Goal: Task Accomplishment & Management: Use online tool/utility

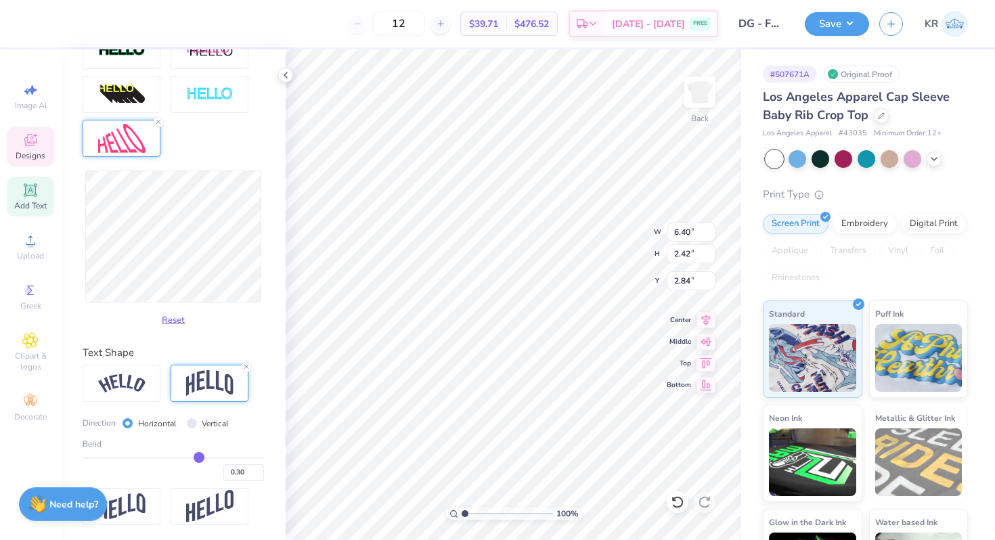
scroll to position [500, 0]
click at [249, 472] on input "0.30" at bounding box center [243, 472] width 41 height 17
type input "0.25"
type input "0.35"
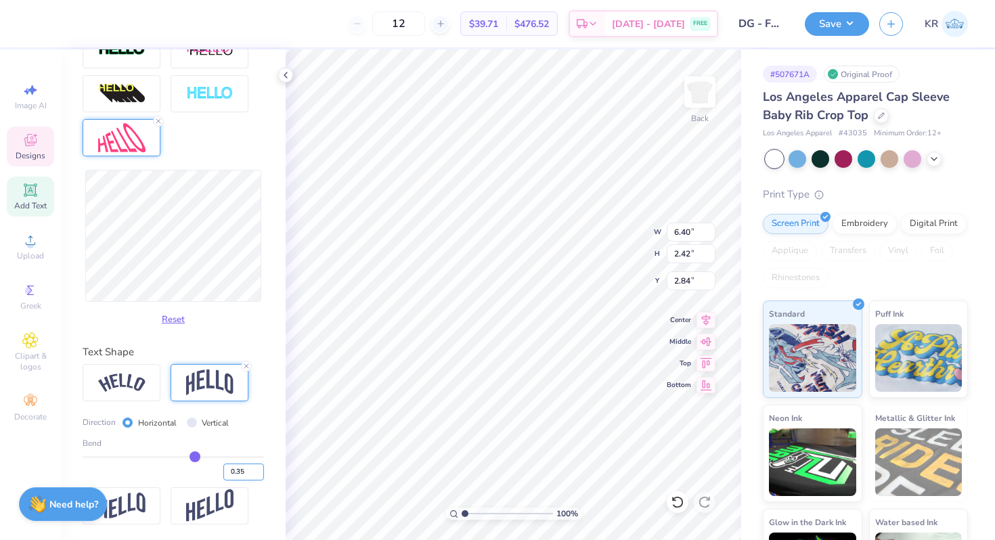
type input "0.35"
type input "3.00"
type input "6.75"
type input "2.13"
type input "0.67"
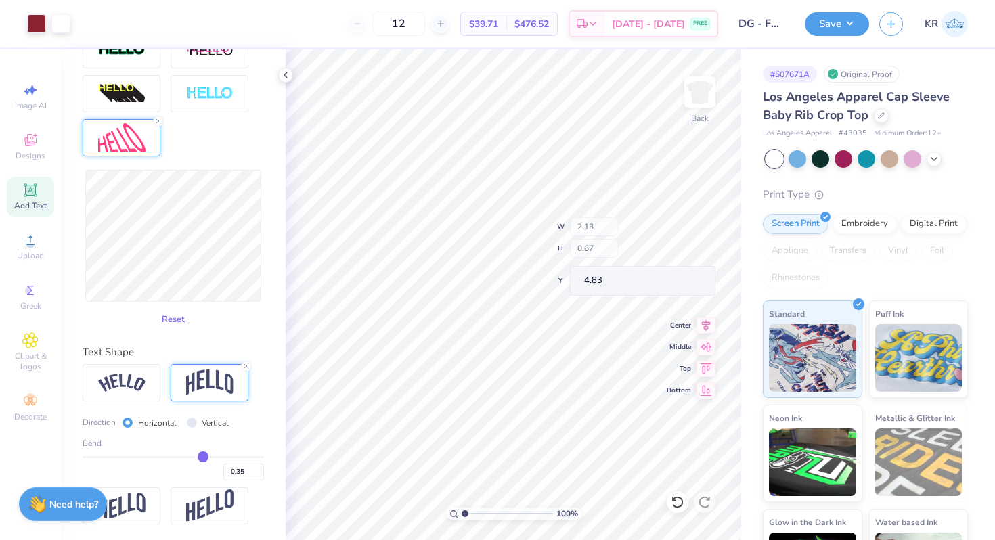
type input "4.73"
type input "3.00"
click at [175, 315] on button "Reset" at bounding box center [173, 316] width 35 height 22
click at [175, 316] on button "Reset" at bounding box center [173, 316] width 35 height 22
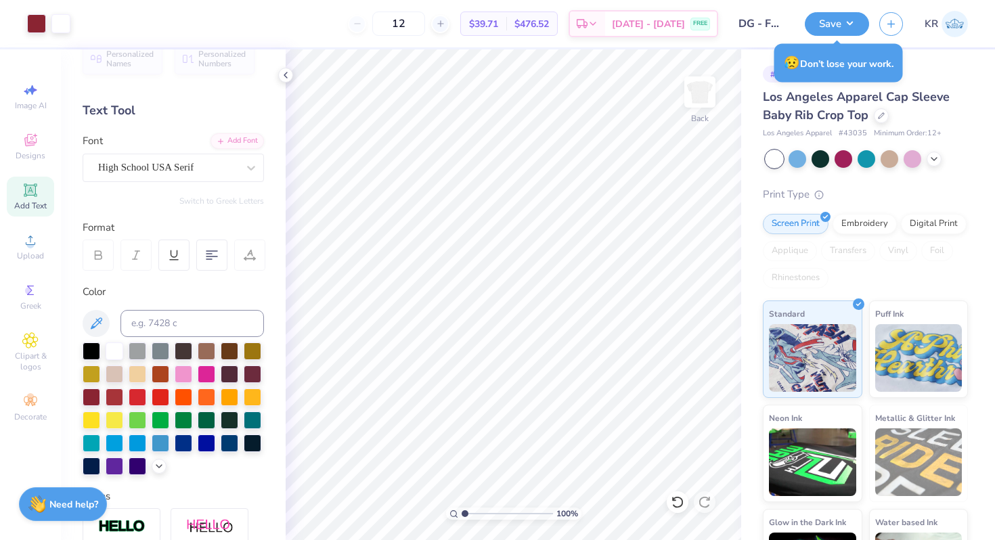
scroll to position [20, 0]
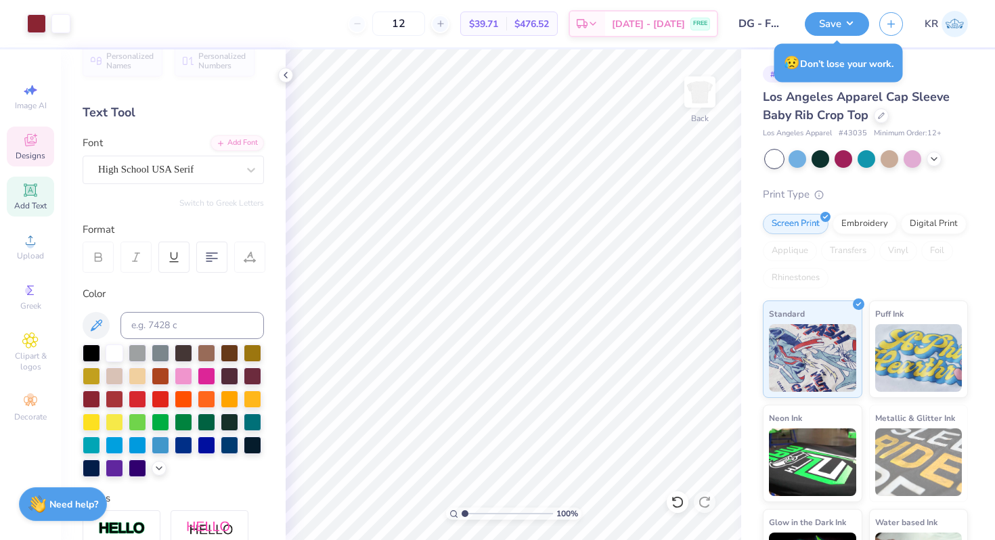
click at [20, 148] on div "Designs" at bounding box center [30, 147] width 47 height 40
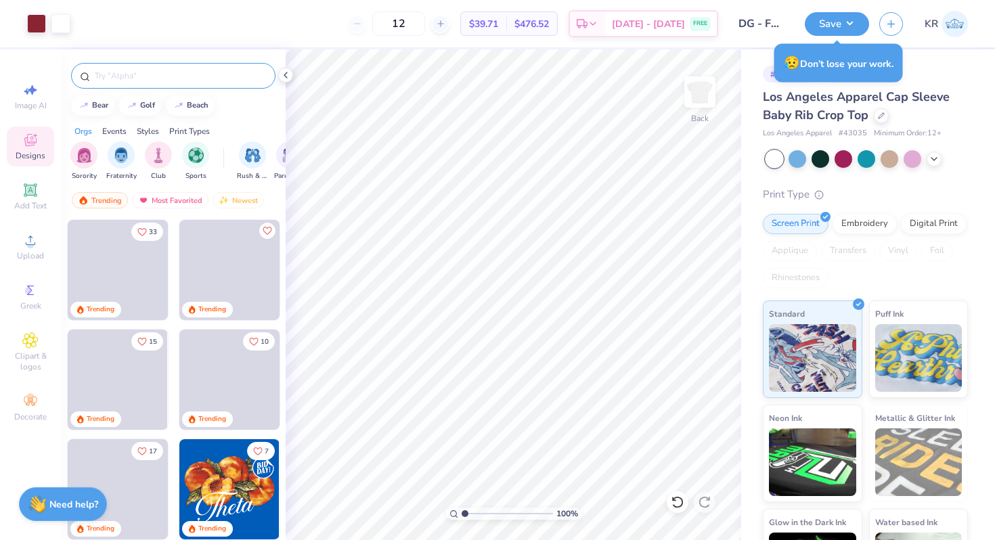
click at [116, 79] on input "text" at bounding box center [179, 76] width 173 height 14
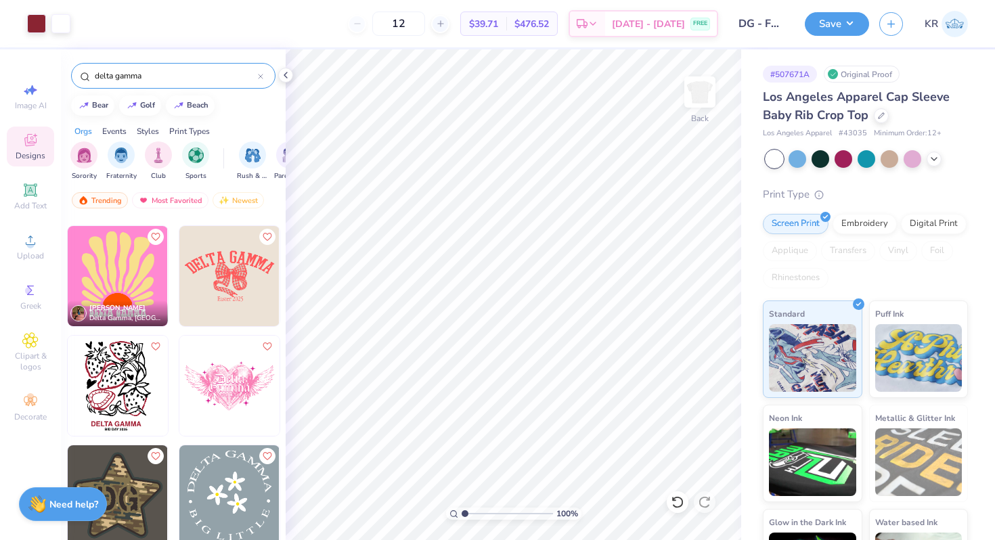
scroll to position [3390, 0]
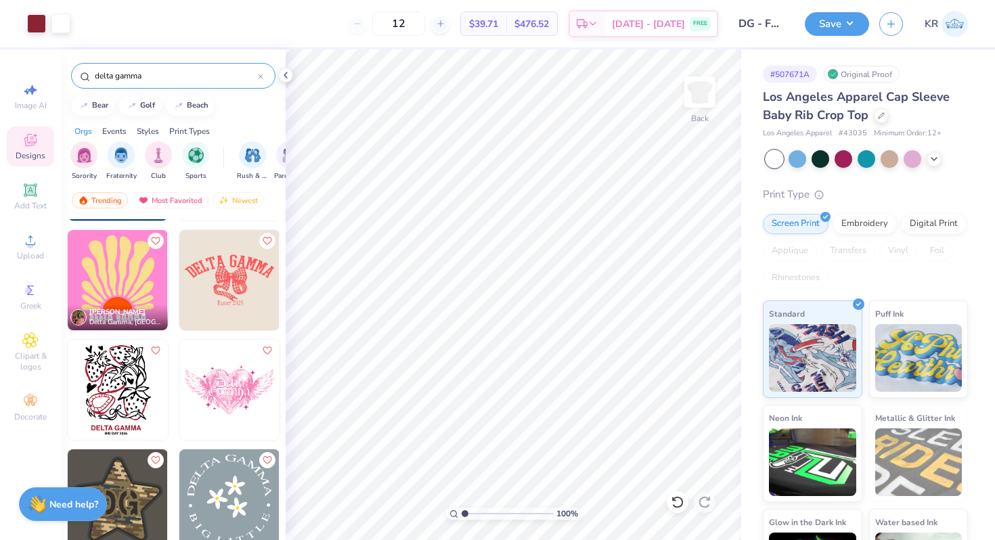
type input "delta gamma"
click at [242, 280] on img at bounding box center [229, 280] width 100 height 100
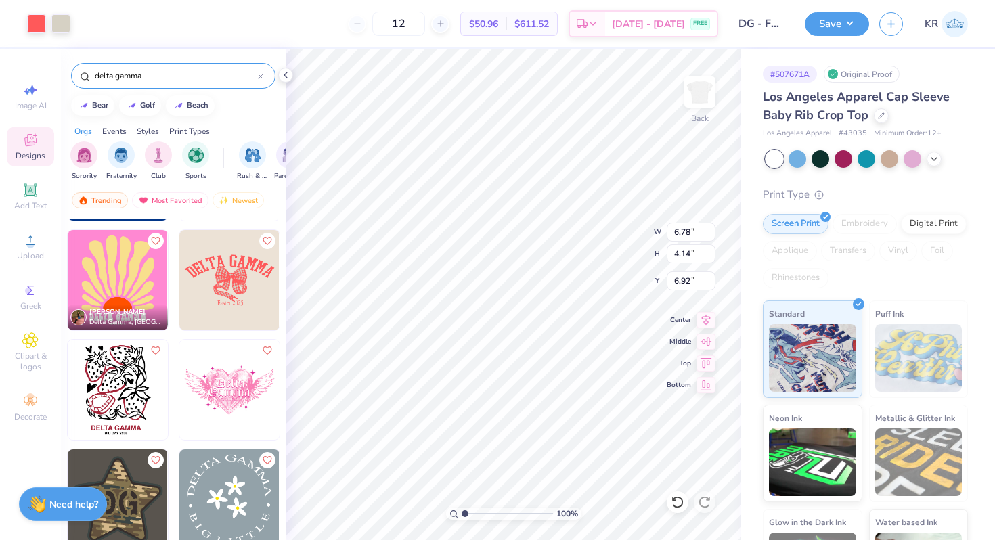
type input "6.92"
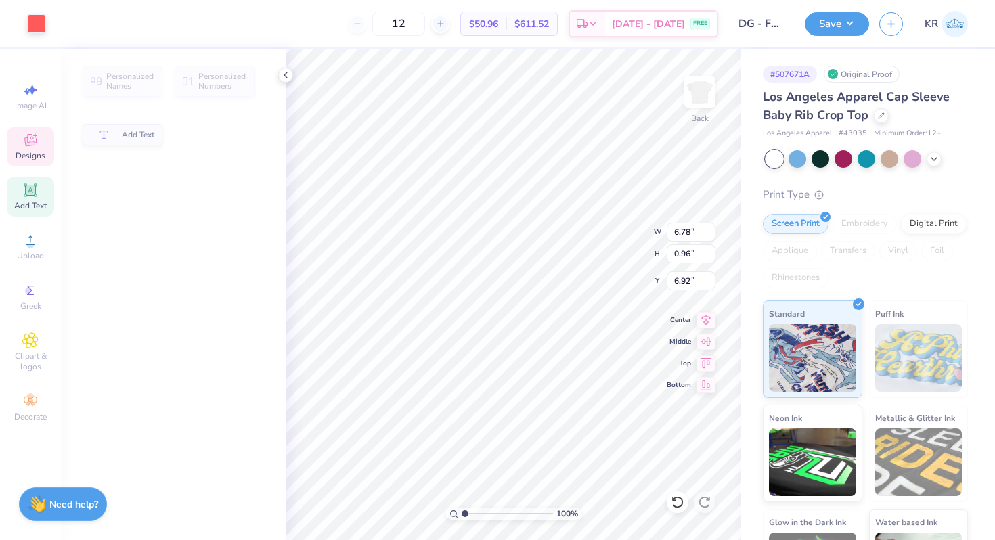
type input "0.96"
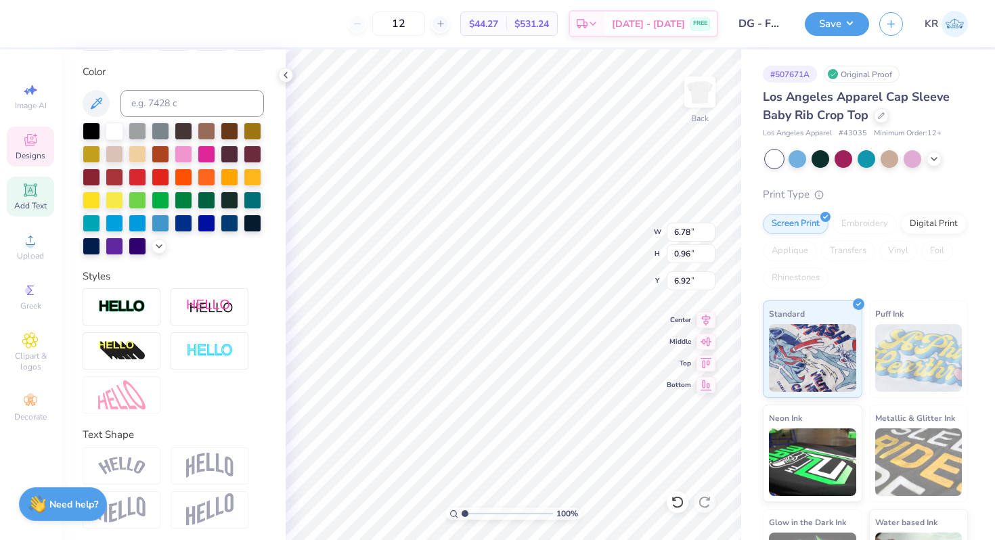
scroll to position [246, 0]
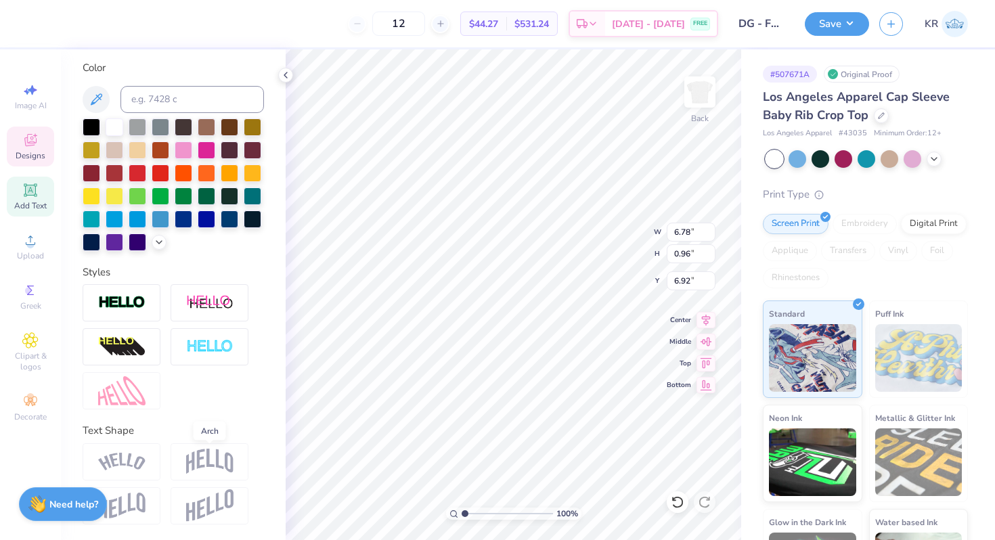
click at [202, 469] on img at bounding box center [209, 462] width 47 height 26
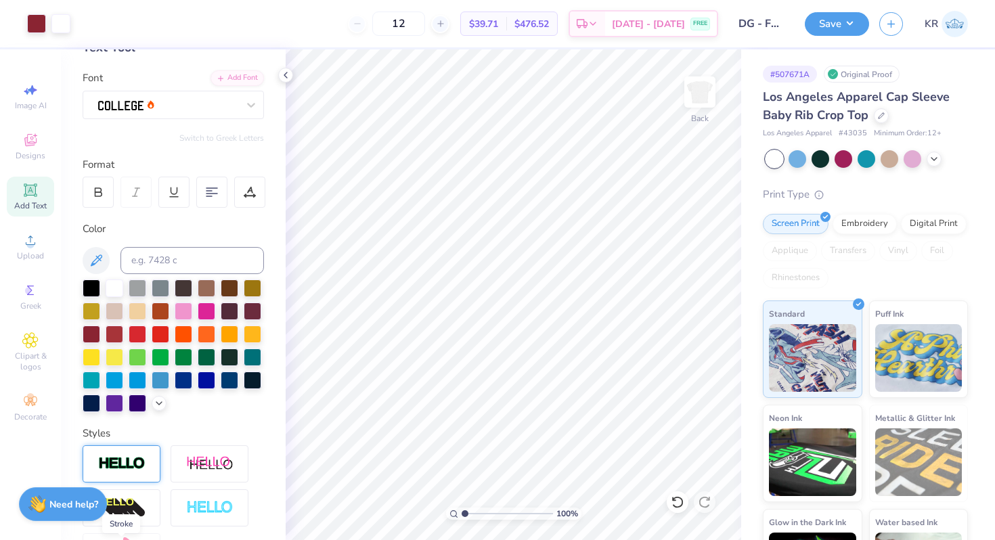
scroll to position [0, 0]
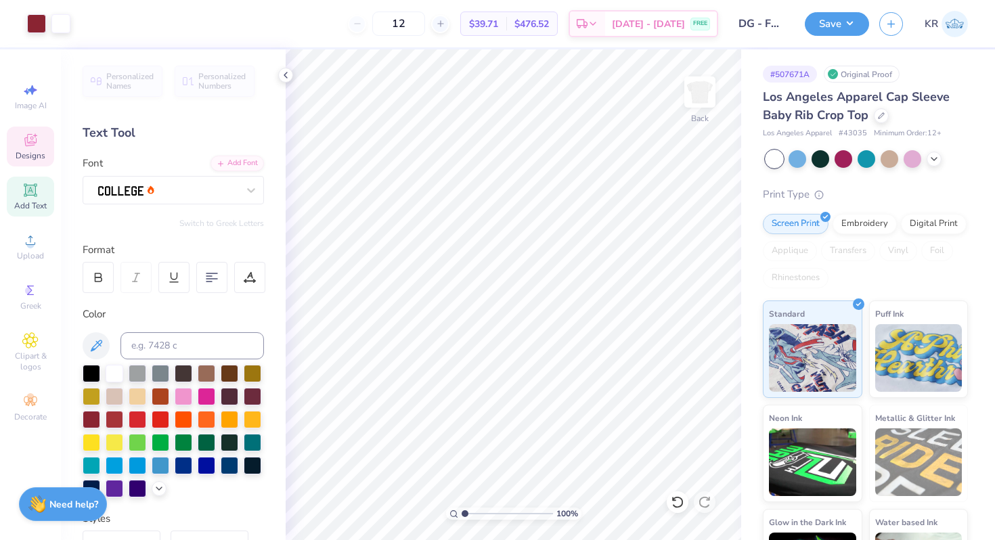
click at [26, 146] on icon at bounding box center [30, 140] width 16 height 16
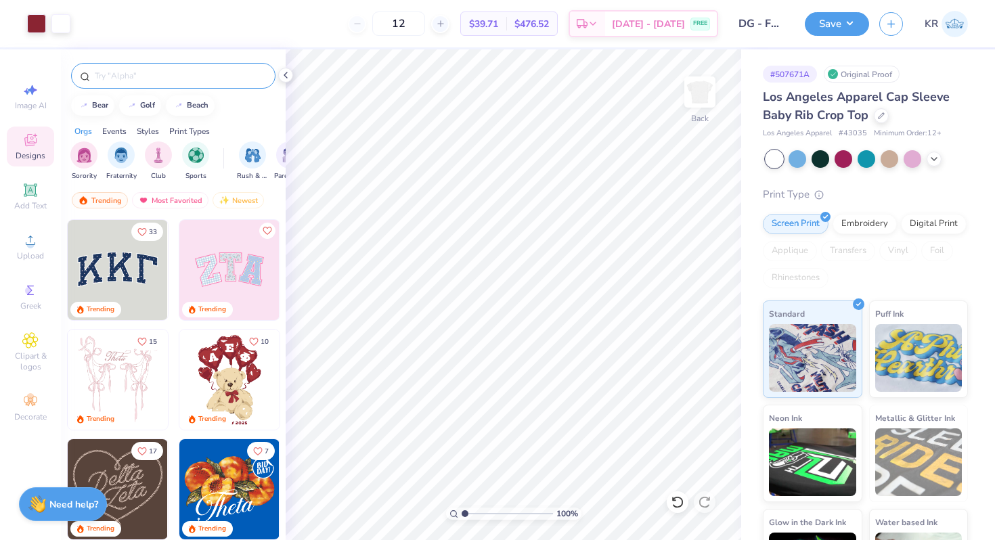
click at [118, 74] on input "text" at bounding box center [179, 76] width 173 height 14
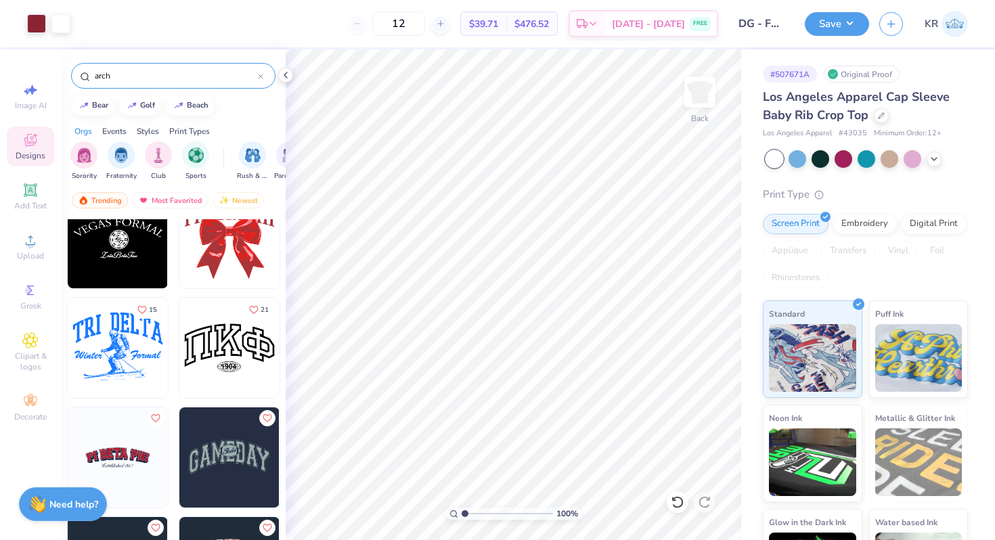
scroll to position [626, 0]
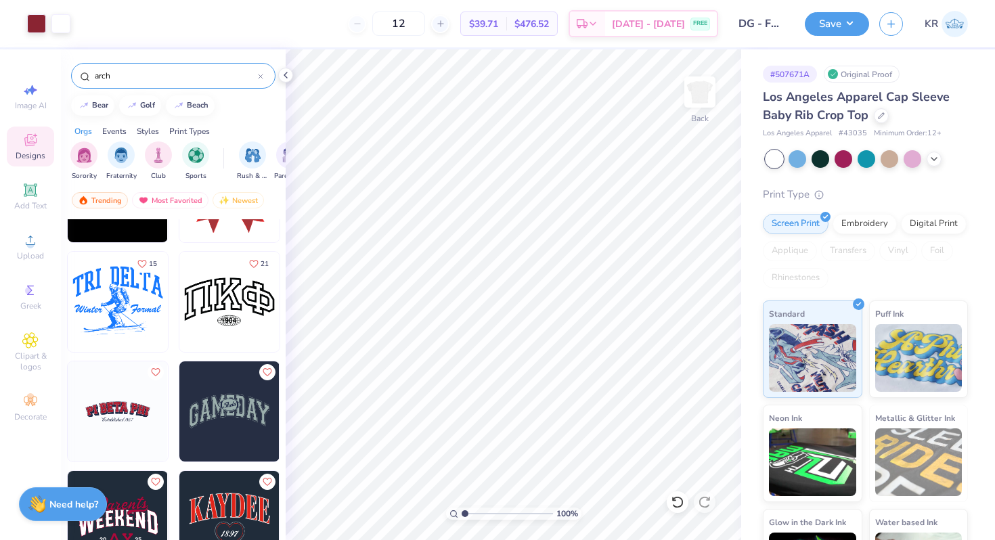
type input "arch"
click at [141, 304] on div at bounding box center [218, 302] width 301 height 100
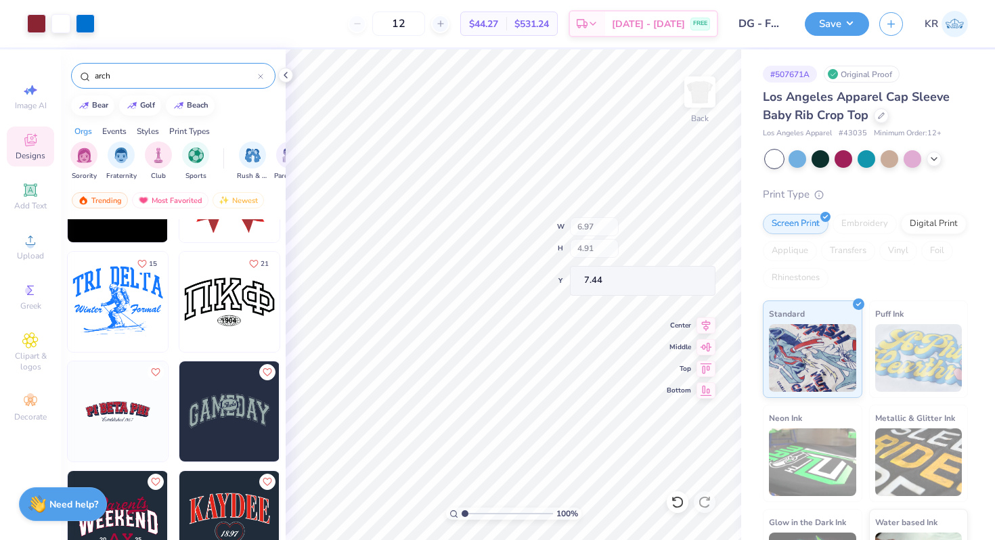
type input "7.44"
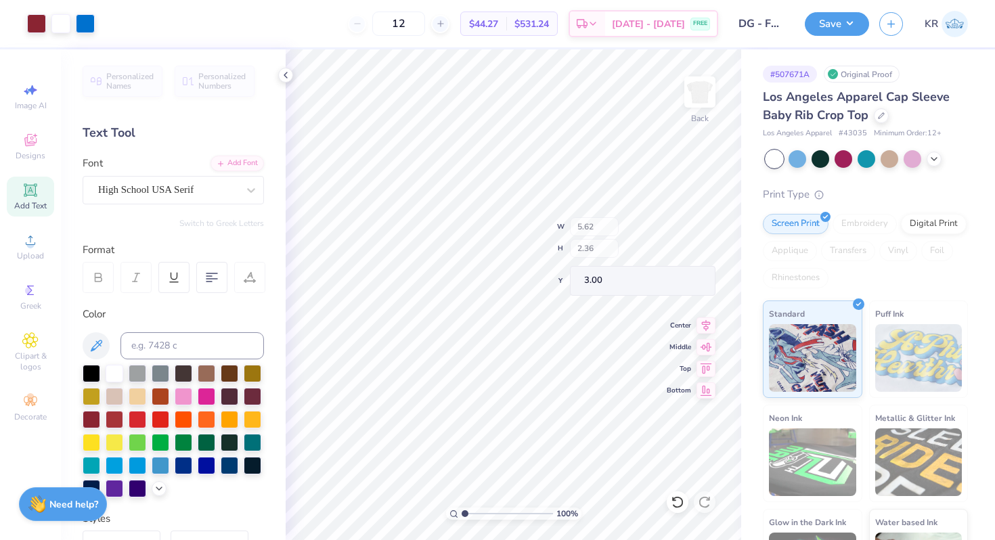
type input "3.00"
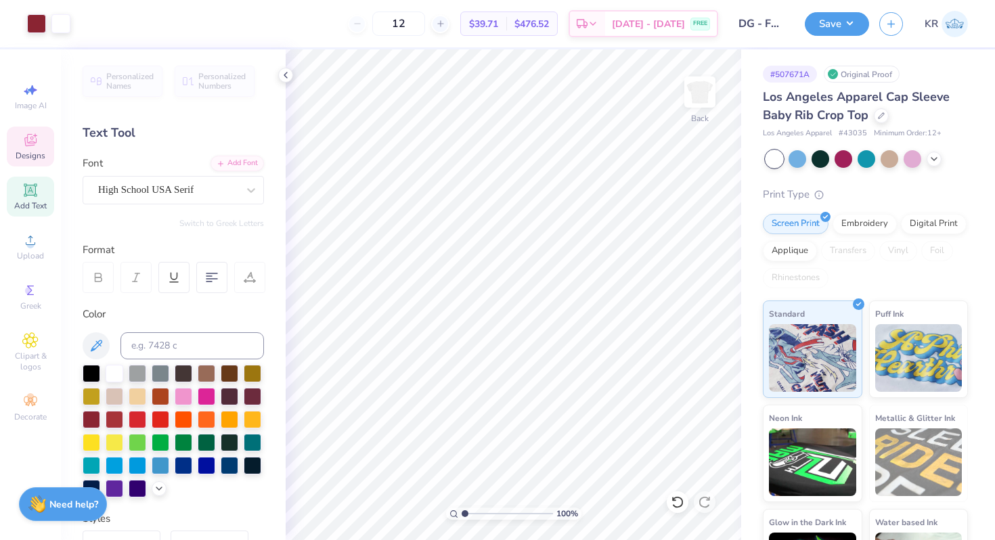
click at [38, 150] on div "Designs" at bounding box center [30, 147] width 47 height 40
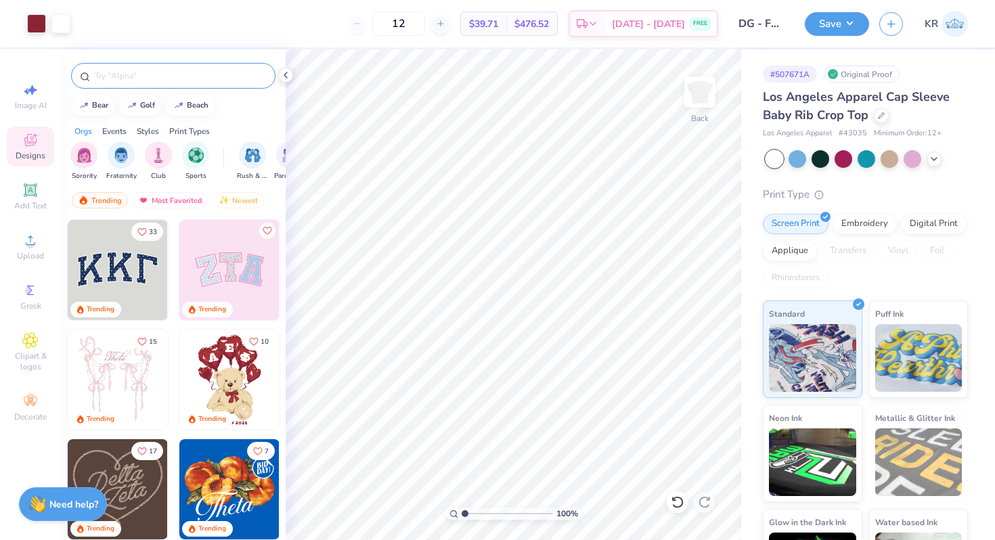
click at [135, 75] on input "text" at bounding box center [179, 76] width 173 height 14
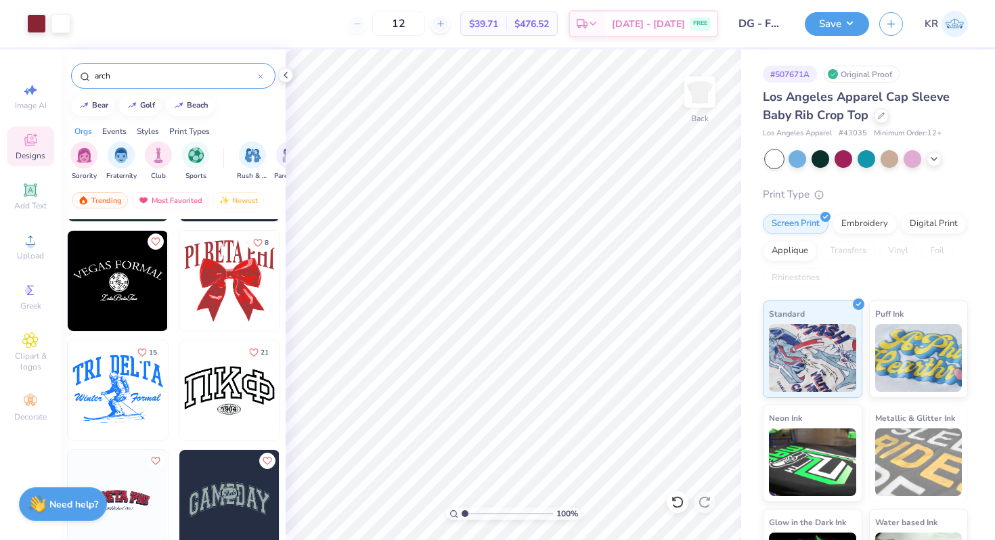
scroll to position [653, 0]
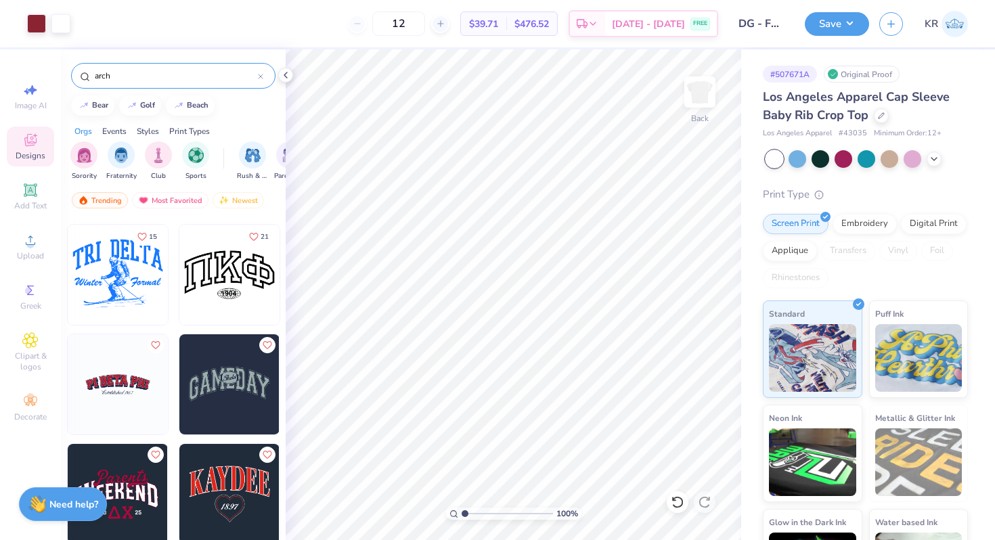
type input "arch"
click at [121, 284] on img at bounding box center [118, 275] width 100 height 100
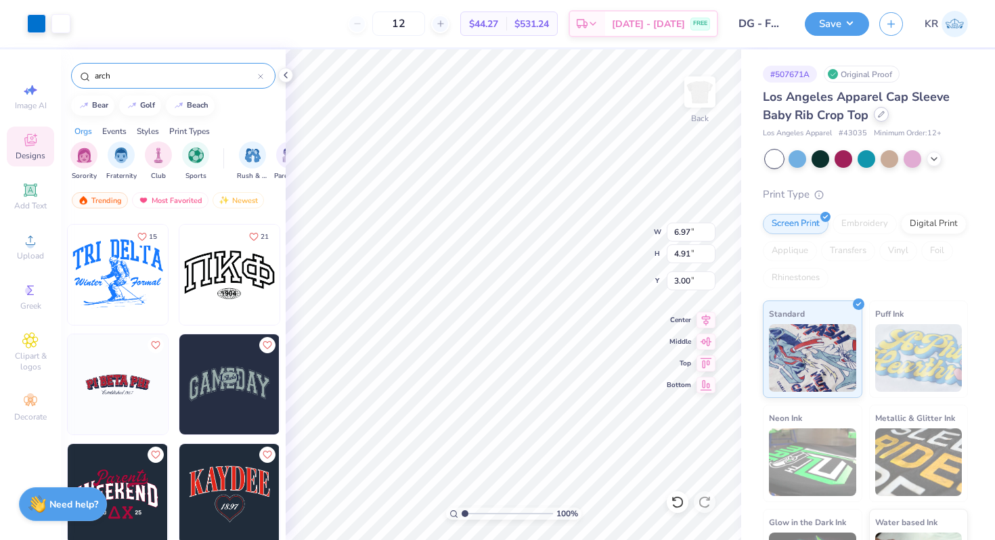
click at [883, 121] on div at bounding box center [881, 114] width 15 height 15
type input "7.54"
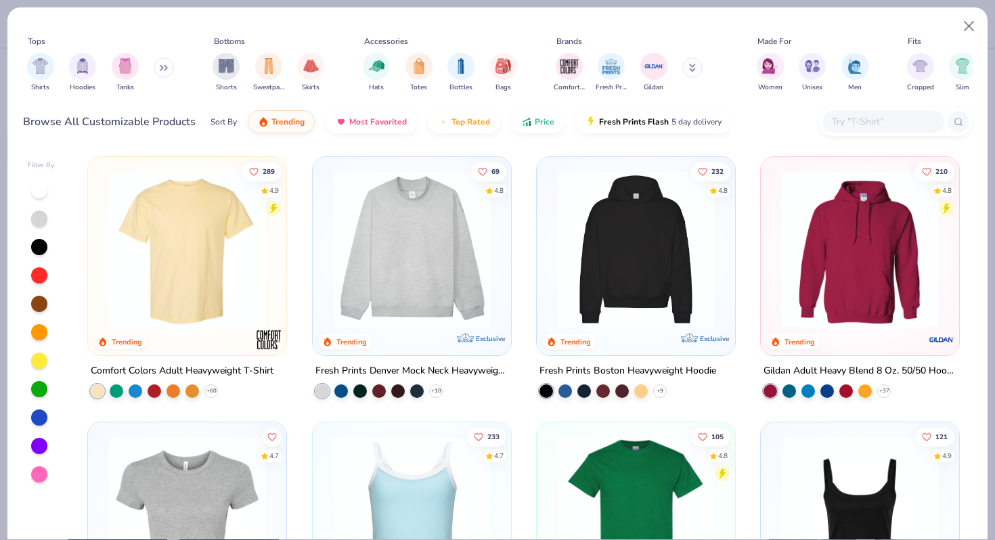
click at [492, 265] on img at bounding box center [411, 250] width 171 height 158
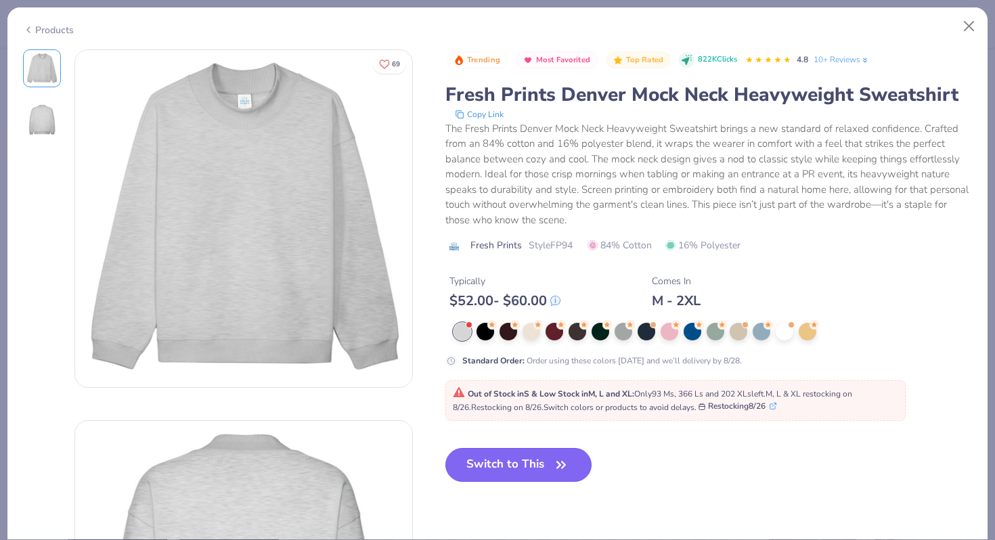
click at [510, 467] on button "Switch to This" at bounding box center [518, 465] width 147 height 34
click at [517, 464] on button "Switch to This" at bounding box center [518, 465] width 147 height 34
type input "50"
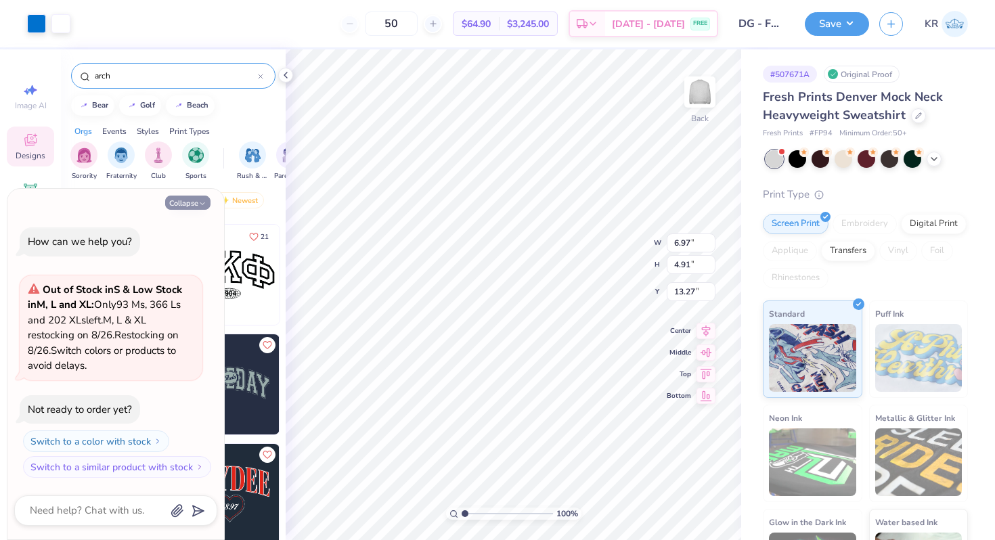
click at [191, 204] on button "Collapse" at bounding box center [187, 203] width 45 height 14
click at [189, 202] on button "Collapse" at bounding box center [187, 203] width 45 height 14
type textarea "x"
type input "3.98"
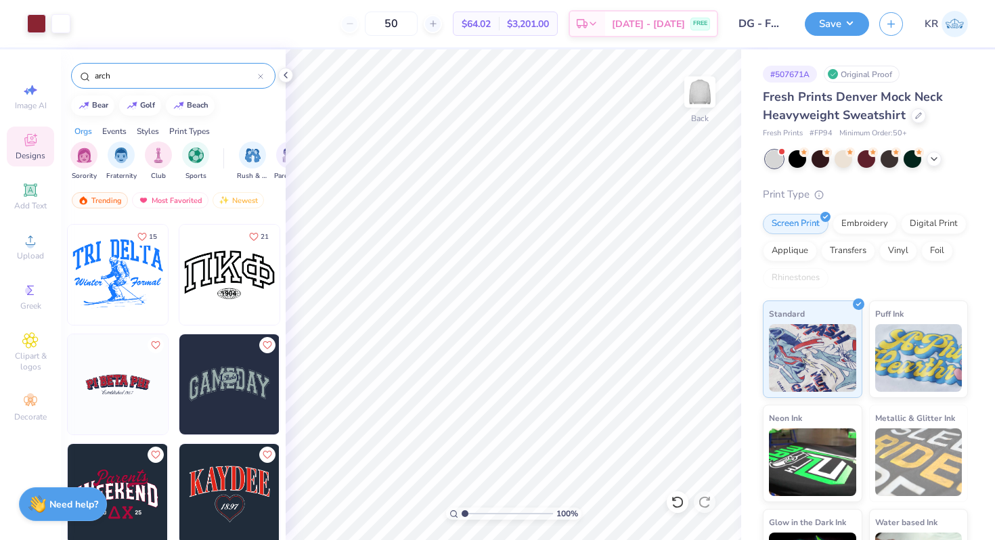
click at [120, 286] on img at bounding box center [118, 275] width 100 height 100
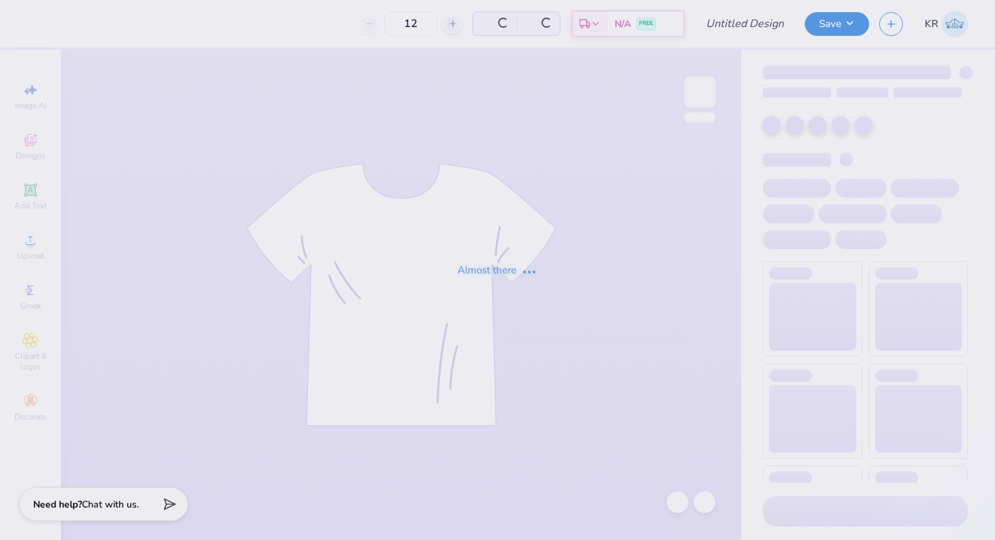
type input "DG - Fall 25 tank"
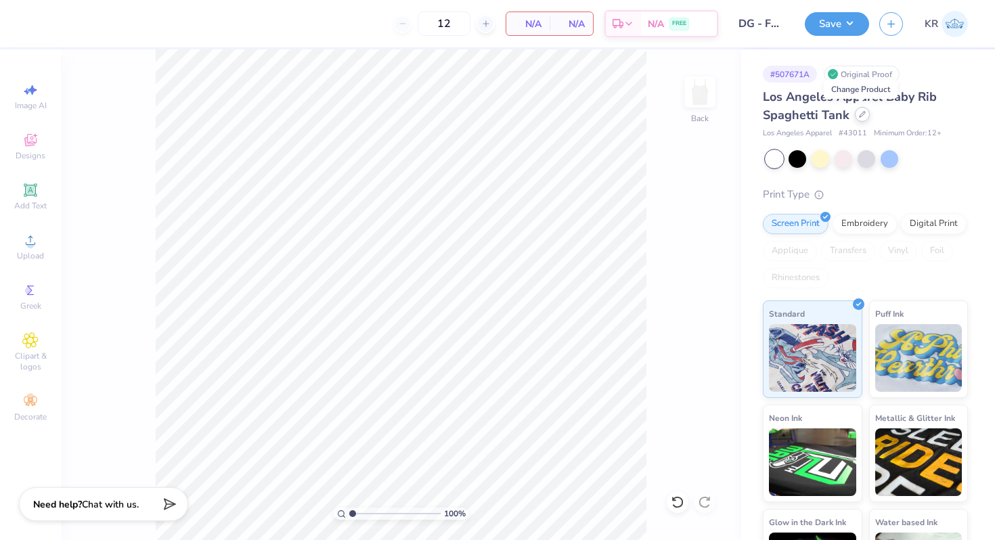
click at [865, 111] on div at bounding box center [862, 114] width 15 height 15
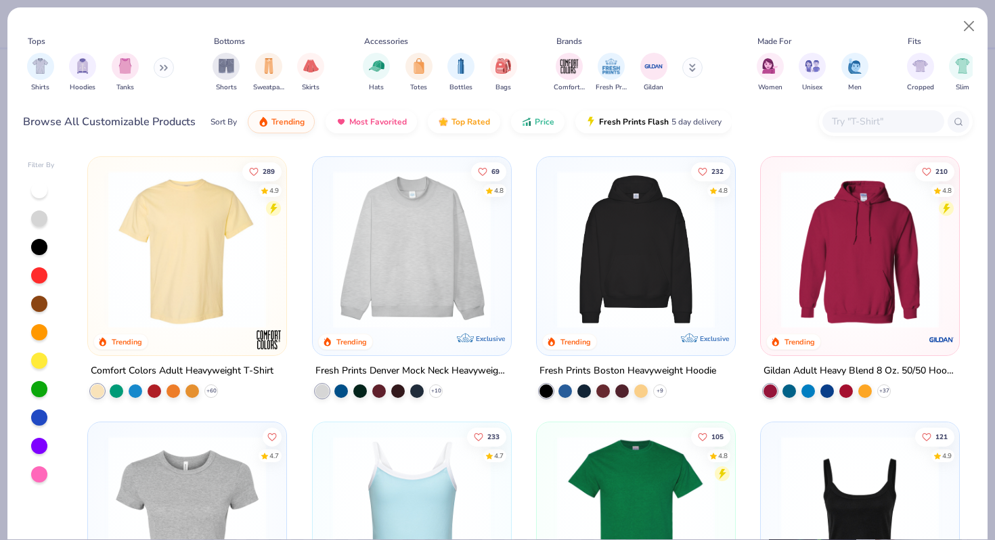
click at [464, 280] on img at bounding box center [411, 250] width 171 height 158
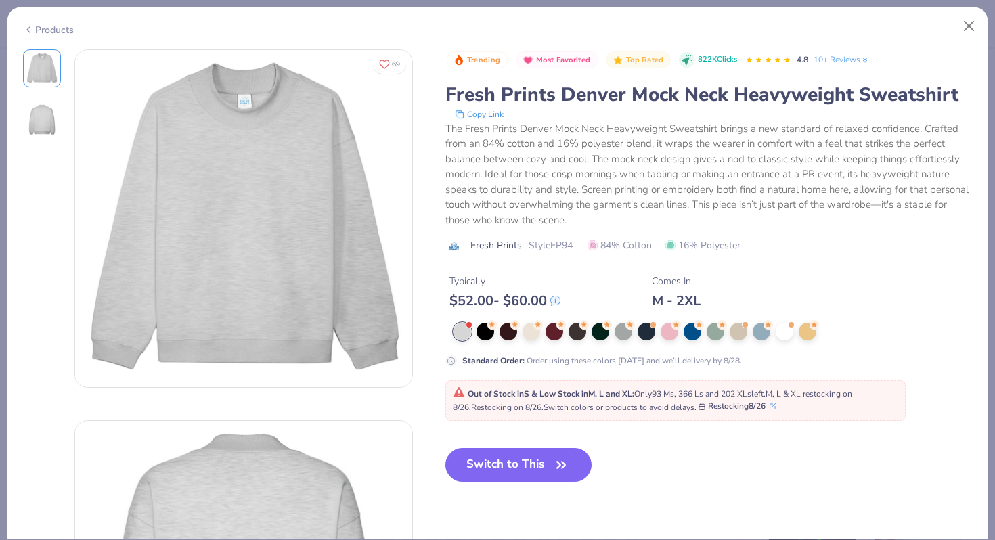
click at [32, 29] on icon at bounding box center [28, 30] width 11 height 16
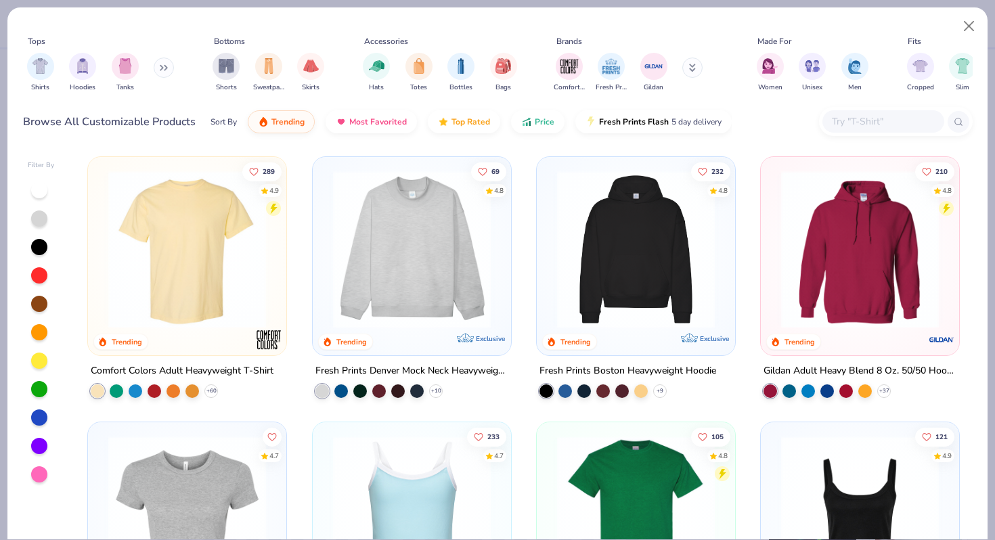
click at [210, 250] on img at bounding box center [187, 250] width 171 height 158
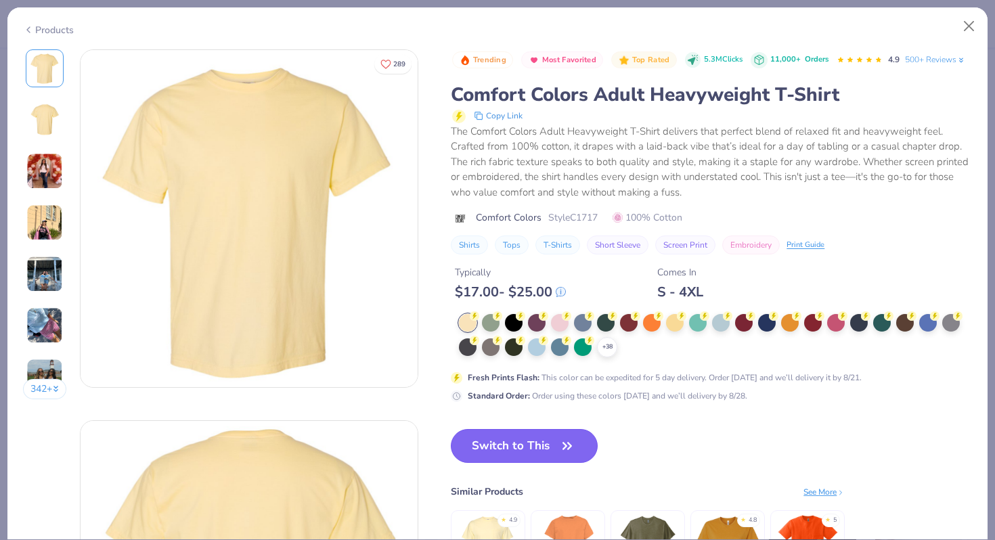
click at [521, 448] on button "Switch to This" at bounding box center [524, 446] width 147 height 34
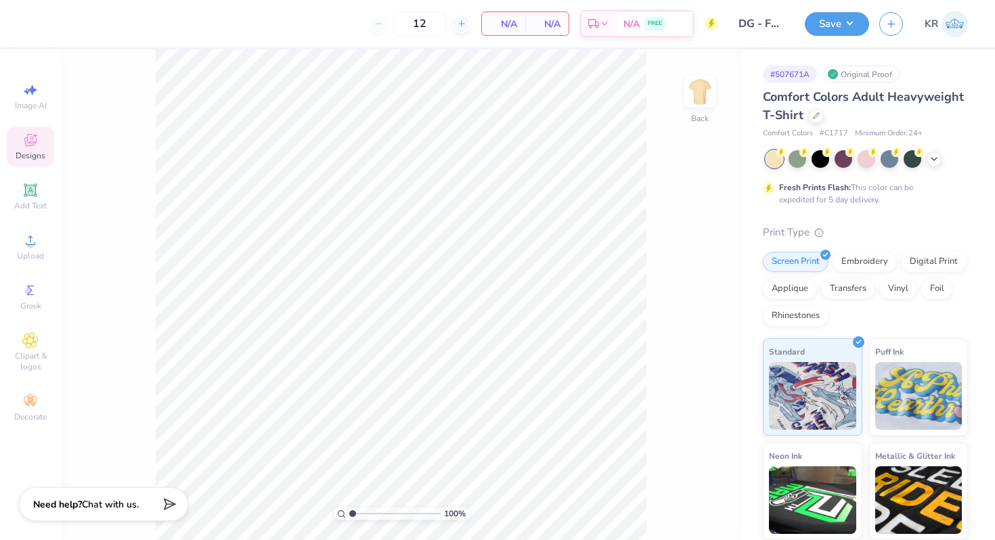
click at [18, 162] on div "Designs" at bounding box center [30, 147] width 47 height 40
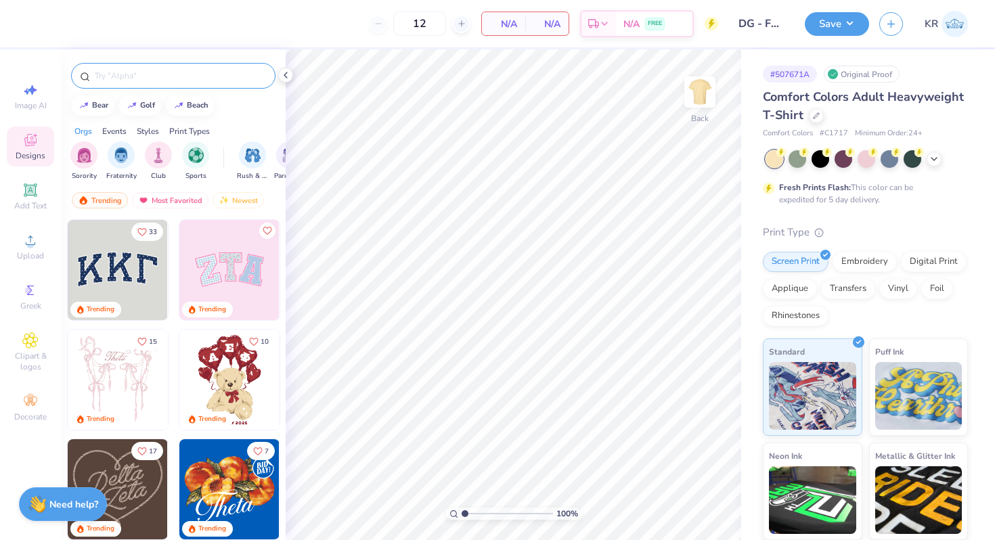
click at [135, 77] on input "text" at bounding box center [179, 76] width 173 height 14
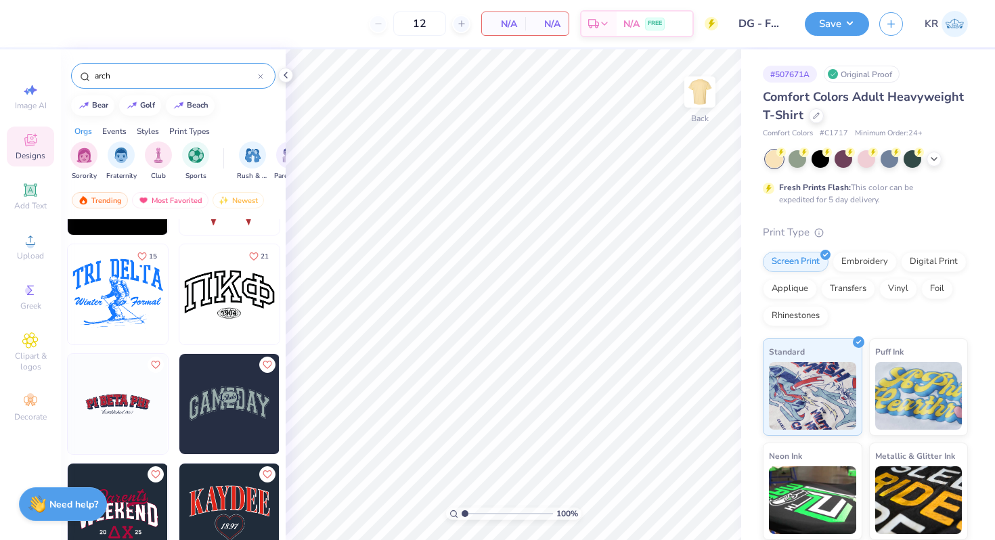
scroll to position [592, 0]
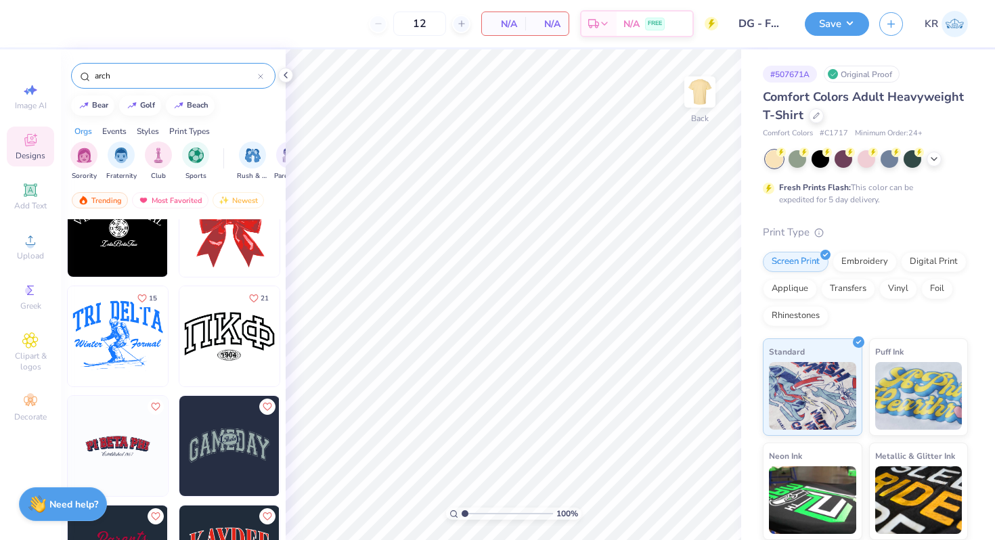
type input "arch"
click at [118, 364] on img at bounding box center [118, 336] width 100 height 100
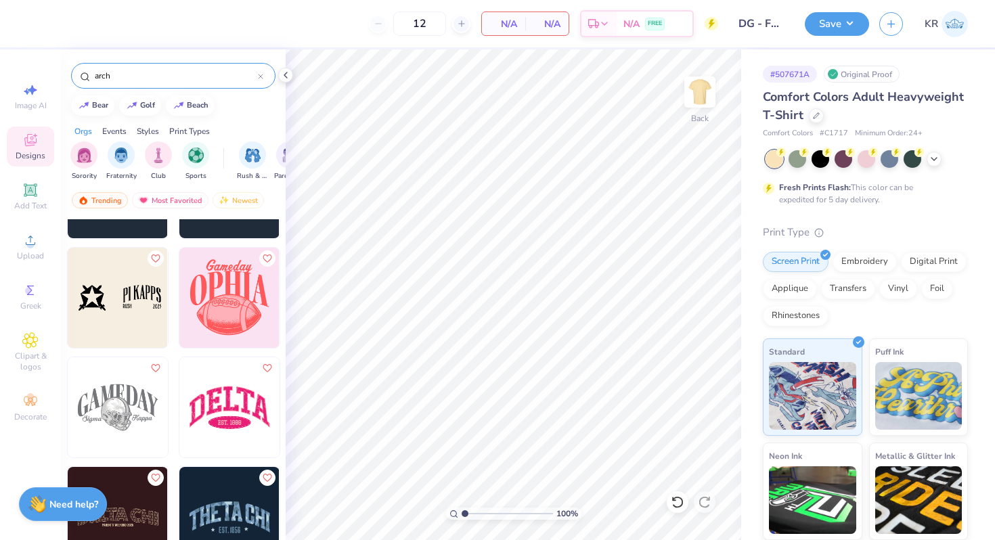
scroll to position [960, 0]
click at [223, 406] on img at bounding box center [229, 407] width 100 height 100
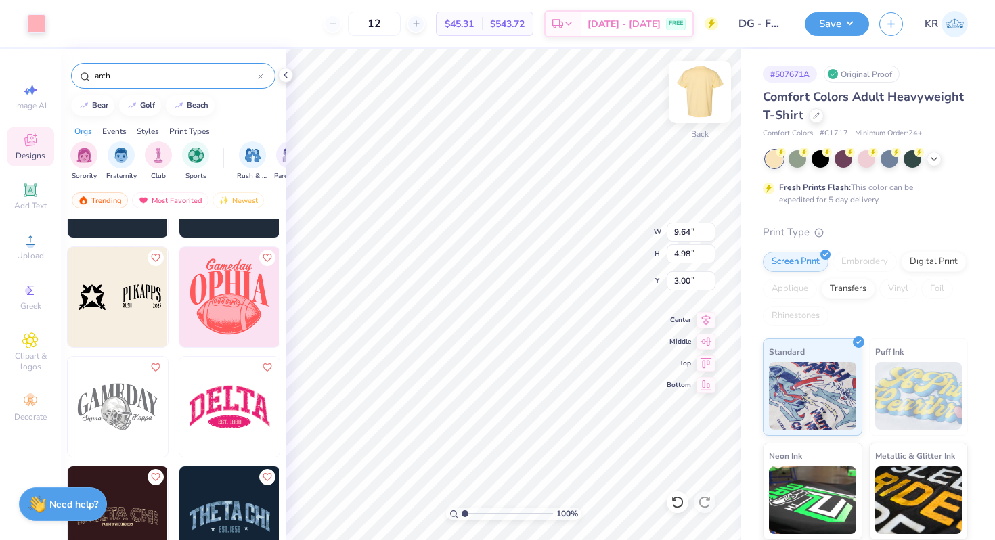
type input "9.58"
type input "4.92"
type input "3.00"
type input "10.24"
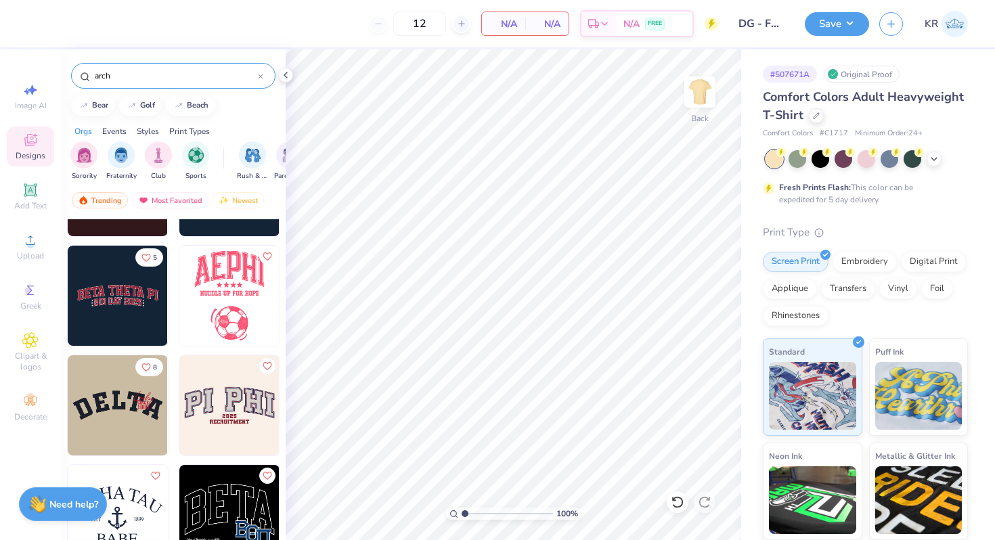
scroll to position [1313, 0]
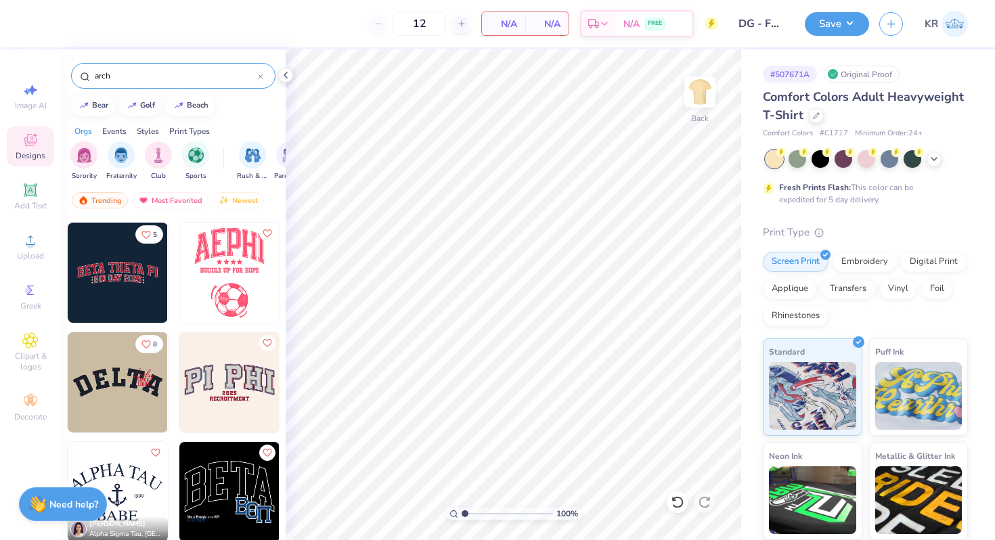
click at [127, 399] on img at bounding box center [118, 382] width 100 height 100
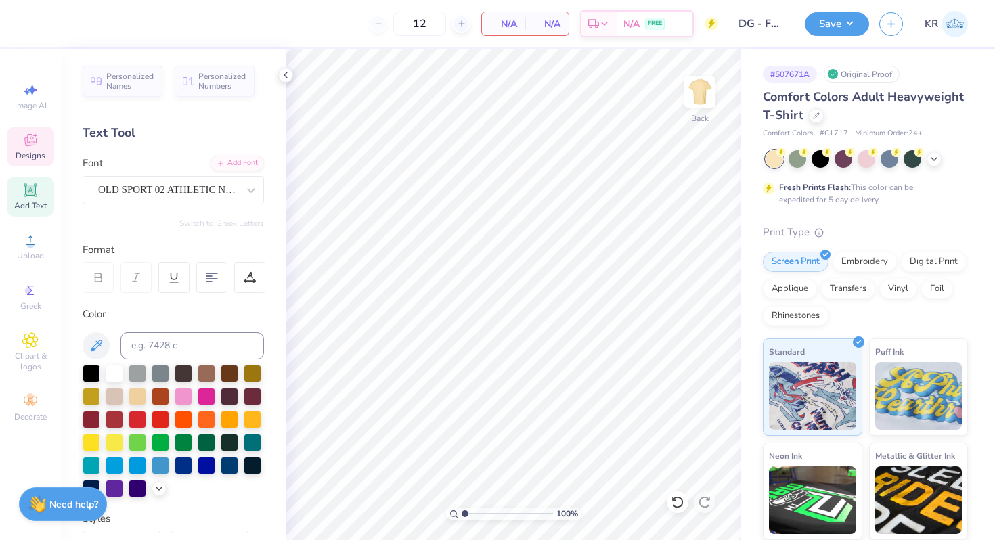
click at [20, 162] on div "Designs" at bounding box center [30, 147] width 47 height 40
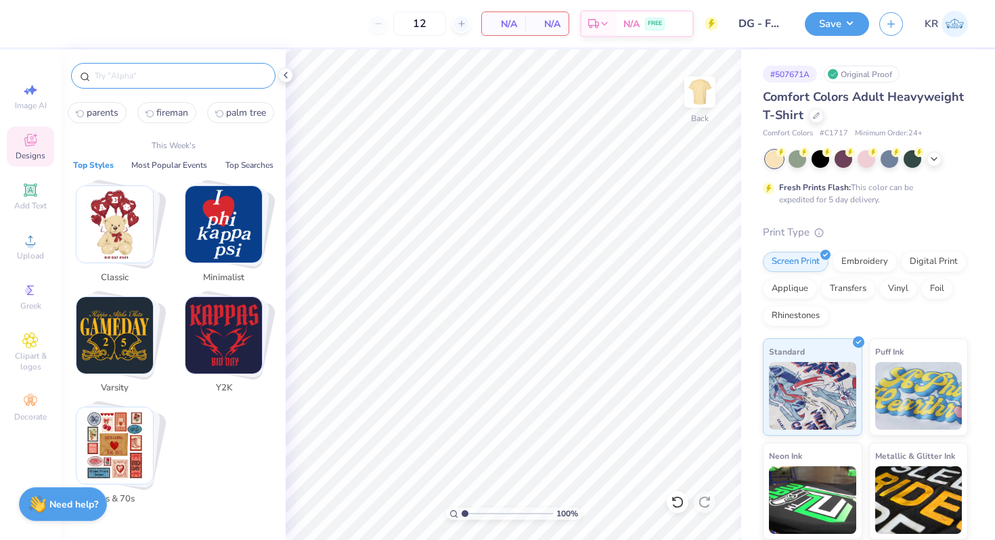
click at [121, 81] on input "text" at bounding box center [179, 76] width 173 height 14
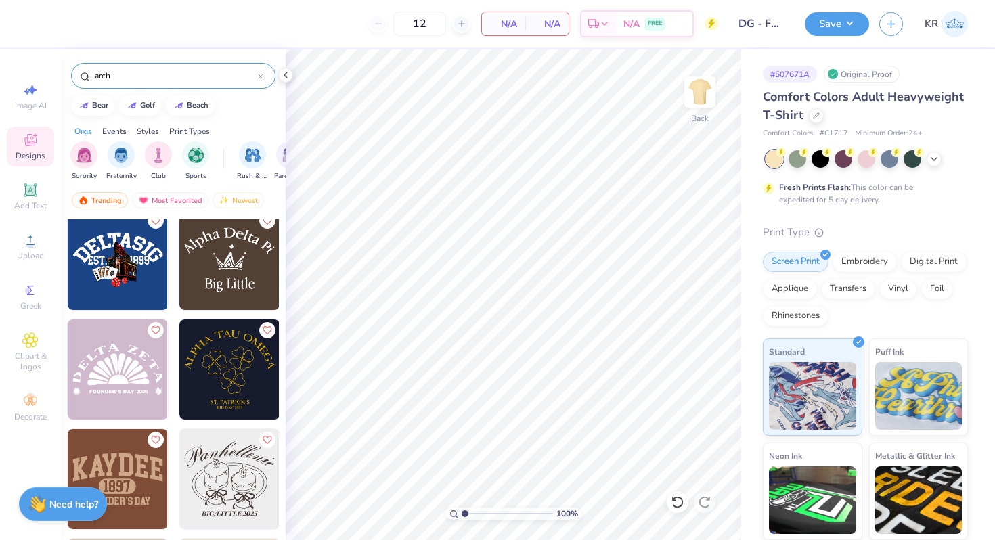
scroll to position [2952, 0]
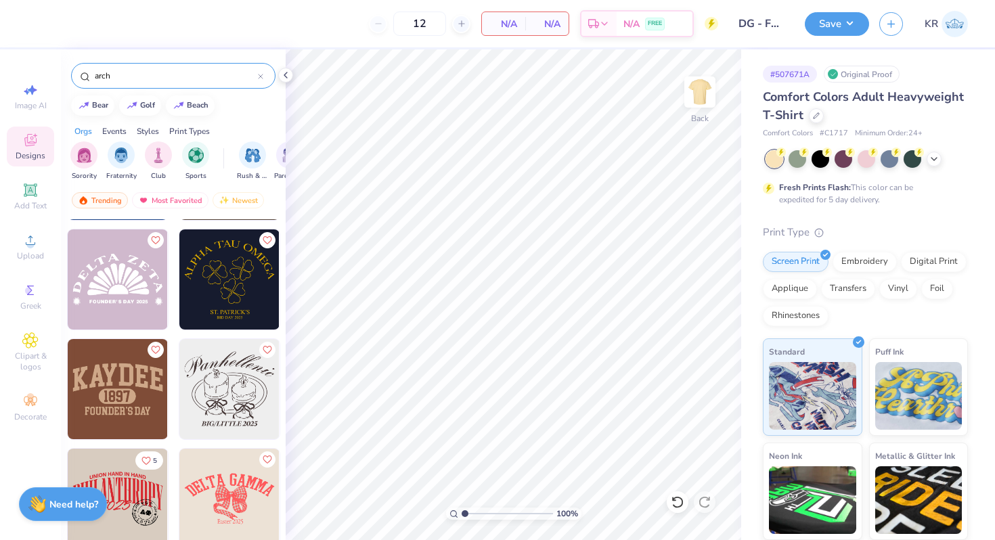
type input "arch"
click at [127, 387] on img at bounding box center [118, 389] width 100 height 100
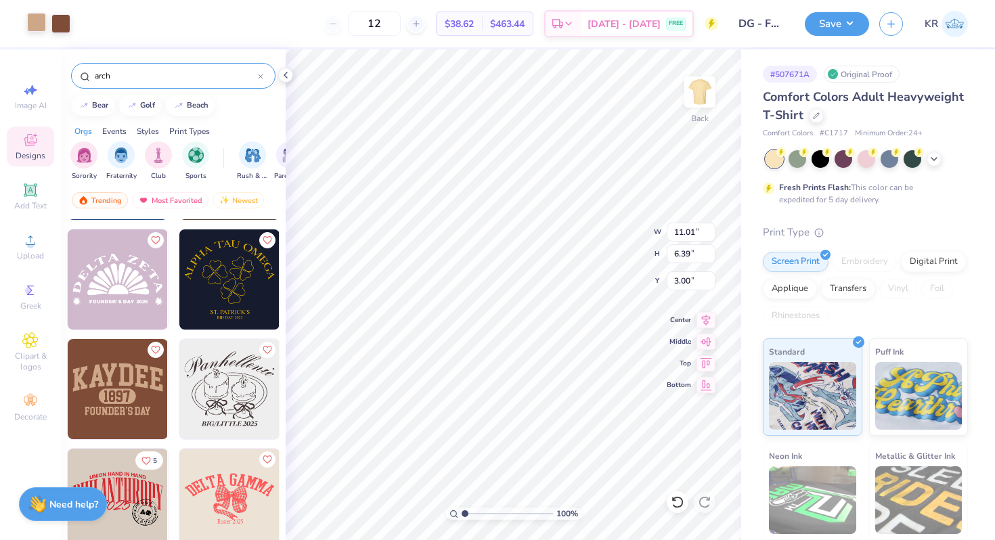
click at [38, 26] on div at bounding box center [36, 22] width 19 height 19
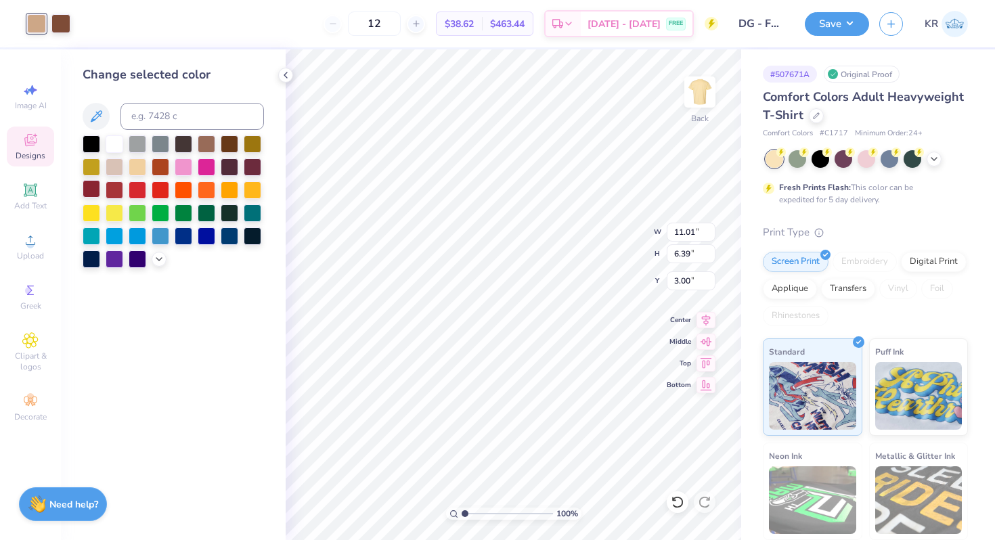
click at [94, 193] on div at bounding box center [92, 189] width 18 height 18
click at [62, 15] on div at bounding box center [60, 22] width 19 height 19
click at [114, 146] on div at bounding box center [115, 143] width 18 height 18
click at [115, 172] on div at bounding box center [115, 166] width 18 height 18
click at [116, 150] on div at bounding box center [115, 143] width 18 height 18
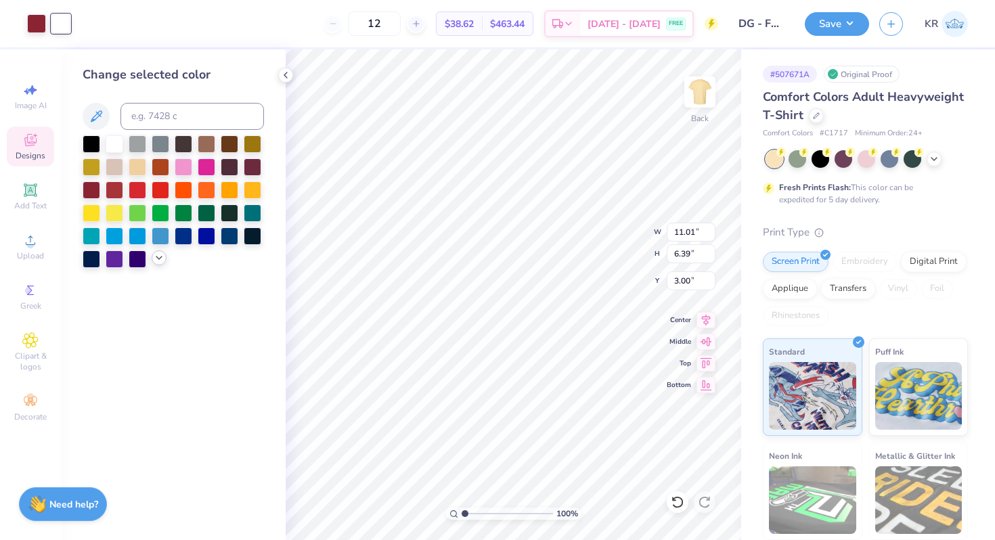
click at [155, 258] on icon at bounding box center [159, 258] width 11 height 11
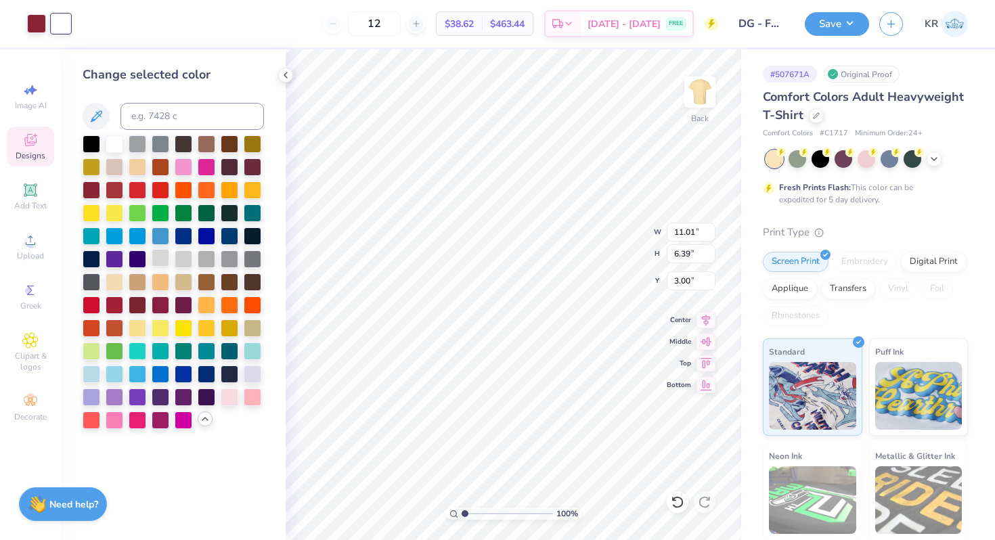
click at [160, 260] on div at bounding box center [161, 258] width 18 height 18
click at [113, 143] on div at bounding box center [115, 143] width 18 height 18
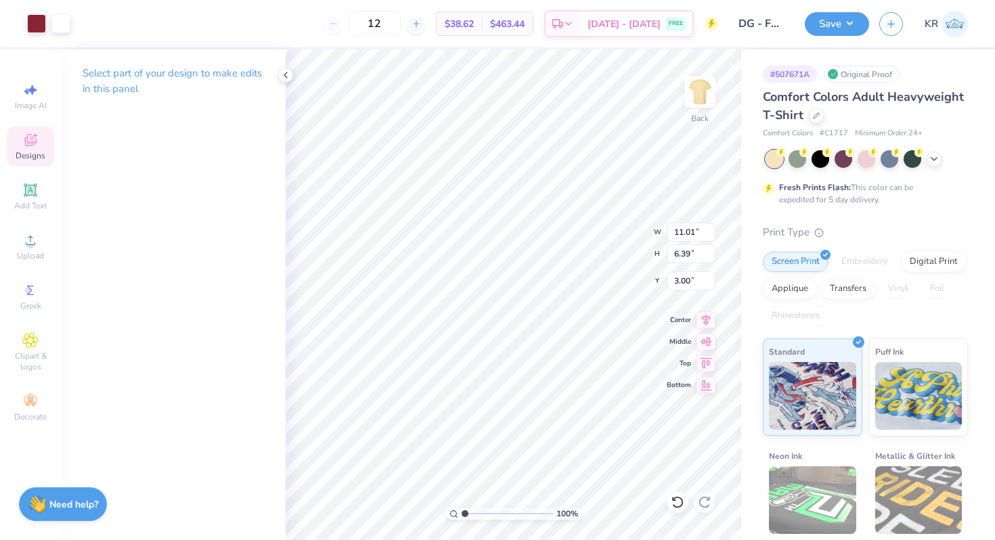
type input "4.82"
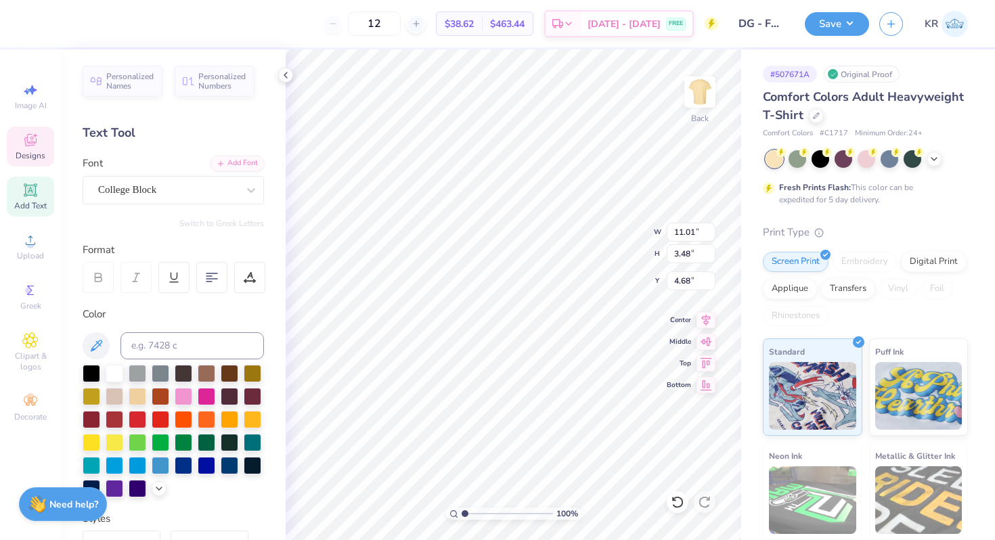
type textarea "DELTA GAMMA"
type input "8.06"
type input "2.76"
type input "3.00"
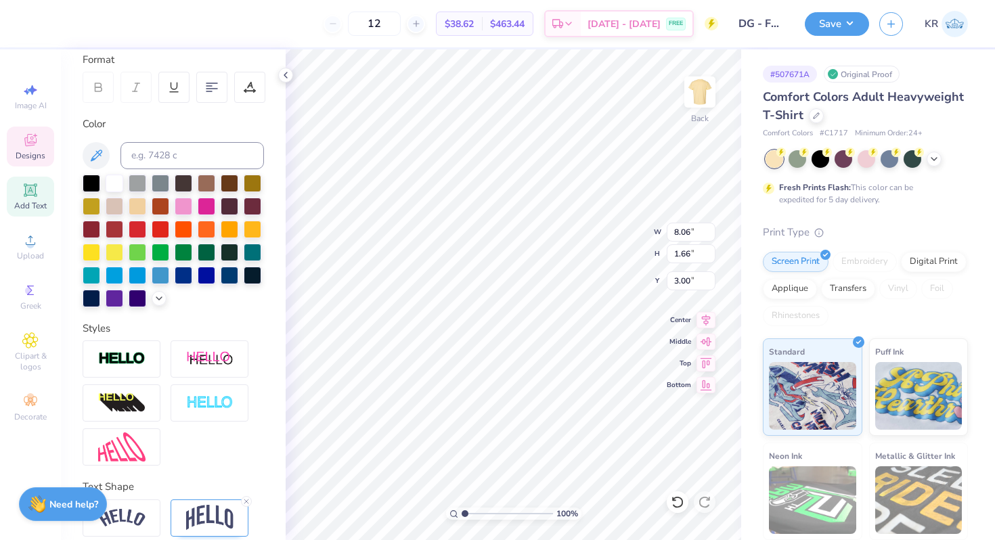
scroll to position [246, 0]
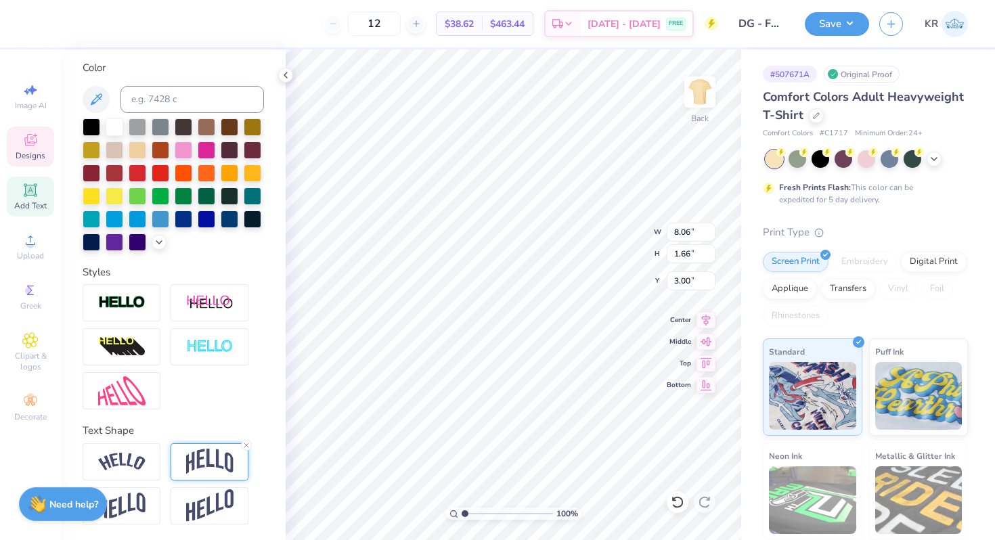
click at [202, 461] on img at bounding box center [209, 462] width 47 height 26
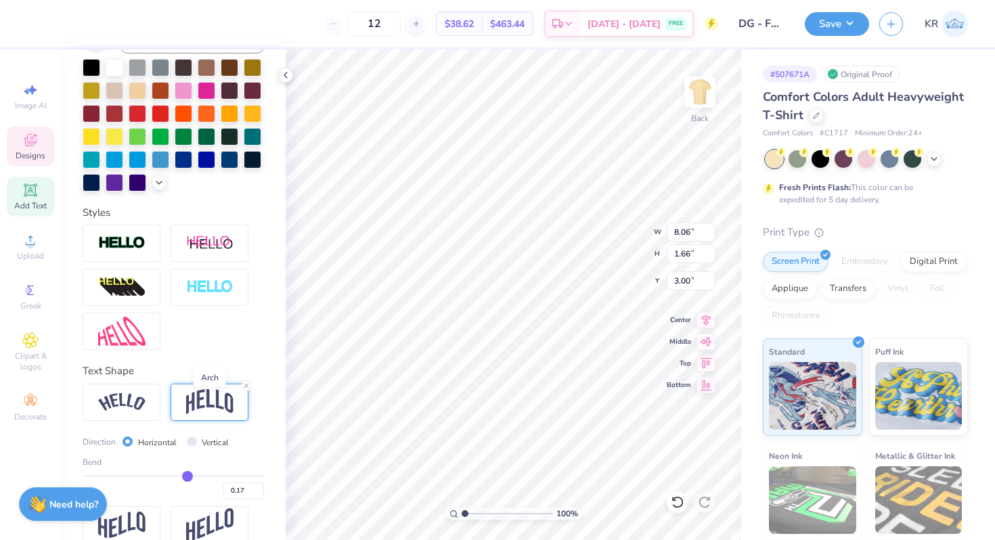
scroll to position [326, 0]
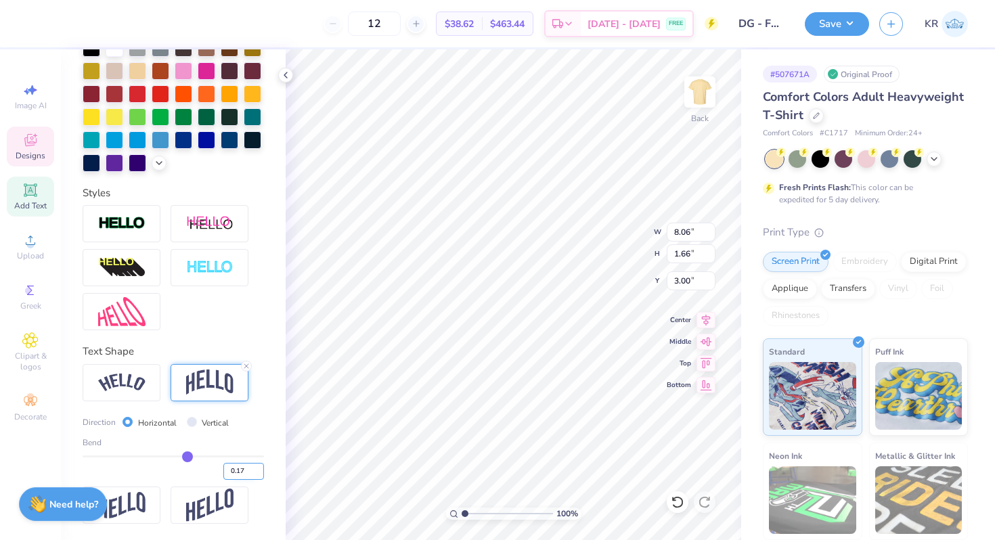
click at [248, 474] on input "0.17" at bounding box center [243, 471] width 41 height 17
type input "0.30"
type input "0.3"
type input "2.09"
type input "2.79"
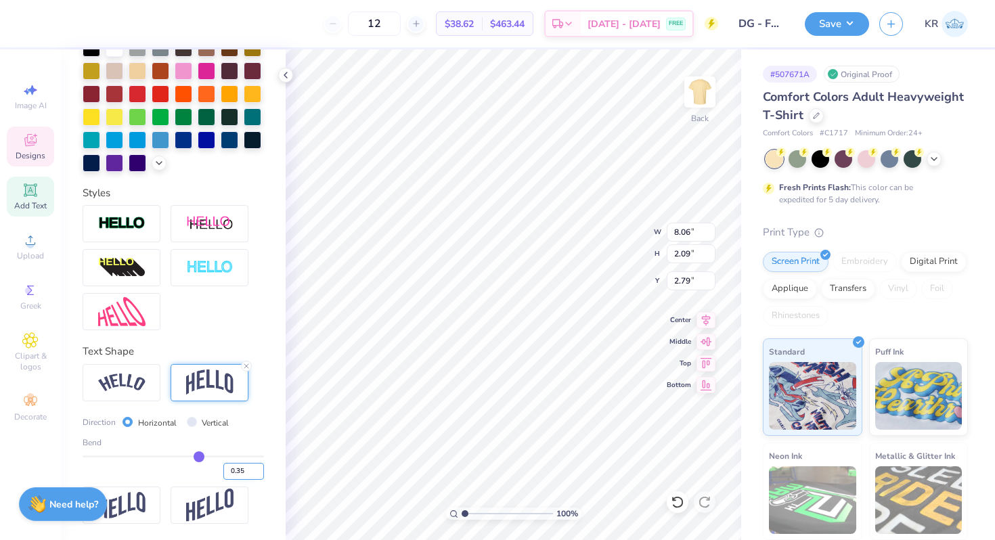
type input "0.35"
type input "2.26"
type input "2.70"
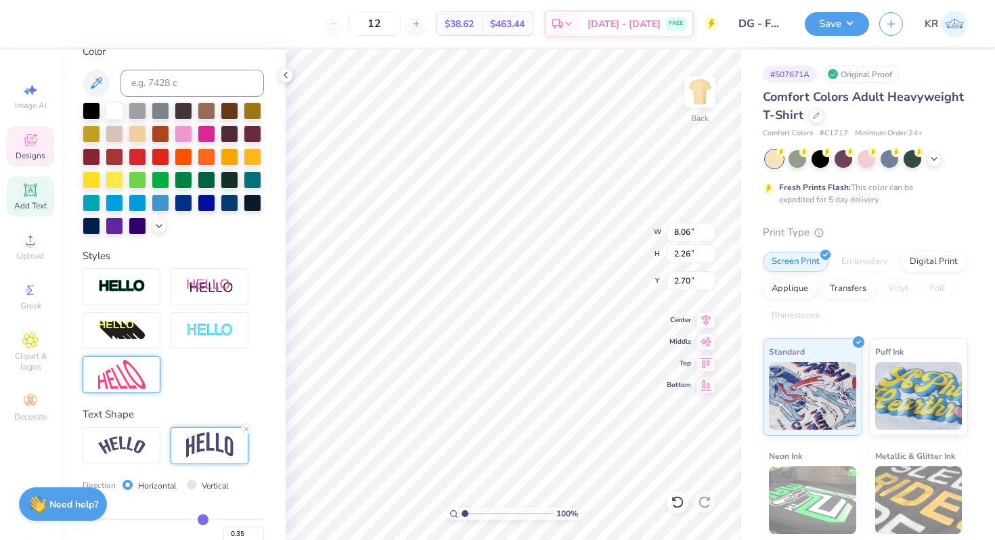
click at [141, 366] on img at bounding box center [121, 374] width 47 height 29
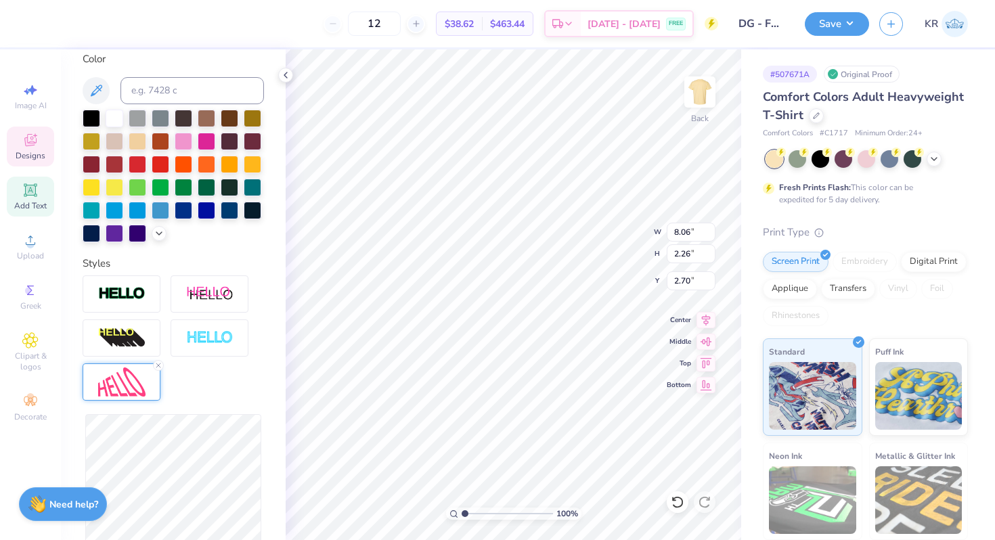
scroll to position [397, 0]
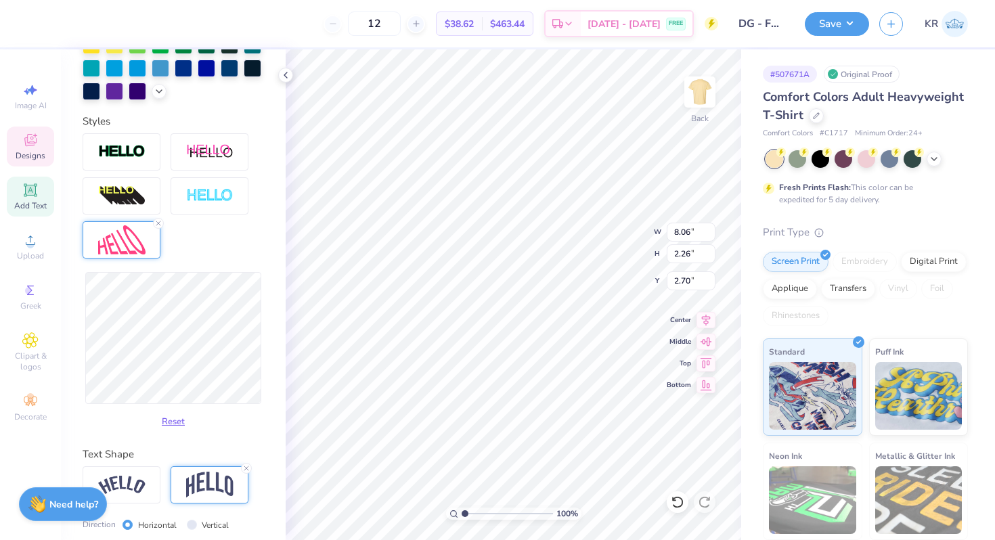
type input "7.70"
type input "2.28"
type input "2.69"
type input "7.36"
type input "2.36"
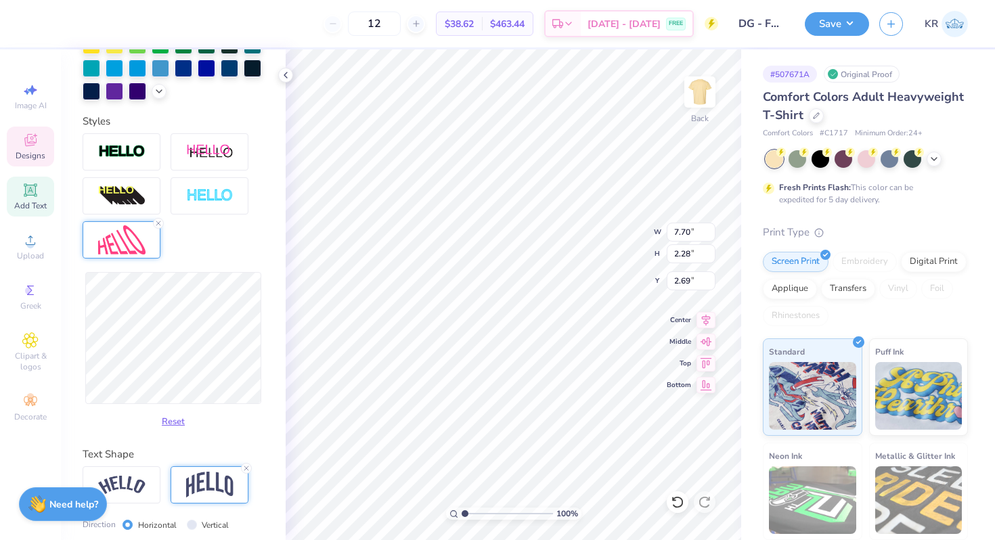
type input "2.65"
type input "6.78"
type input "2.41"
type input "2.63"
type input "6.56"
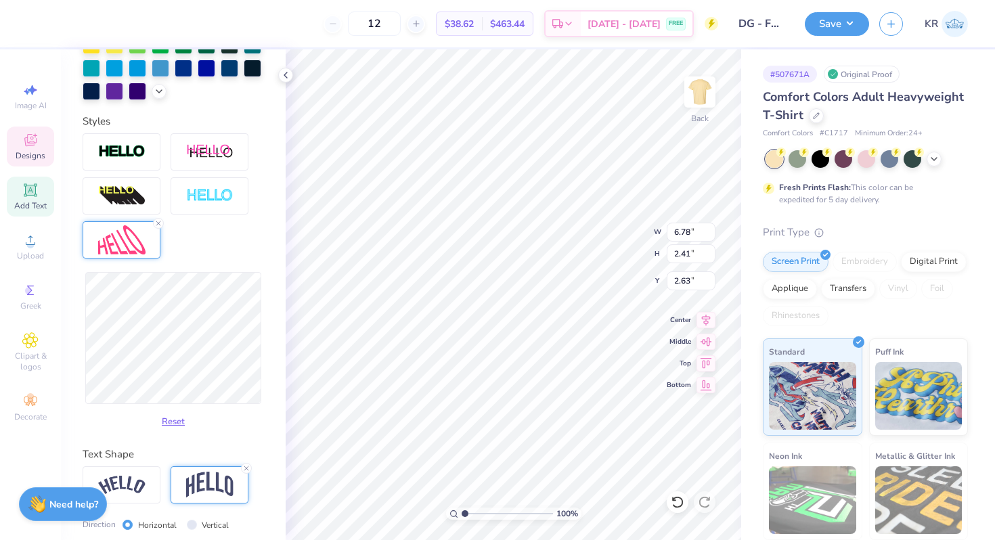
type input "2.46"
type input "2.60"
type input "2.47"
type input "2.59"
type input "6.76"
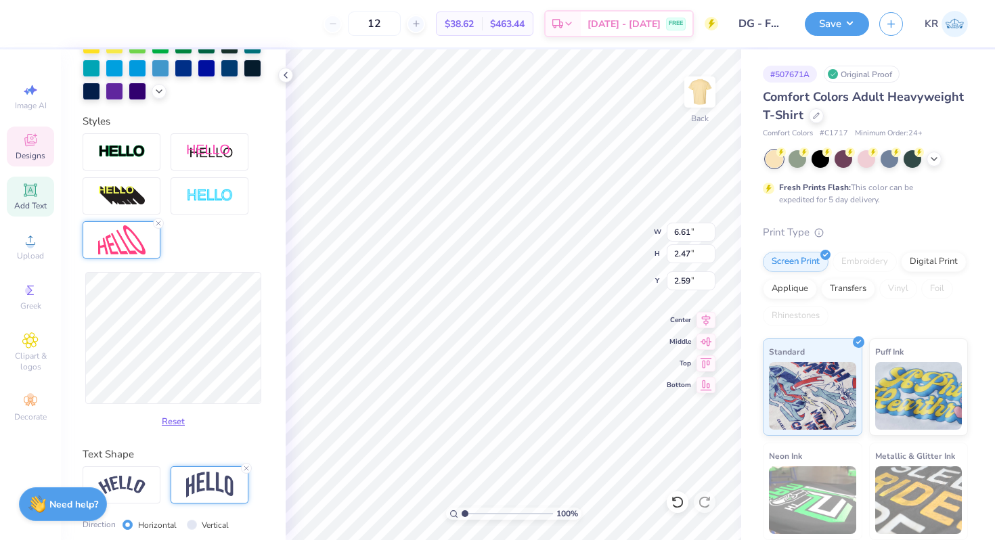
type input "2.46"
type input "2.60"
type input "6.67"
type input "2.60"
type input "2.53"
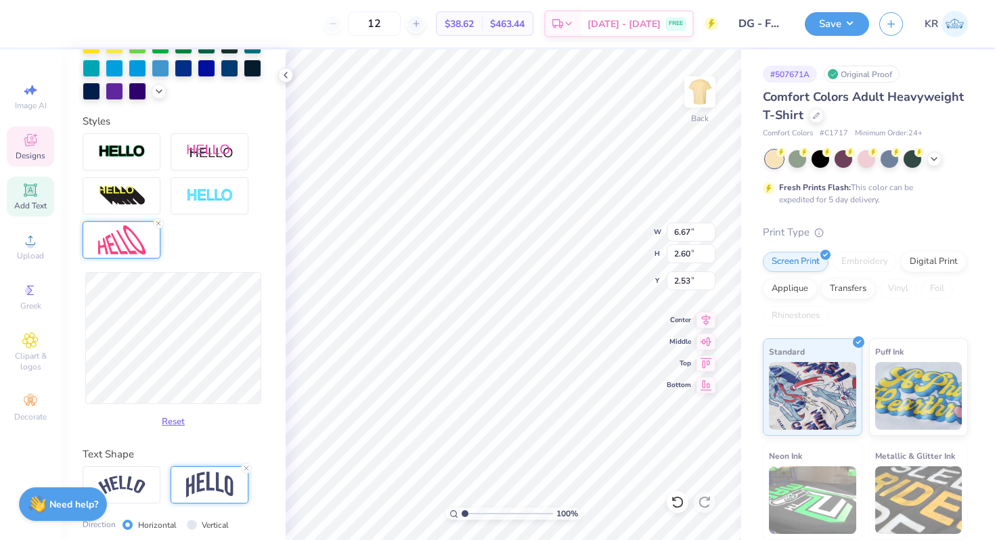
type input "2.76"
type input "2.45"
type input "2.70"
type input "2.48"
type input "6.68"
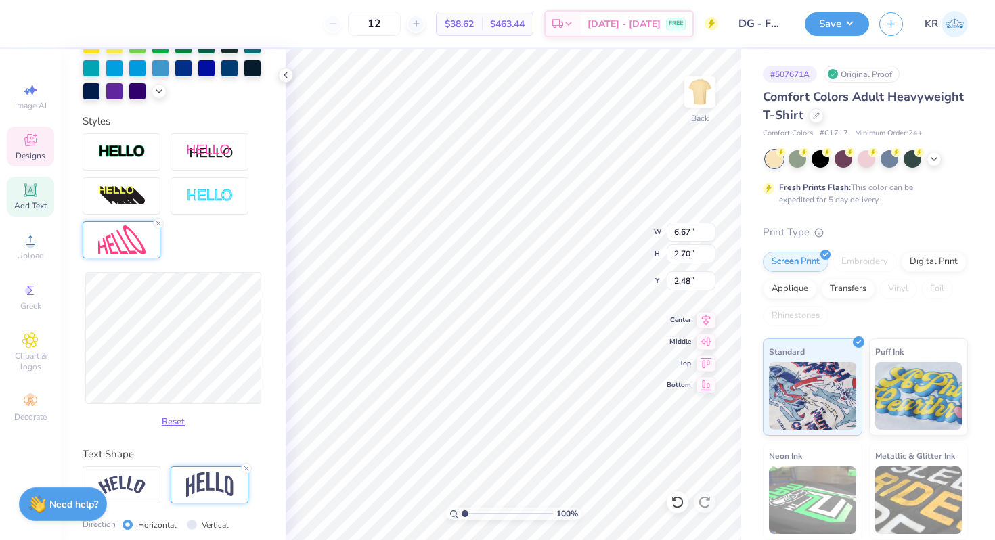
type input "2.57"
type input "2.55"
type input "2.63"
type input "2.52"
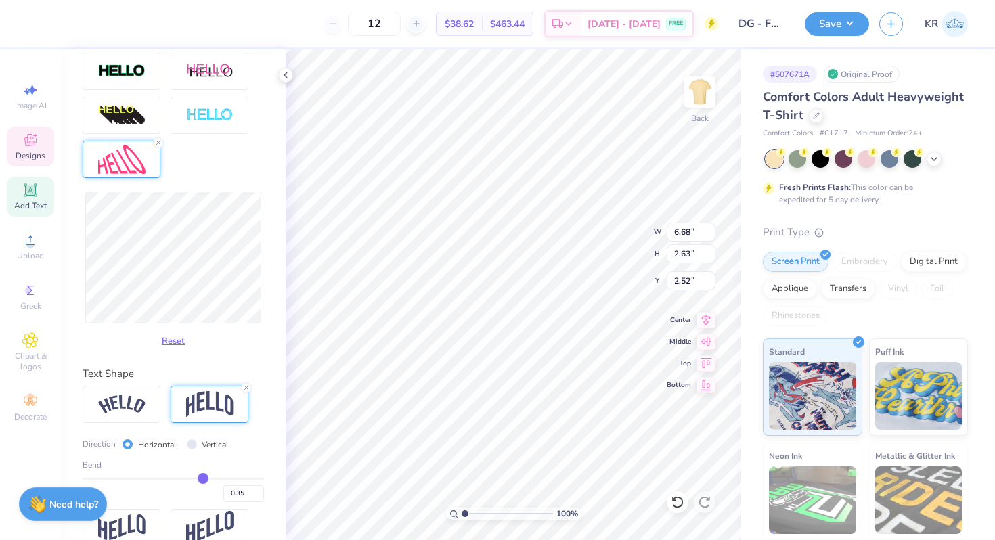
scroll to position [500, 0]
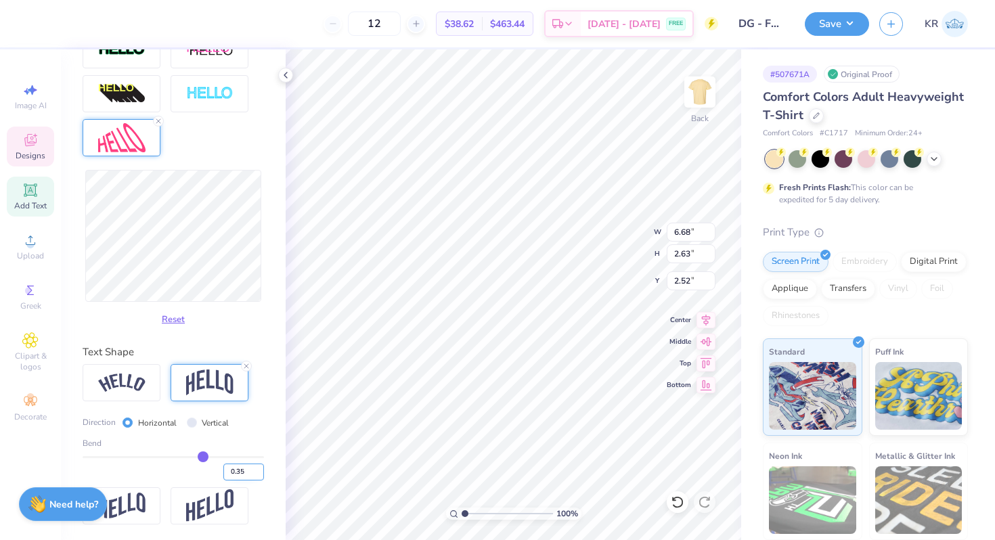
click at [244, 473] on input "0.35" at bounding box center [243, 472] width 41 height 17
type input "0.30"
type input "0.3"
type input "0.40"
type input "0.4"
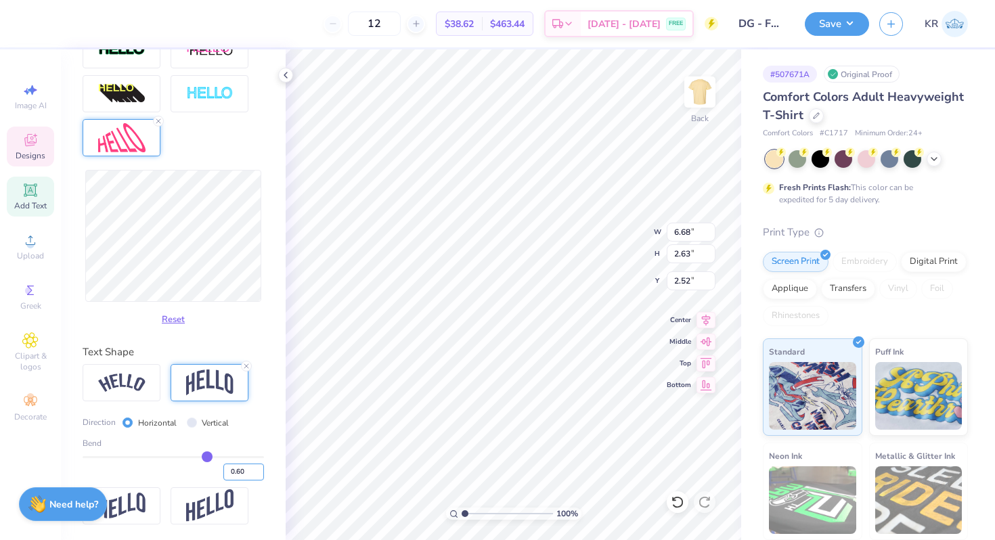
type input "0.60"
type input "0.6"
type input "0.30"
type input "0.3"
type input "7.28"
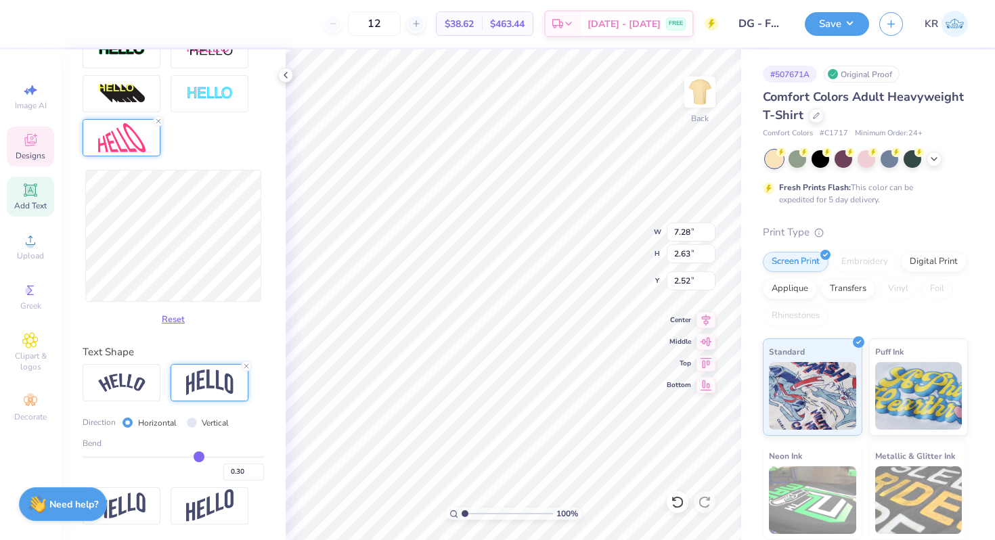
type input "2.59"
type input "2.54"
type input "7.13"
type input "2.60"
type input "2.53"
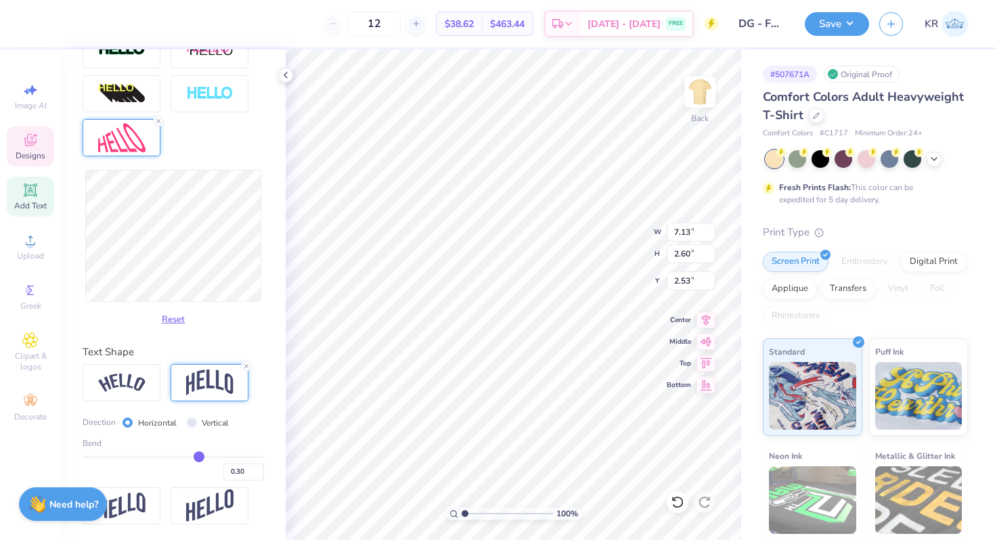
type input "2.51"
type input "2.57"
type input "7.17"
type input "2.55"
type input "2.56"
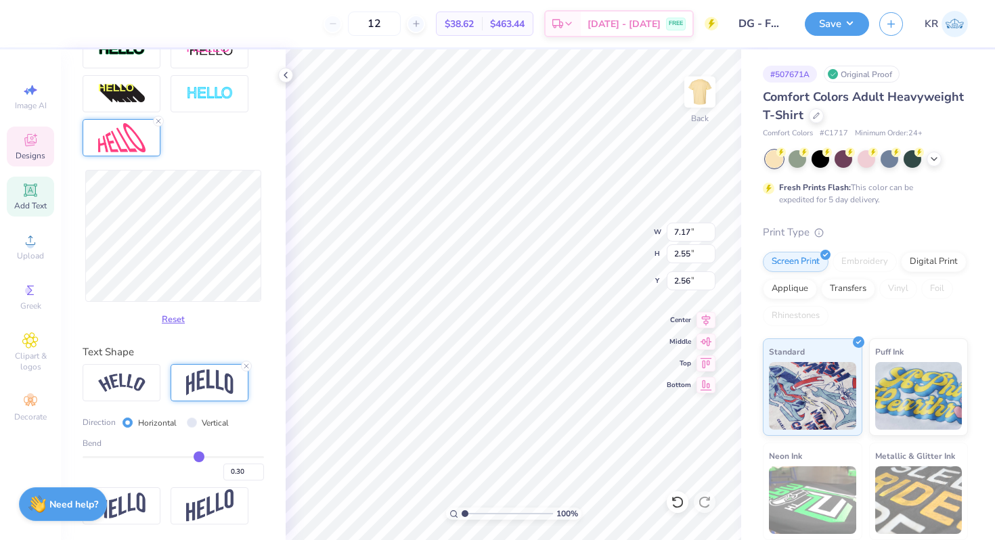
type input "7.14"
type input "2.54"
type input "7.13"
type input "2.87"
type input "2.40"
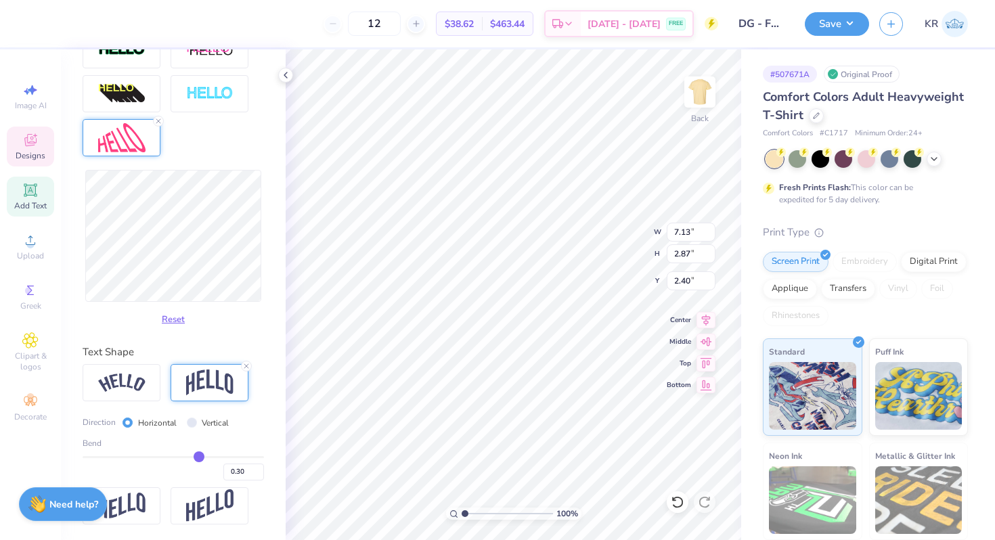
type input "3.38"
type input "2.14"
type input "2.71"
type input "2.48"
type input "2.58"
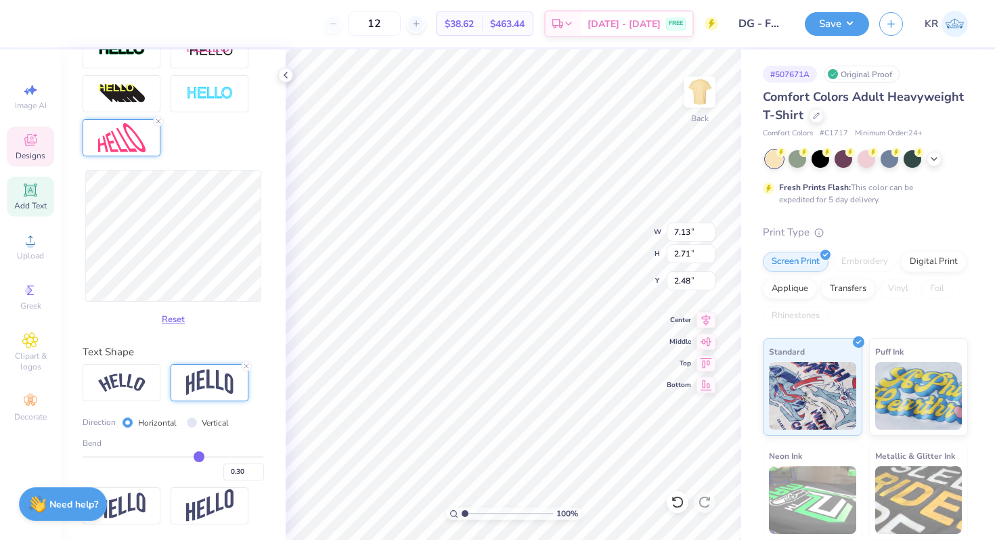
type input "2.54"
click at [173, 322] on button "Reset" at bounding box center [173, 316] width 35 height 22
type input "8.06"
type input "2.09"
type input "2.79"
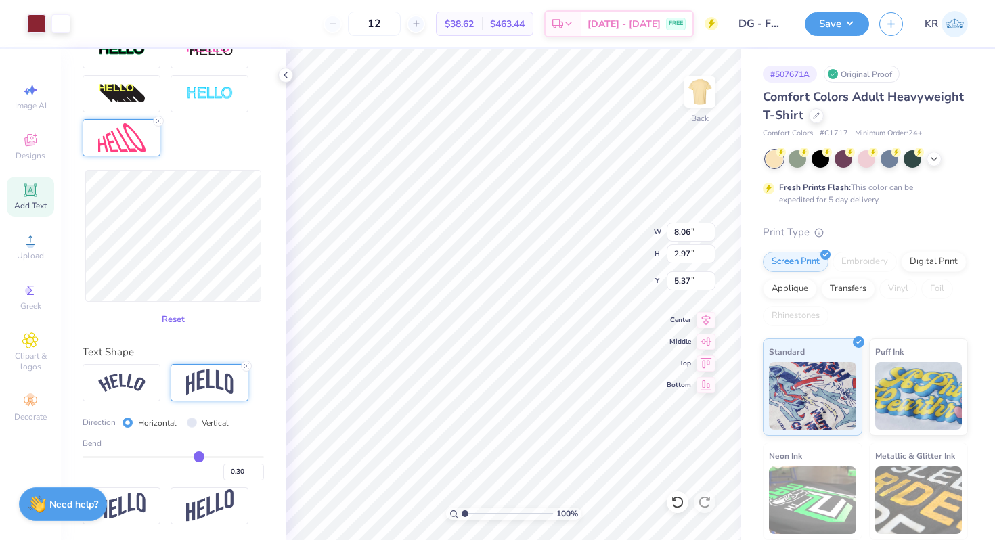
type input "5.37"
click at [124, 381] on img at bounding box center [121, 383] width 47 height 18
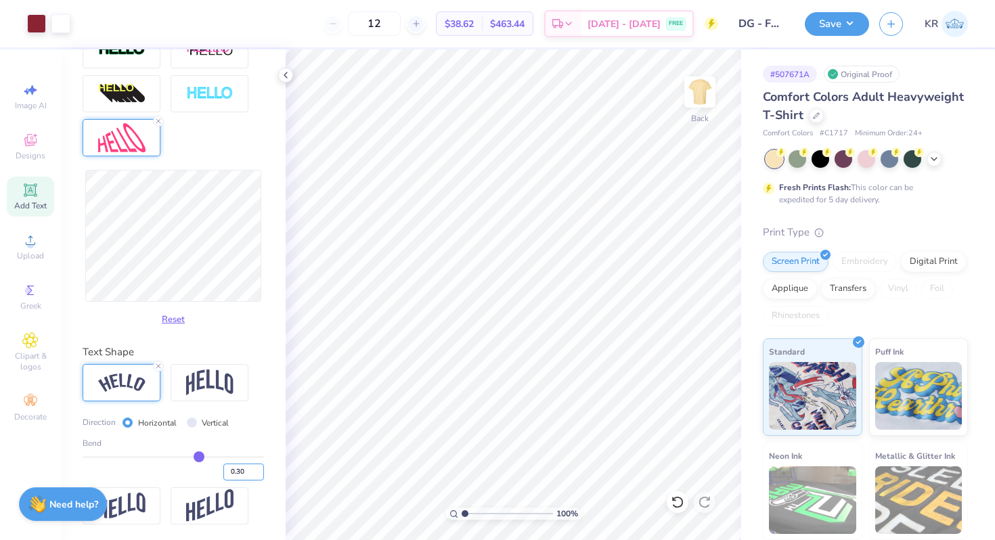
click at [249, 471] on input "0.30" at bounding box center [243, 472] width 41 height 17
type input "0.20"
type input "0.2"
click at [219, 389] on img at bounding box center [209, 383] width 47 height 26
click at [244, 475] on input "0.20" at bounding box center [243, 472] width 41 height 17
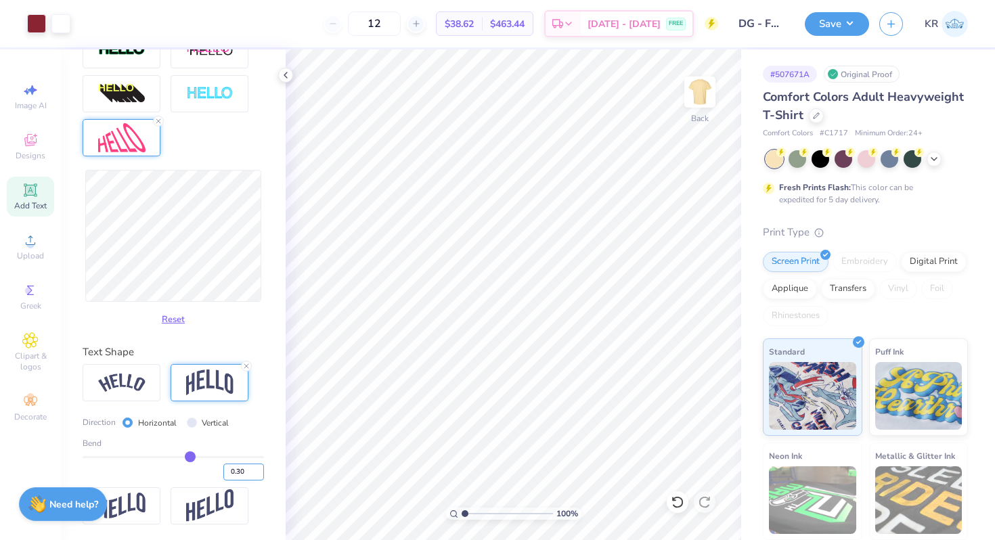
type input "0.30"
type input "0.3"
click at [191, 422] on input "Vertical" at bounding box center [192, 423] width 10 height 10
radio input "true"
click at [127, 422] on input "Horizontal" at bounding box center [128, 423] width 10 height 10
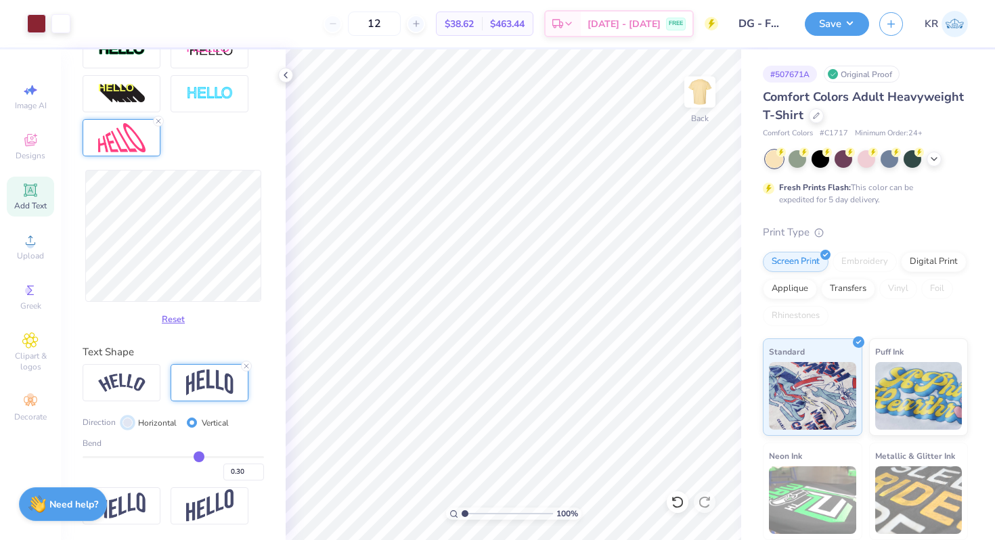
radio input "true"
type input "0.28"
type input "0.29"
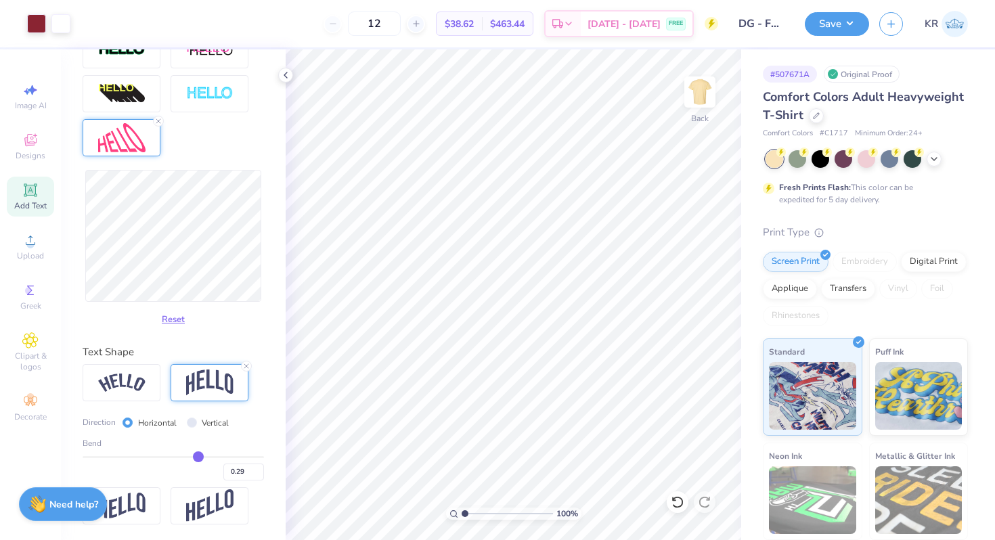
type input "0.3"
type input "0.30"
type input "0.31"
type input "0.32"
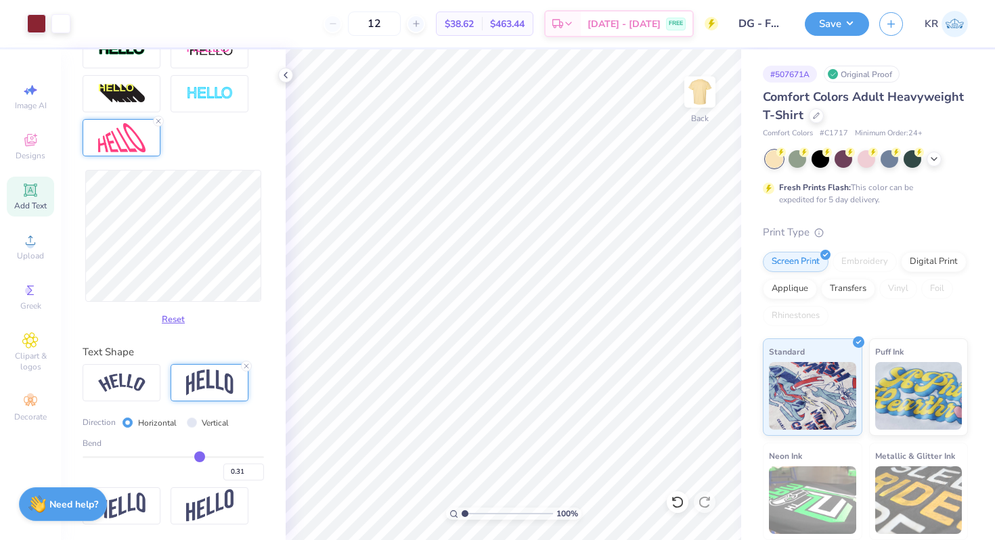
type input "0.32"
type input "0.33"
type input "0.34"
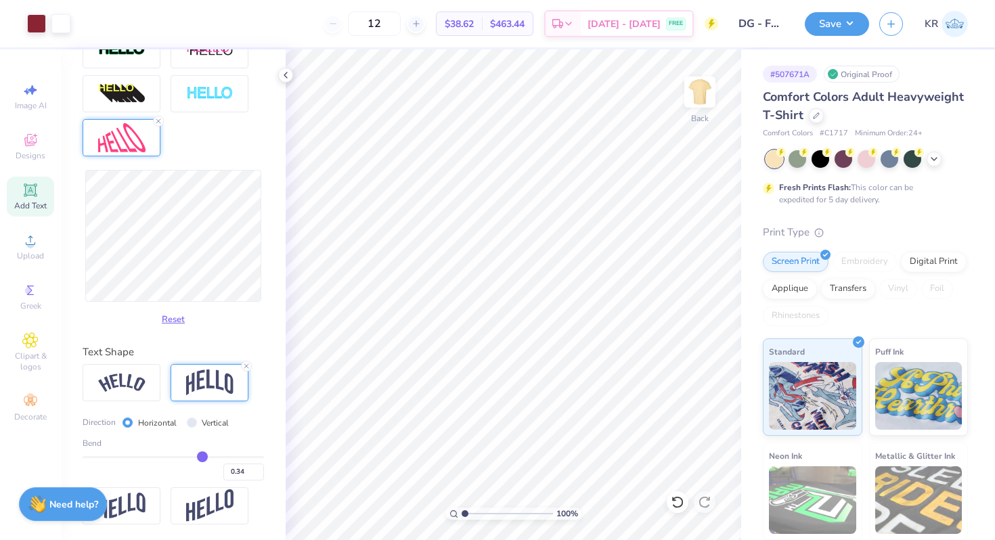
type input "0.35"
click at [203, 457] on input "range" at bounding box center [173, 457] width 181 height 2
click at [30, 141] on icon at bounding box center [30, 140] width 16 height 16
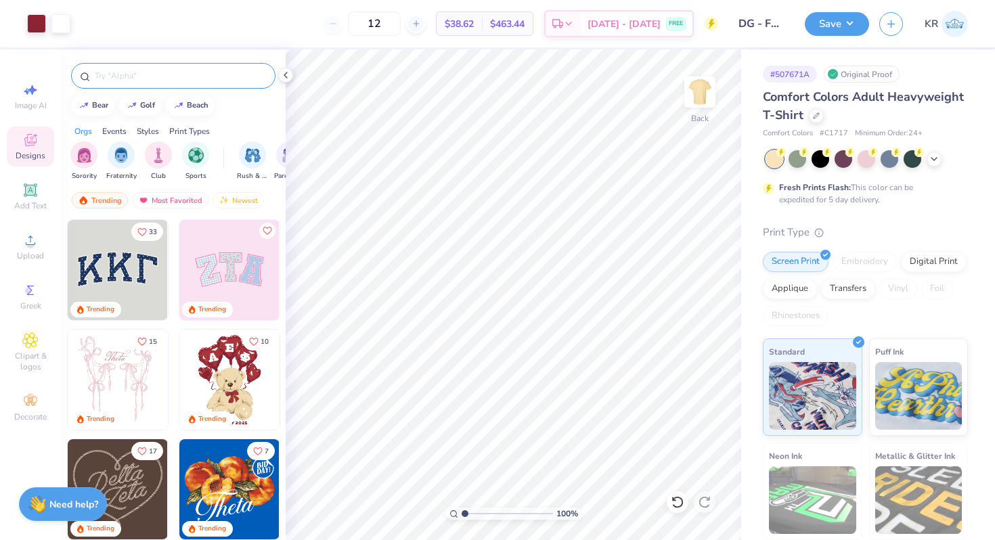
click at [152, 80] on input "text" at bounding box center [179, 76] width 173 height 14
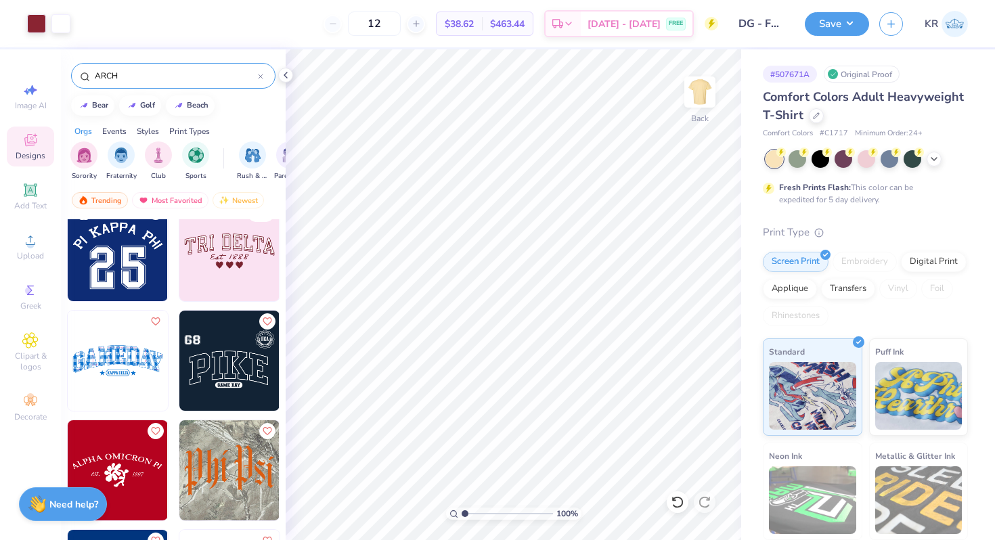
scroll to position [2204, 0]
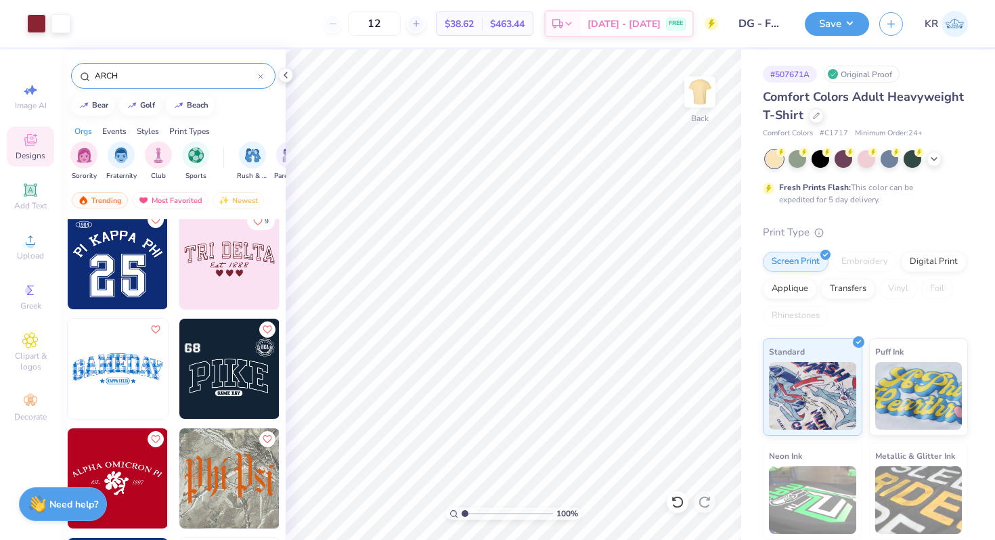
type input "ARCH"
click at [128, 286] on img at bounding box center [118, 259] width 100 height 100
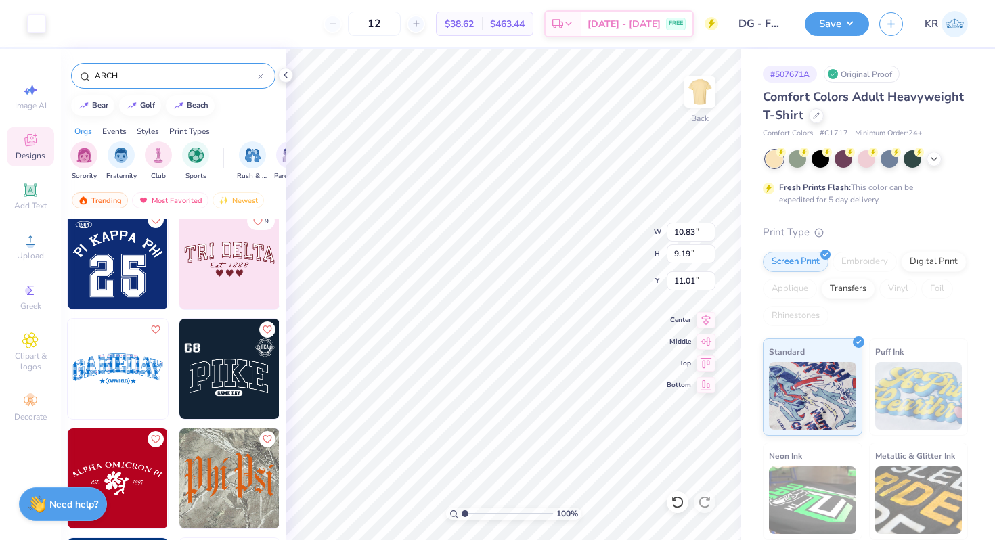
type input "11.01"
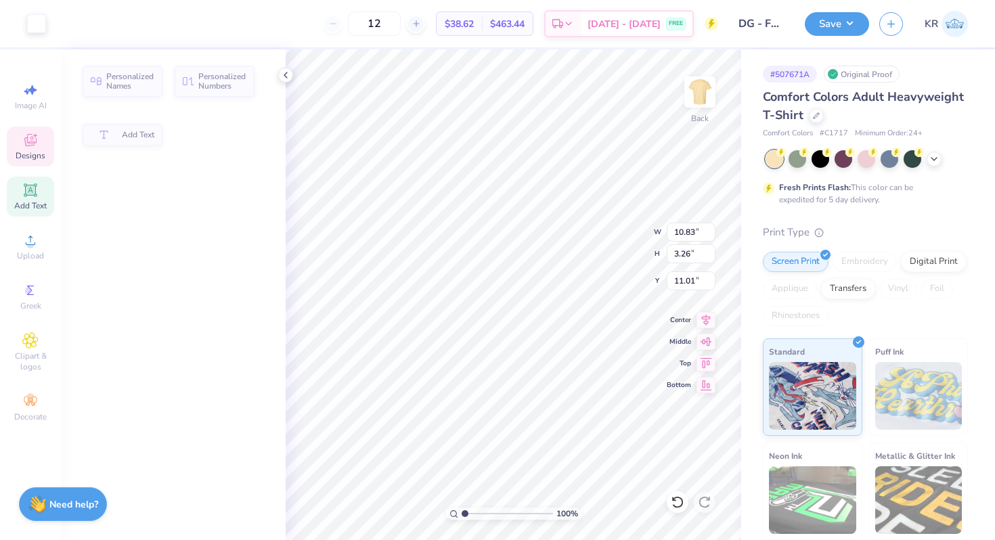
type input "3.26"
type input "12.16"
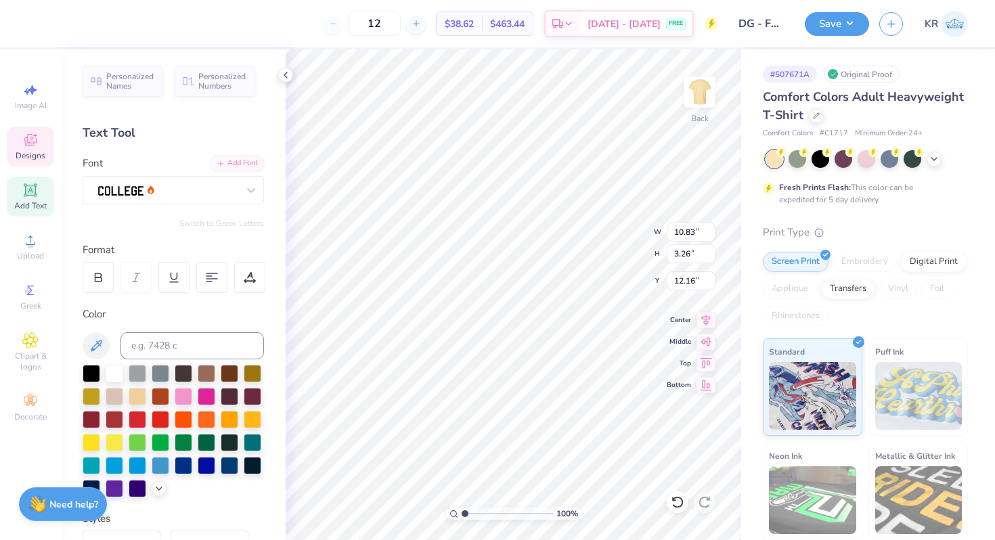
scroll to position [0, 3]
type textarea "DELTA GAMMA"
type input "12.06"
type input "3.61"
type input "11.99"
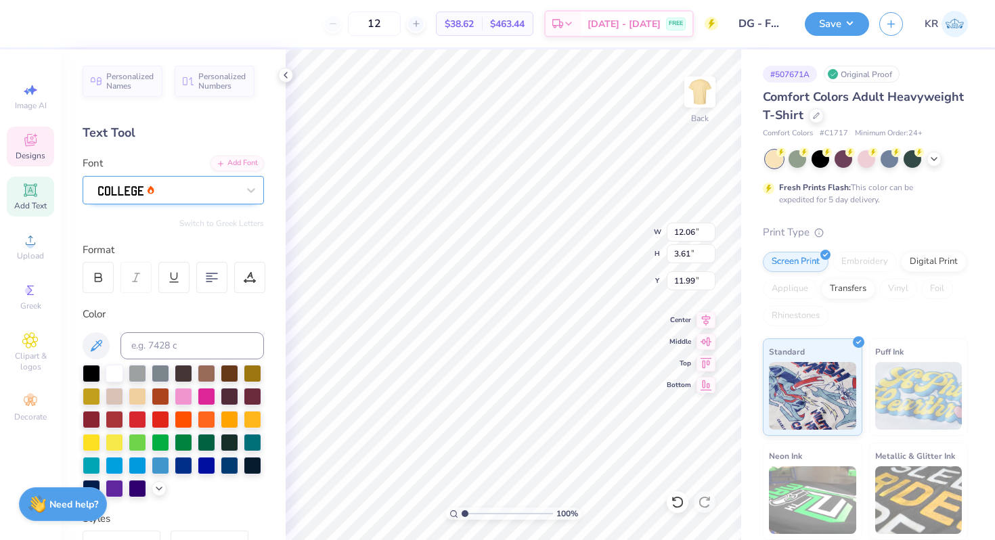
click at [181, 193] on div at bounding box center [168, 189] width 142 height 21
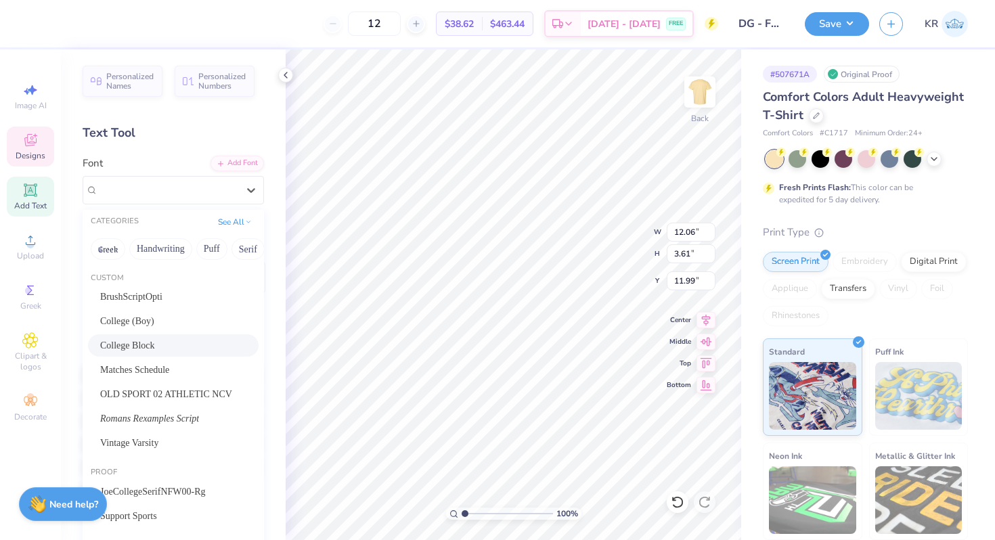
click at [171, 341] on div "College Block" at bounding box center [173, 346] width 146 height 14
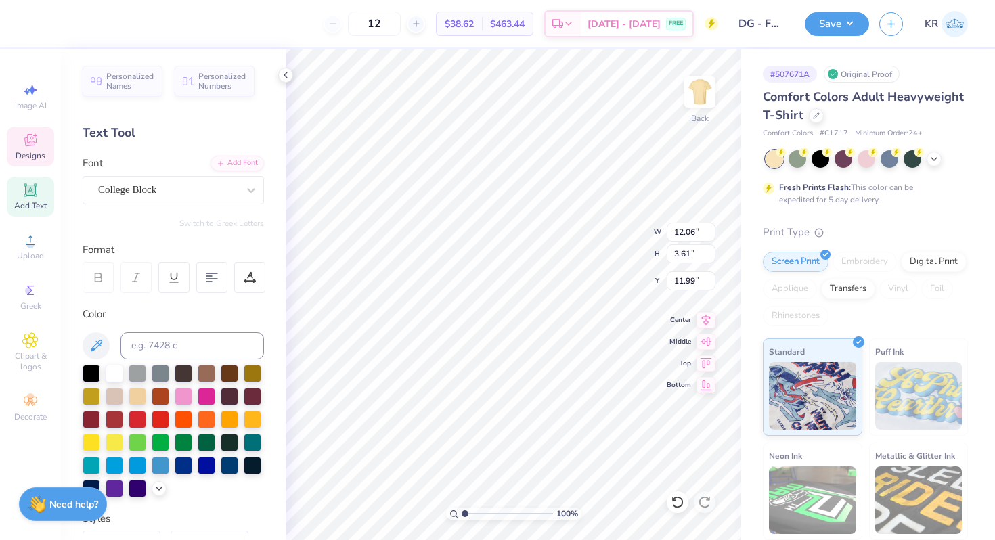
type input "11.34"
type input "3.54"
type input "12.02"
click at [93, 418] on div at bounding box center [92, 419] width 18 height 18
type input "6.81"
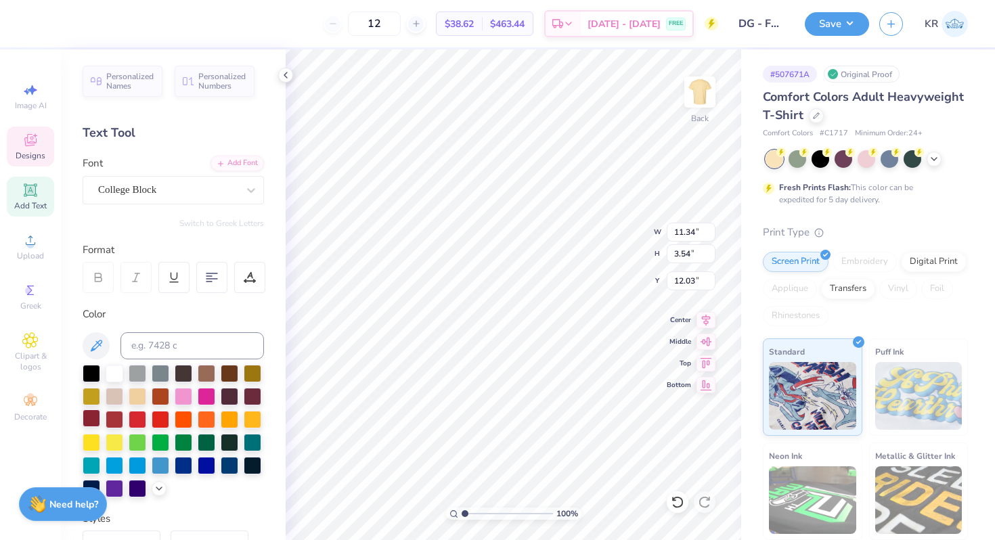
type input "2.13"
type input "13.44"
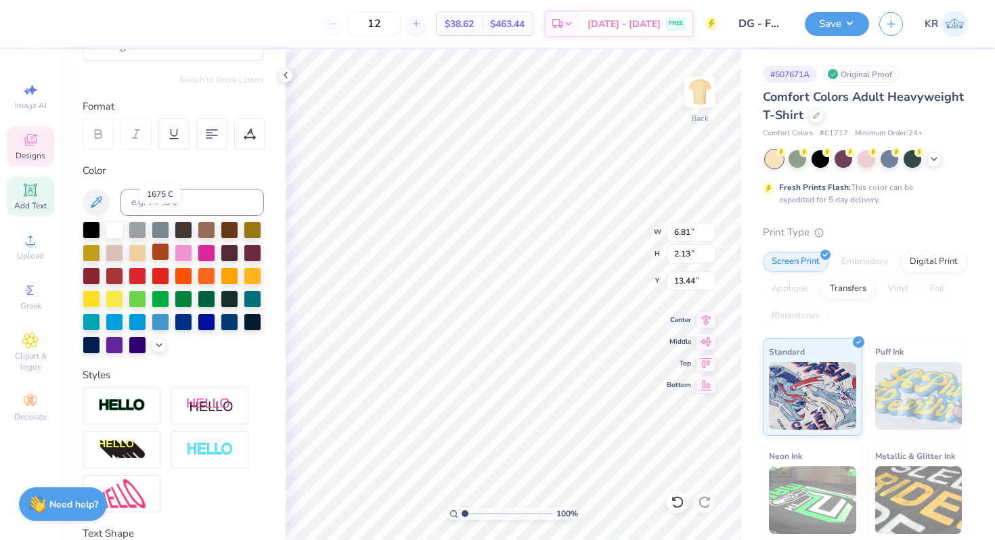
scroll to position [246, 0]
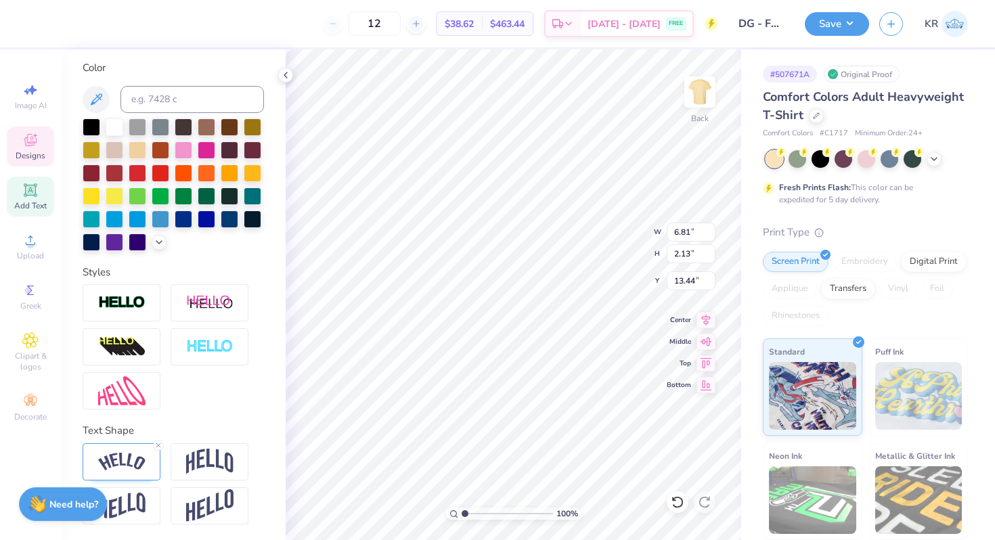
type input "9.62"
type input "6.76"
type input "2.49"
type input "5.33"
type input "5.28"
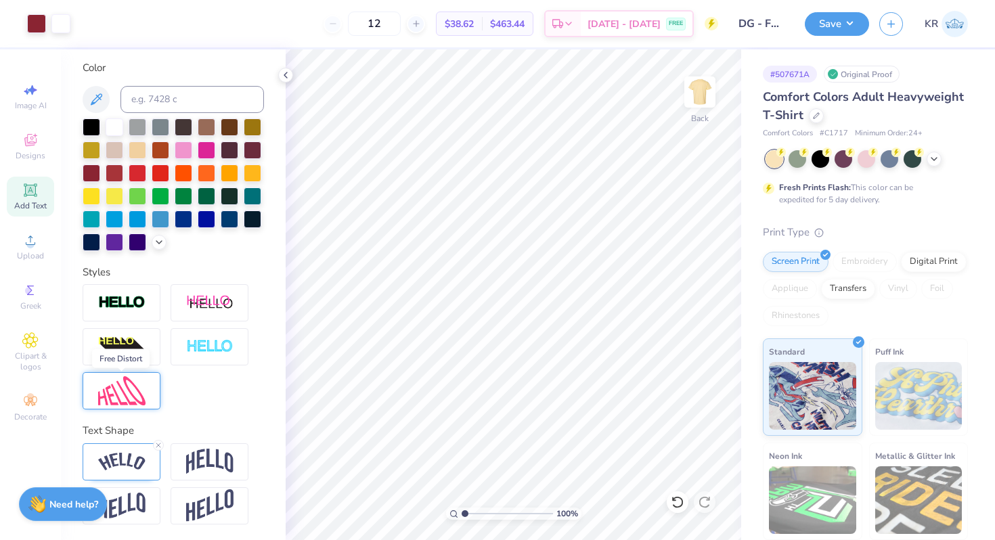
click at [121, 395] on img at bounding box center [121, 390] width 47 height 29
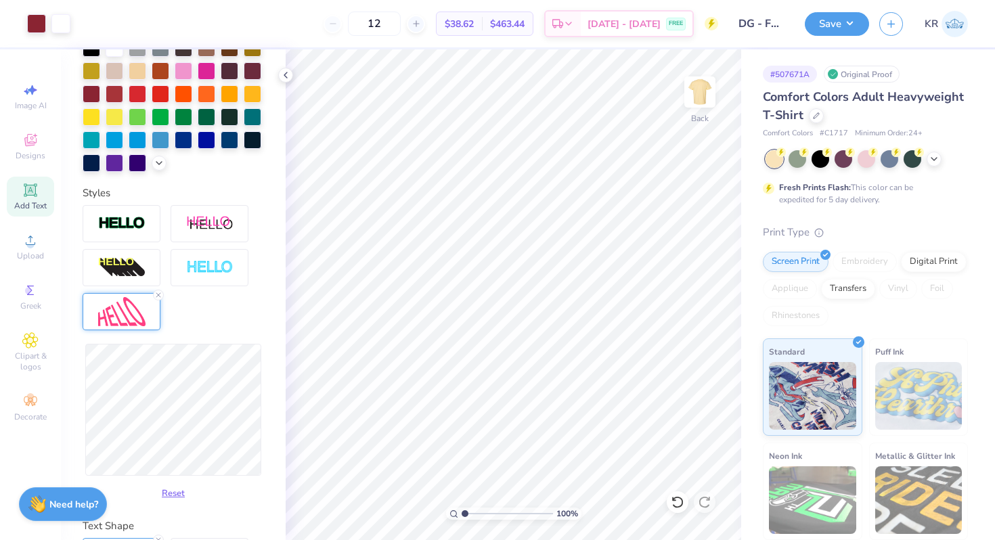
scroll to position [421, 0]
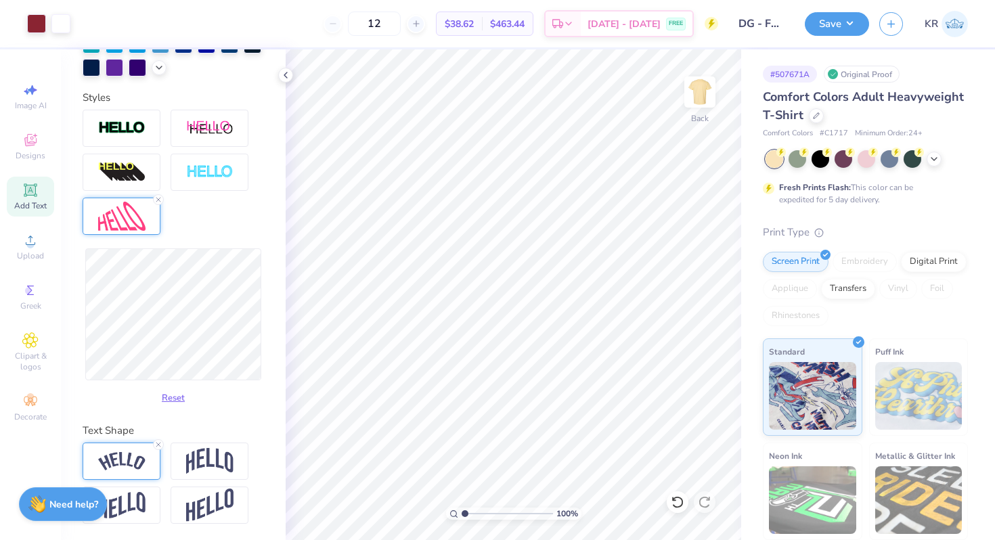
click at [131, 465] on img at bounding box center [121, 461] width 47 height 18
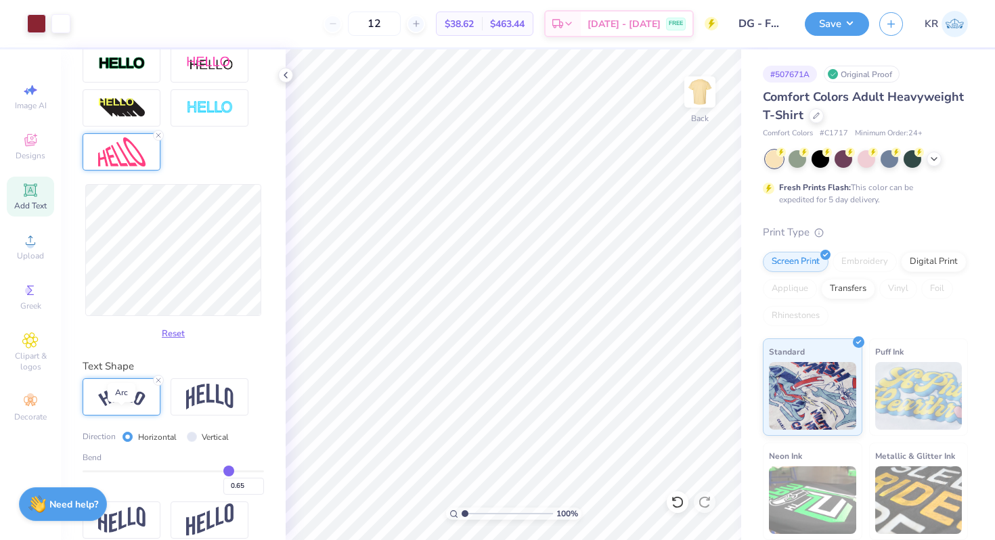
scroll to position [500, 0]
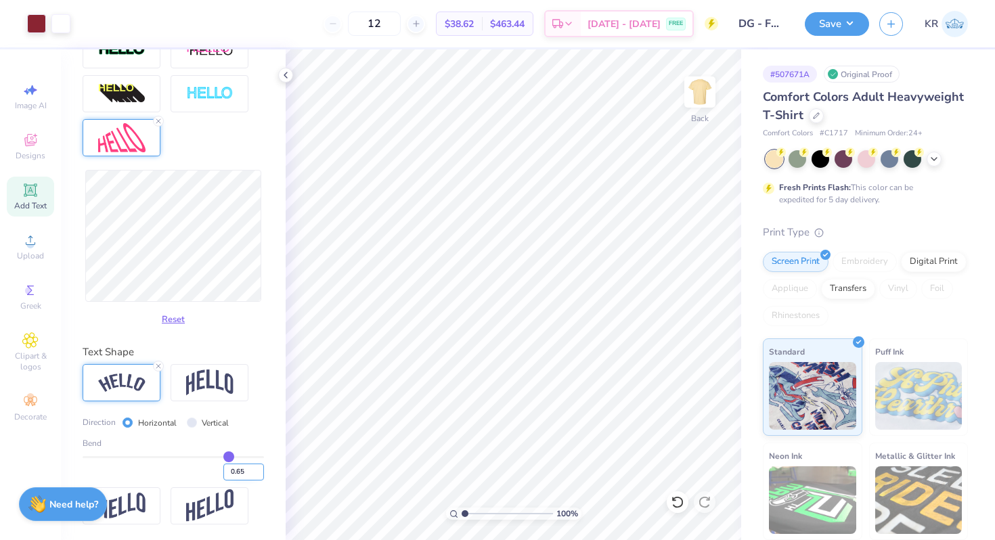
click at [248, 476] on input "0.65" at bounding box center [243, 472] width 41 height 17
type input "0.40"
type input "0.4"
type input "0.55"
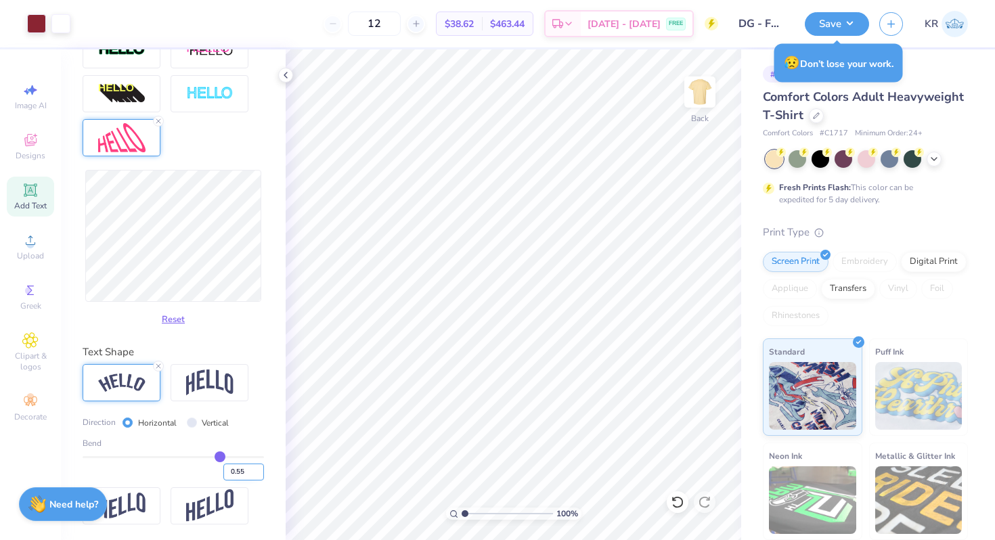
click at [249, 469] on input "0.55" at bounding box center [243, 472] width 41 height 17
type input "0.60"
type input "0.6"
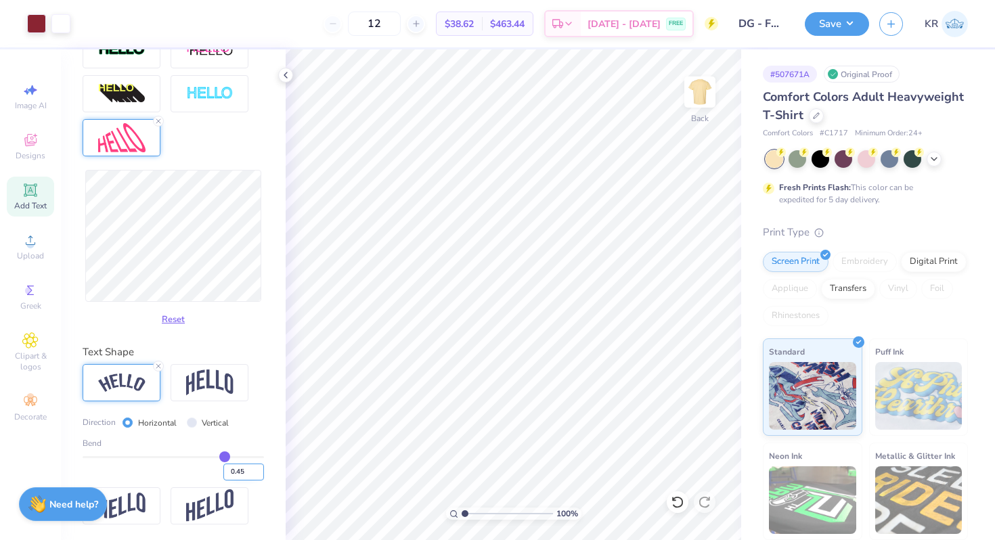
type input "0.45"
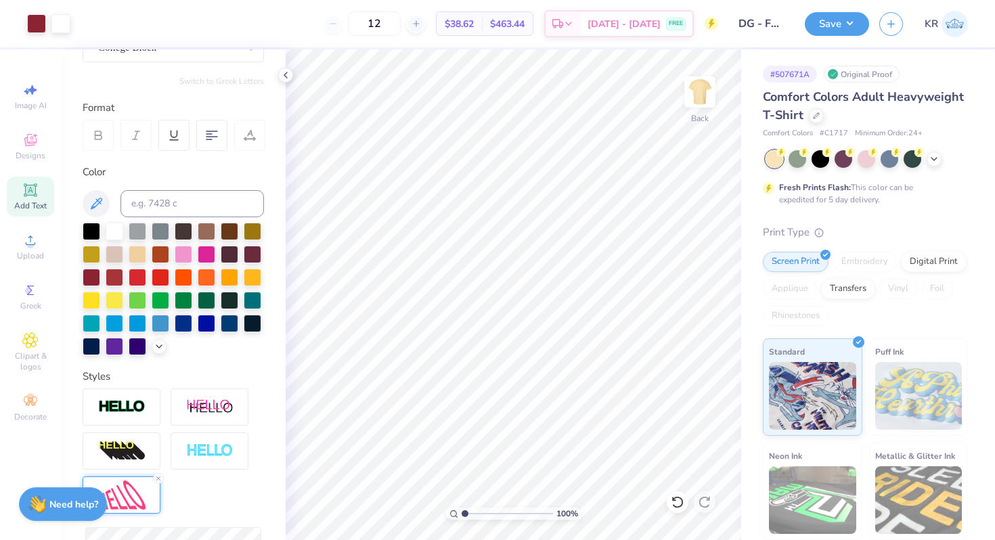
scroll to position [6, 0]
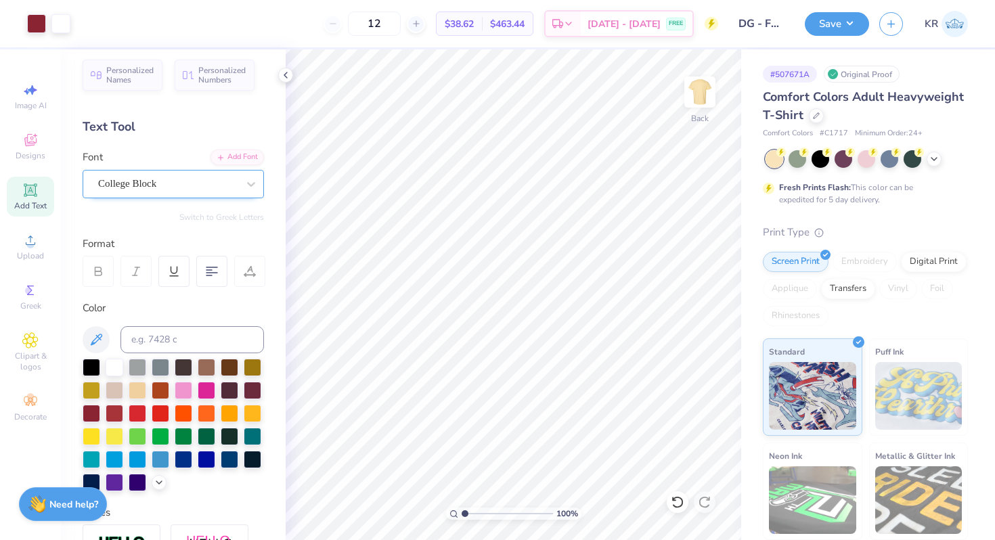
click at [144, 186] on div "College Block" at bounding box center [168, 183] width 142 height 21
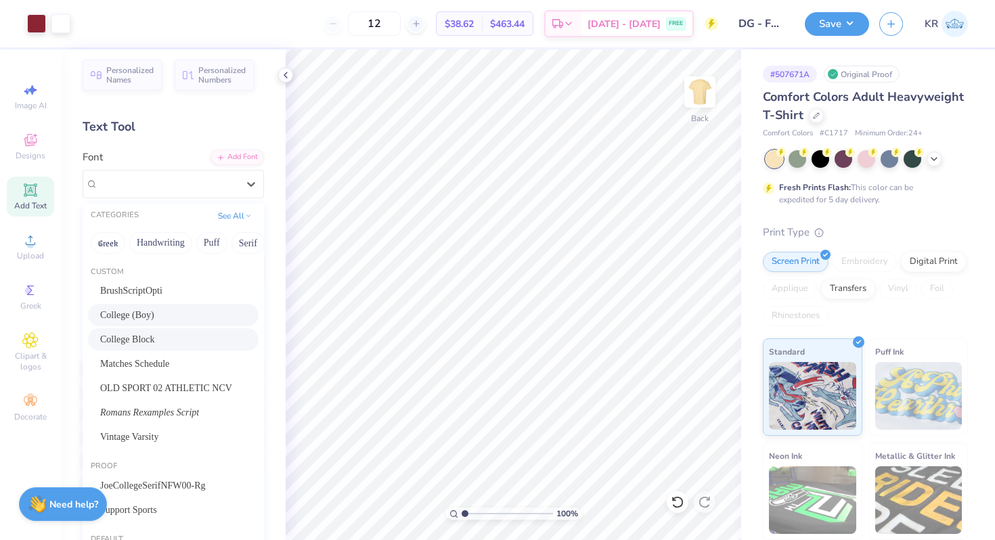
click at [150, 324] on div "College (Boy)" at bounding box center [173, 315] width 171 height 22
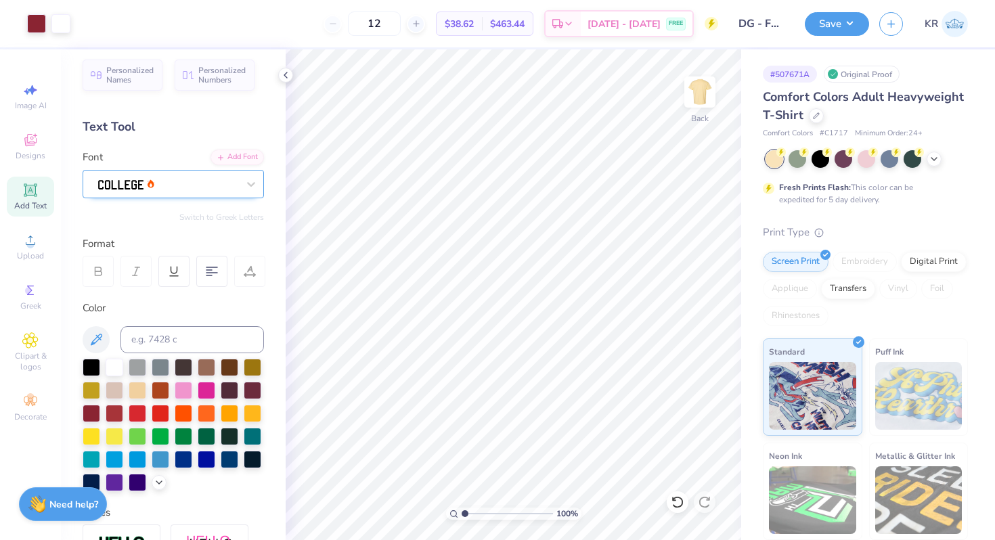
click at [169, 184] on div at bounding box center [168, 183] width 142 height 21
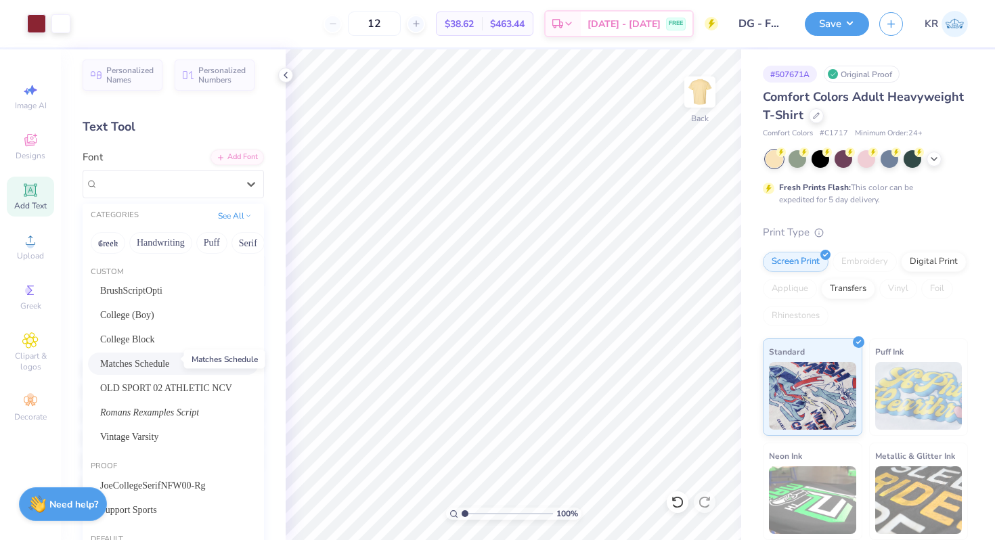
scroll to position [26, 0]
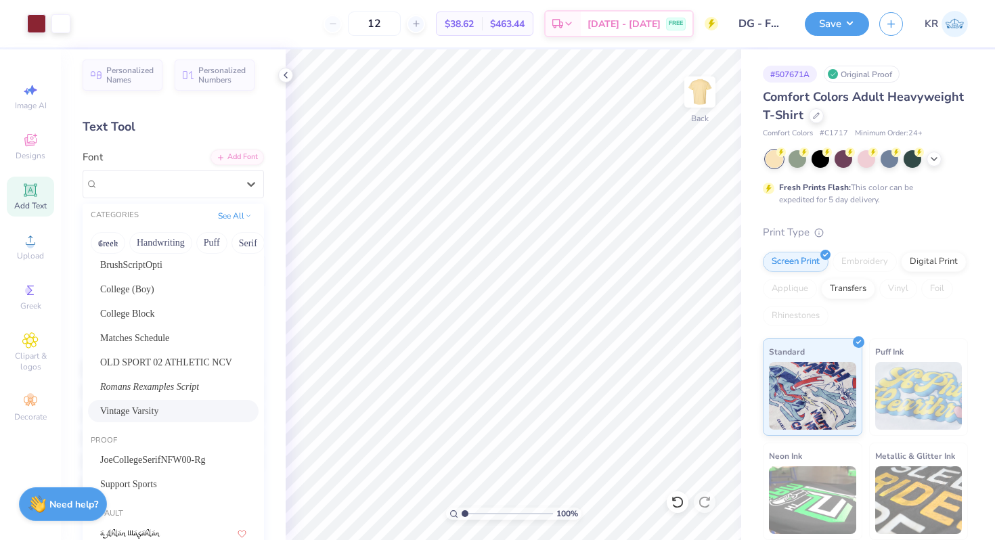
click at [167, 409] on div "Vintage Varsity" at bounding box center [173, 411] width 146 height 14
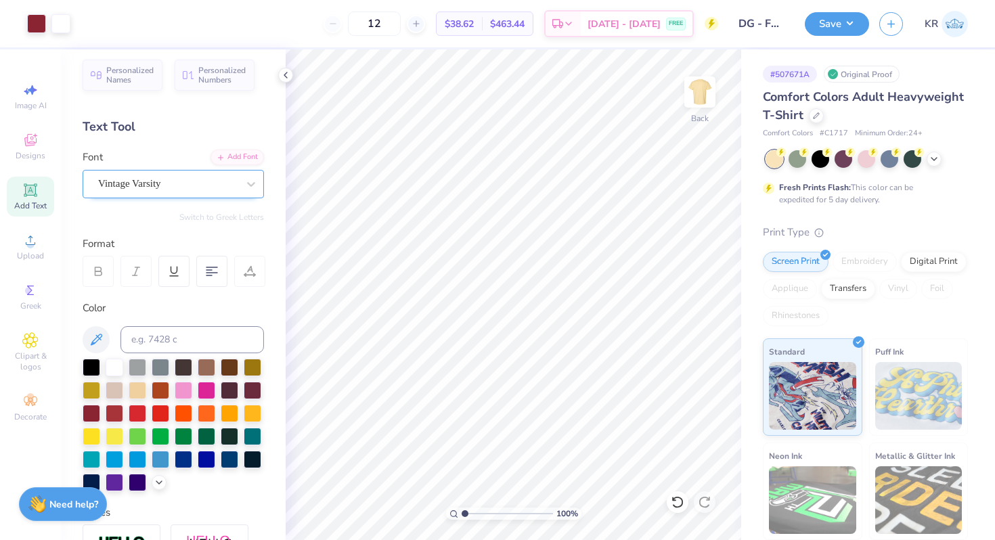
click at [175, 185] on div "Vintage Varsity" at bounding box center [168, 183] width 142 height 21
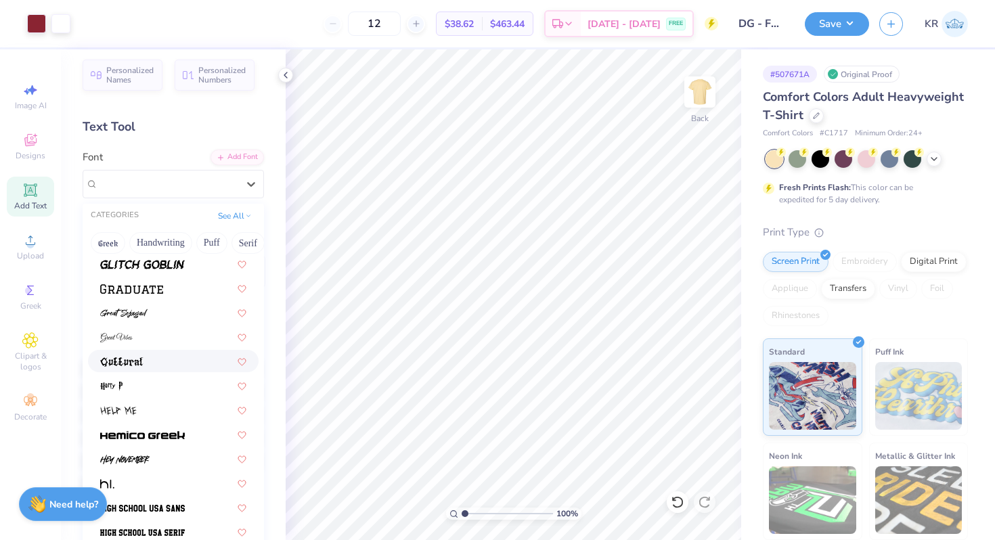
scroll to position [3464, 0]
click at [169, 290] on div at bounding box center [173, 287] width 146 height 14
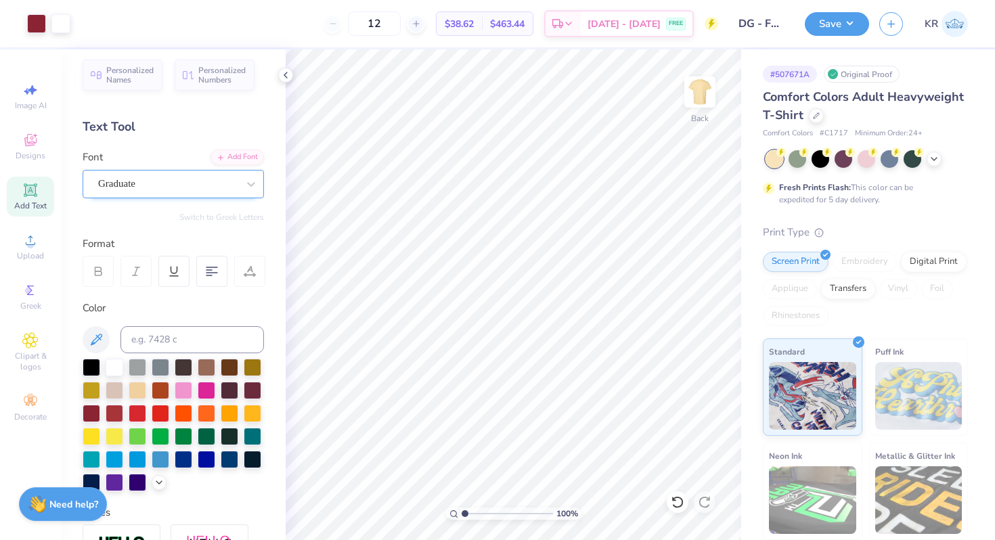
click at [158, 194] on div "Graduate" at bounding box center [173, 184] width 181 height 28
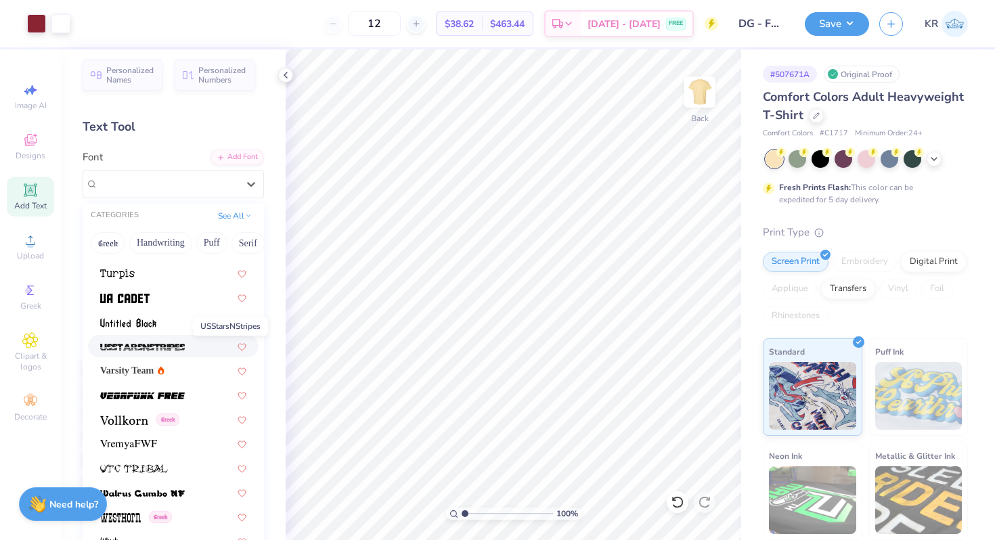
scroll to position [7455, 0]
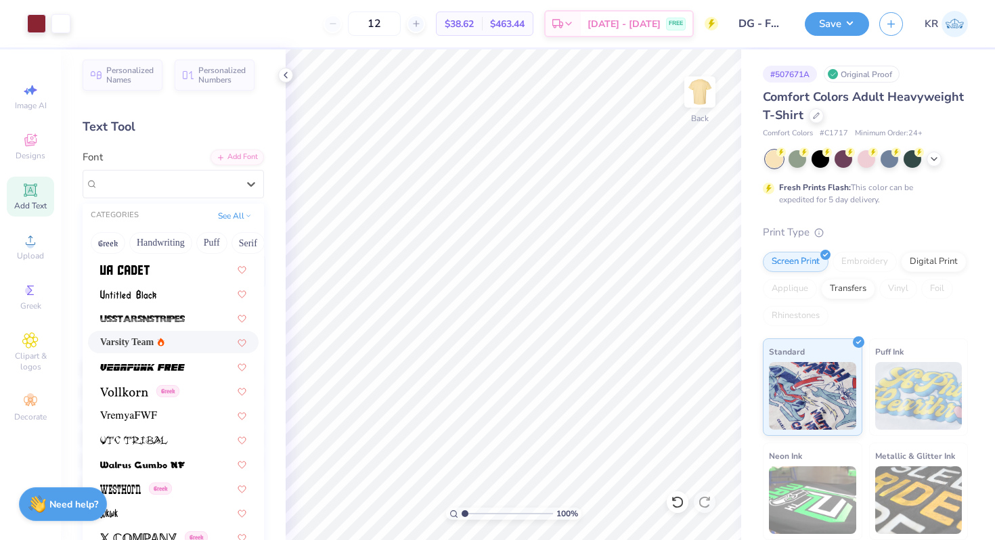
click at [179, 349] on div "Varsity Team" at bounding box center [173, 342] width 146 height 14
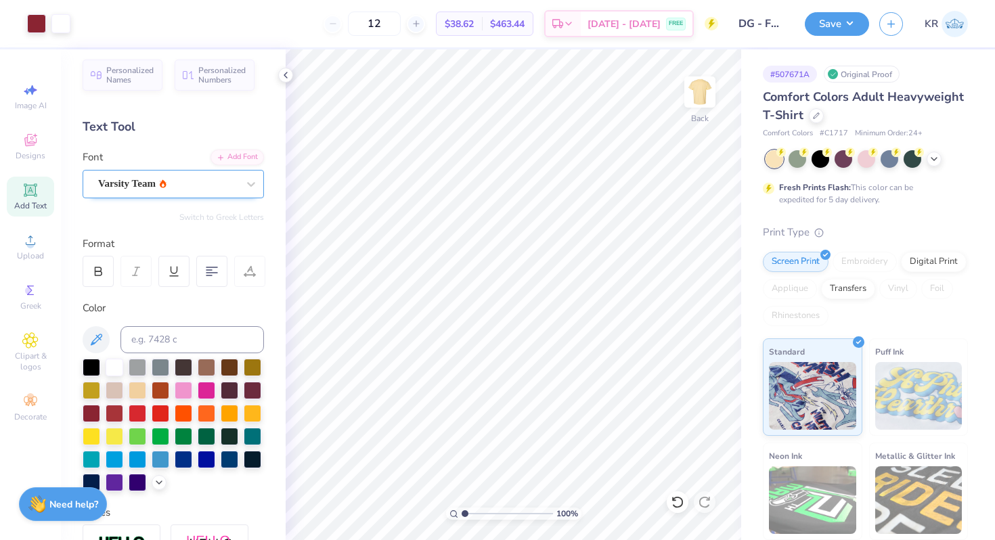
click at [172, 191] on div at bounding box center [167, 184] width 139 height 18
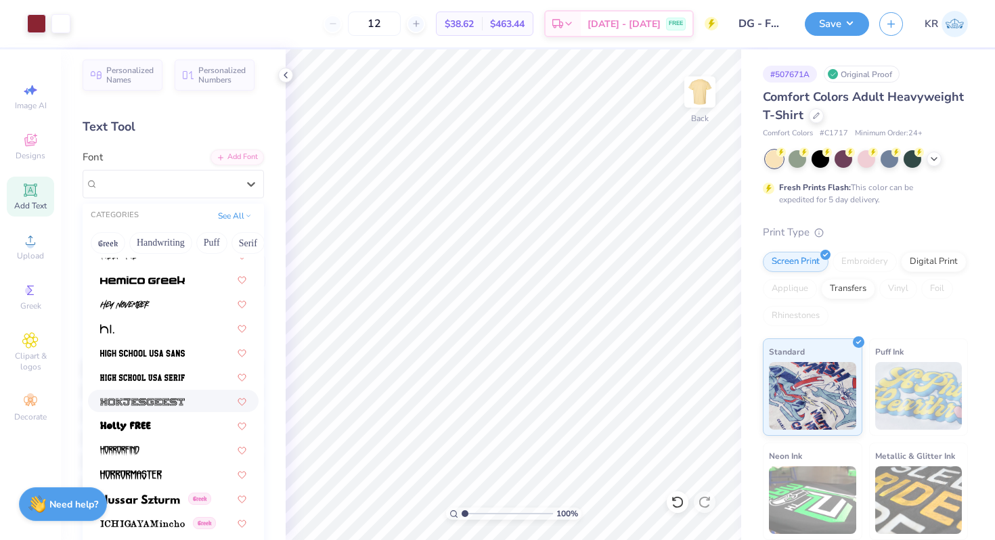
scroll to position [3613, 0]
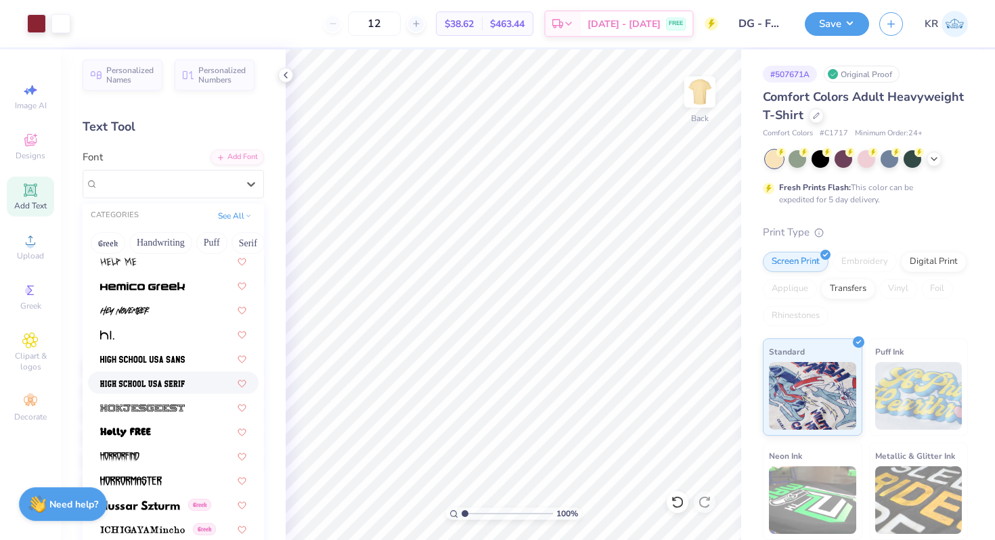
click at [173, 372] on div at bounding box center [173, 383] width 171 height 22
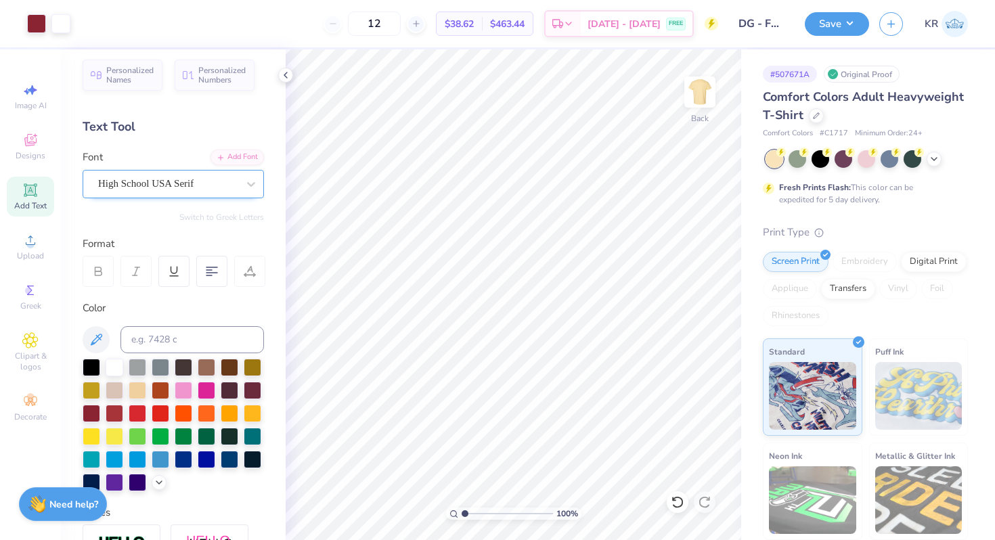
click at [165, 194] on div "High School USA Serif" at bounding box center [173, 184] width 181 height 28
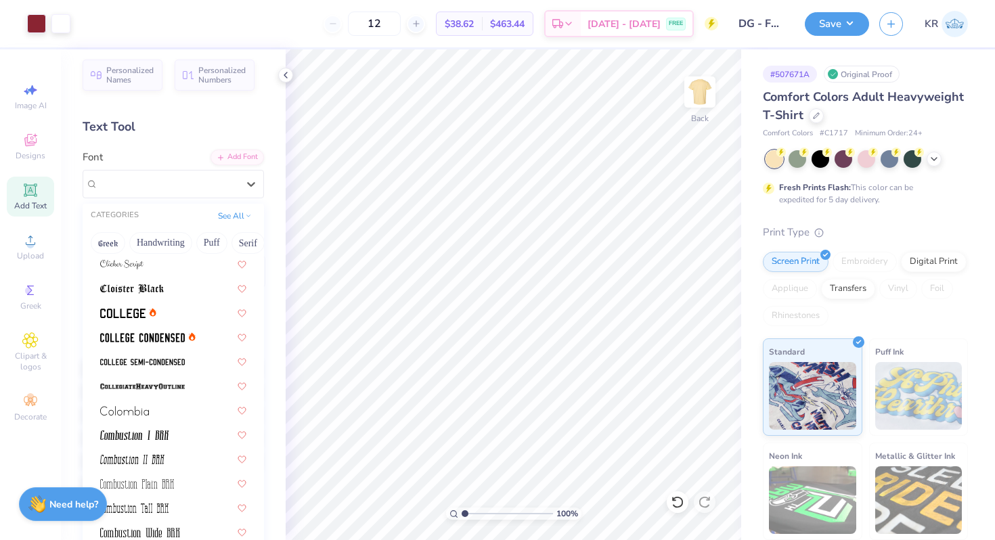
scroll to position [2002, 0]
click at [190, 354] on div at bounding box center [173, 360] width 146 height 14
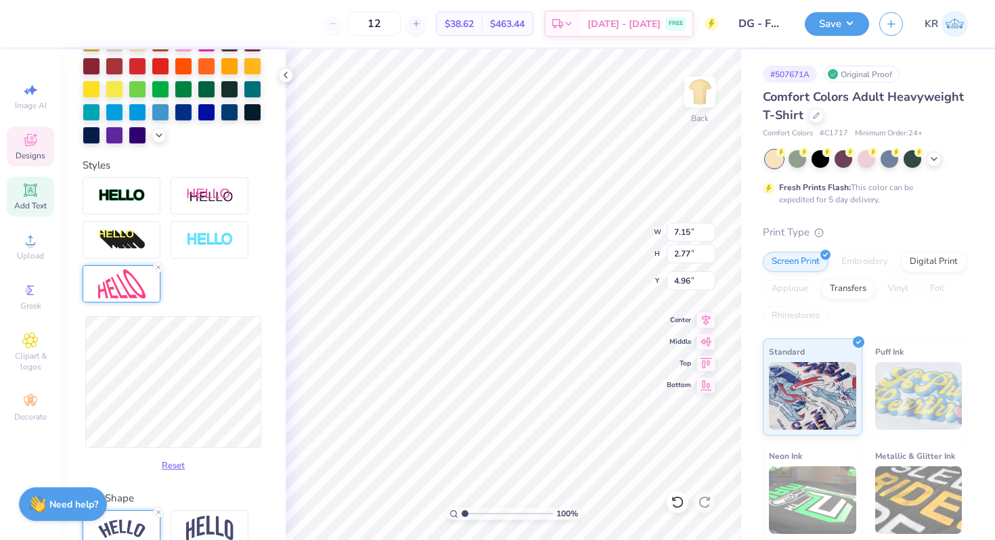
scroll to position [363, 0]
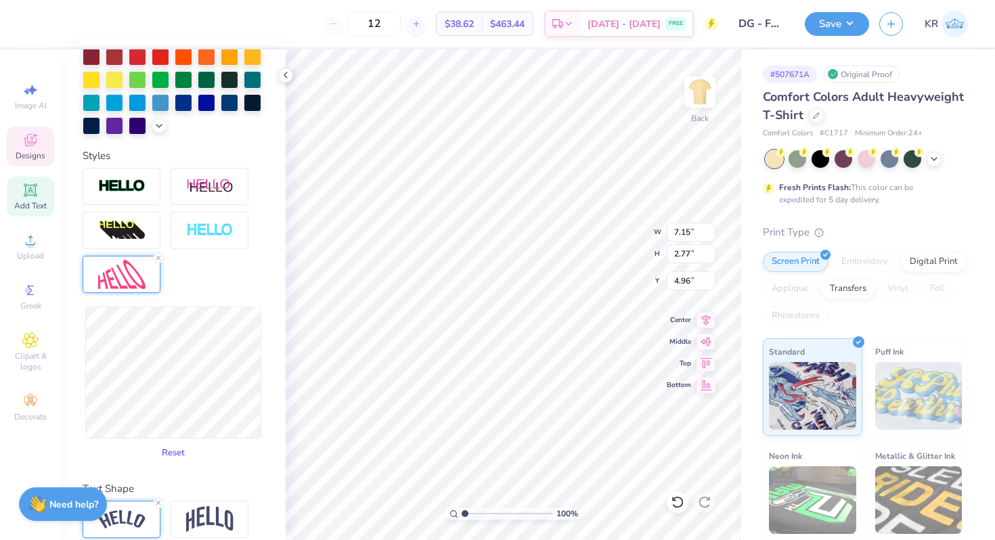
click at [173, 455] on button "Reset" at bounding box center [173, 453] width 35 height 22
type input "6.42"
type input "1.37"
type input "5.66"
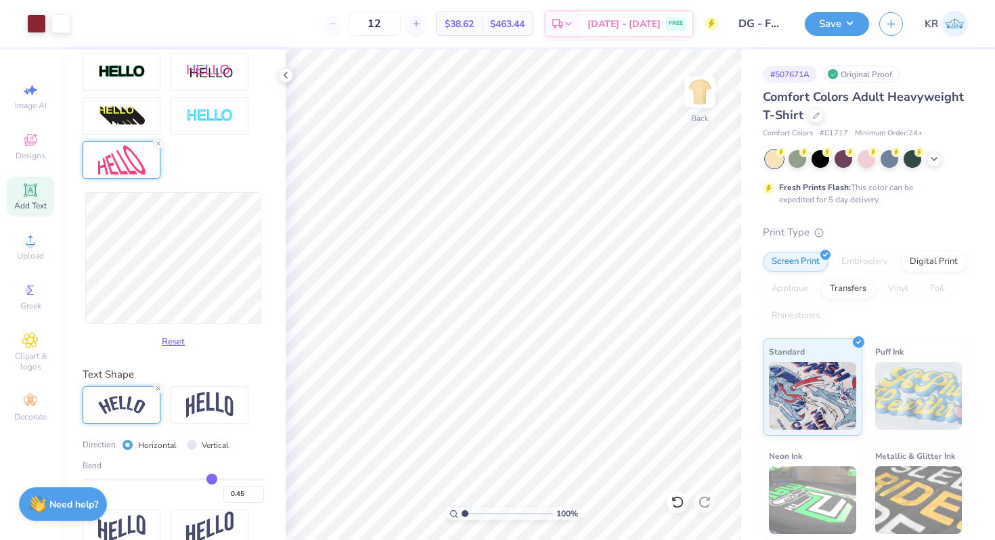
scroll to position [500, 0]
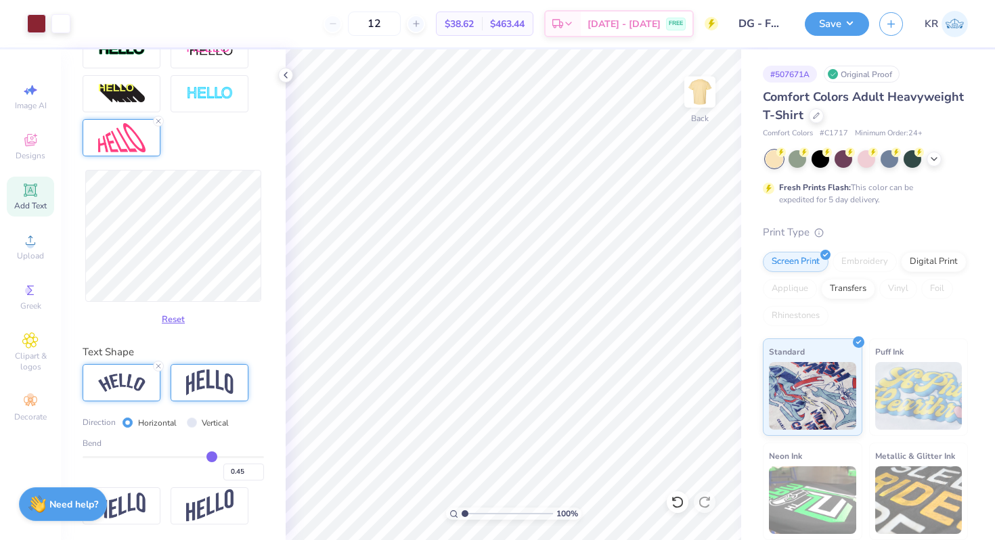
click at [221, 383] on img at bounding box center [209, 383] width 47 height 26
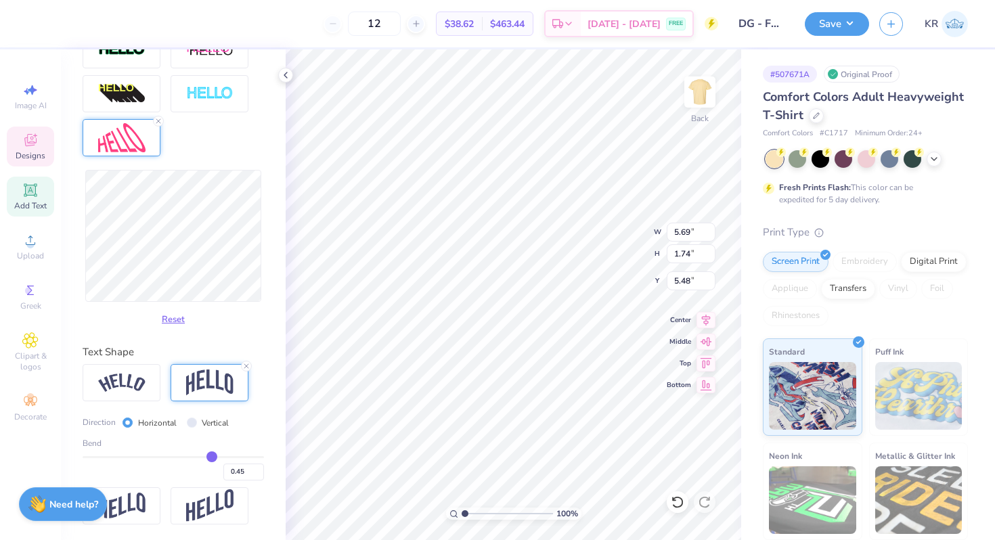
type input "7.55"
type input "2.30"
type input "4.98"
click at [244, 473] on input "0.45" at bounding box center [243, 472] width 41 height 17
type input "0.40"
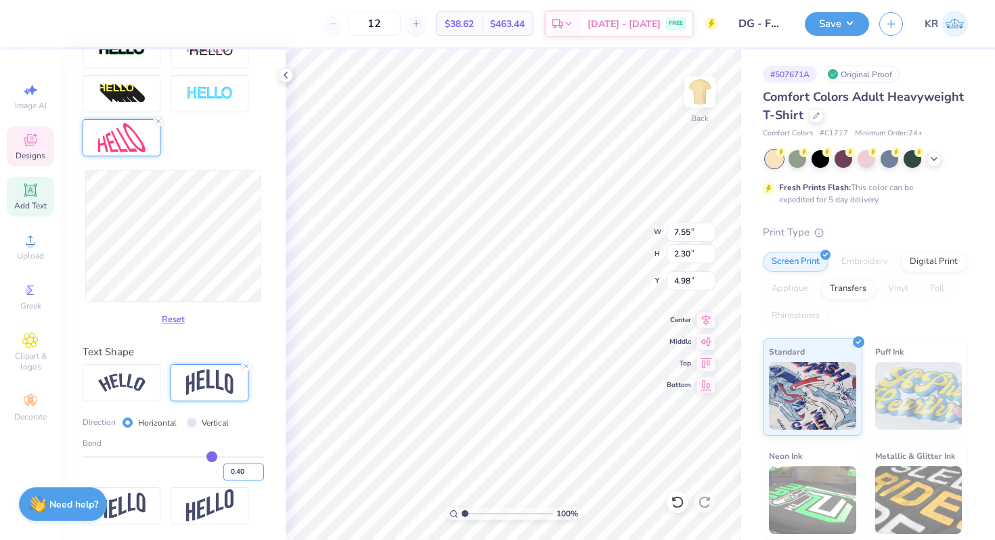
type input "0.4"
type input "2.14"
type input "5.06"
type input "0.30"
type input "0.3"
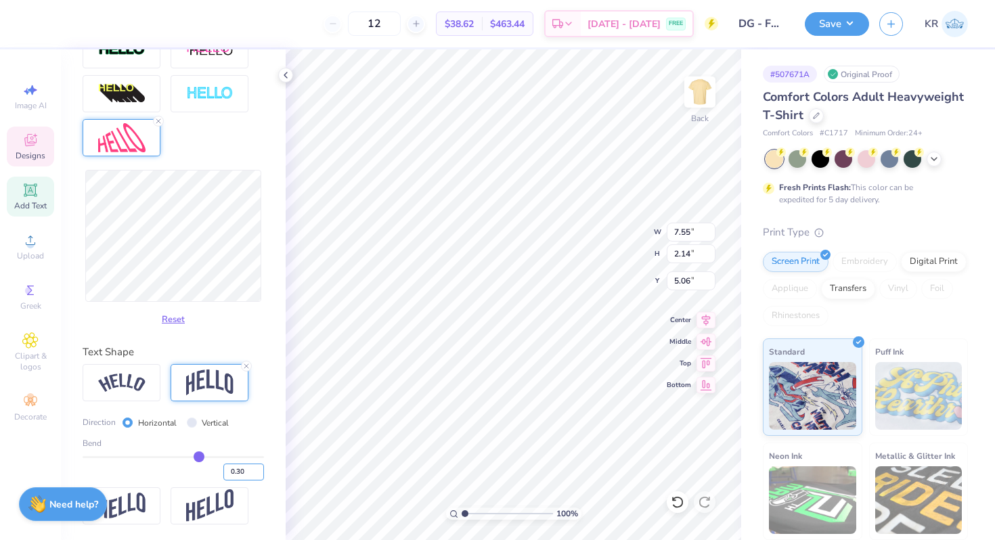
type input "1.82"
type input "5.22"
type input "0.32"
type input "1.88"
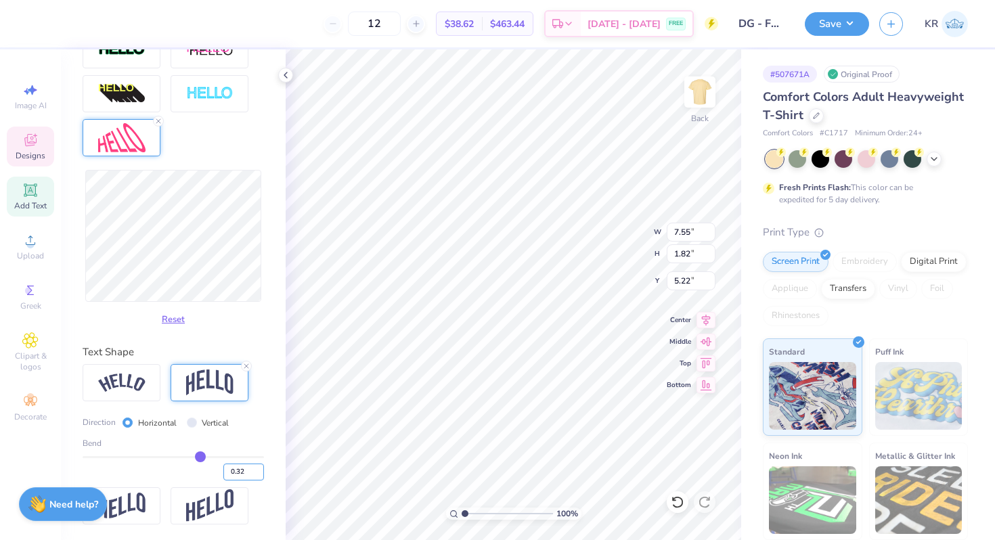
type input "5.19"
type input "2.04"
type input "5.11"
type input "2.25"
type input "5.00"
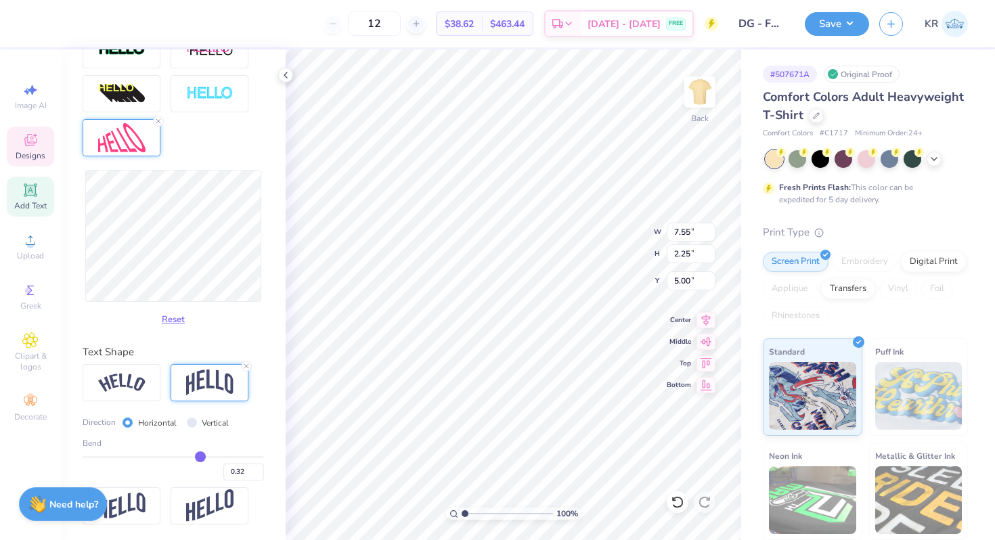
type input "2.22"
type input "5.02"
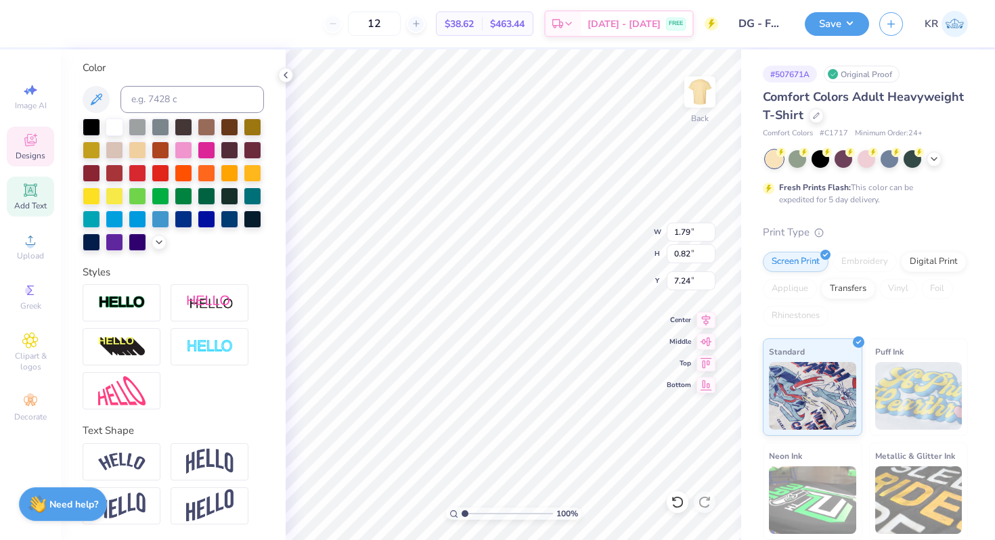
scroll to position [1, 0]
type textarea "1873"
click at [56, 28] on div at bounding box center [60, 22] width 19 height 19
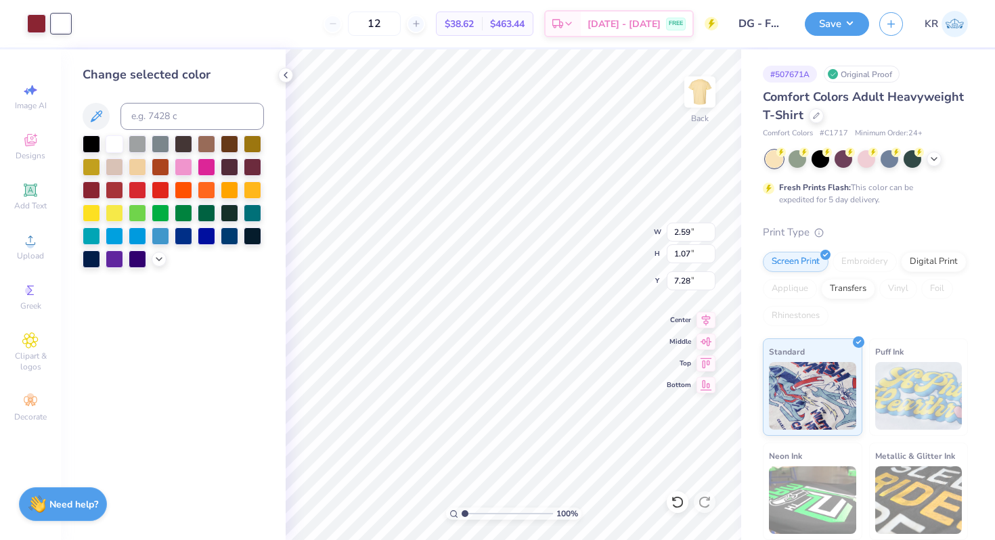
click at [117, 165] on div at bounding box center [115, 167] width 18 height 18
click at [157, 261] on icon at bounding box center [159, 258] width 11 height 11
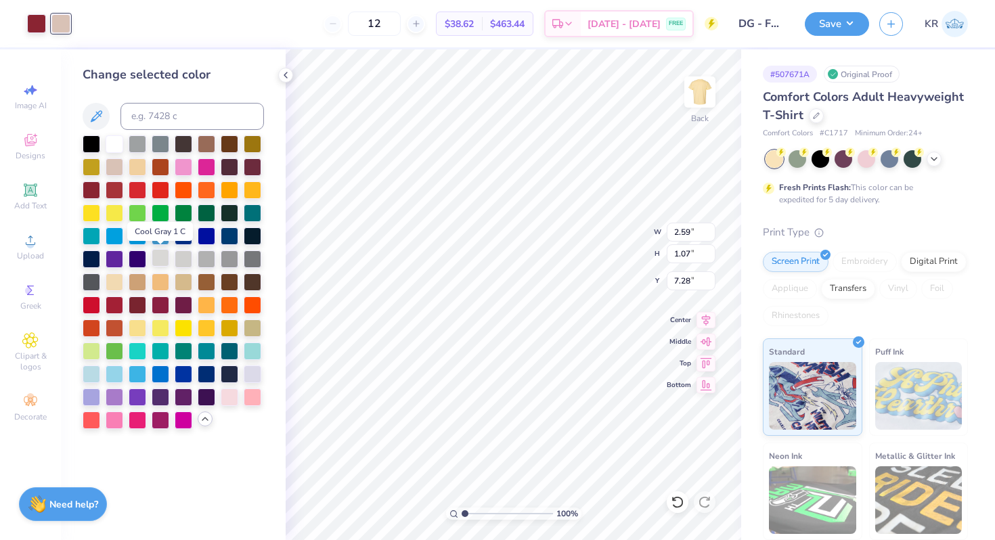
click at [162, 263] on div at bounding box center [161, 258] width 18 height 18
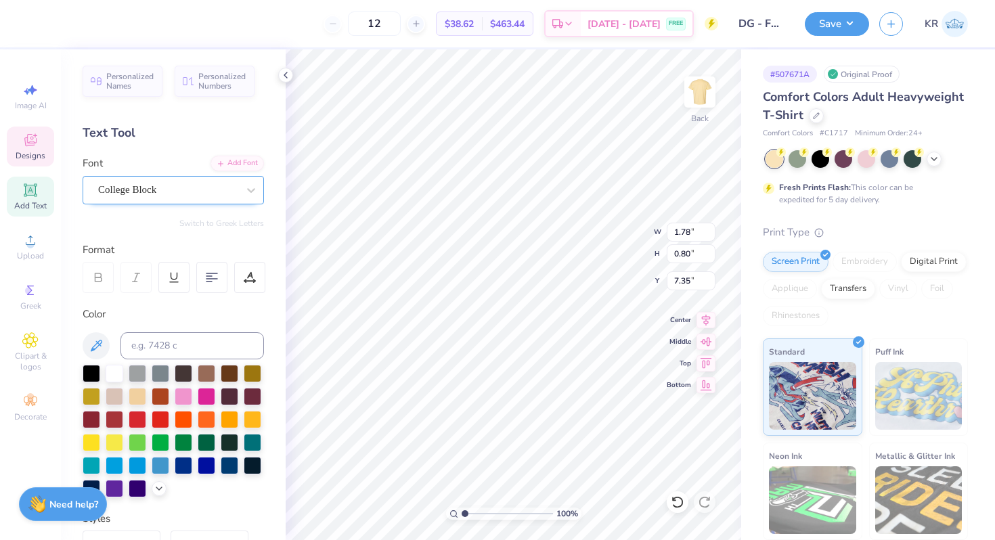
click at [210, 188] on div "College Block" at bounding box center [168, 189] width 142 height 21
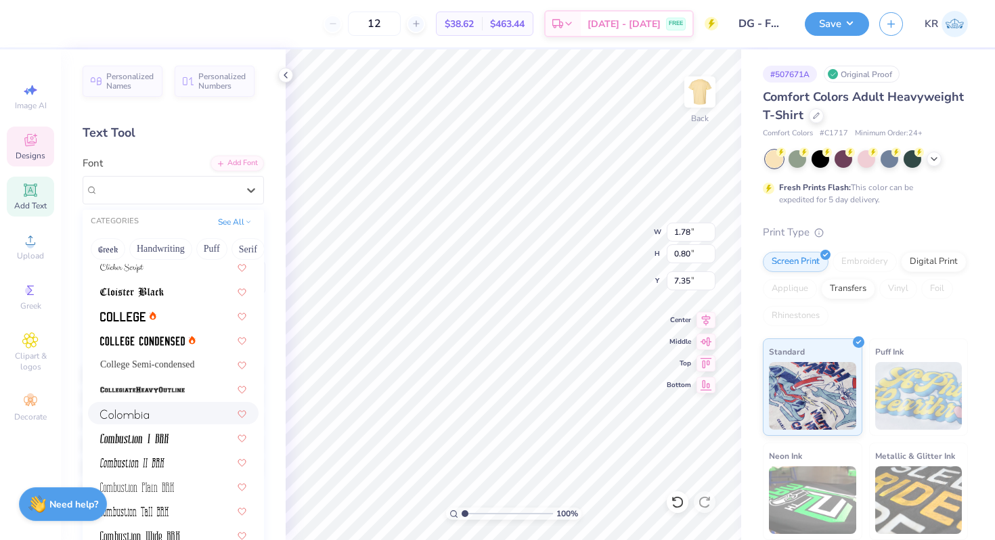
scroll to position [2004, 0]
click at [157, 364] on span "College Semi-condensed" at bounding box center [147, 364] width 95 height 14
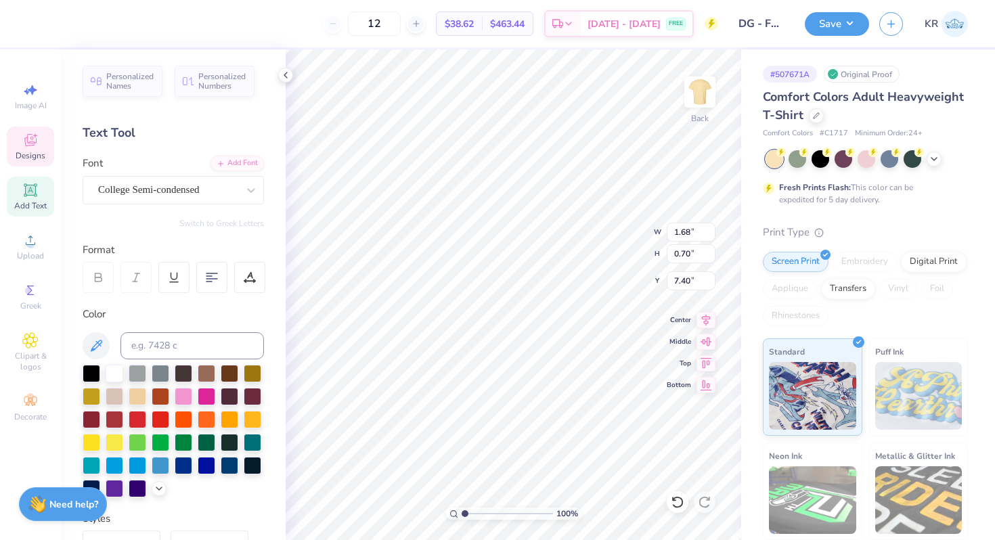
type input "7.46"
type input "6.51"
type input "2.87"
type input "3.00"
type input "4.67"
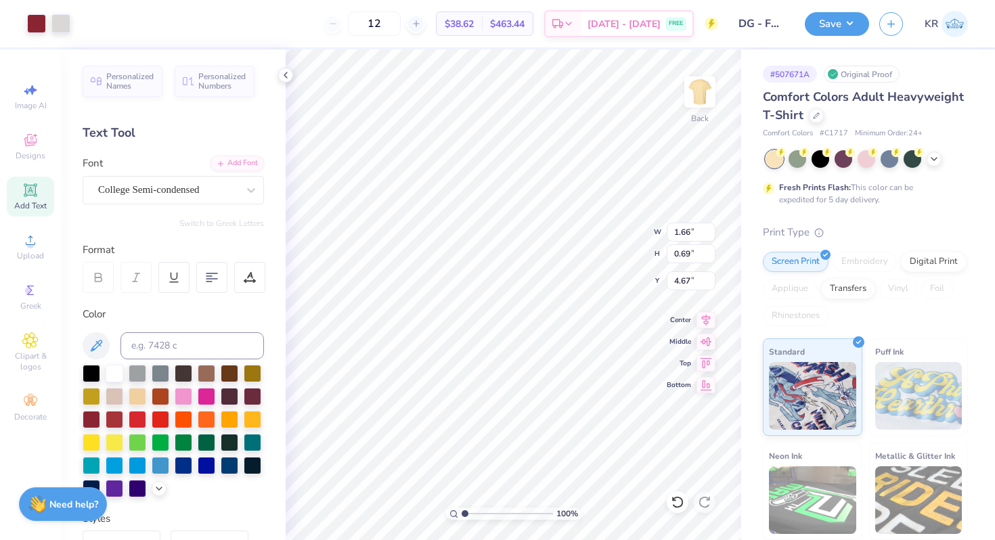
type input "1.66"
type input "0.69"
type input "4.57"
type input "6.23"
type input "7.57"
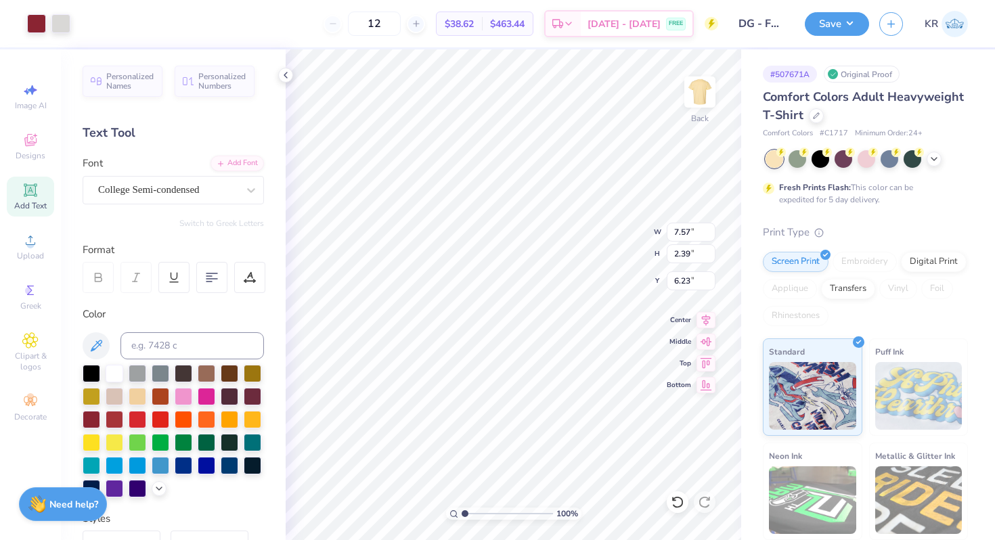
type input "2.39"
type input "5.90"
click at [819, 118] on div at bounding box center [816, 114] width 15 height 15
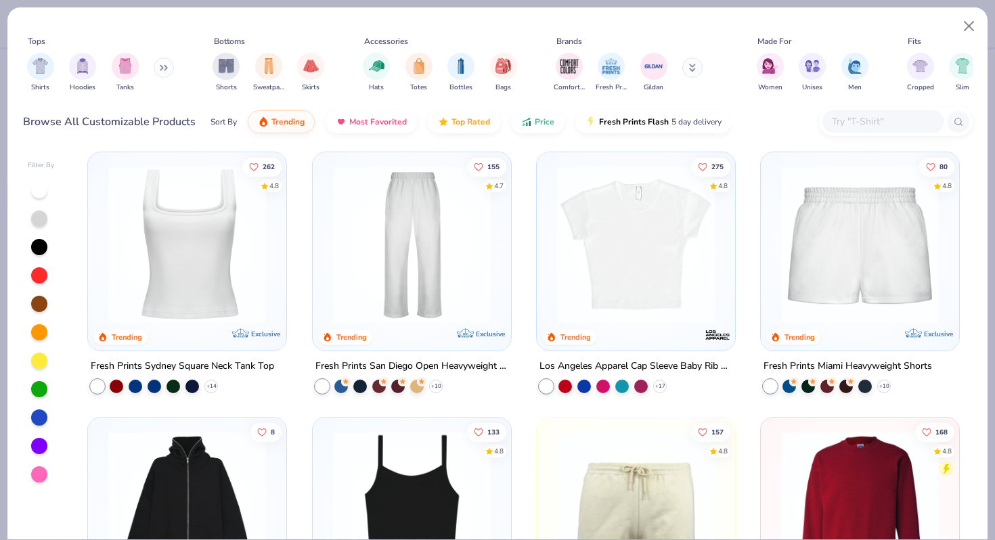
scroll to position [536, 0]
click at [635, 305] on img at bounding box center [635, 245] width 171 height 158
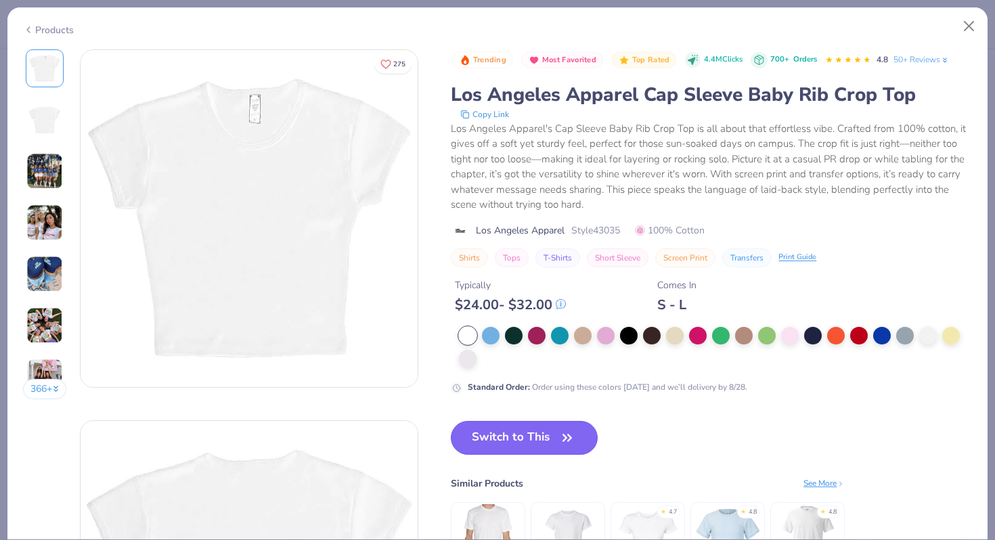
click at [540, 433] on button "Switch to This" at bounding box center [524, 438] width 147 height 34
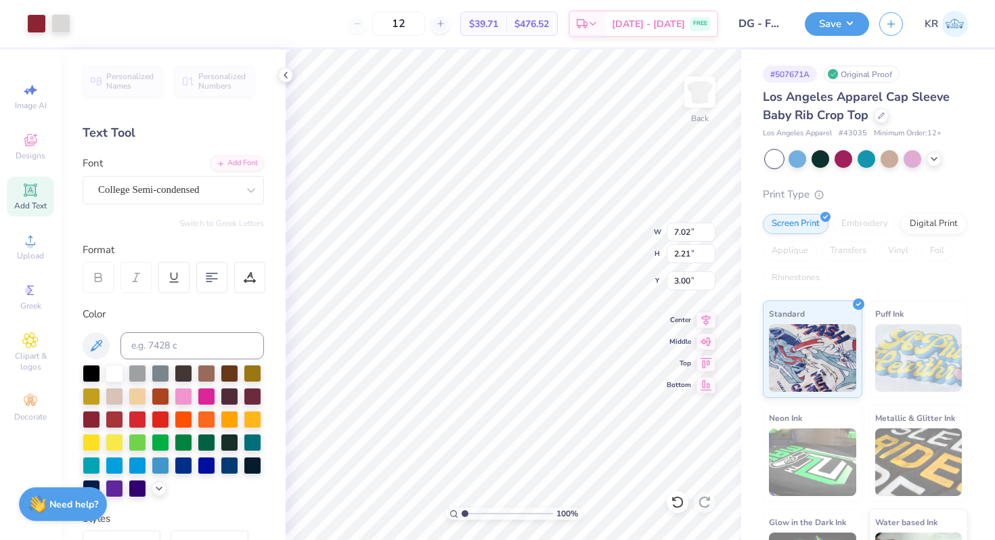
type input "3.00"
click at [825, 25] on button "Save" at bounding box center [837, 22] width 64 height 24
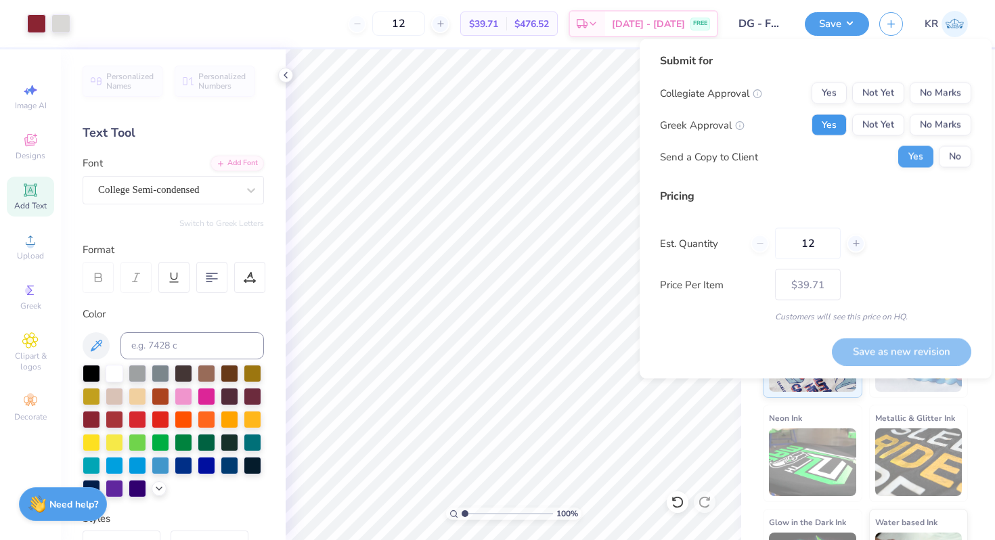
click at [831, 129] on button "Yes" at bounding box center [829, 125] width 35 height 22
click at [934, 94] on button "No Marks" at bounding box center [941, 94] width 62 height 22
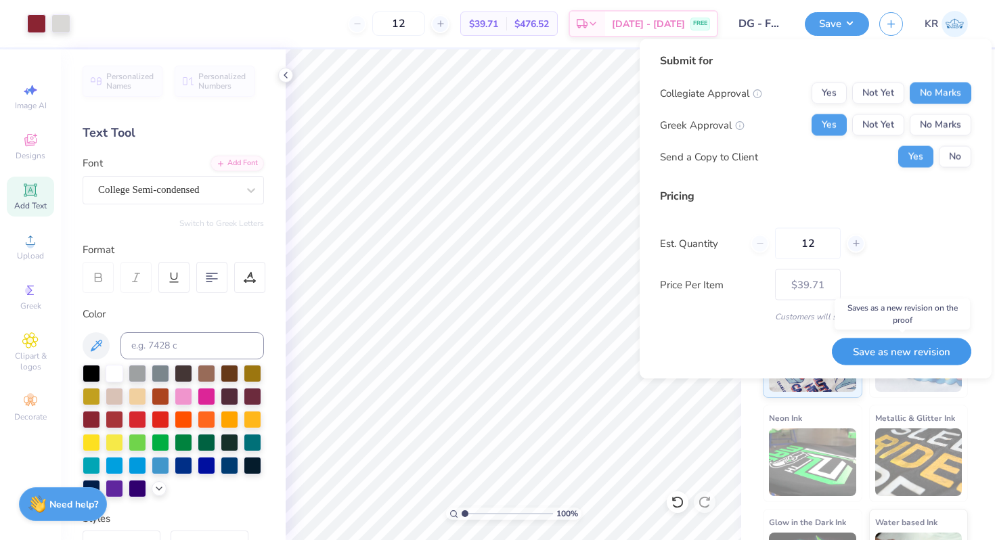
click at [868, 351] on button "Save as new revision" at bounding box center [901, 352] width 139 height 28
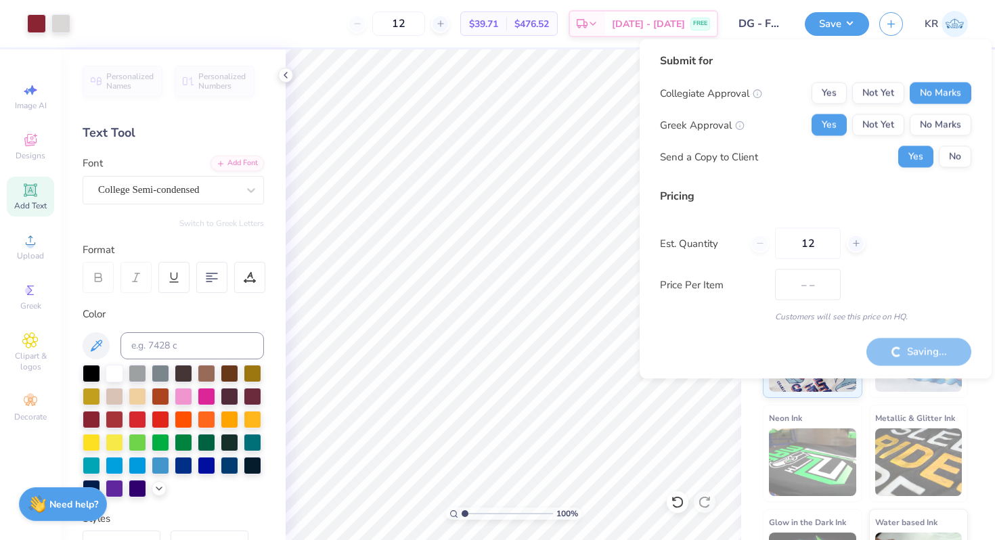
type input "$39.71"
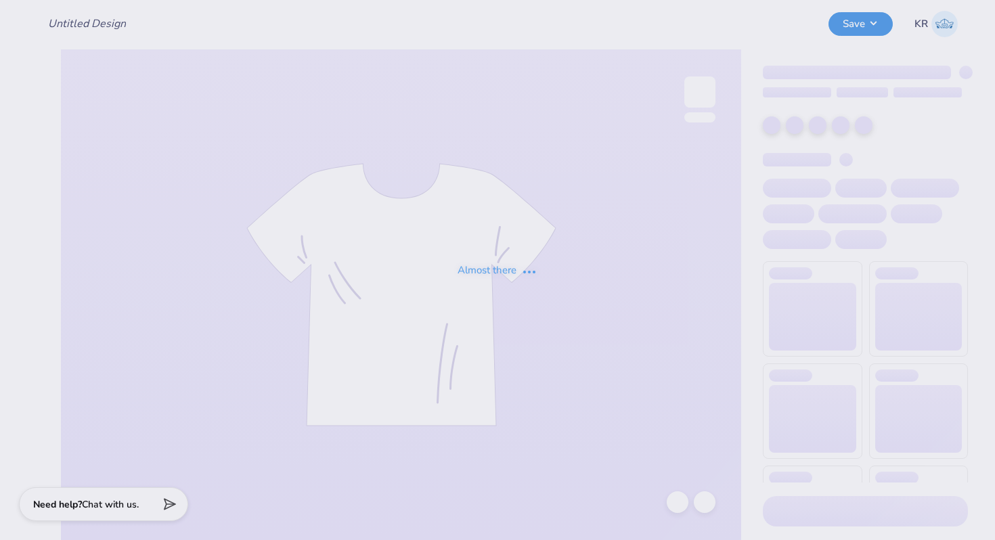
type input "DG - Fall 25 tank"
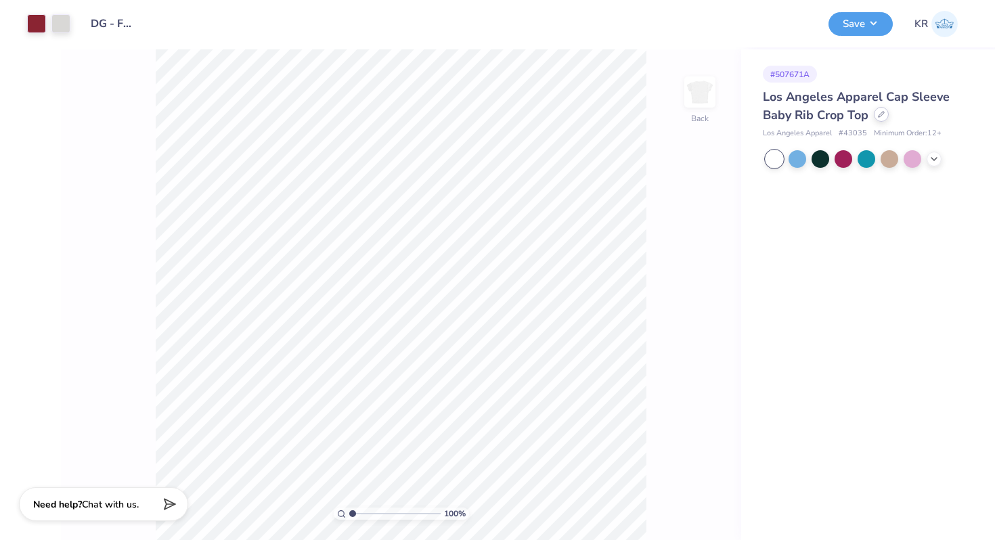
click at [882, 121] on div at bounding box center [881, 114] width 15 height 15
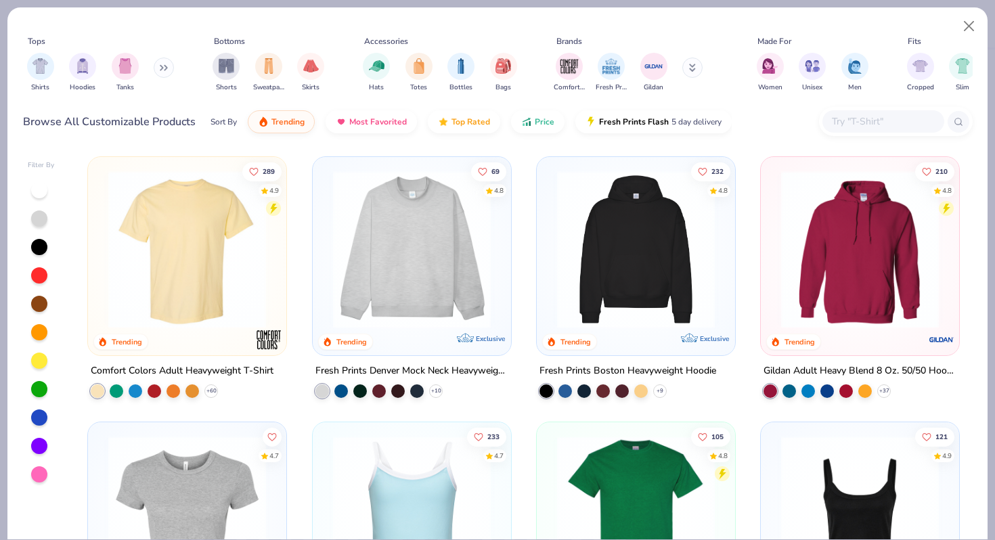
click at [871, 130] on div at bounding box center [884, 121] width 122 height 22
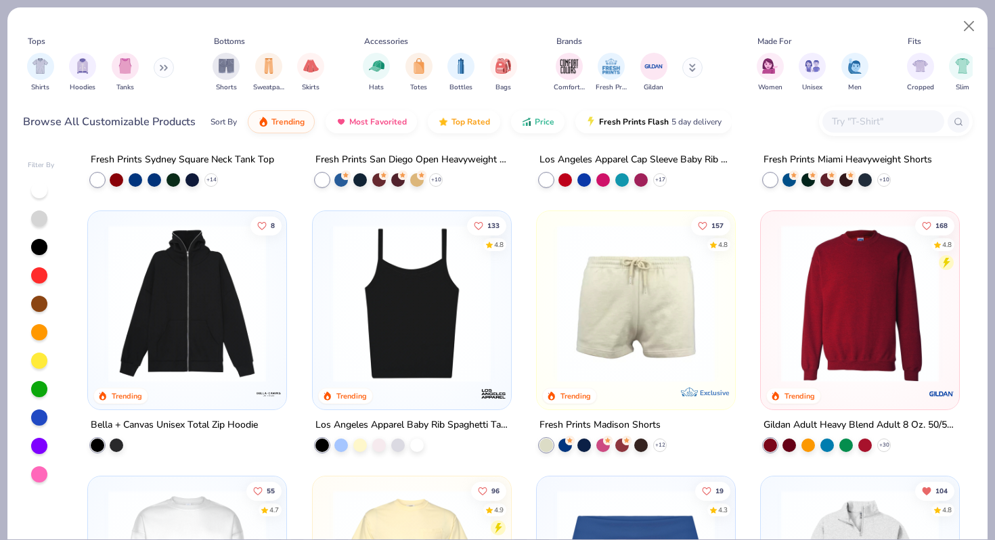
scroll to position [790, 0]
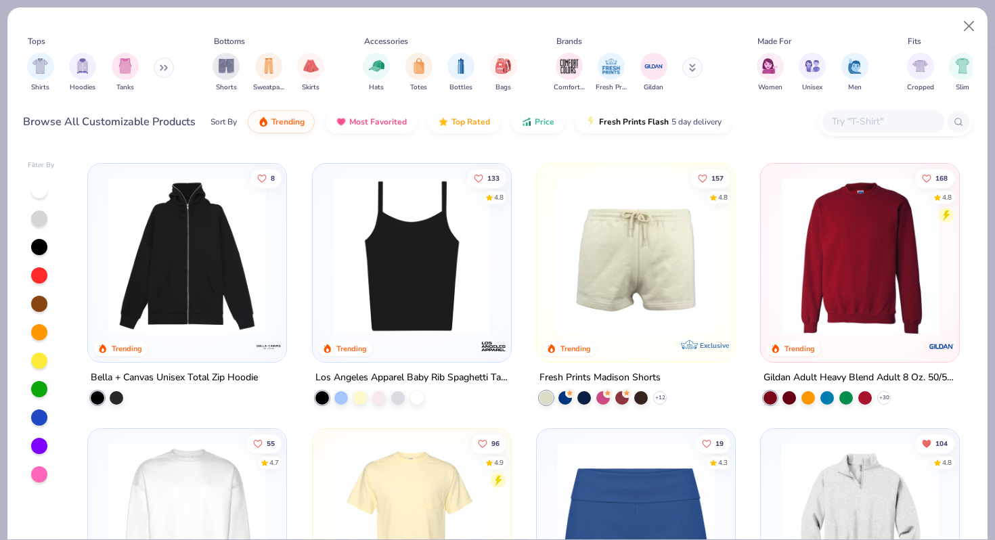
click at [435, 290] on img at bounding box center [411, 256] width 171 height 158
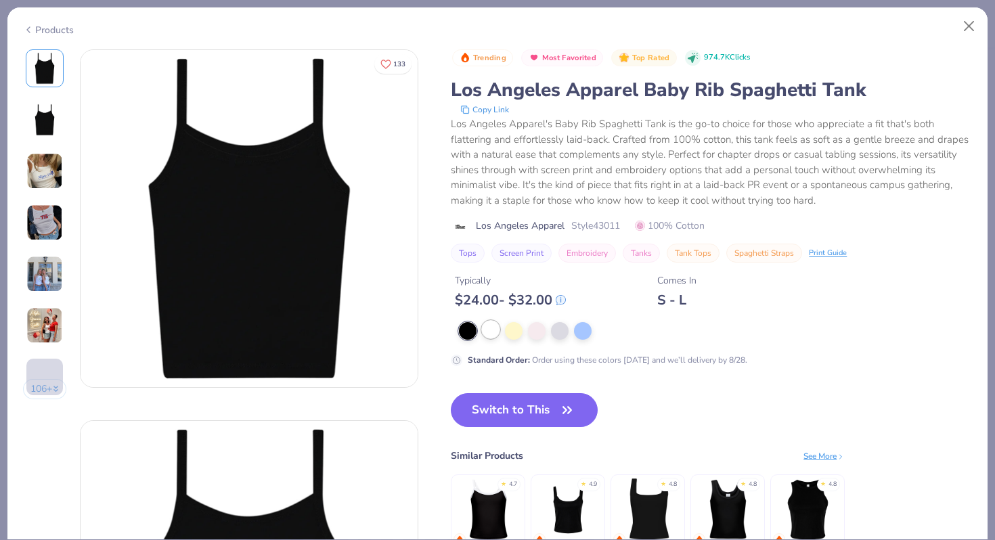
click at [492, 335] on div at bounding box center [491, 330] width 18 height 18
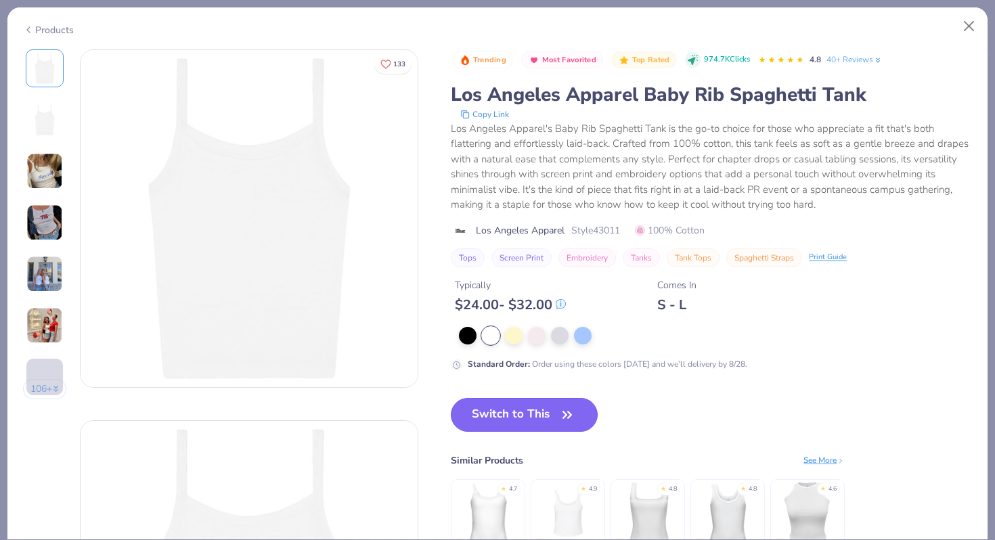
click at [504, 418] on button "Switch to This" at bounding box center [524, 415] width 147 height 34
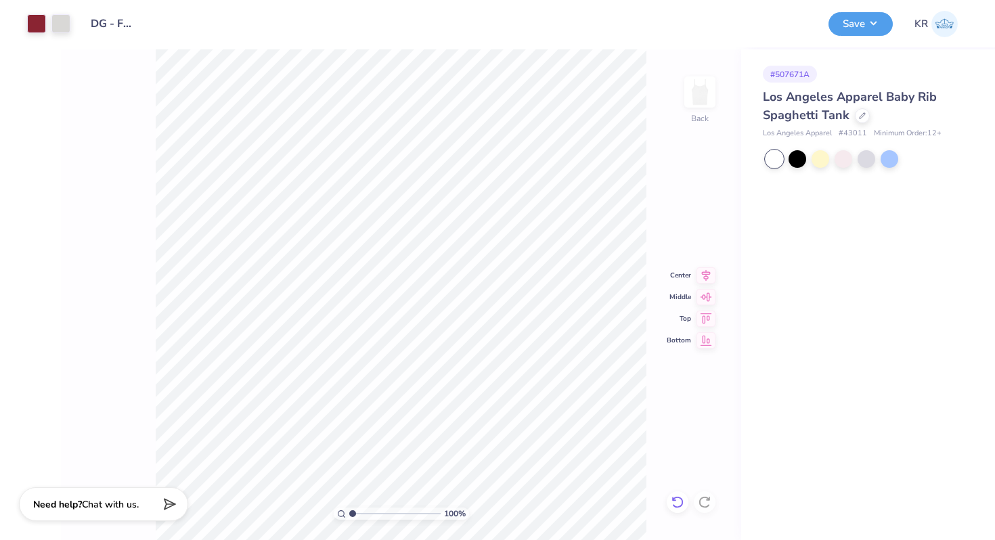
click at [673, 502] on icon at bounding box center [678, 503] width 14 height 14
click at [680, 506] on icon at bounding box center [678, 503] width 14 height 14
click at [865, 22] on button "Save" at bounding box center [861, 22] width 64 height 24
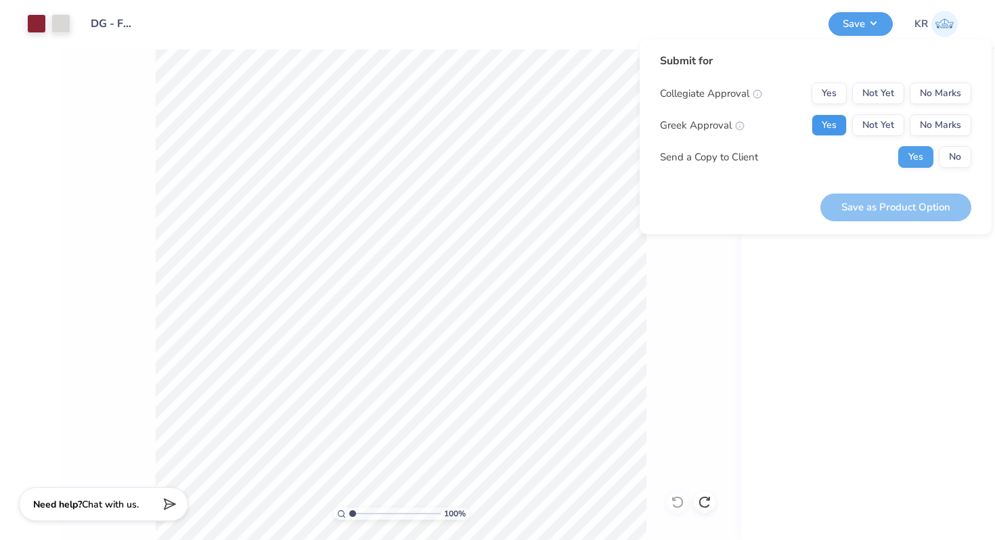
click at [833, 121] on button "Yes" at bounding box center [829, 125] width 35 height 22
click at [941, 91] on button "No Marks" at bounding box center [941, 94] width 62 height 22
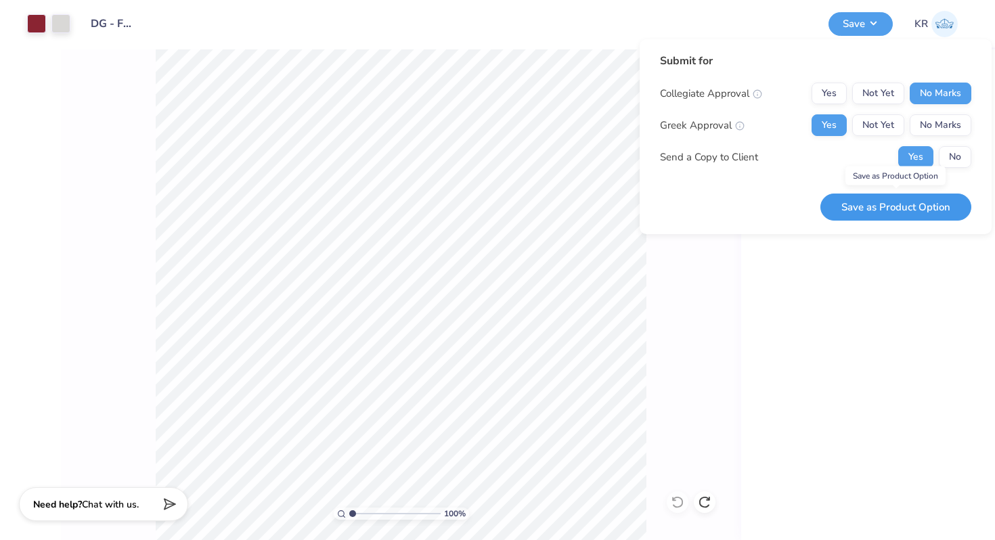
click at [886, 206] on button "Save as Product Option" at bounding box center [896, 208] width 151 height 28
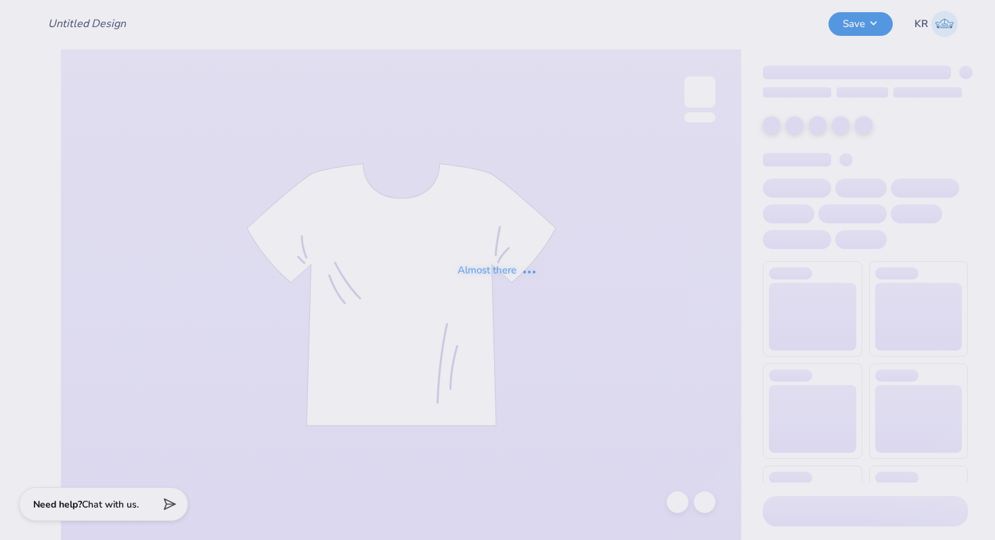
type input "DG - Fall 25 tank"
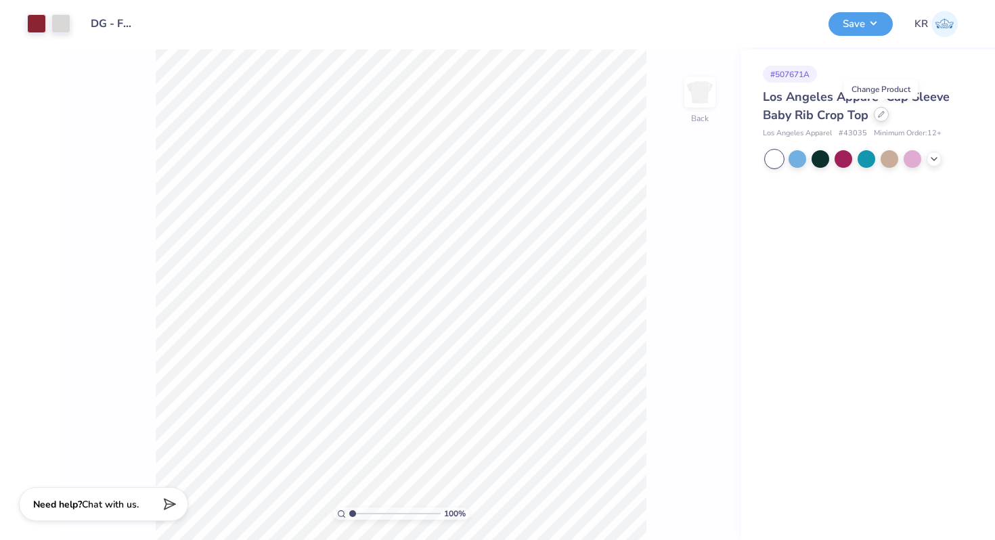
click at [886, 118] on div at bounding box center [881, 114] width 15 height 15
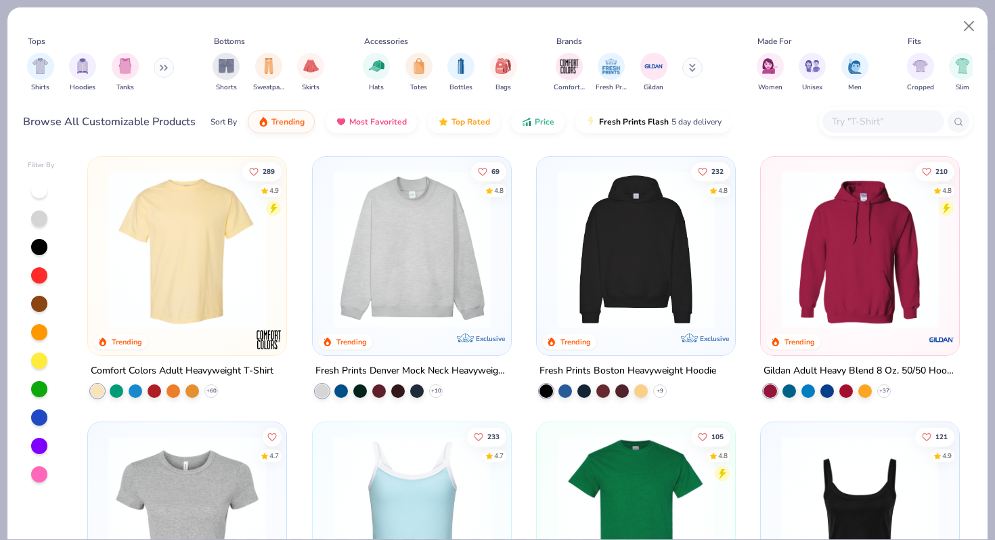
click at [875, 125] on input "text" at bounding box center [883, 122] width 104 height 16
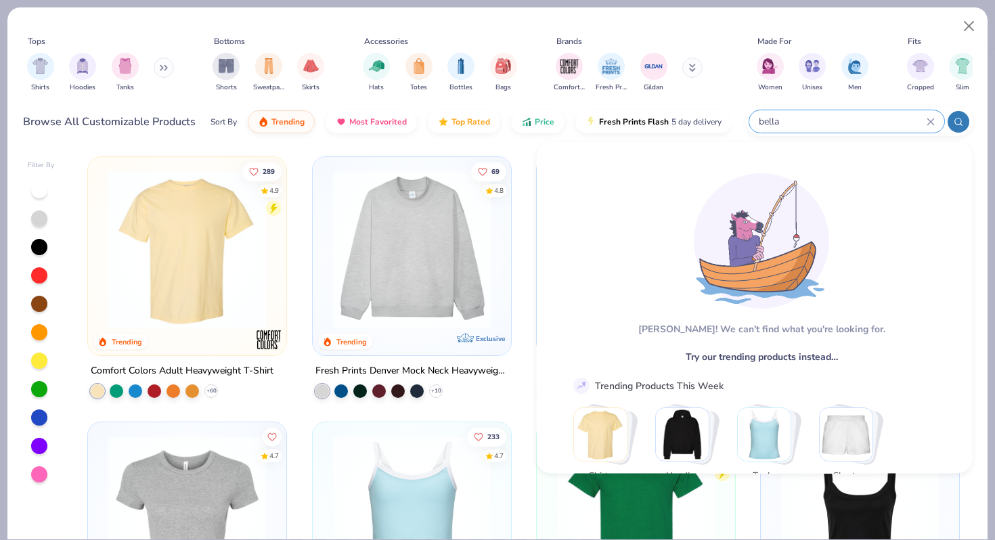
type input "bella"
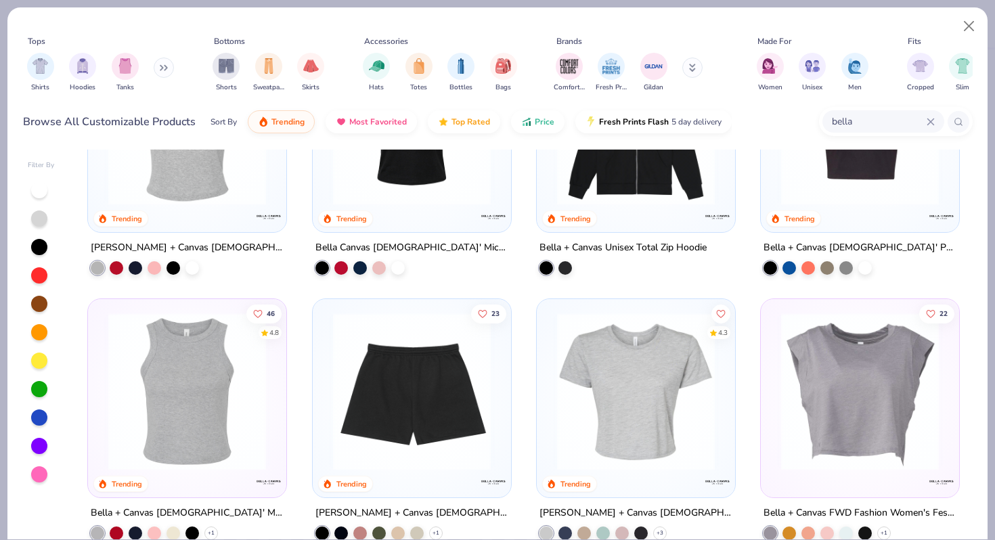
scroll to position [141, 0]
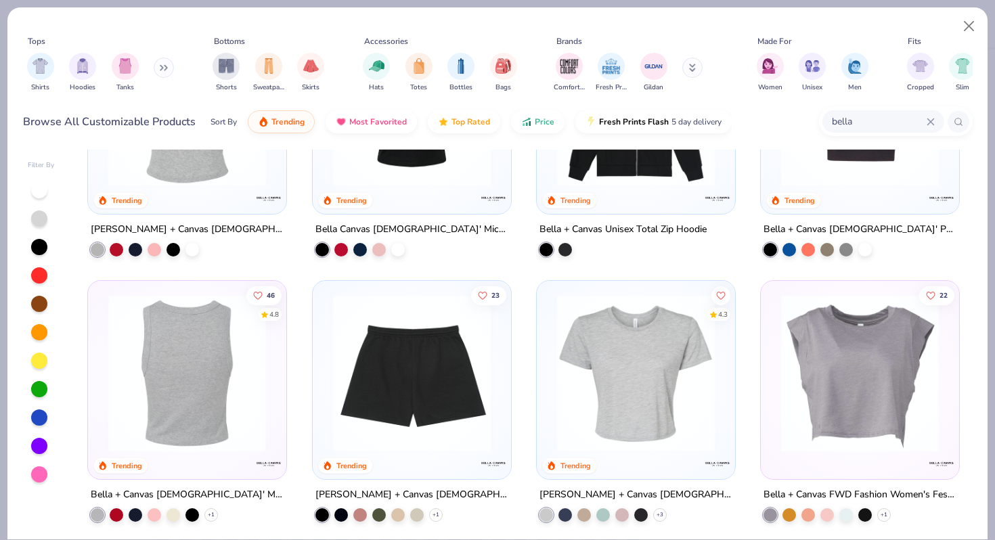
click at [181, 416] on img at bounding box center [187, 374] width 171 height 158
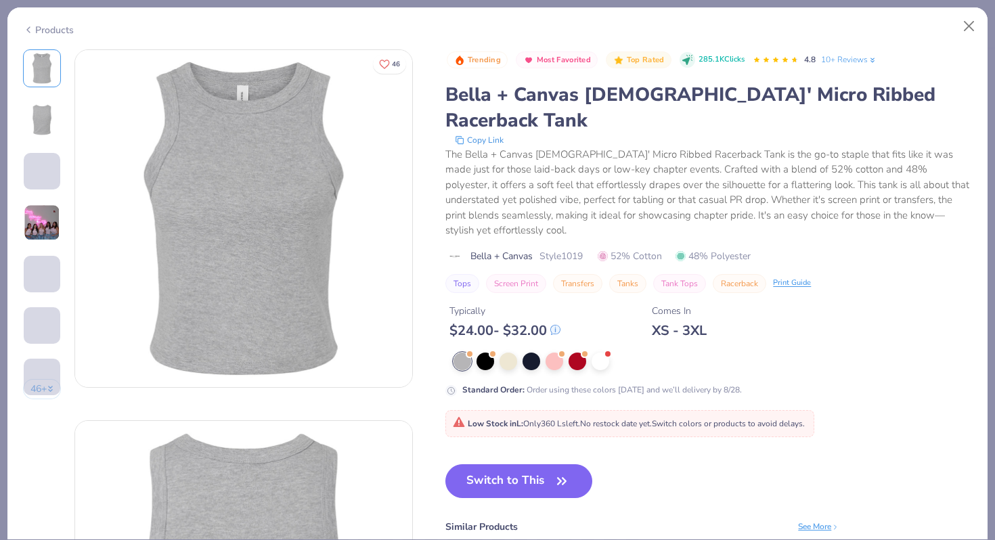
click at [35, 270] on span at bounding box center [42, 274] width 37 height 37
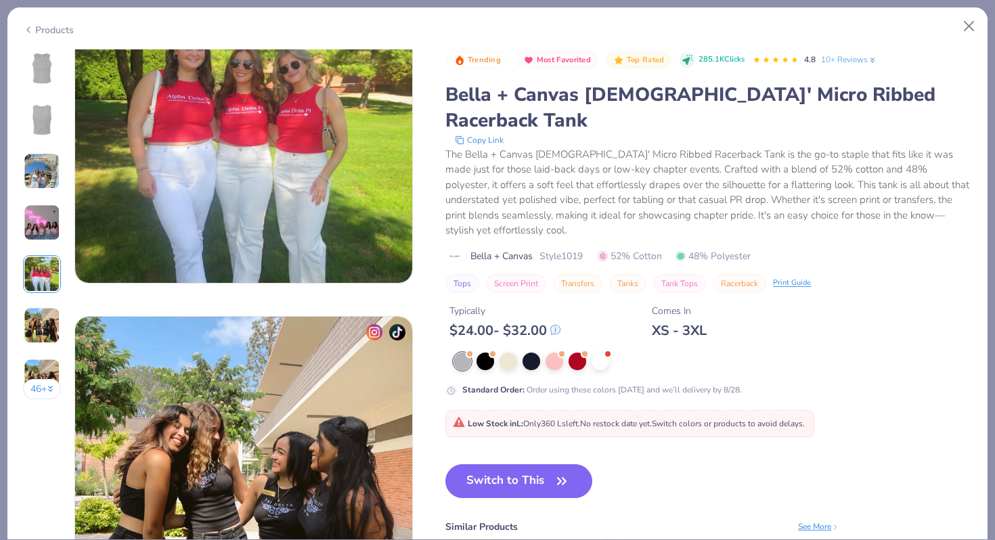
scroll to position [1684, 0]
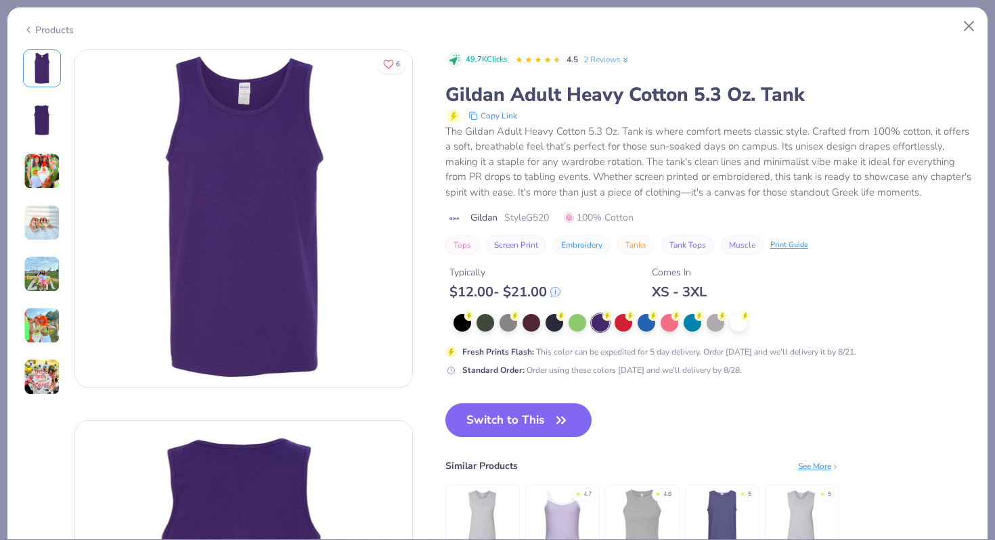
click at [58, 32] on div "Products" at bounding box center [48, 30] width 51 height 14
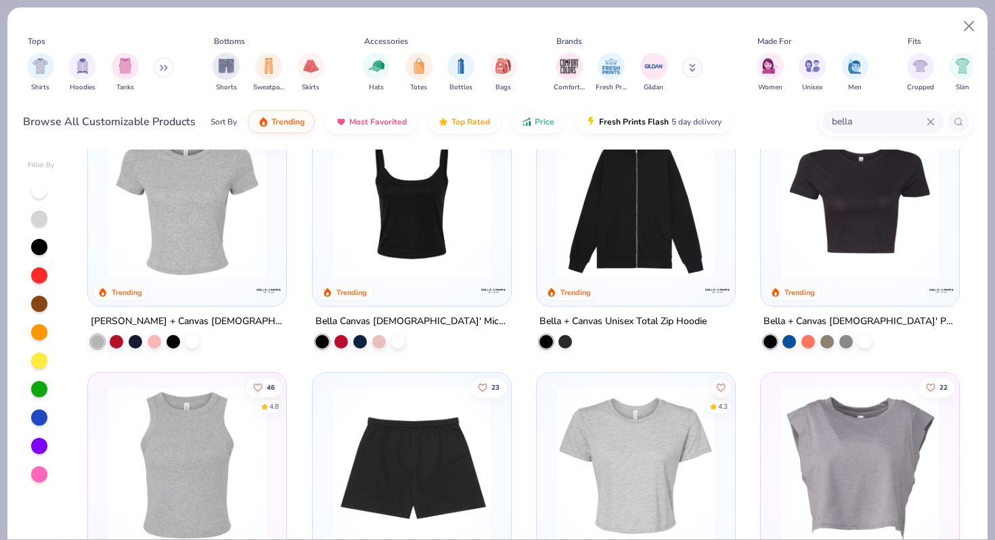
scroll to position [53, 0]
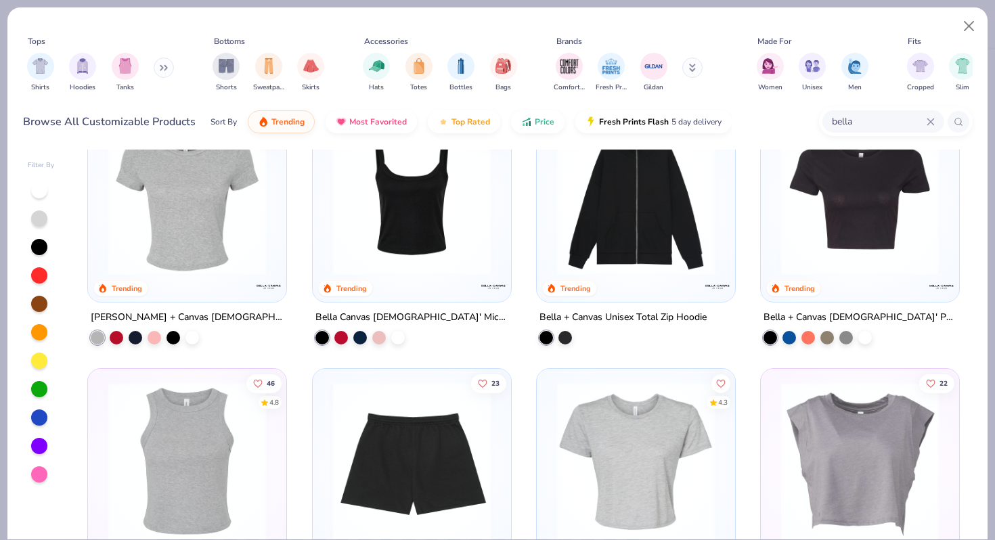
click at [929, 123] on icon at bounding box center [931, 121] width 6 height 6
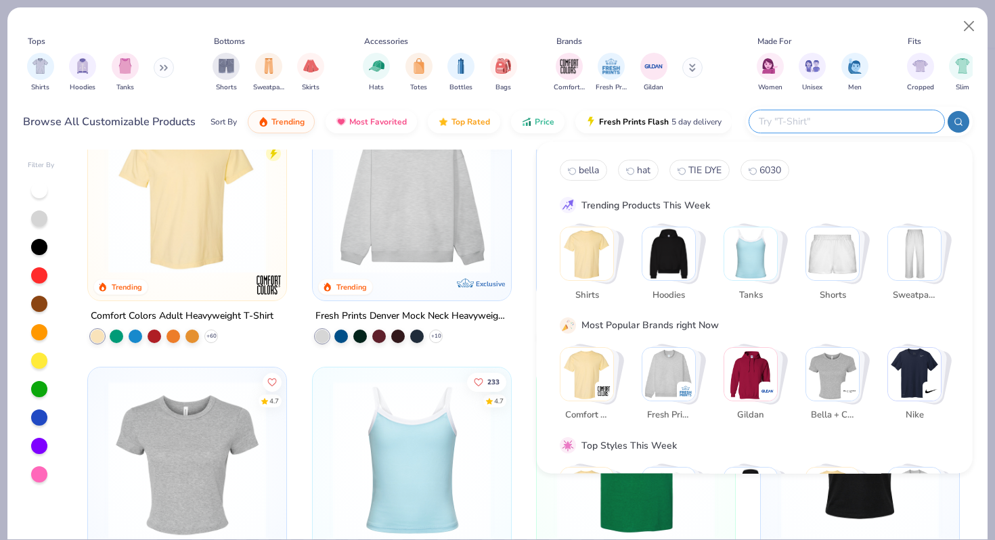
scroll to position [71, 0]
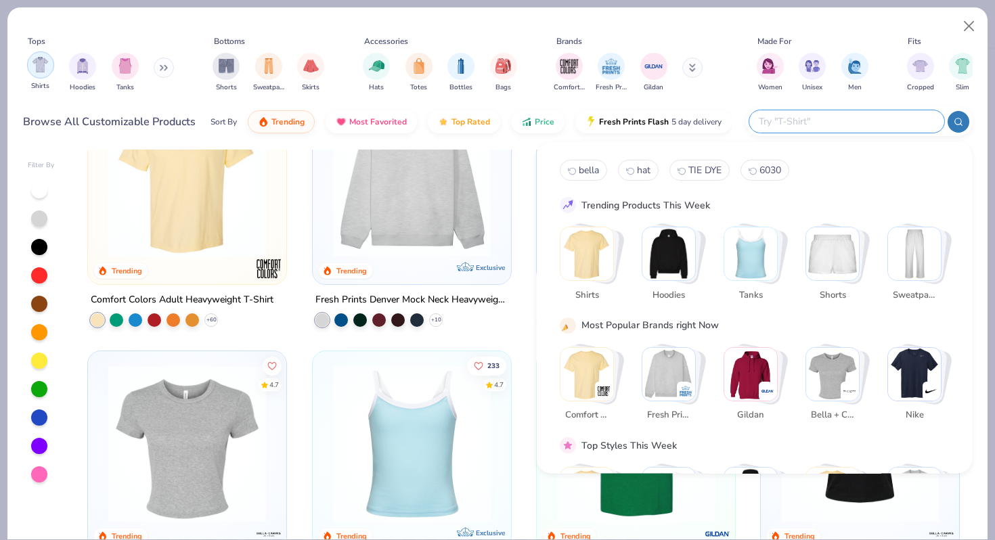
click at [39, 64] on img "filter for Shirts" at bounding box center [40, 65] width 16 height 16
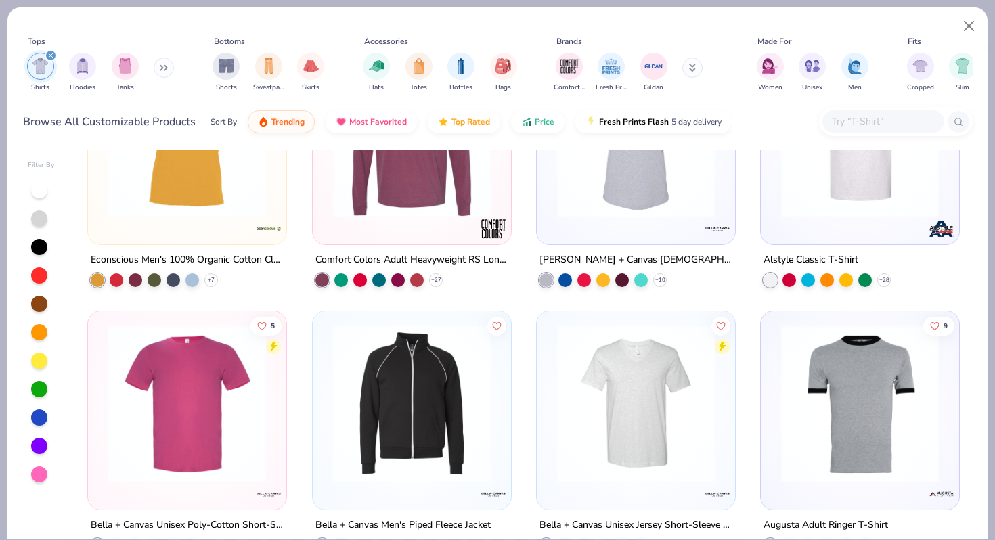
scroll to position [5955, 0]
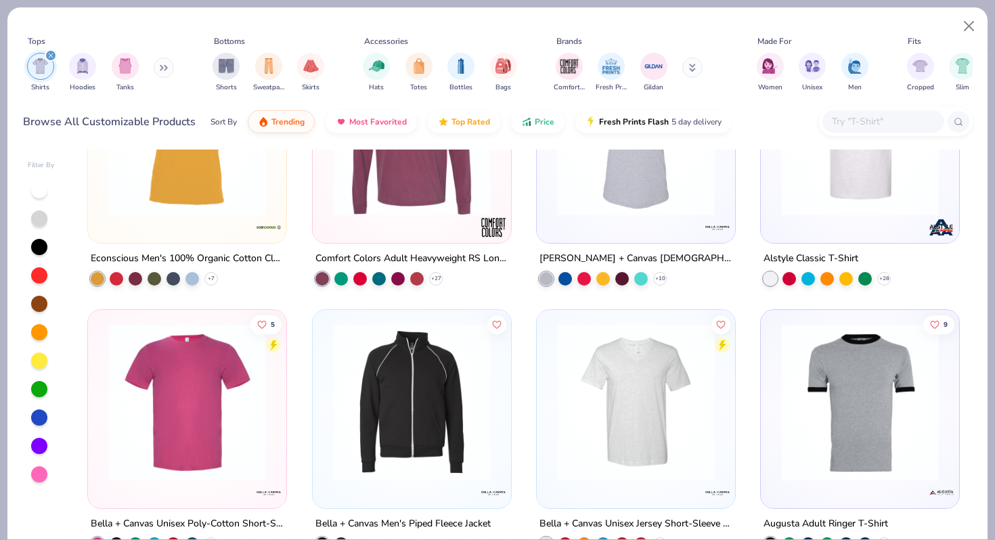
click at [867, 127] on input "text" at bounding box center [883, 122] width 104 height 16
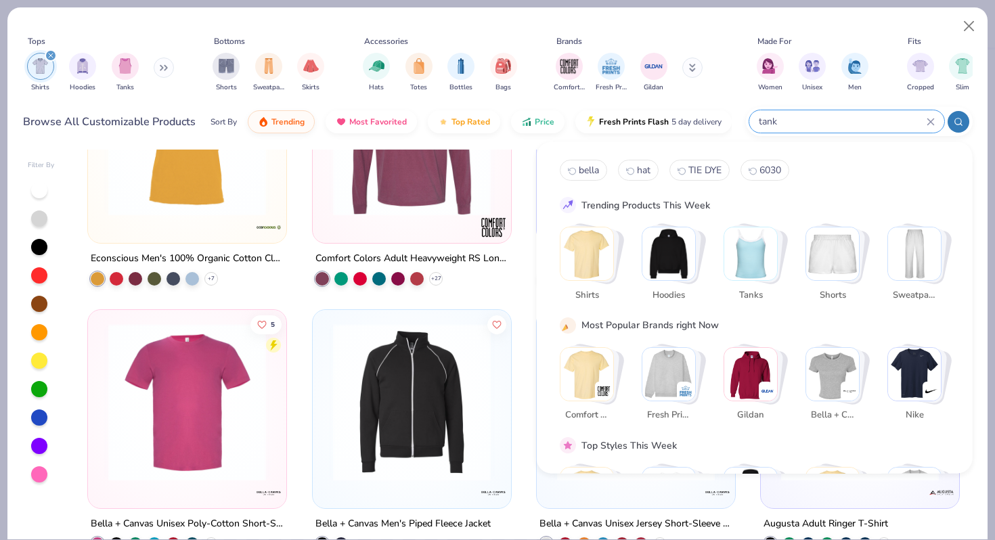
type input "tank"
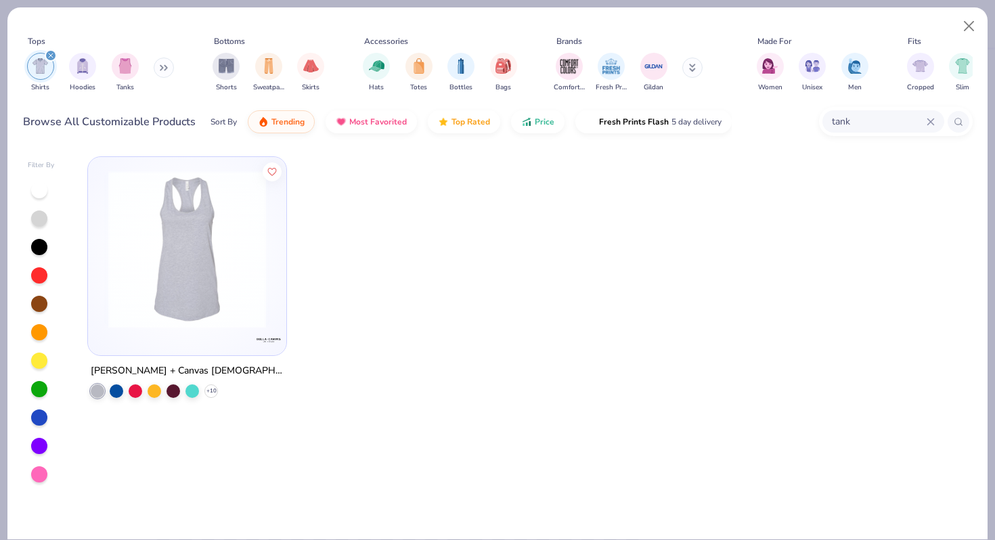
click at [53, 56] on div "filter for Shirts" at bounding box center [51, 55] width 12 height 12
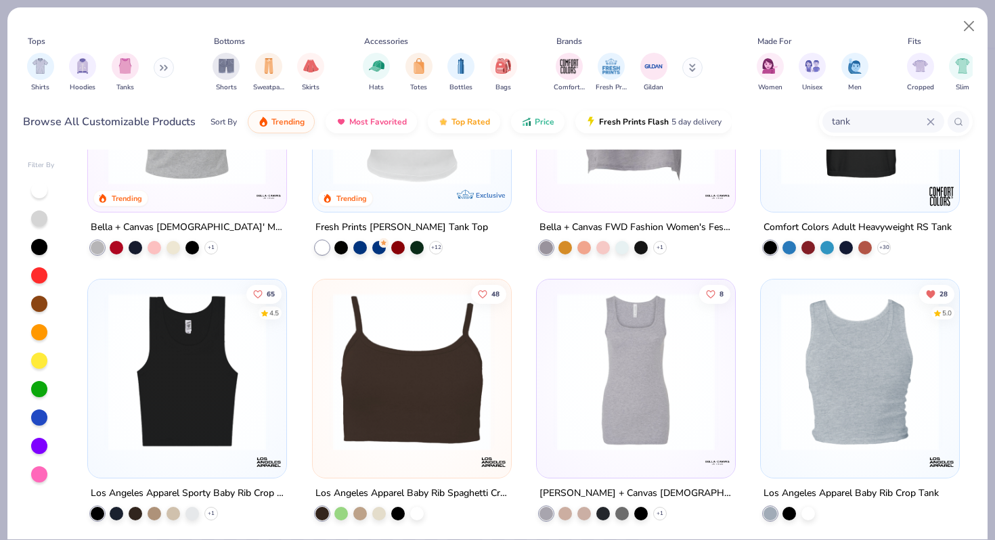
scroll to position [460, 0]
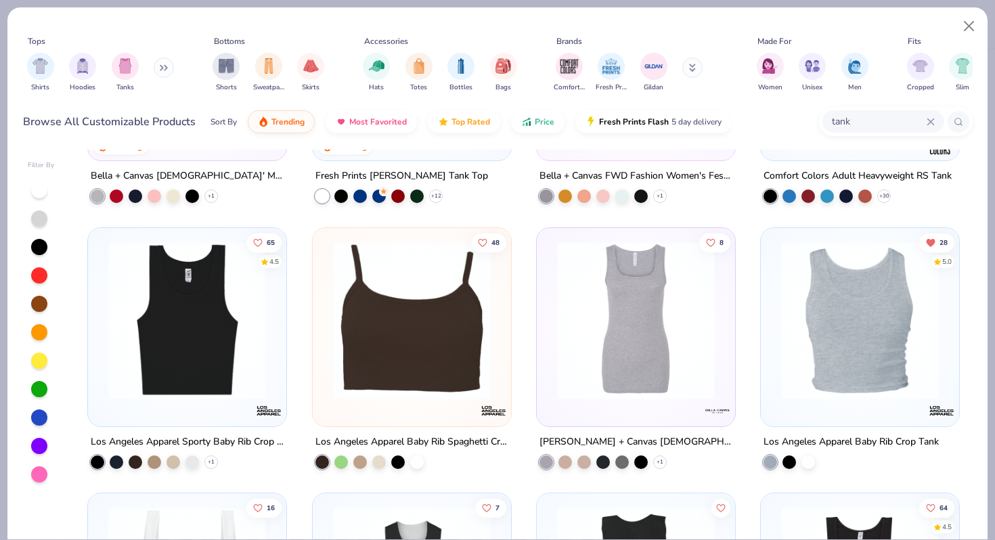
click at [220, 374] on img at bounding box center [187, 320] width 171 height 158
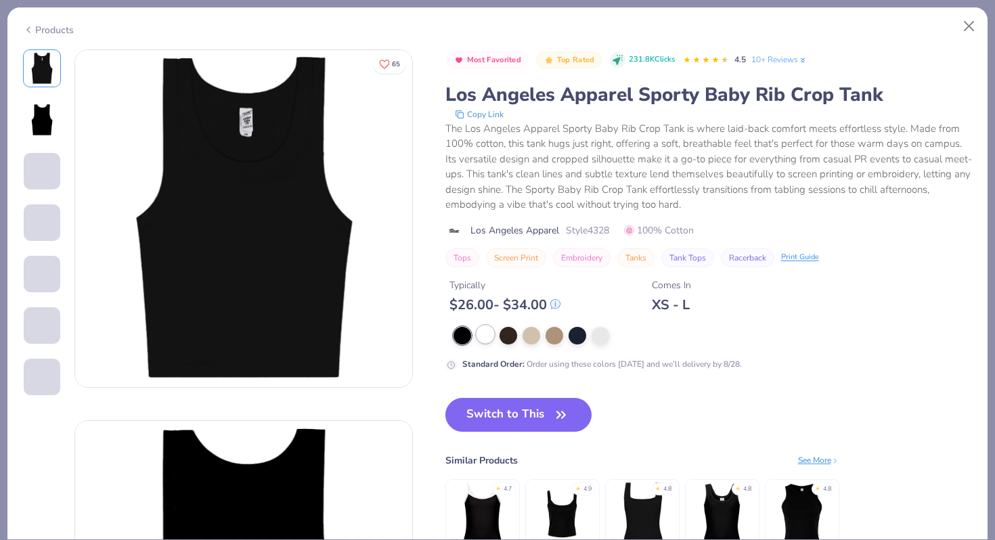
click at [487, 335] on div at bounding box center [486, 335] width 18 height 18
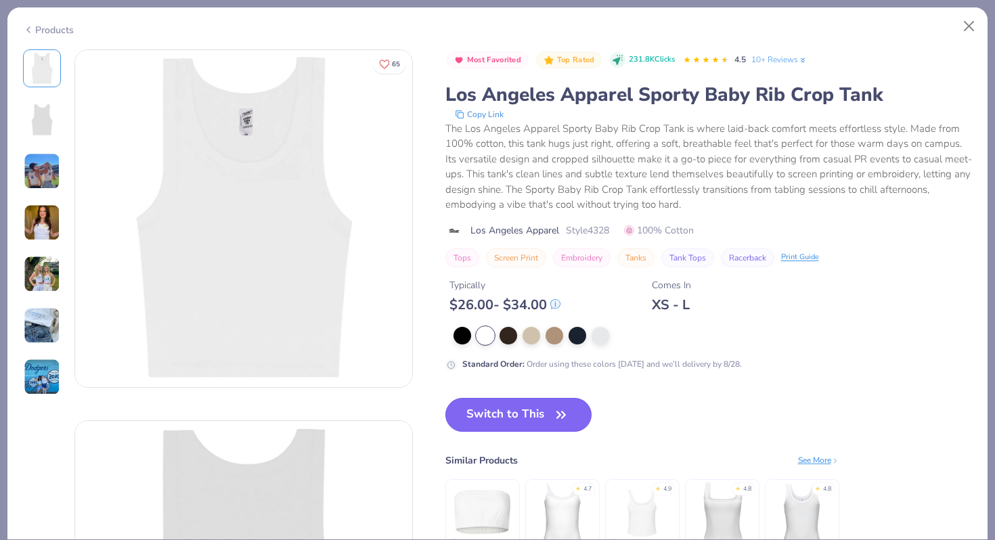
click at [473, 408] on button "Switch to This" at bounding box center [518, 415] width 147 height 34
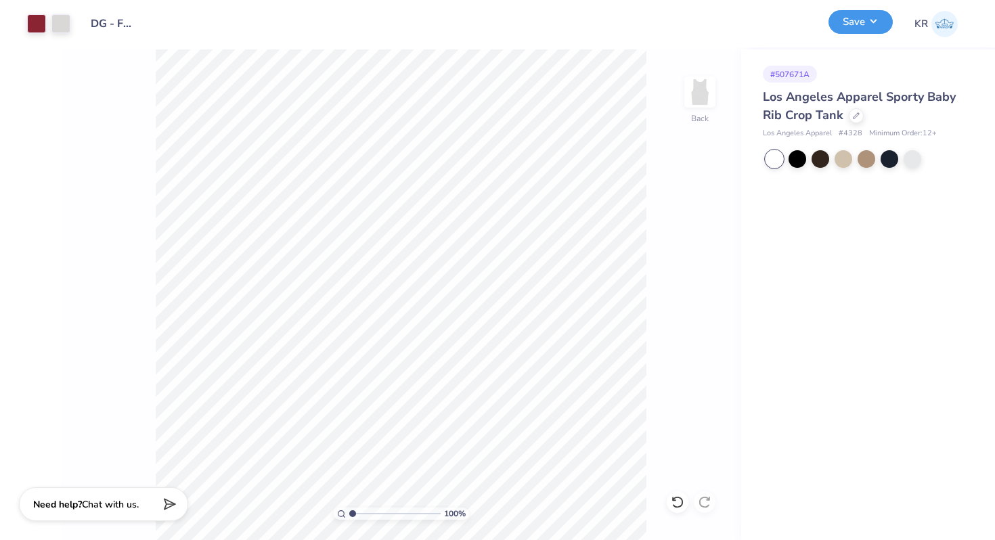
click at [856, 24] on button "Save" at bounding box center [861, 22] width 64 height 24
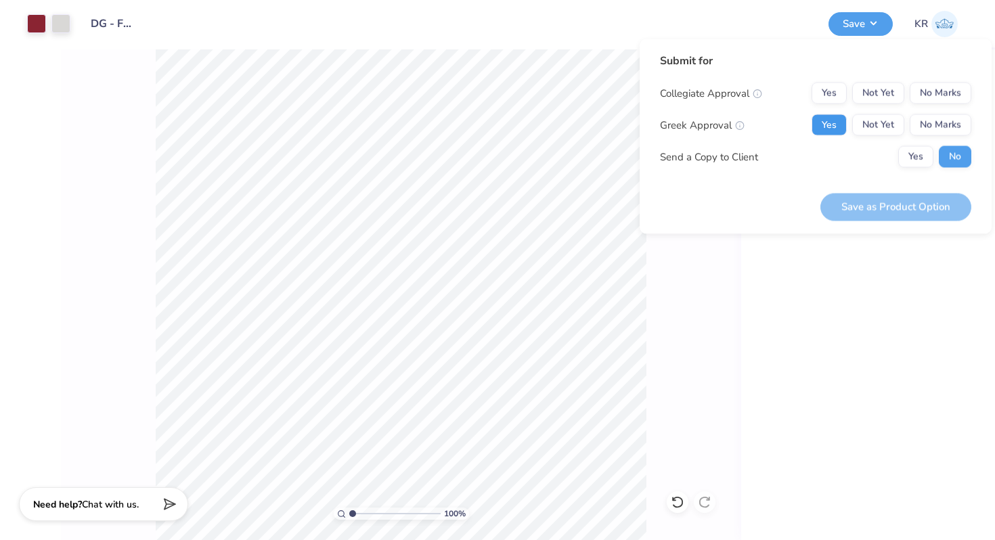
click at [833, 124] on button "Yes" at bounding box center [829, 125] width 35 height 22
click at [938, 95] on button "No Marks" at bounding box center [941, 94] width 62 height 22
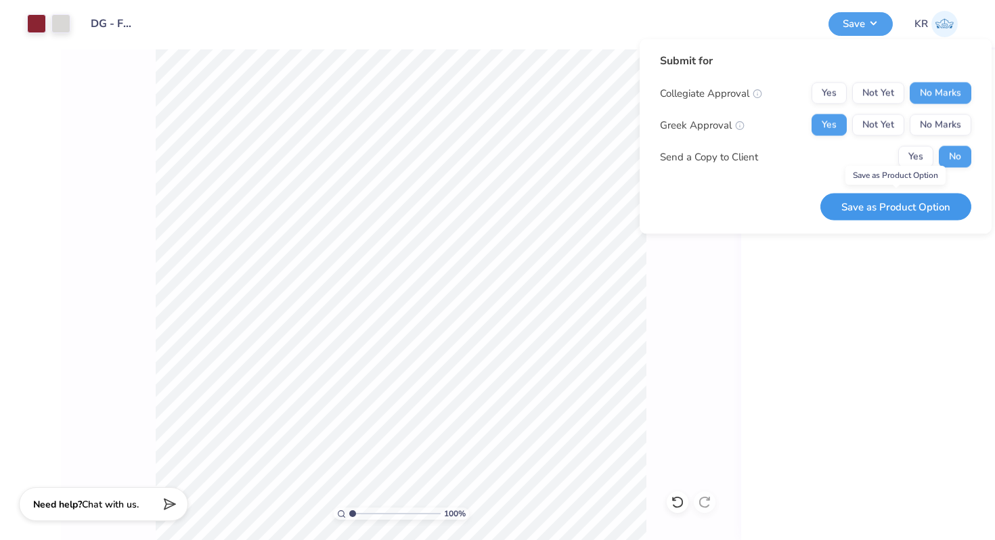
click at [882, 207] on button "Save as Product Option" at bounding box center [896, 207] width 151 height 28
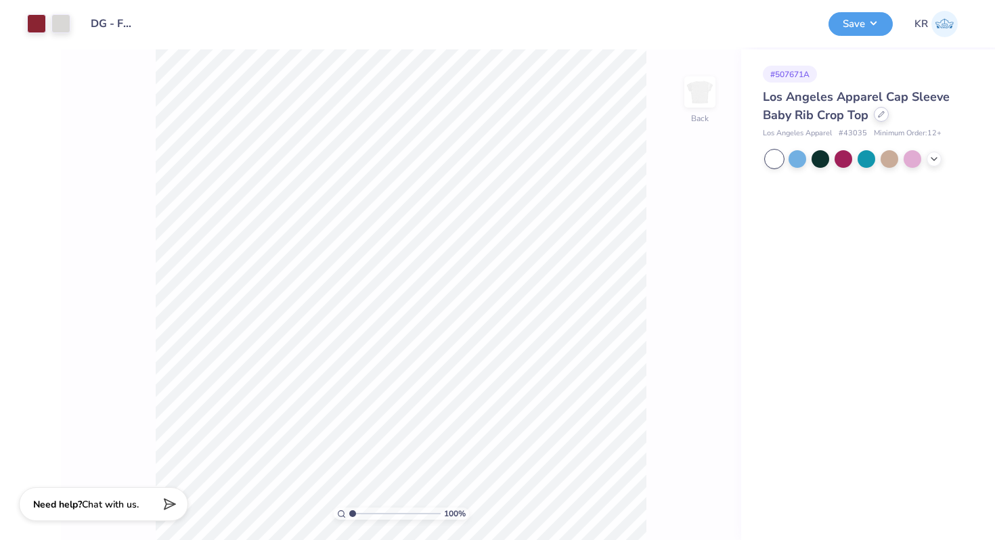
click at [881, 120] on div at bounding box center [881, 114] width 15 height 15
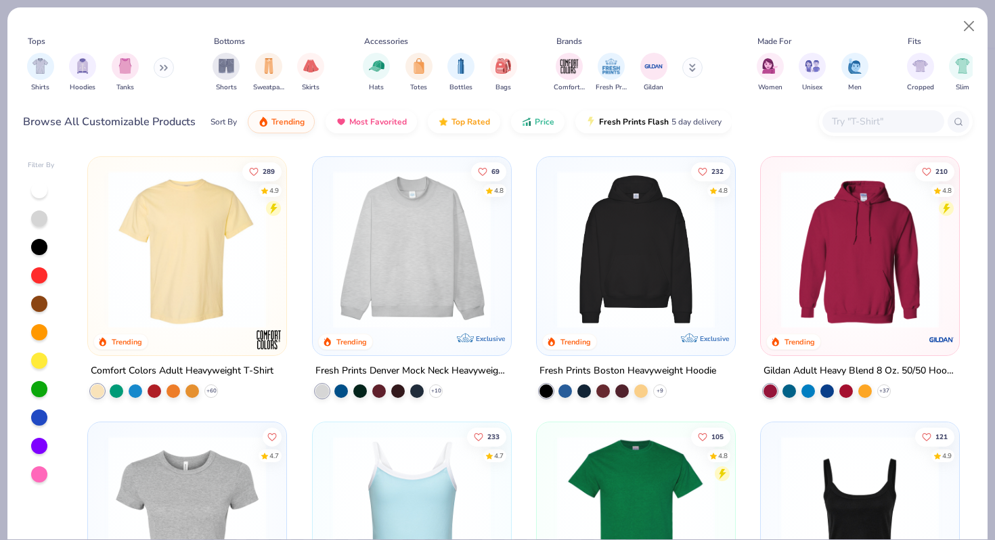
click at [846, 129] on input "text" at bounding box center [883, 122] width 104 height 16
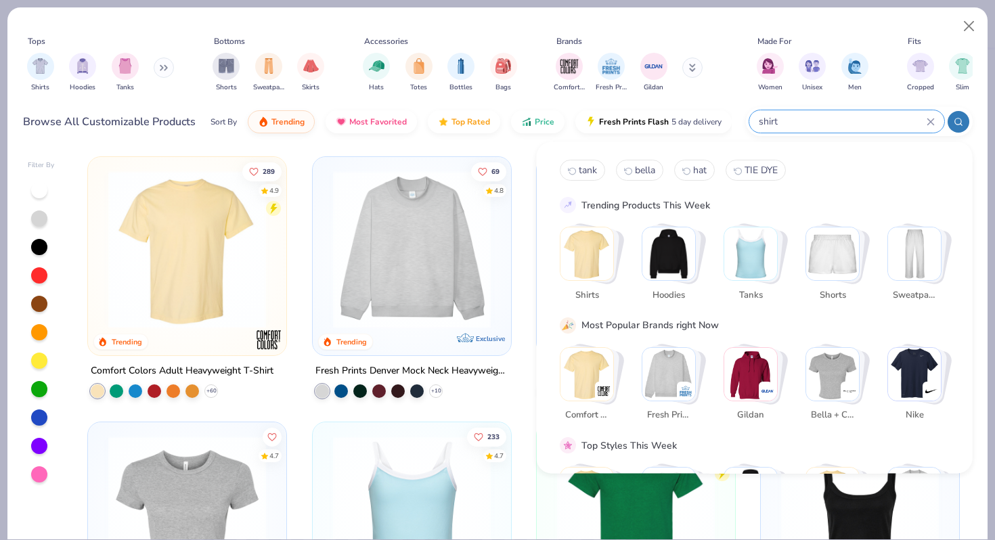
type input "shirt"
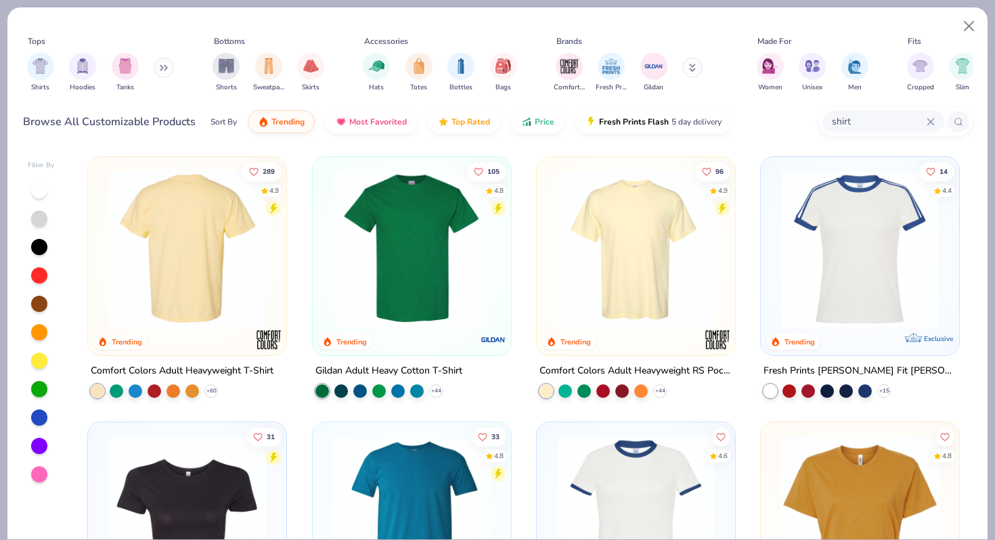
click at [259, 290] on img at bounding box center [187, 250] width 171 height 158
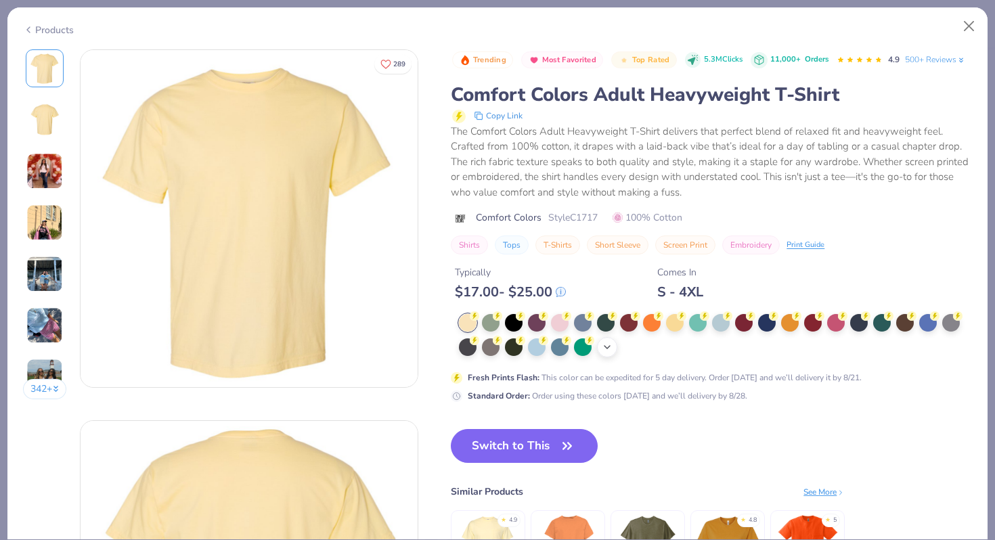
click at [613, 351] on icon at bounding box center [607, 347] width 11 height 11
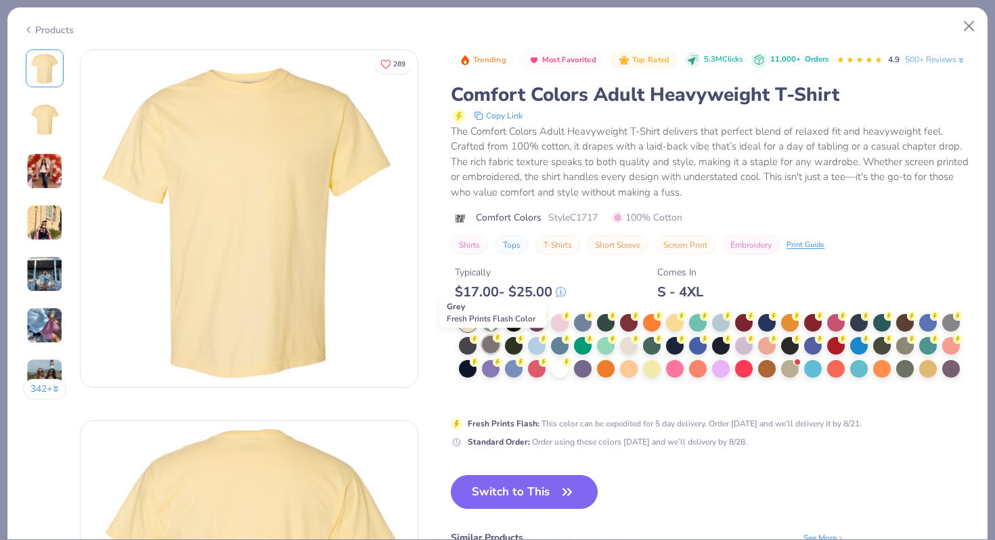
click at [495, 349] on div at bounding box center [491, 345] width 18 height 18
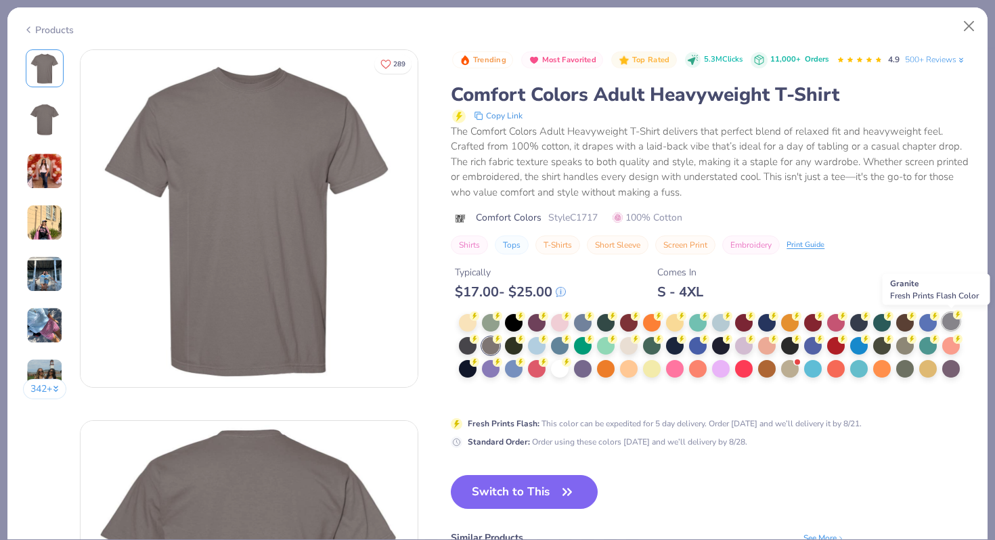
click at [946, 322] on div at bounding box center [951, 322] width 18 height 18
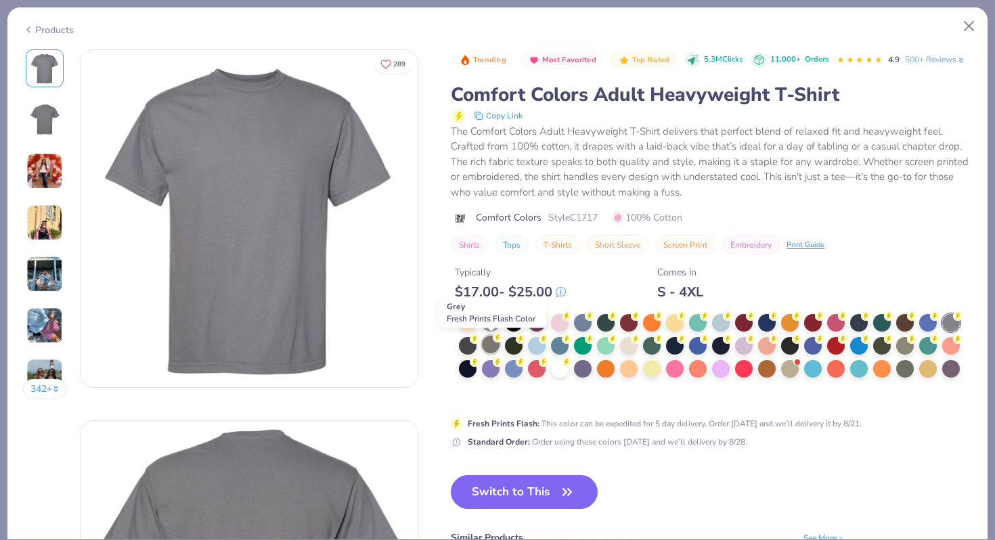
click at [491, 348] on div at bounding box center [491, 345] width 18 height 18
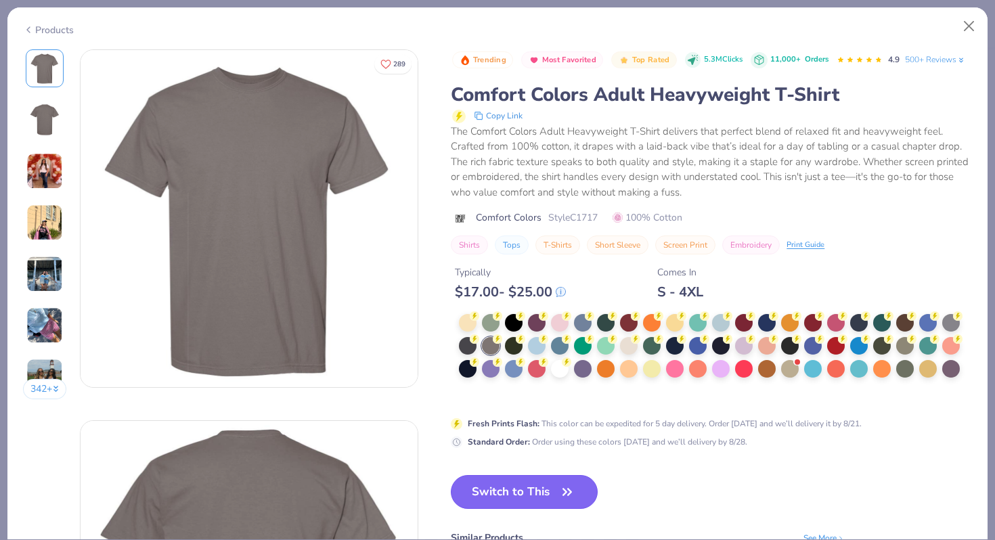
click at [480, 498] on button "Switch to This" at bounding box center [524, 492] width 147 height 34
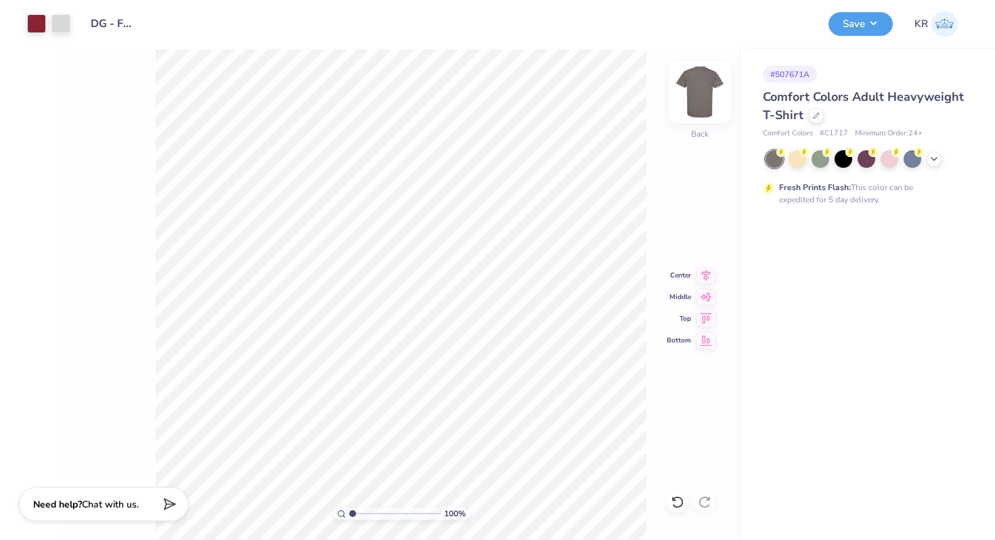
click at [705, 119] on div at bounding box center [700, 92] width 62 height 62
click at [813, 117] on icon at bounding box center [816, 114] width 7 height 7
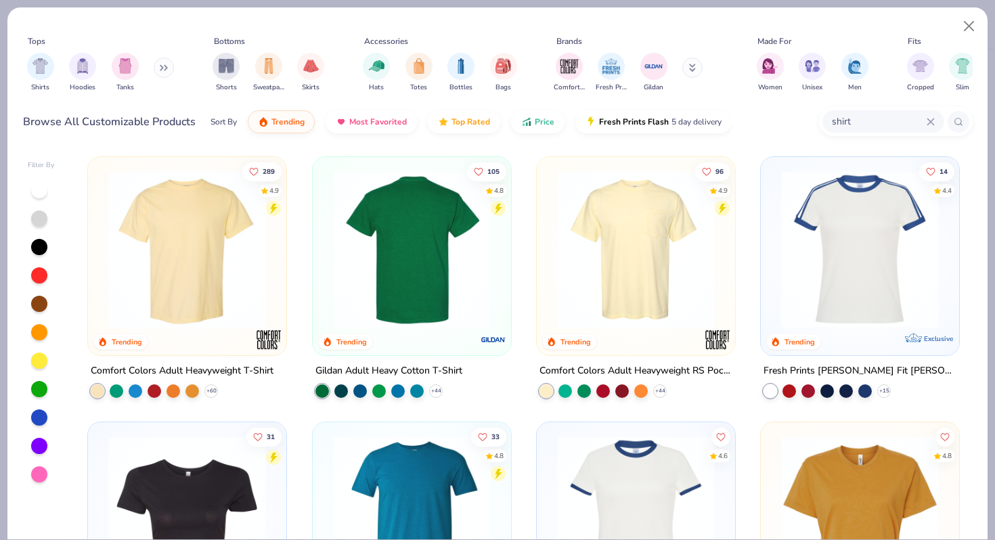
click at [448, 268] on img at bounding box center [411, 250] width 171 height 158
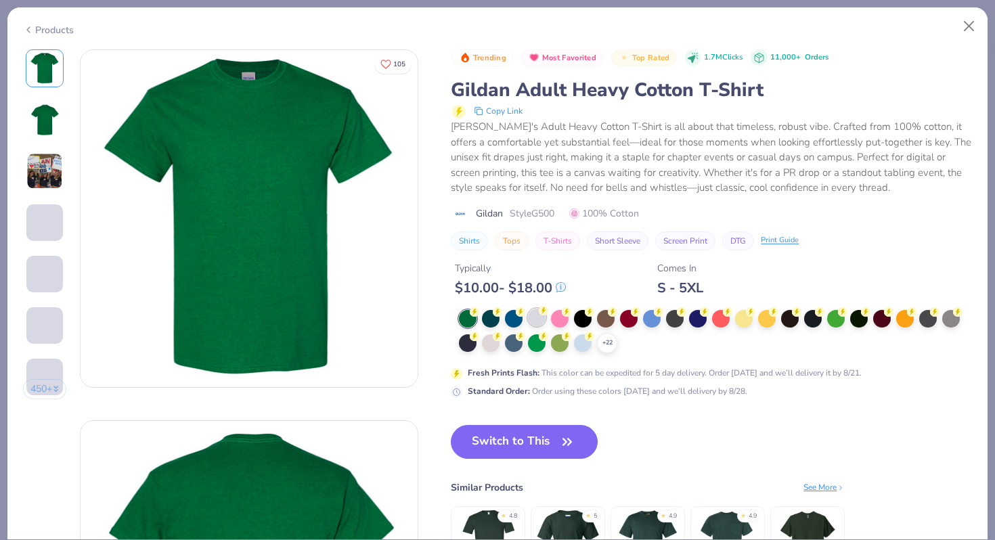
click at [538, 318] on div at bounding box center [537, 318] width 18 height 18
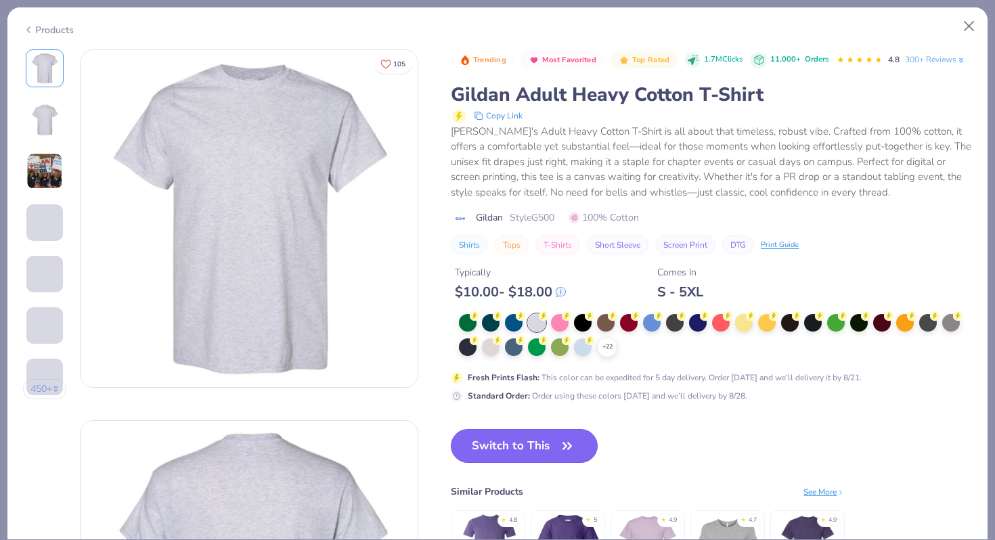
click at [539, 445] on button "Switch to This" at bounding box center [524, 446] width 147 height 34
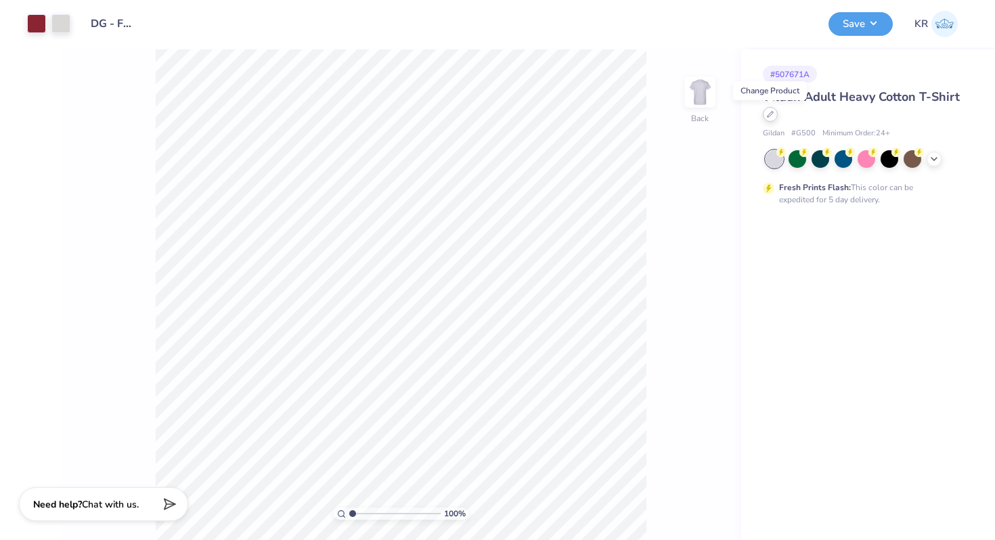
click at [770, 121] on div at bounding box center [770, 114] width 15 height 15
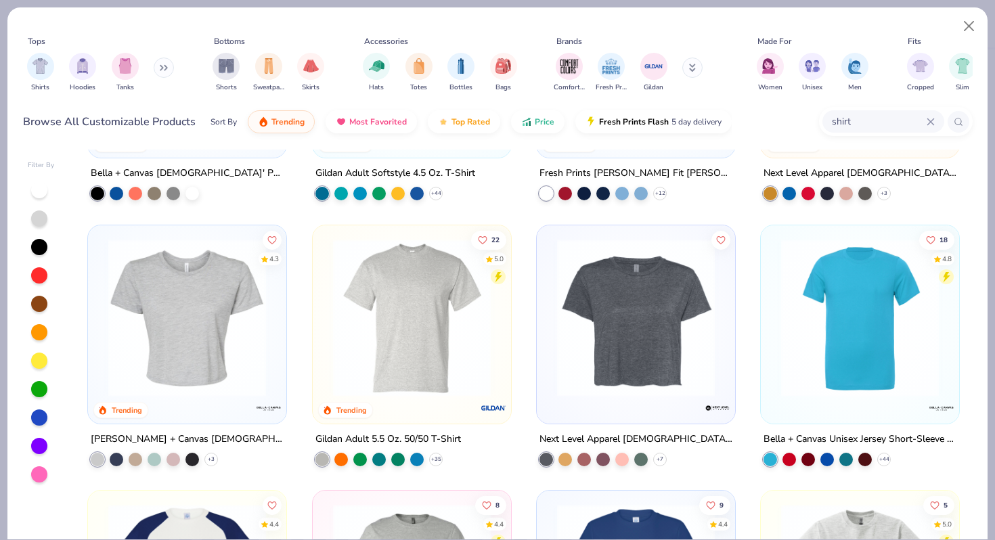
scroll to position [479, 0]
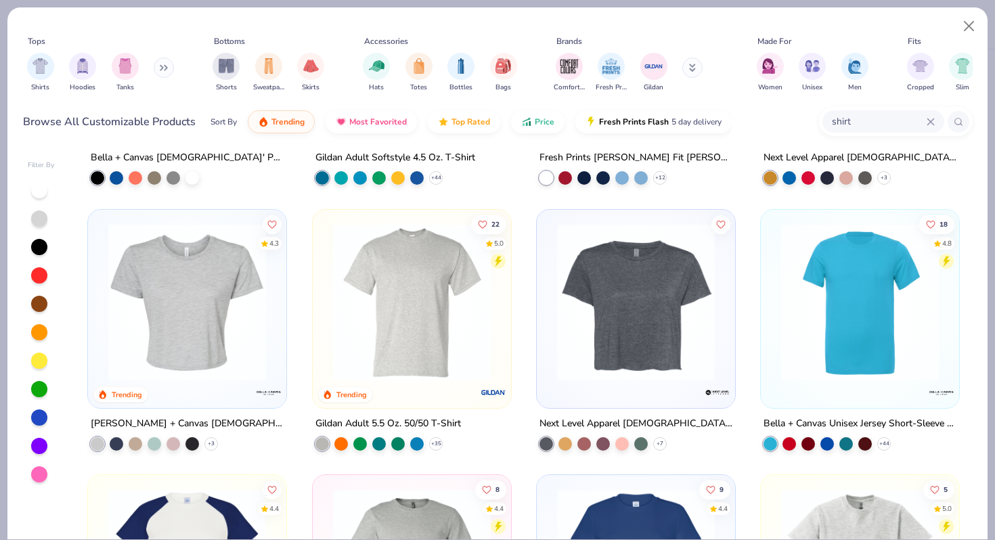
click at [445, 330] on img at bounding box center [411, 302] width 171 height 158
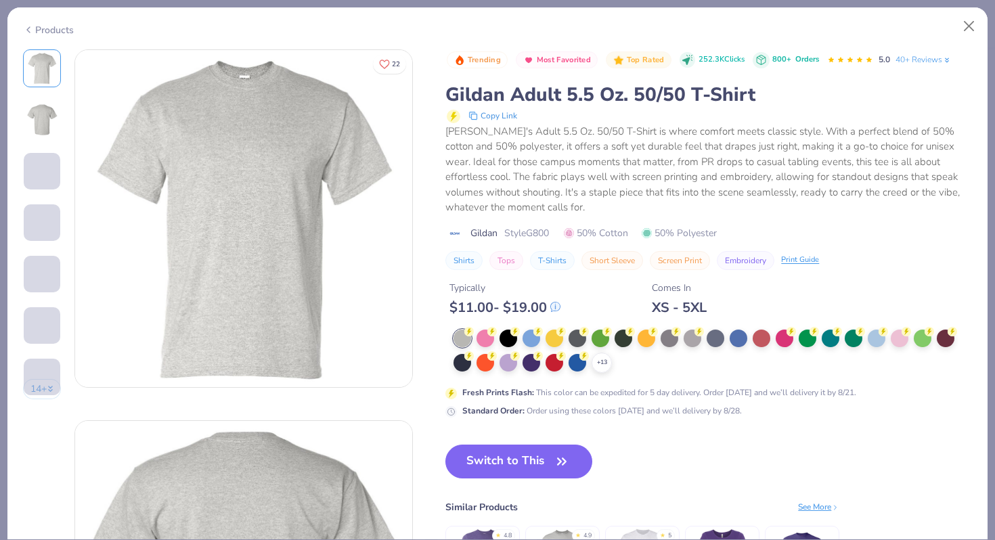
click at [47, 180] on span at bounding box center [42, 171] width 37 height 37
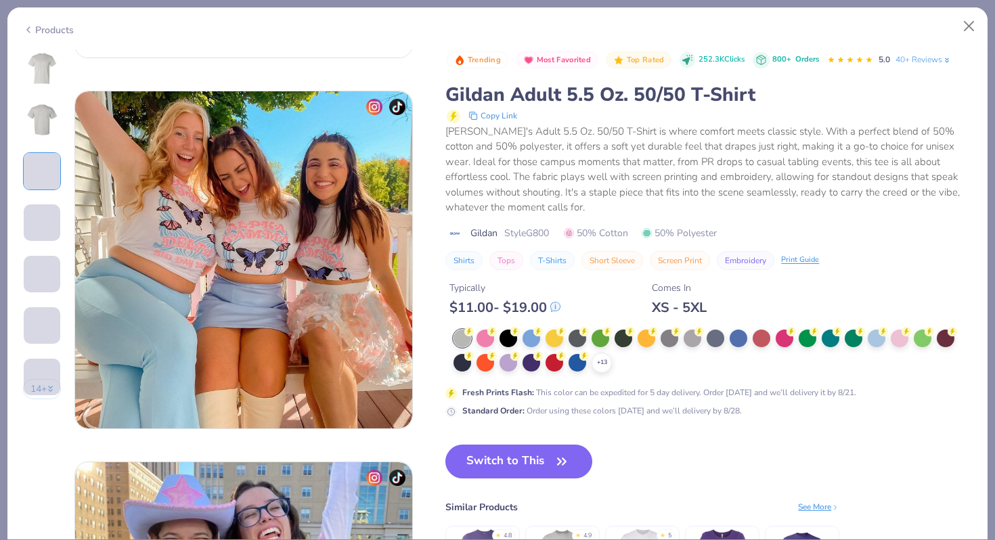
scroll to position [742, 0]
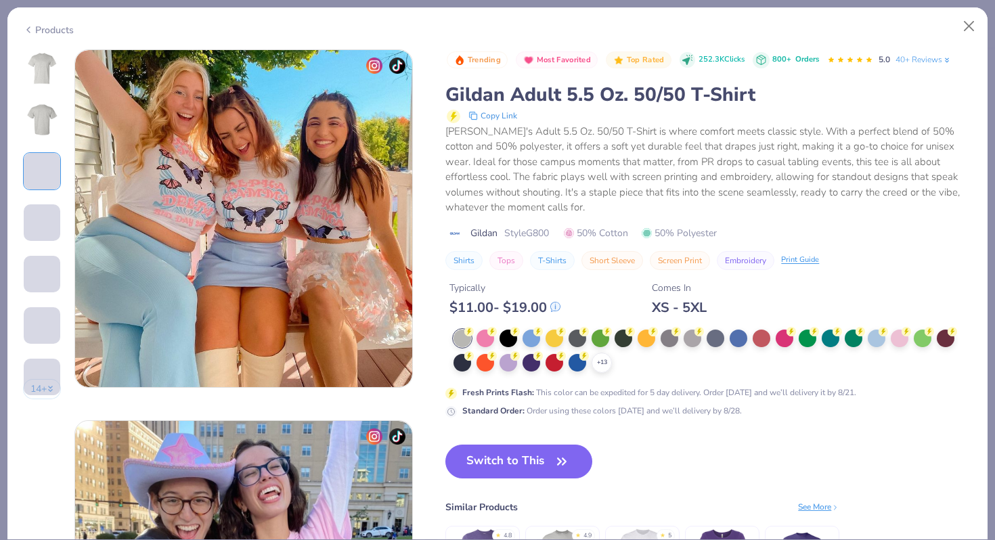
click at [44, 232] on span at bounding box center [42, 222] width 37 height 37
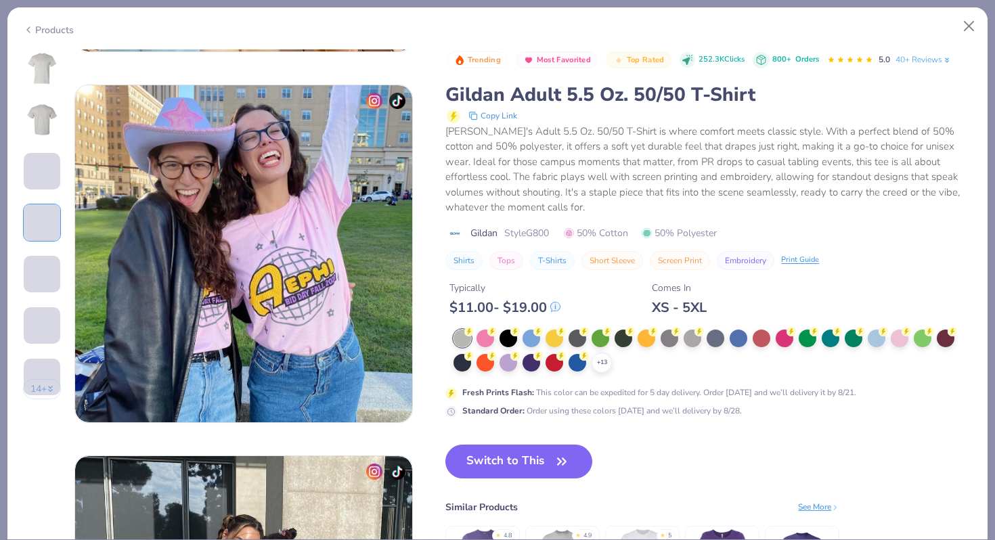
scroll to position [1113, 0]
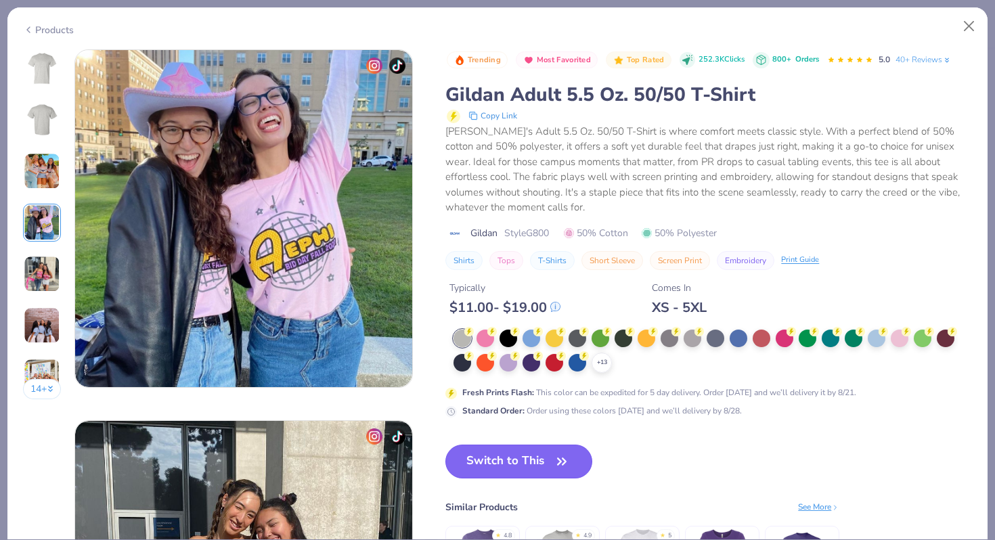
click at [499, 468] on button "Switch to This" at bounding box center [518, 462] width 147 height 34
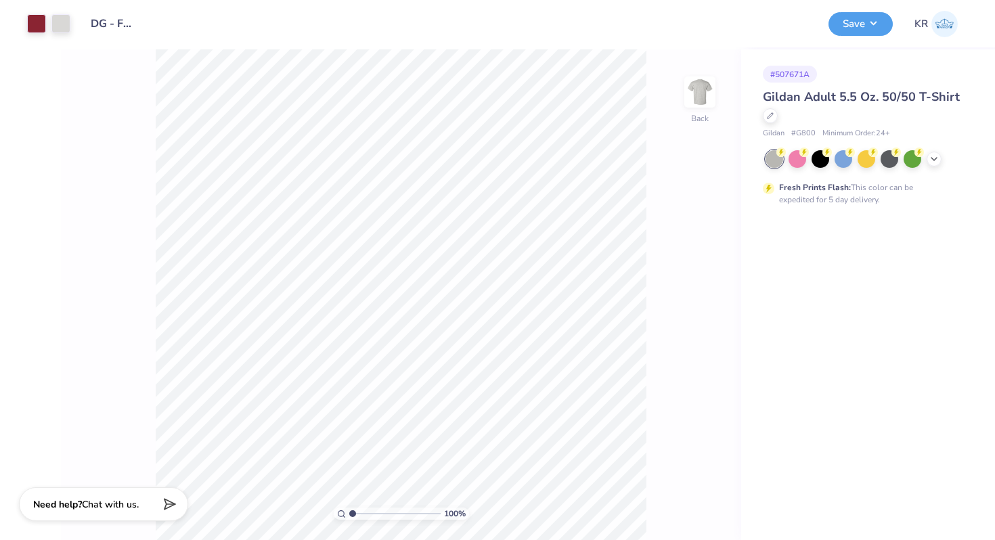
click at [769, 123] on div "Gildan Adult 5.5 Oz. 50/50 T-Shirt" at bounding box center [865, 106] width 205 height 37
click at [767, 118] on div at bounding box center [770, 114] width 15 height 15
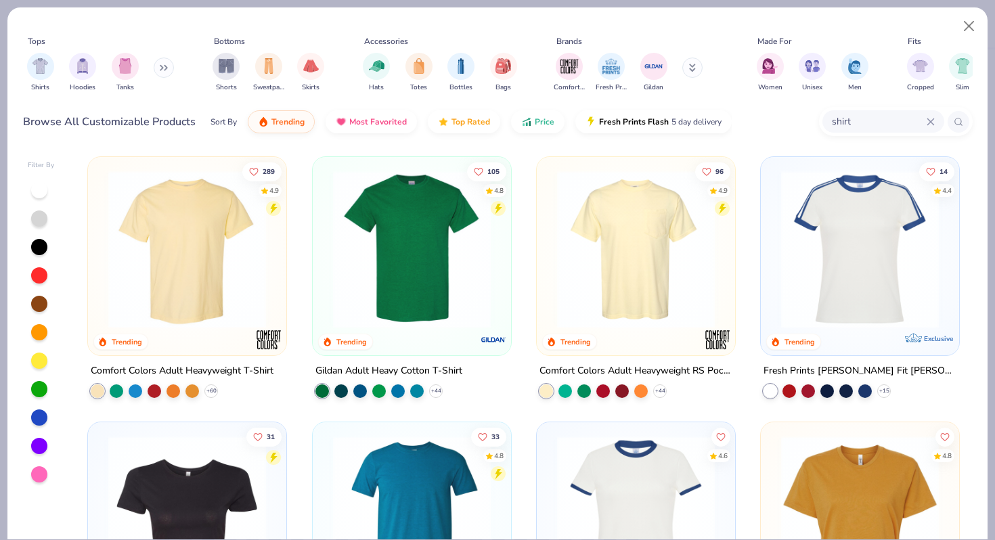
click at [855, 123] on input "shirt" at bounding box center [879, 122] width 96 height 16
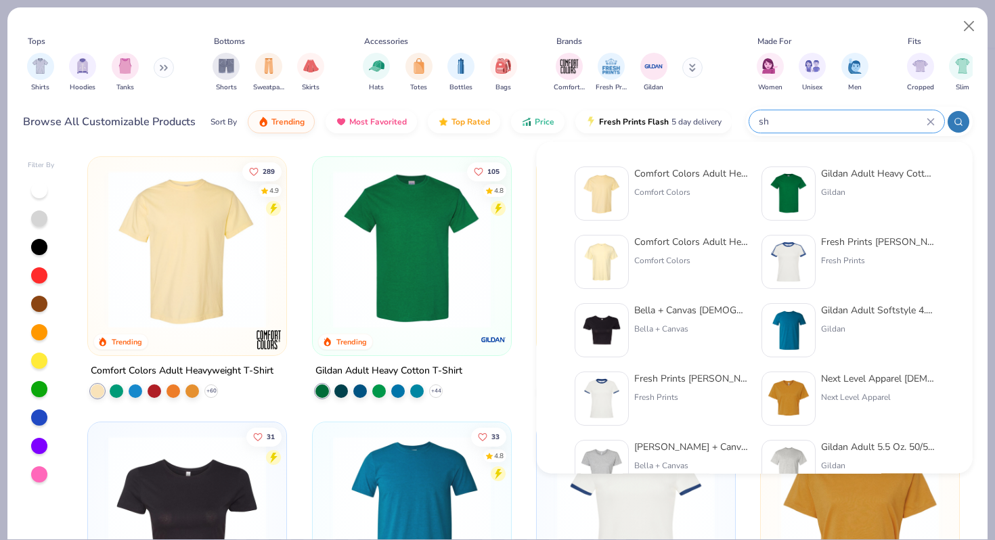
type input "s"
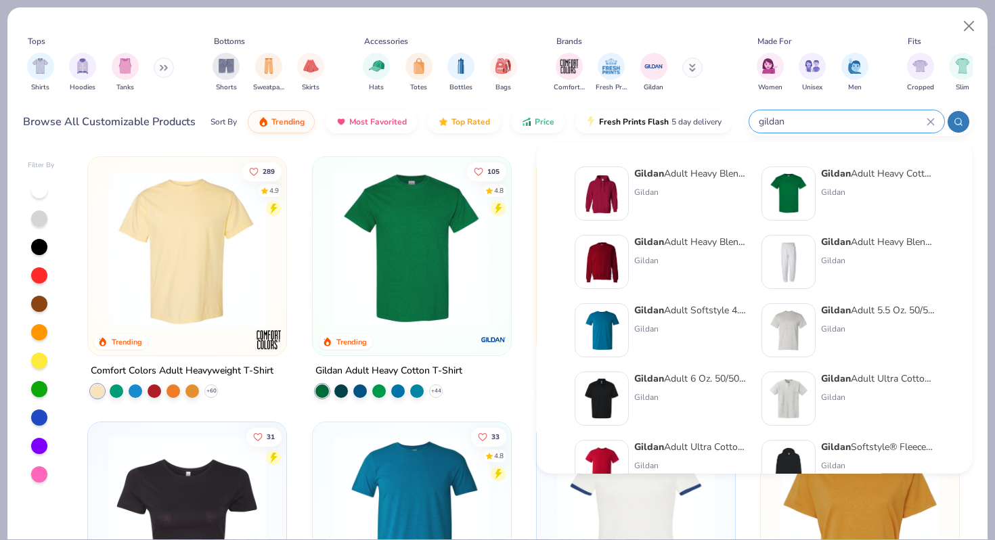
type input "gildan"
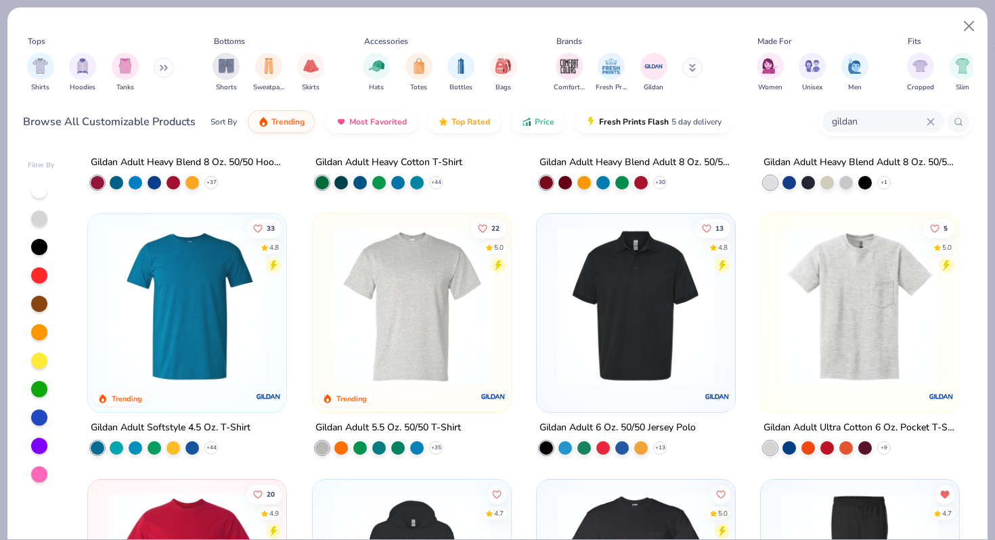
scroll to position [209, 0]
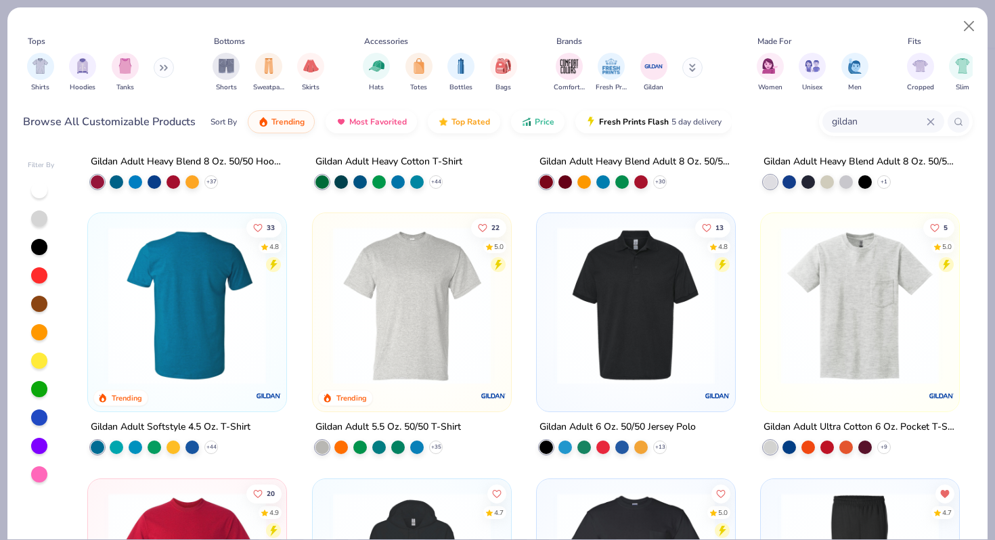
click at [186, 351] on img at bounding box center [187, 306] width 171 height 158
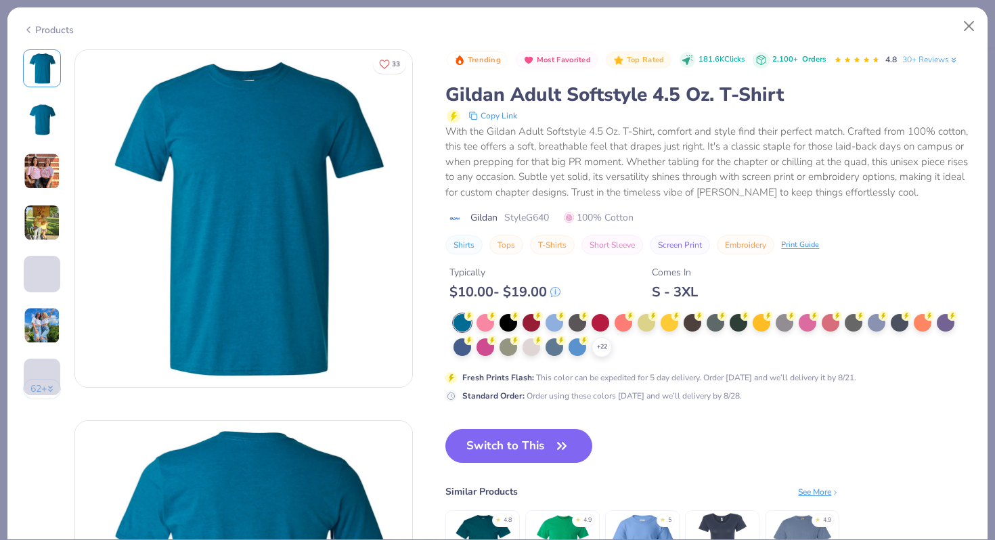
click at [47, 209] on img at bounding box center [42, 222] width 37 height 37
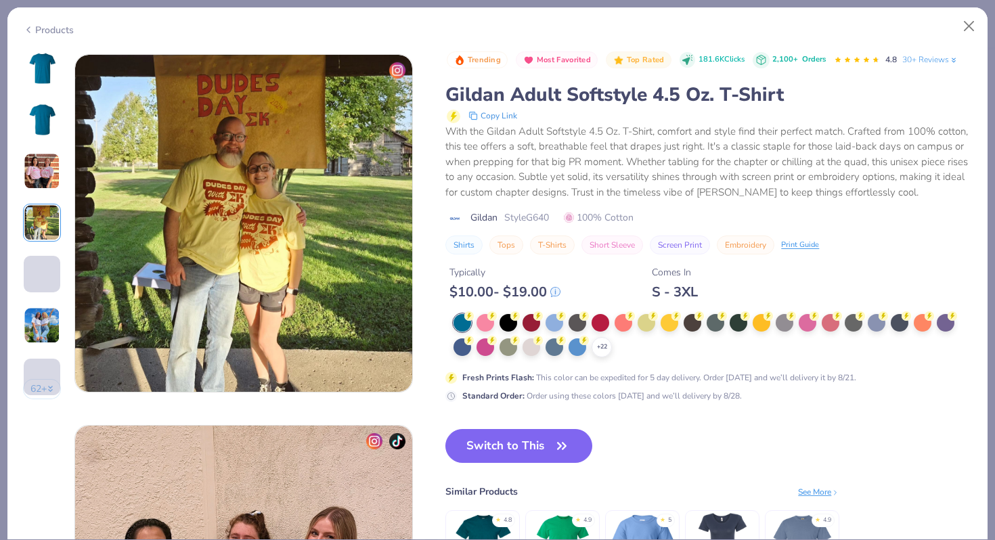
scroll to position [1113, 0]
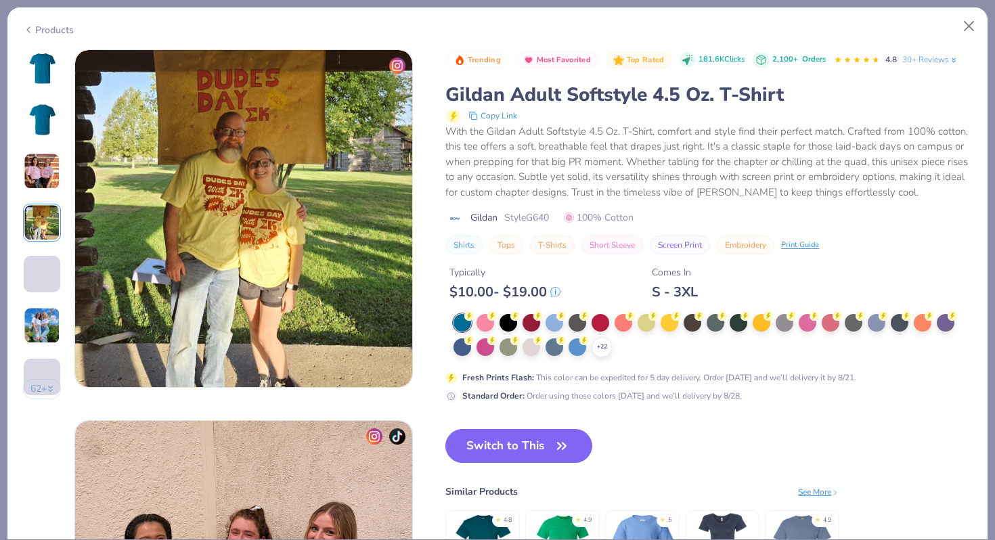
click at [41, 255] on div at bounding box center [42, 274] width 38 height 38
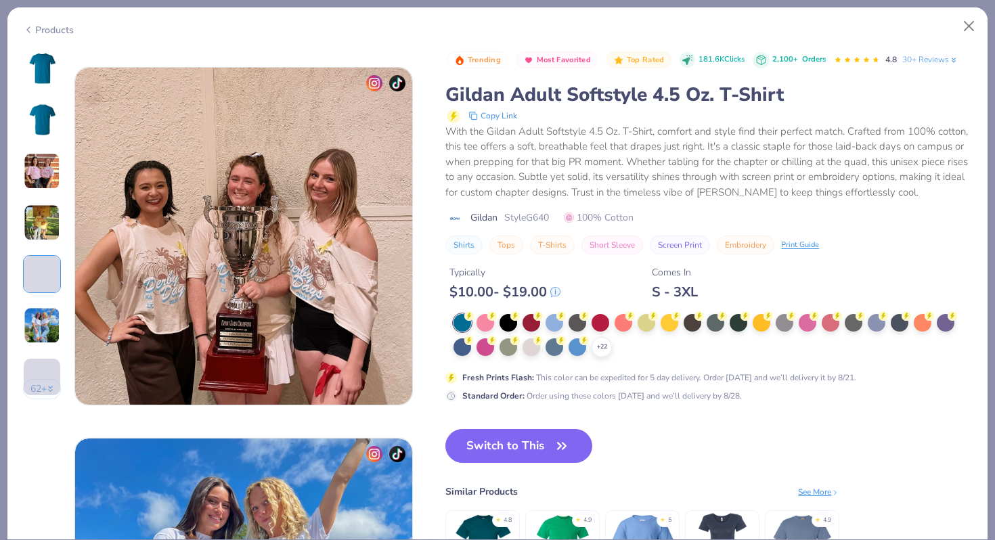
scroll to position [1484, 0]
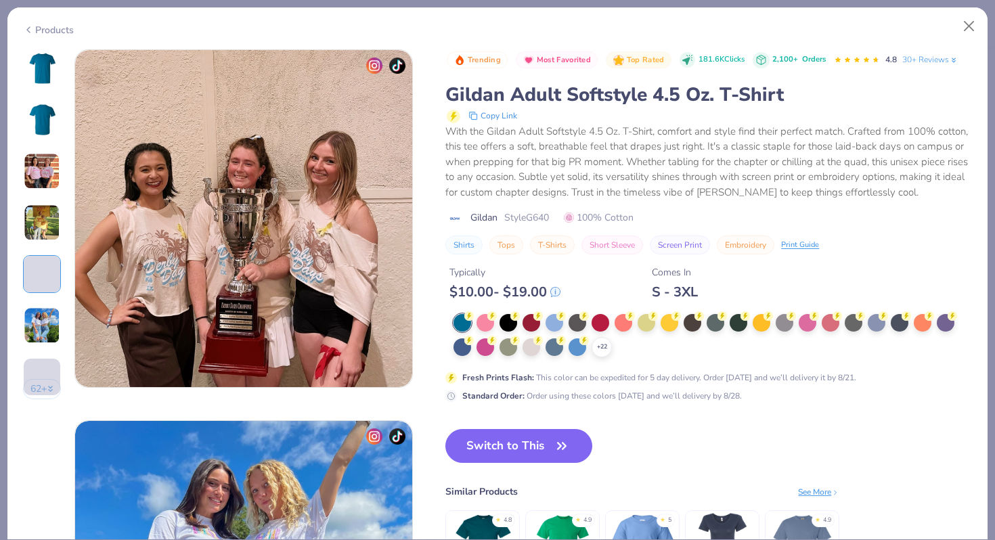
click at [41, 321] on img at bounding box center [42, 325] width 37 height 37
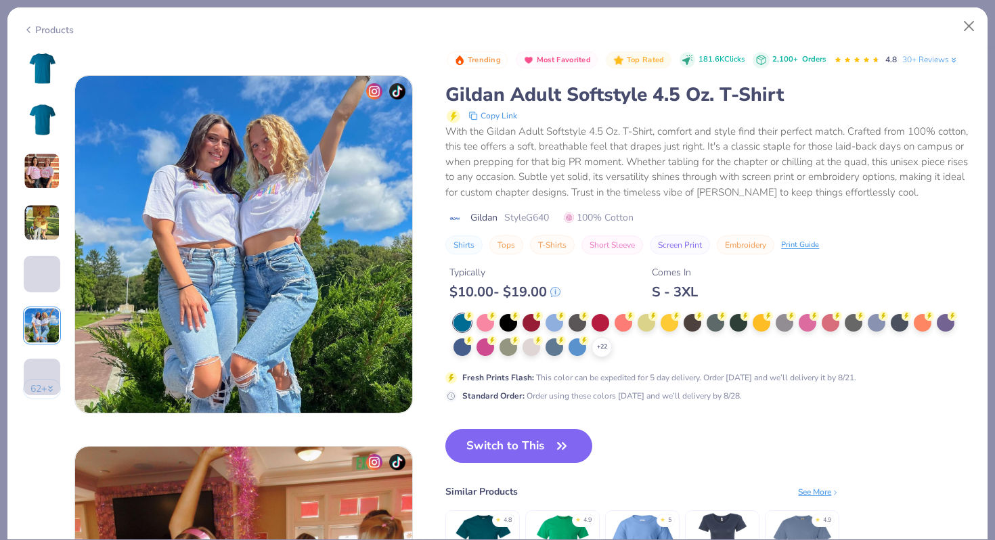
scroll to position [1855, 0]
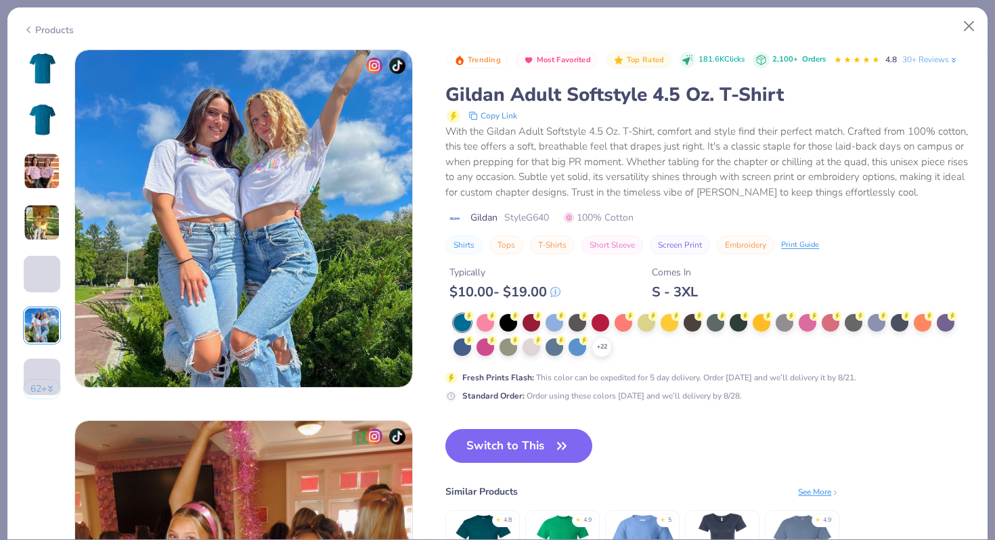
click at [37, 72] on img at bounding box center [42, 68] width 32 height 32
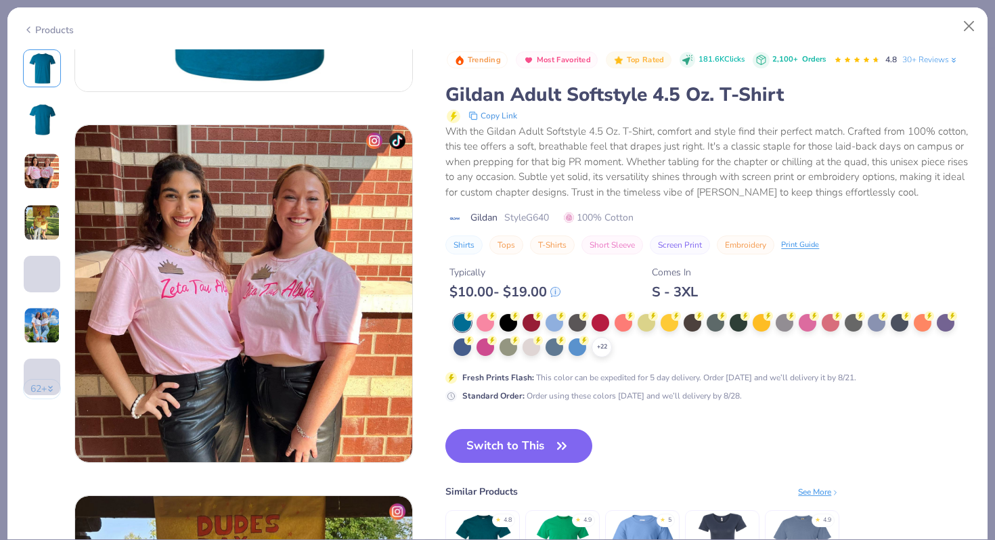
scroll to position [764, 0]
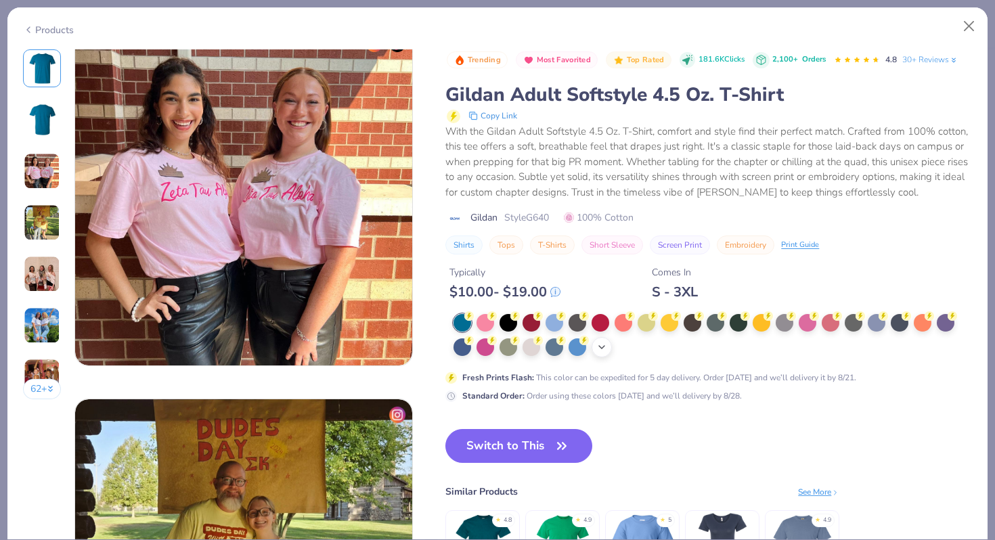
click at [600, 348] on icon at bounding box center [601, 347] width 11 height 11
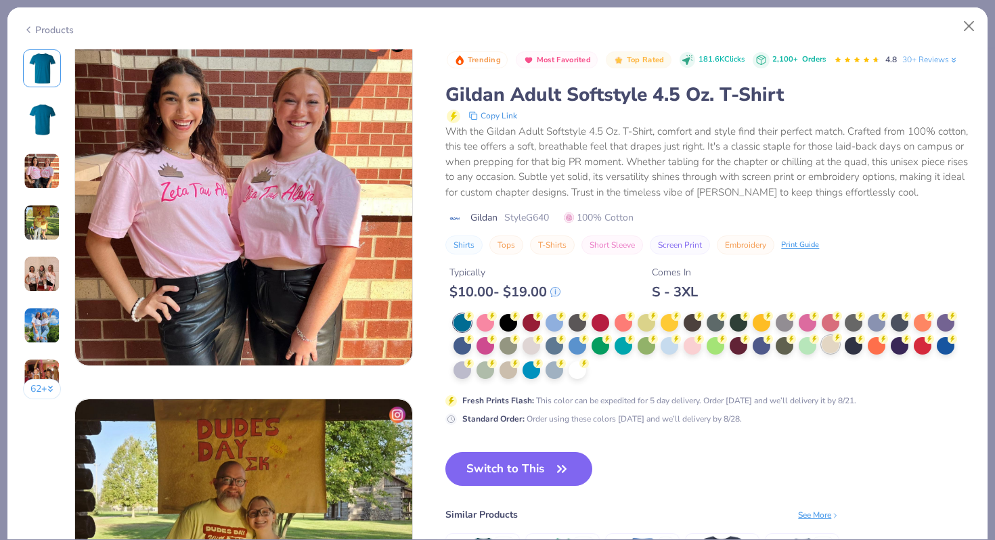
click at [835, 348] on div at bounding box center [831, 345] width 18 height 18
click at [37, 81] on img at bounding box center [42, 68] width 32 height 32
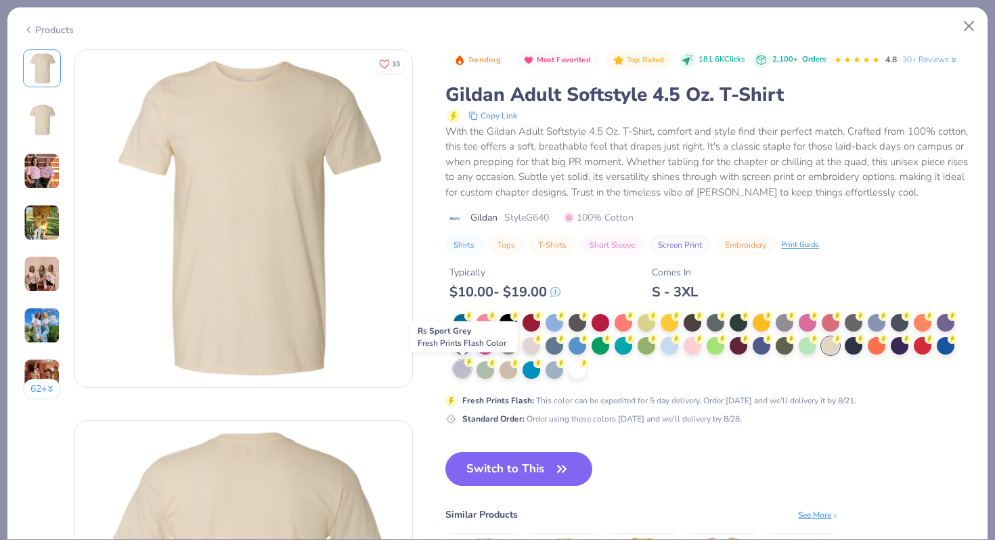
click at [470, 368] on div at bounding box center [463, 369] width 18 height 18
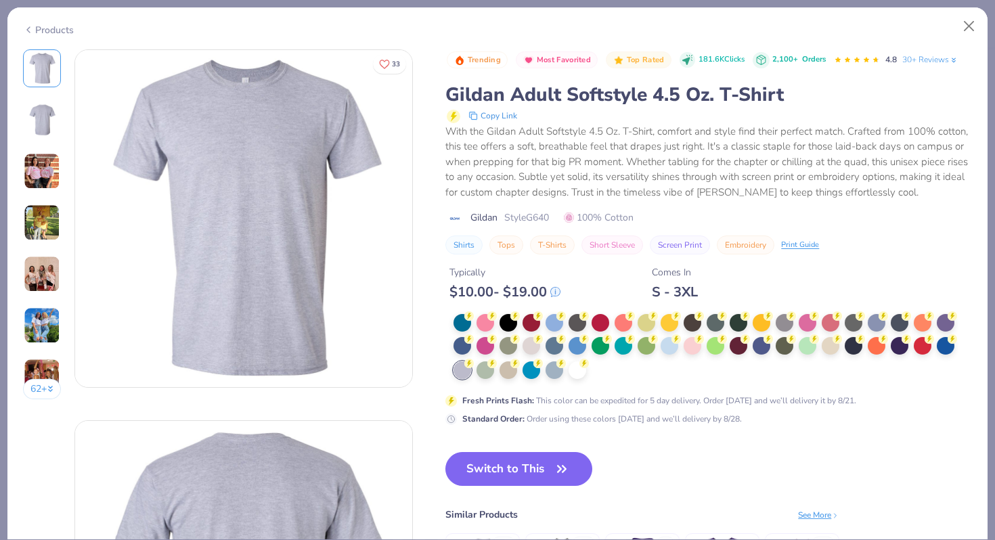
click at [34, 30] on div "Products" at bounding box center [48, 30] width 51 height 14
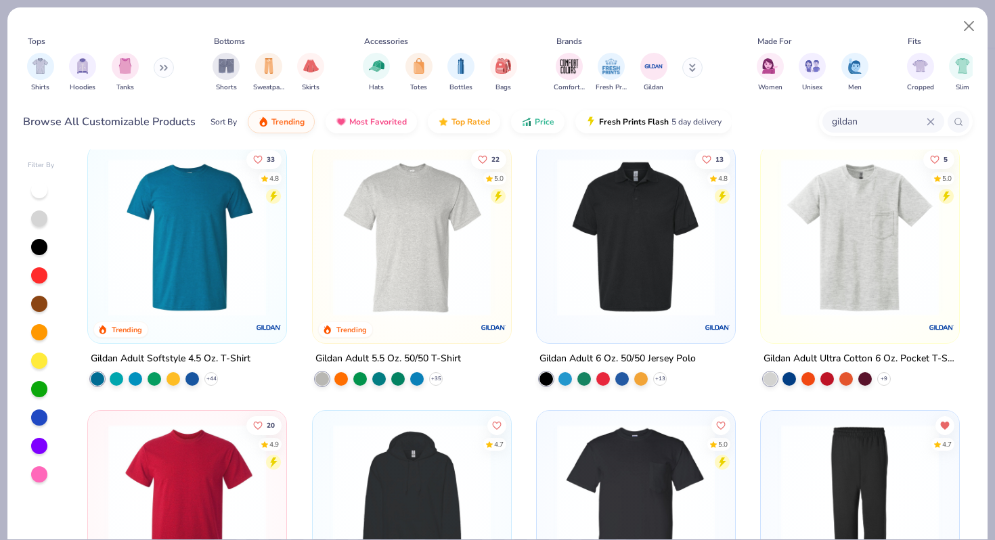
scroll to position [156, 0]
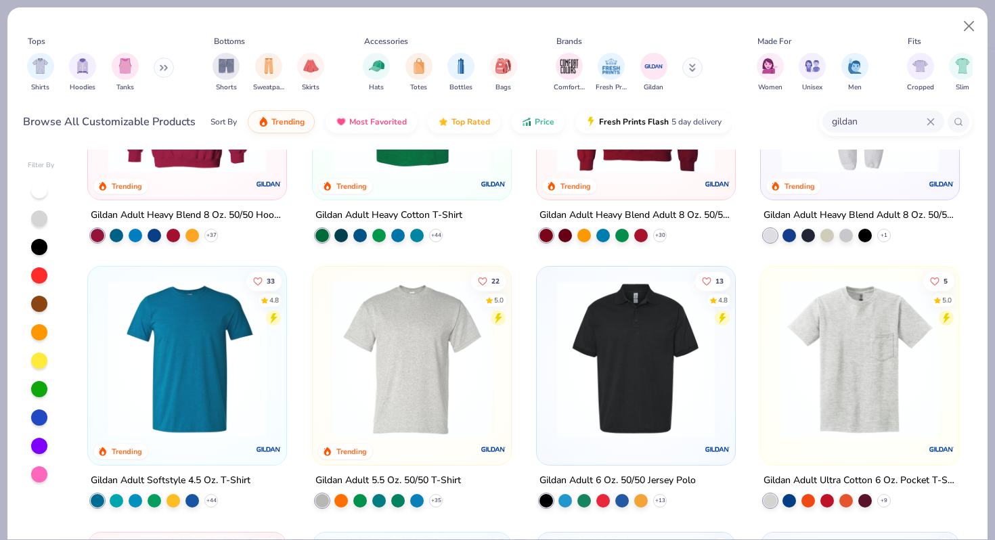
click at [404, 356] on img at bounding box center [411, 359] width 171 height 158
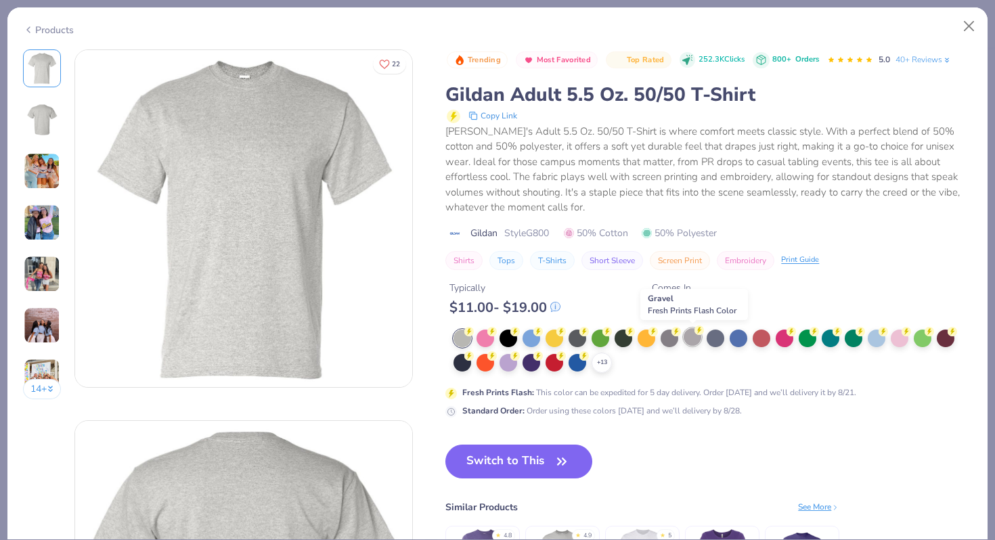
click at [693, 334] on div at bounding box center [693, 337] width 18 height 18
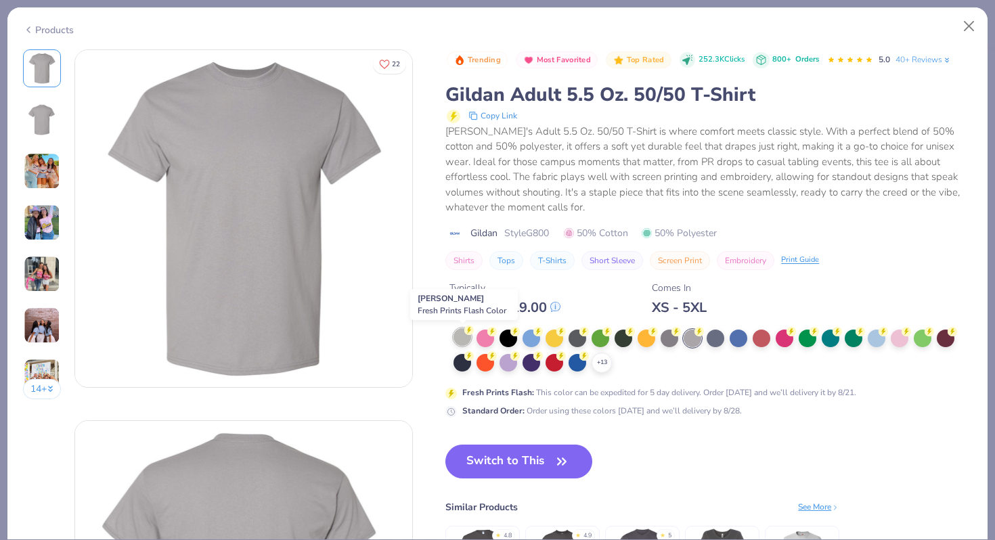
click at [460, 342] on div at bounding box center [463, 337] width 18 height 18
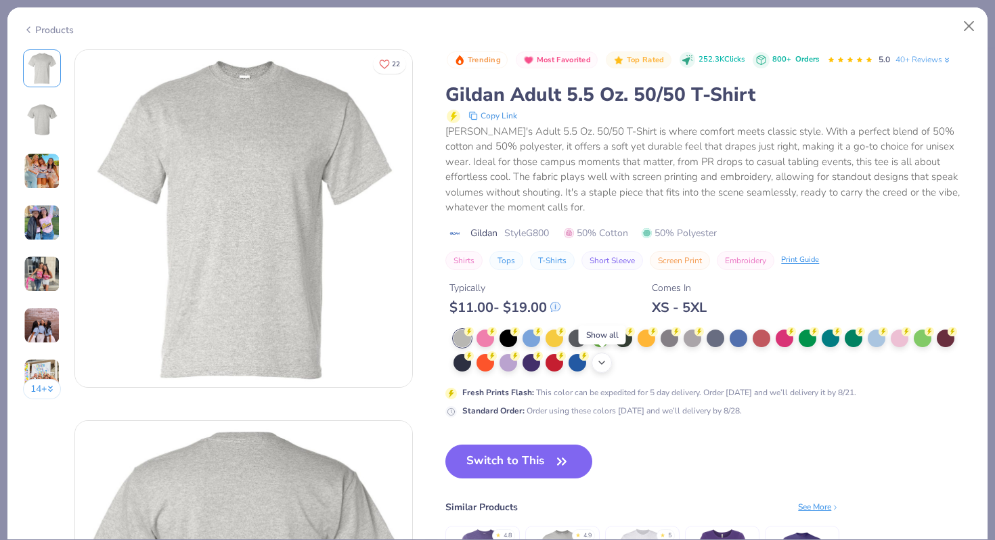
click at [606, 365] on icon at bounding box center [601, 362] width 11 height 11
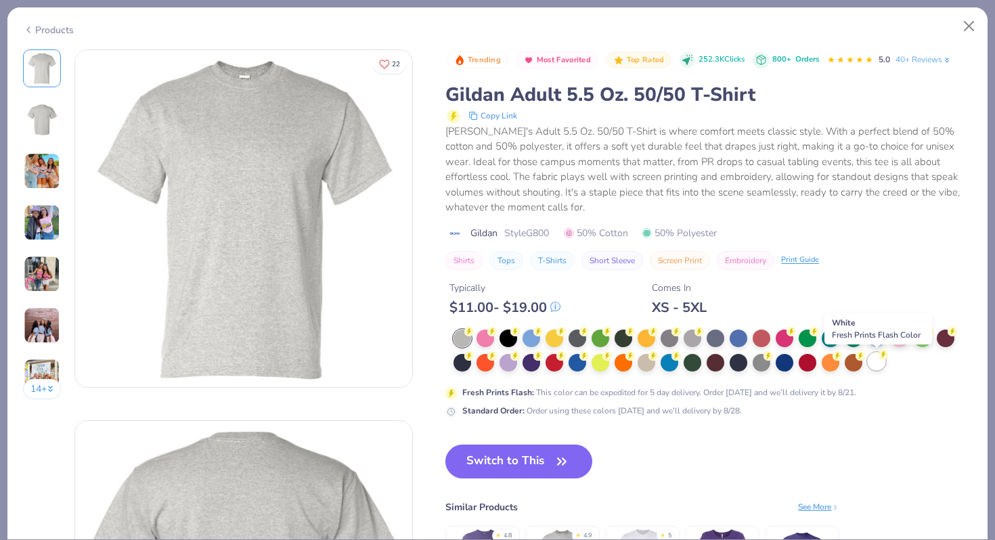
click at [879, 358] on icon at bounding box center [883, 354] width 9 height 9
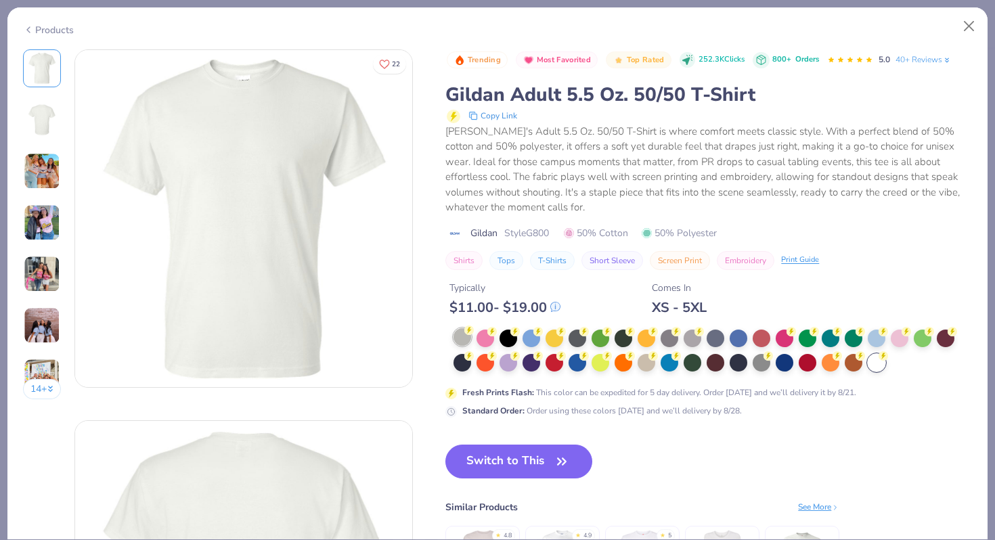
click at [465, 335] on div at bounding box center [463, 337] width 18 height 18
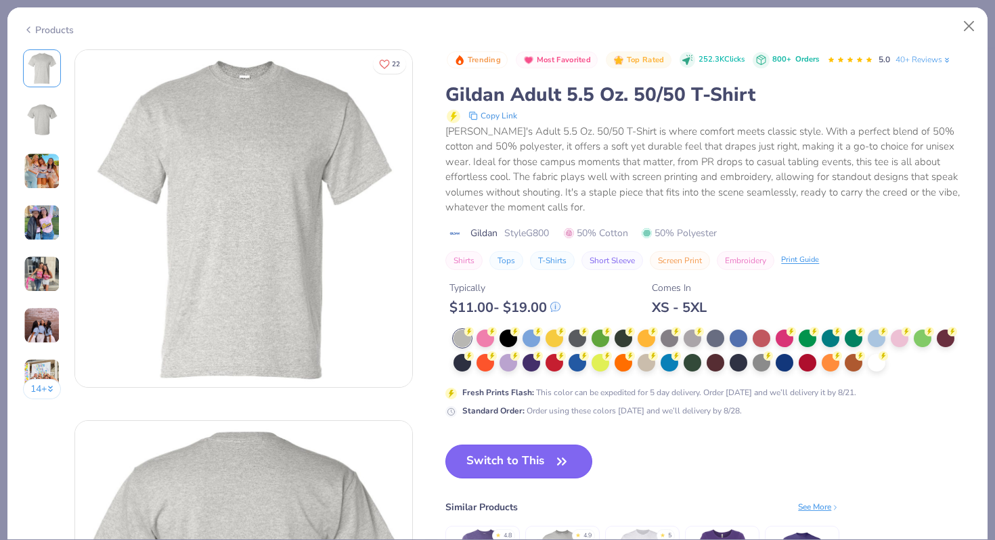
click at [506, 460] on button "Switch to This" at bounding box center [518, 462] width 147 height 34
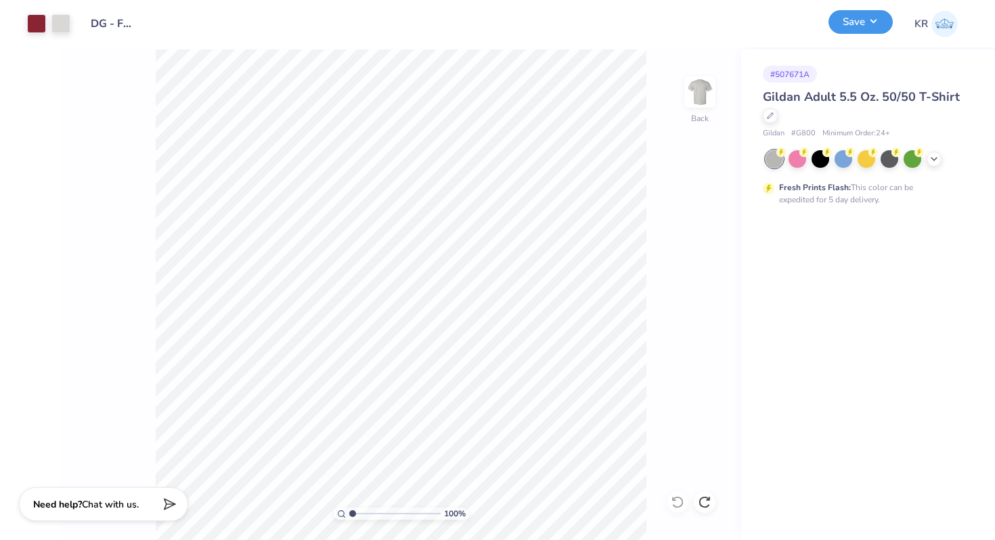
click at [845, 30] on button "Save" at bounding box center [861, 22] width 64 height 24
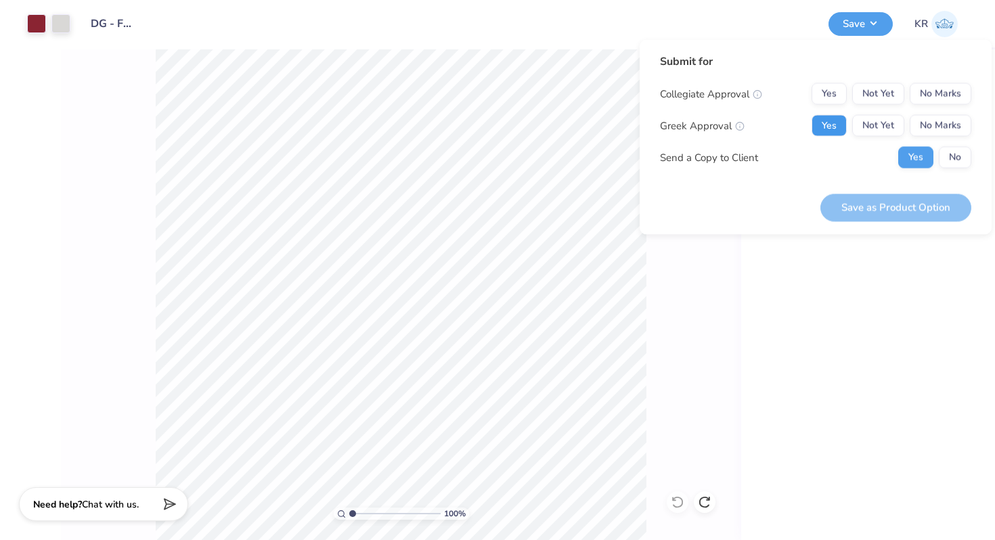
click at [842, 126] on button "Yes" at bounding box center [829, 126] width 35 height 22
click at [965, 90] on button "No Marks" at bounding box center [941, 94] width 62 height 22
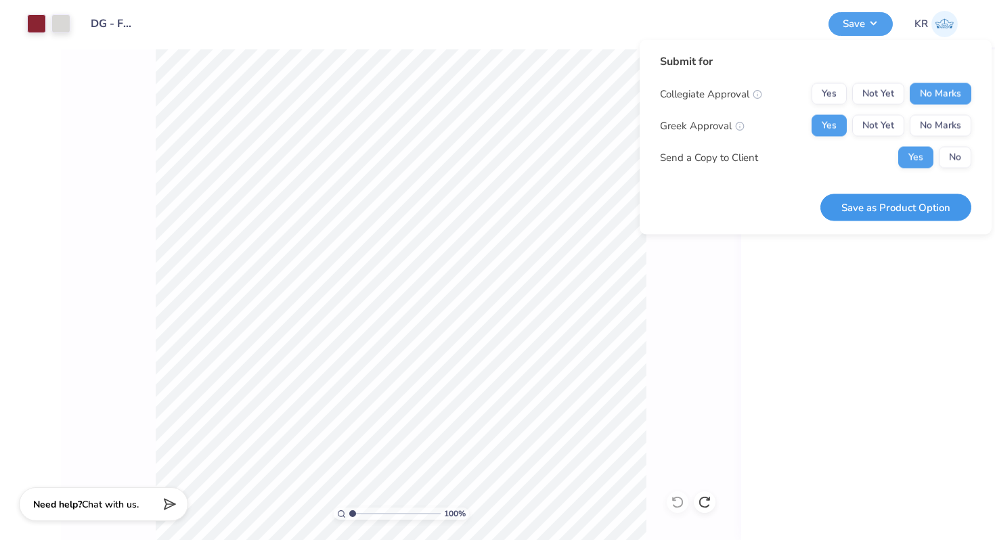
click at [860, 211] on button "Save as Product Option" at bounding box center [896, 208] width 151 height 28
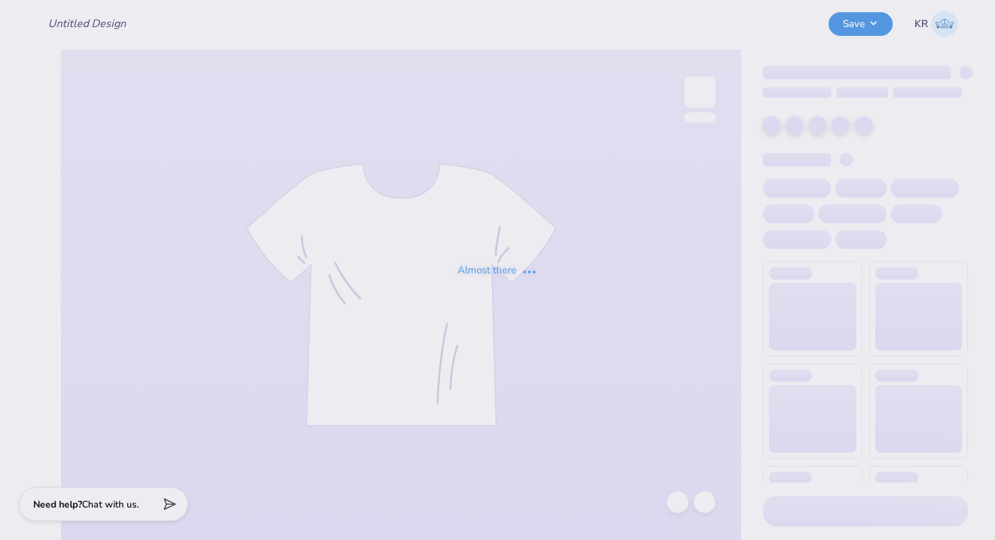
type input "DG - Fall 25 tank"
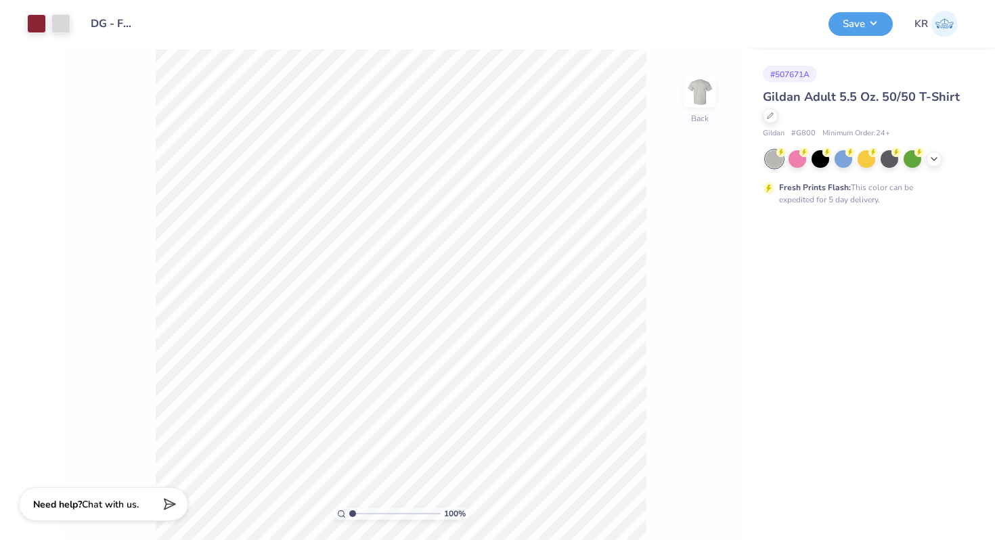
click at [928, 167] on div at bounding box center [867, 159] width 202 height 18
click at [932, 165] on div at bounding box center [867, 159] width 202 height 18
click at [934, 156] on icon at bounding box center [934, 157] width 11 height 11
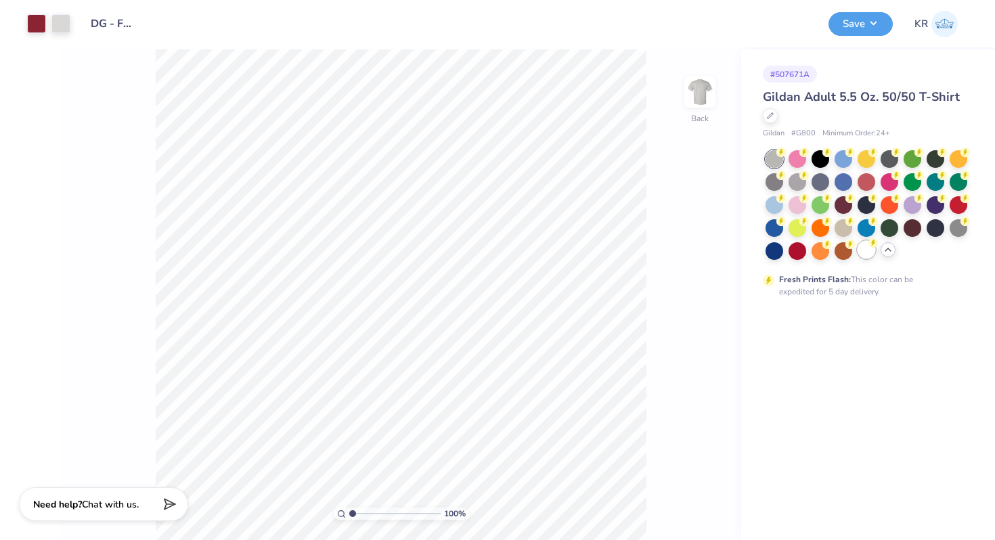
click at [869, 258] on div at bounding box center [867, 250] width 18 height 18
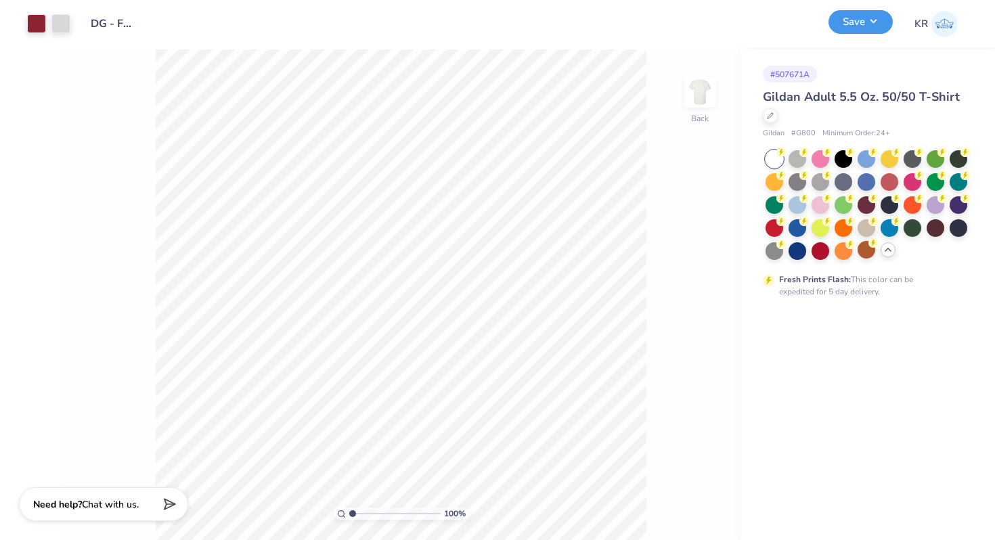
click at [869, 27] on button "Save" at bounding box center [861, 22] width 64 height 24
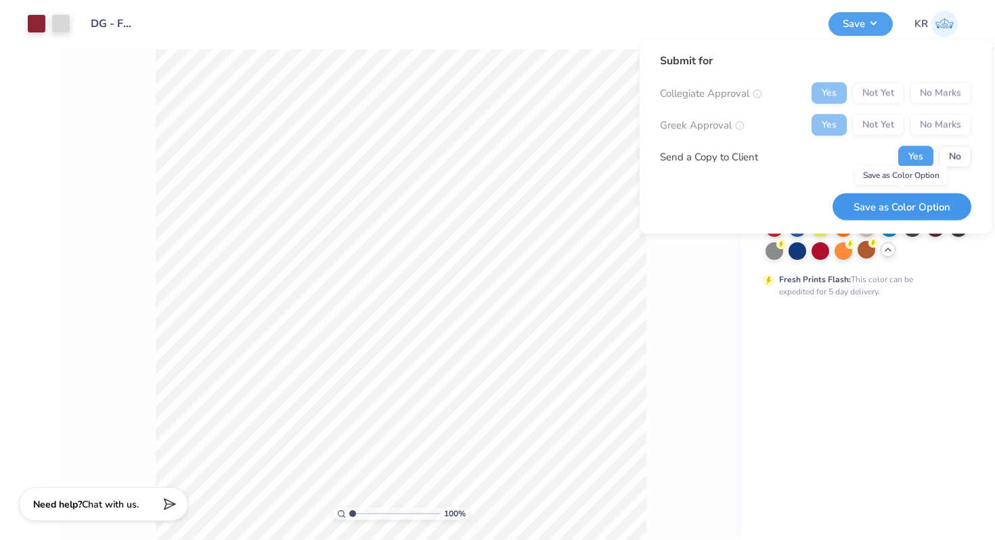
click at [873, 215] on button "Save as Color Option" at bounding box center [902, 207] width 139 height 28
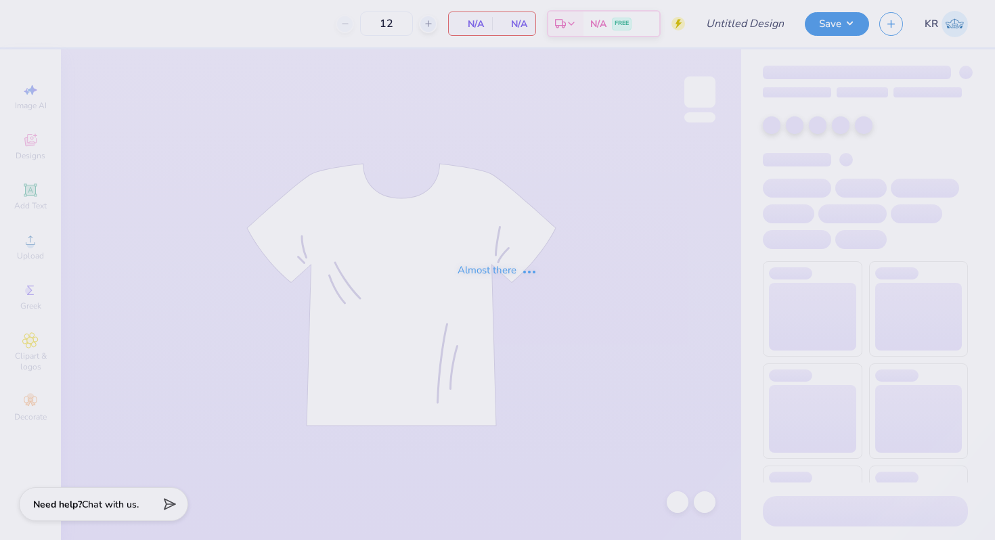
type input "Philo american/retriever theme"
type input "48"
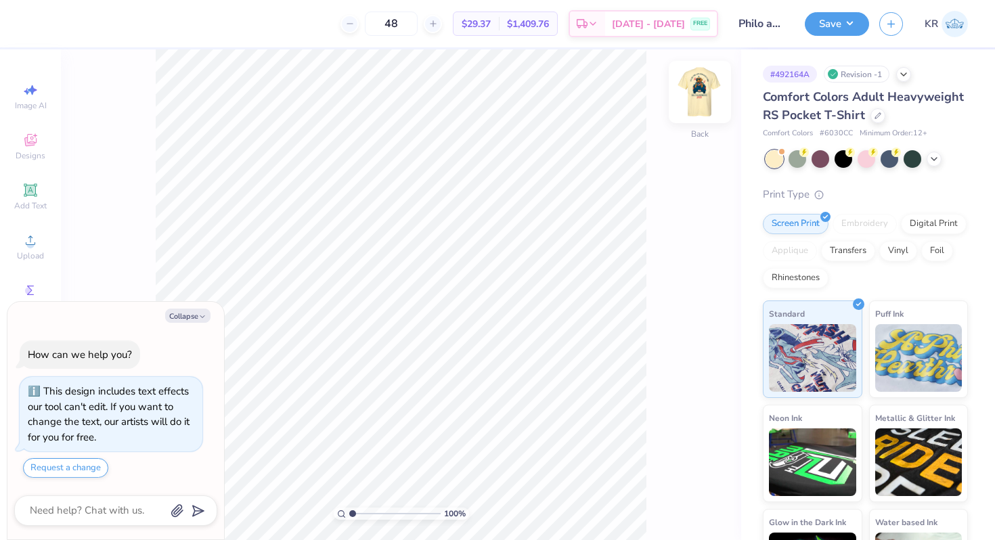
scroll to position [23, 0]
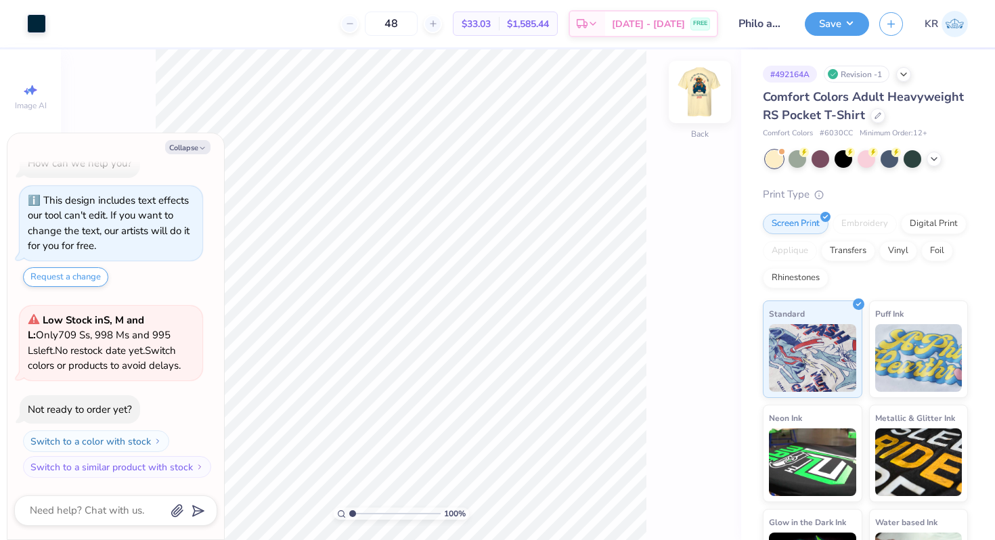
click at [710, 114] on img at bounding box center [700, 92] width 54 height 54
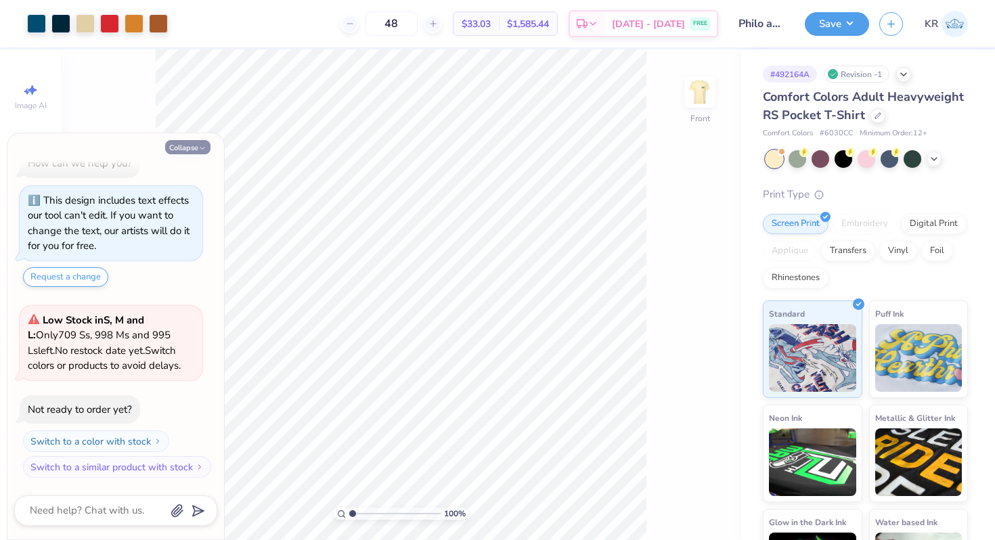
click at [198, 150] on icon "button" at bounding box center [202, 148] width 8 height 8
type textarea "x"
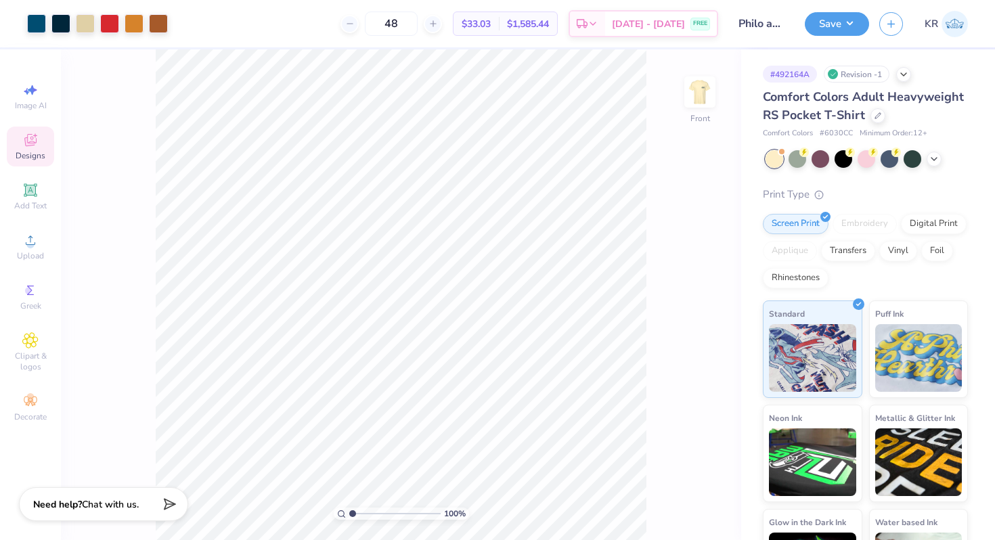
click at [30, 141] on icon at bounding box center [30, 140] width 16 height 16
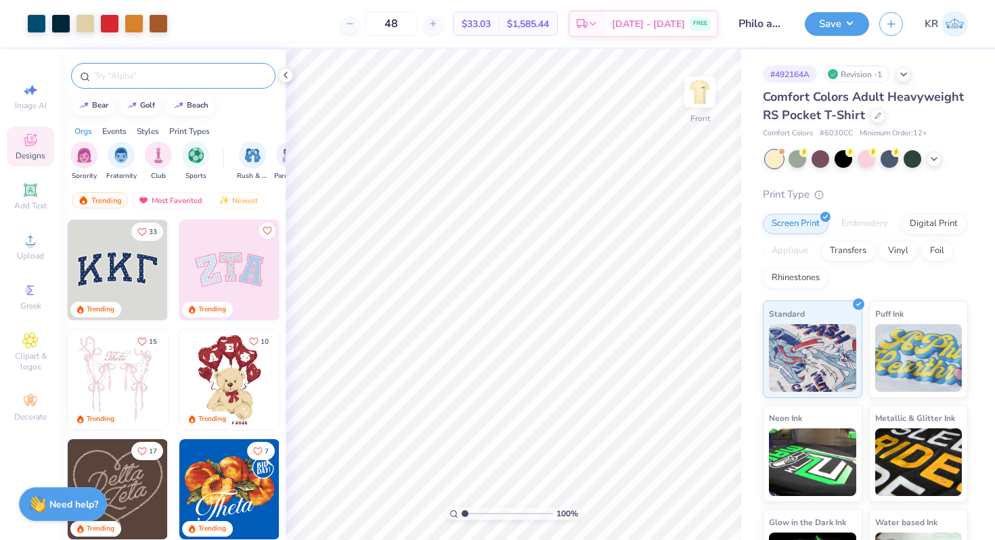
click at [200, 78] on input "text" at bounding box center [179, 76] width 173 height 14
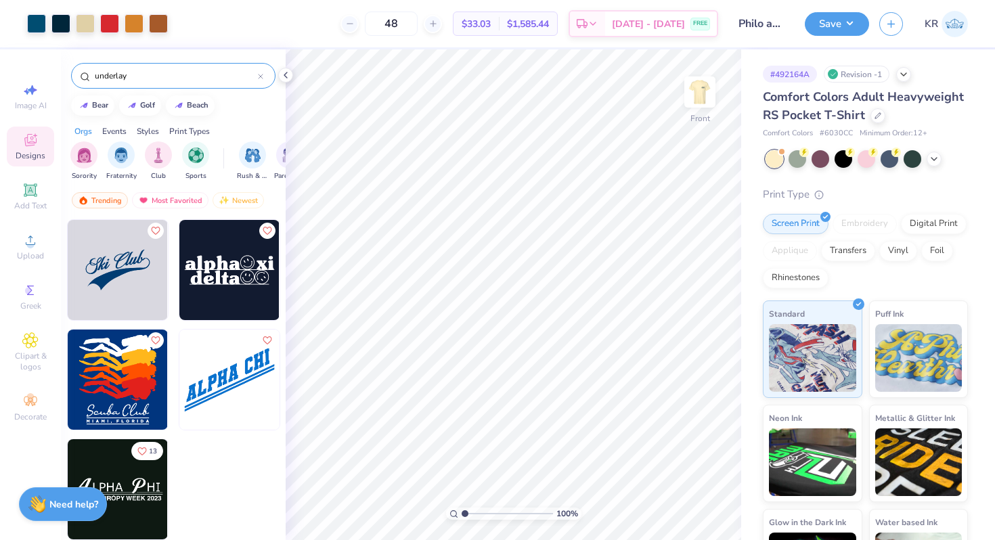
click at [173, 77] on input "underlay" at bounding box center [175, 76] width 165 height 14
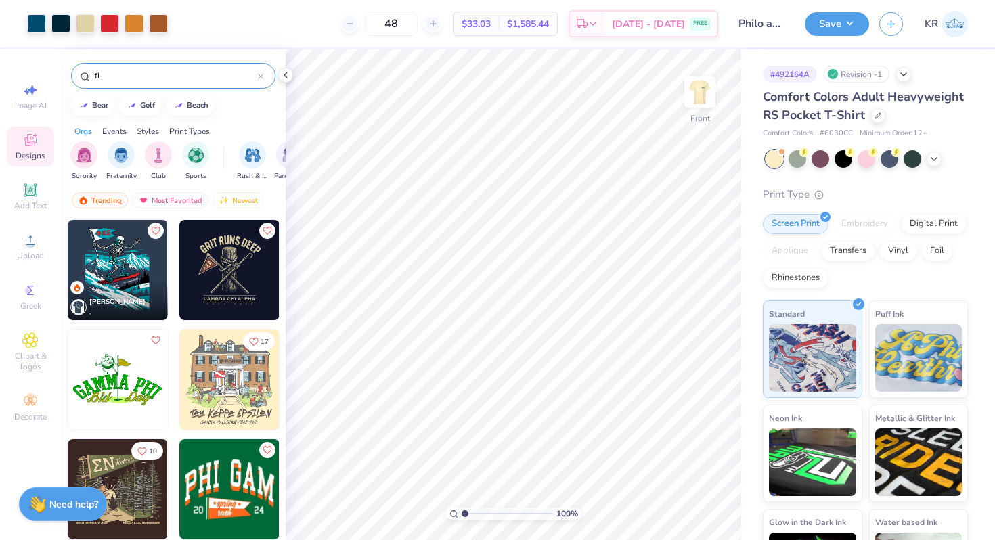
type input "f"
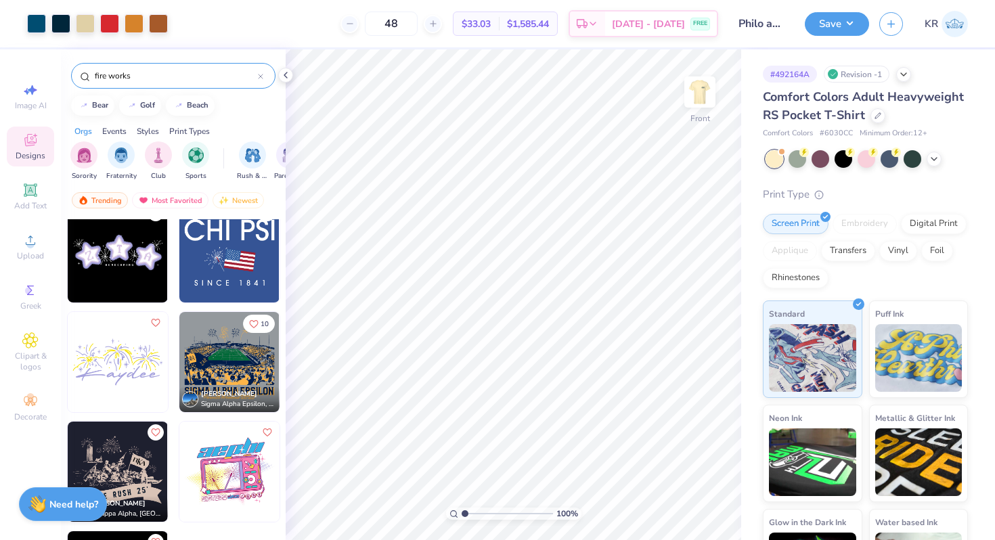
scroll to position [286, 0]
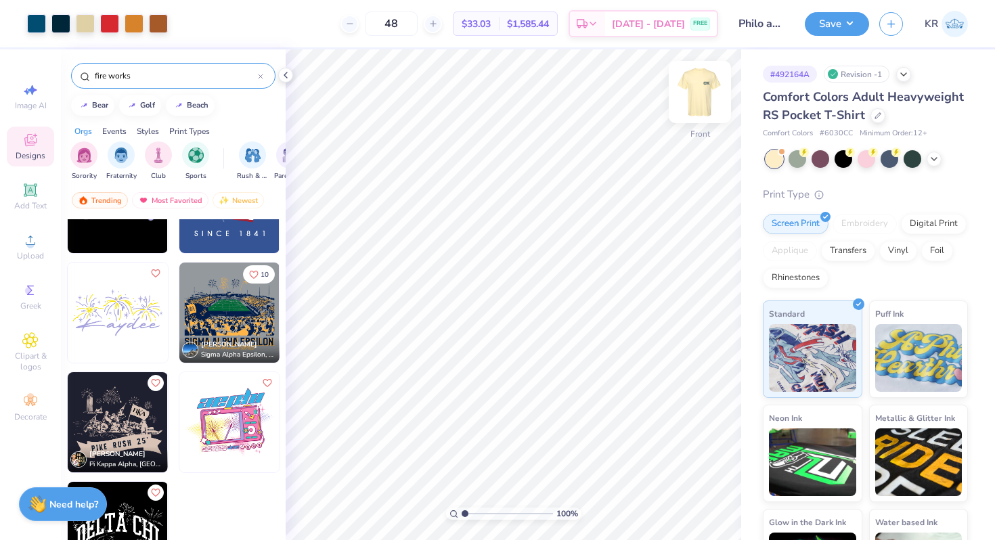
type input "fire works"
click at [714, 110] on img at bounding box center [700, 92] width 54 height 54
click at [704, 114] on img at bounding box center [700, 92] width 54 height 54
click at [123, 506] on img at bounding box center [118, 532] width 100 height 100
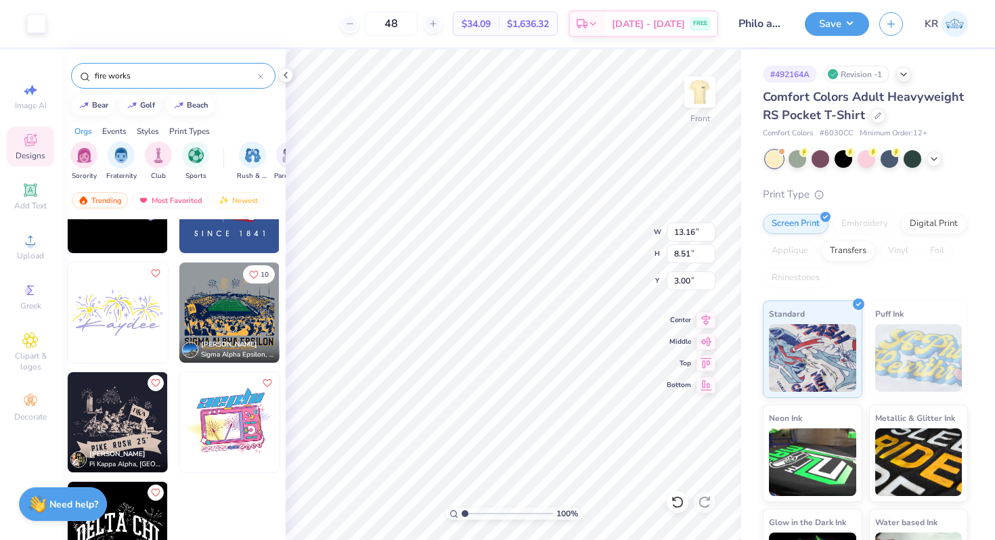
type input "18.33"
click at [41, 28] on div at bounding box center [36, 22] width 19 height 19
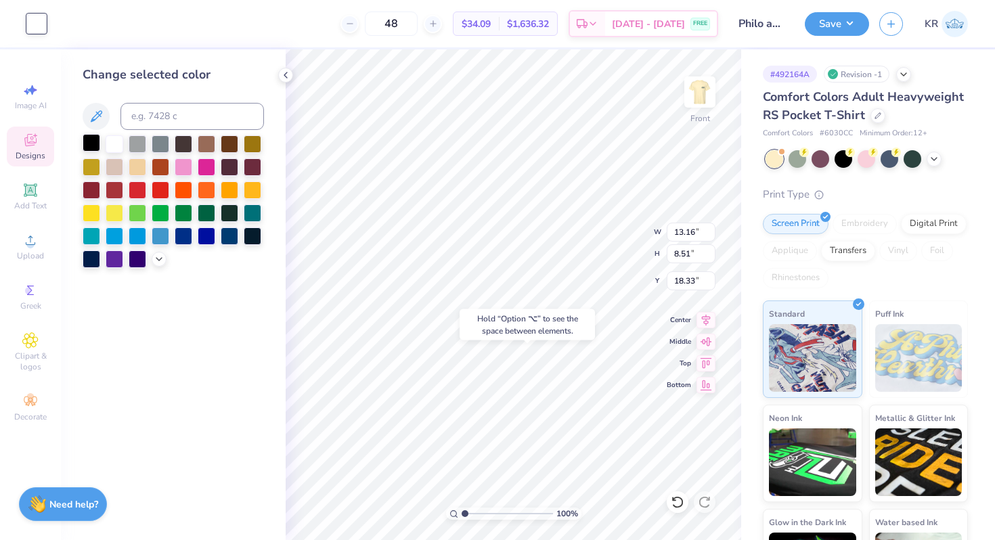
click at [91, 144] on div at bounding box center [92, 143] width 18 height 18
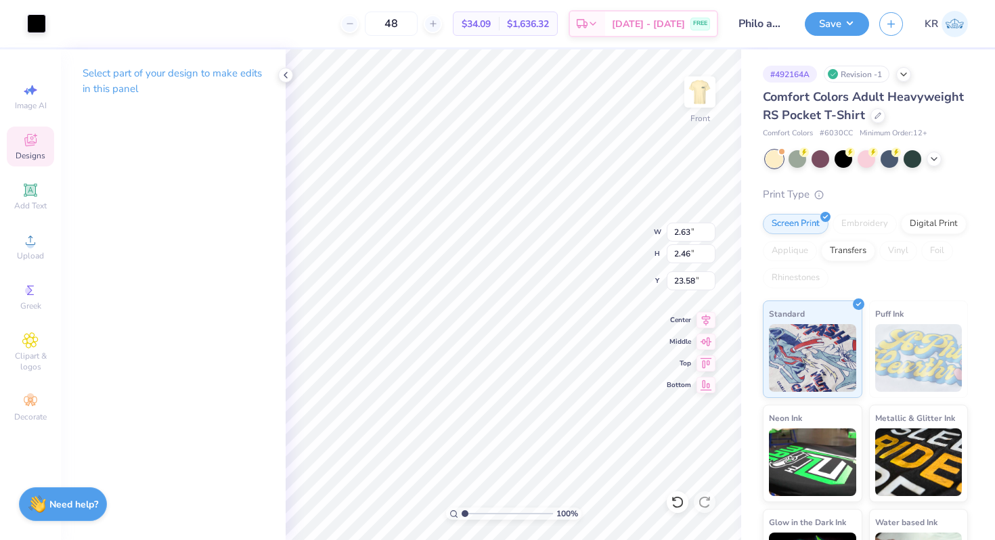
type input "13.07"
type input "4.71"
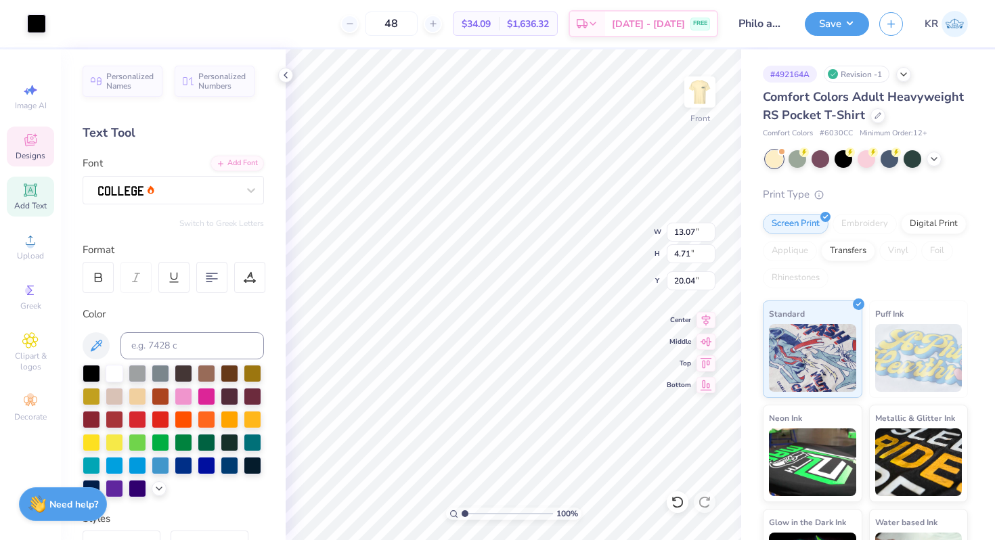
type input "20.02"
click at [699, 116] on div "Front" at bounding box center [699, 101] width 31 height 48
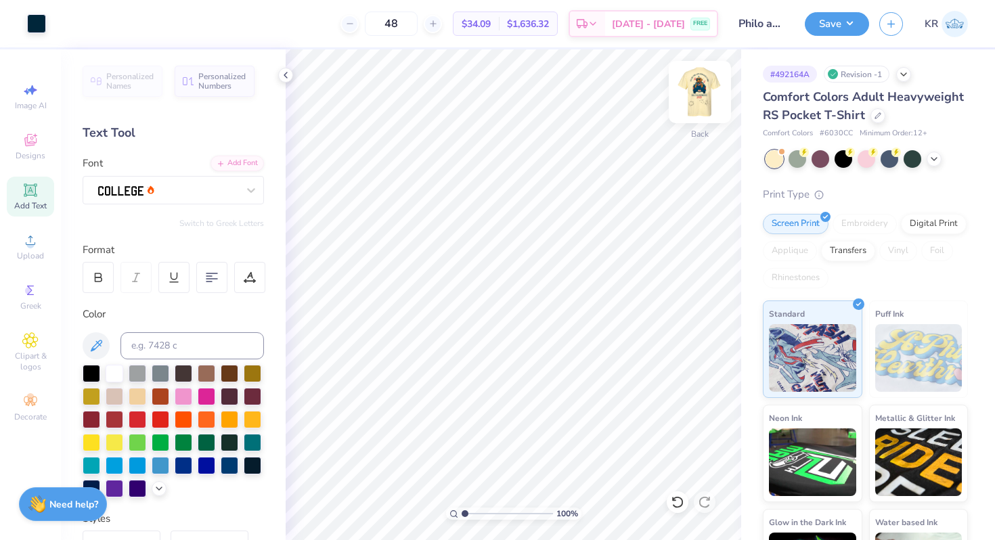
click at [707, 93] on img at bounding box center [700, 92] width 54 height 54
click at [704, 116] on img at bounding box center [700, 92] width 54 height 54
click at [701, 102] on img at bounding box center [700, 92] width 54 height 54
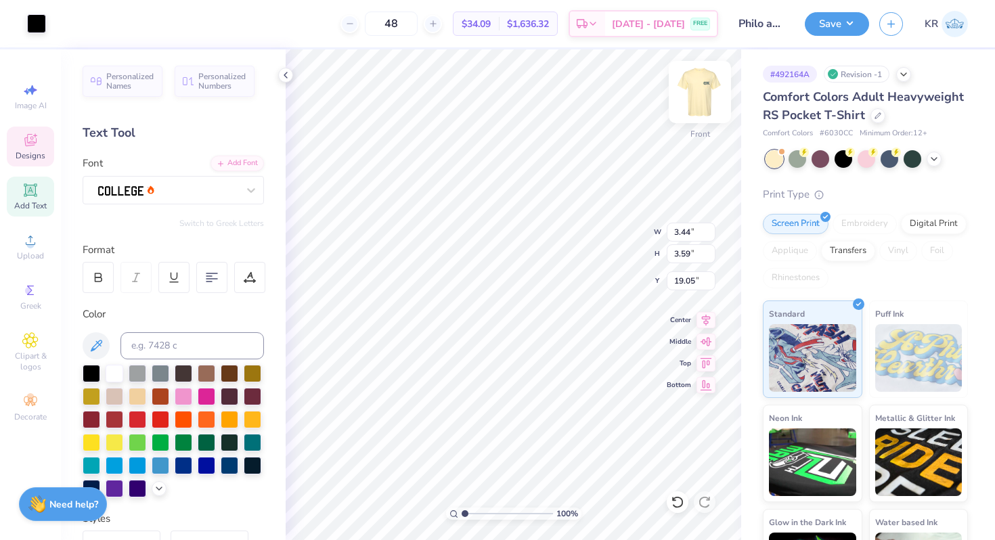
click at [703, 114] on div "Front" at bounding box center [699, 101] width 31 height 48
click at [38, 28] on div at bounding box center [36, 22] width 19 height 19
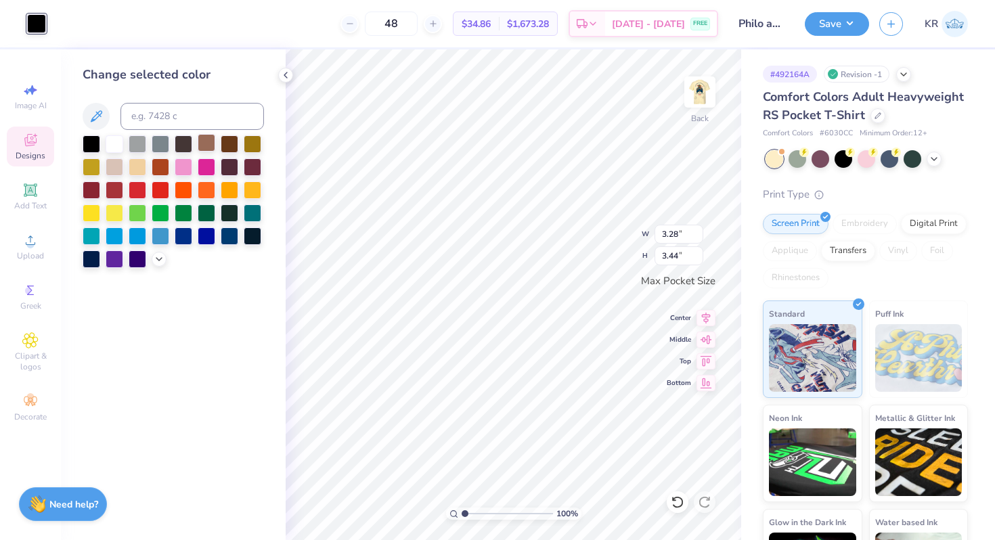
click at [207, 146] on div at bounding box center [207, 143] width 18 height 18
click at [232, 142] on div at bounding box center [230, 143] width 18 height 18
click at [156, 169] on div at bounding box center [161, 166] width 18 height 18
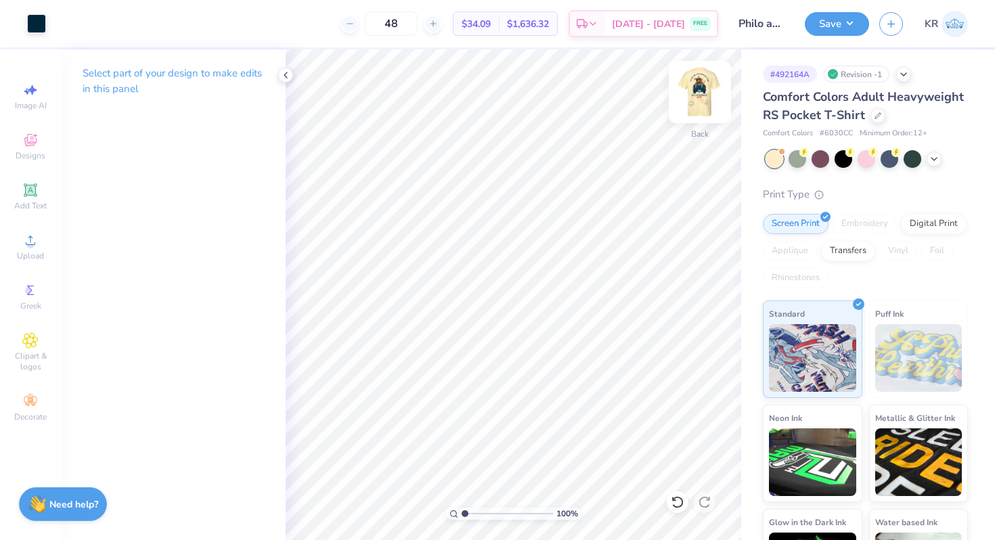
click at [700, 102] on img at bounding box center [700, 92] width 54 height 54
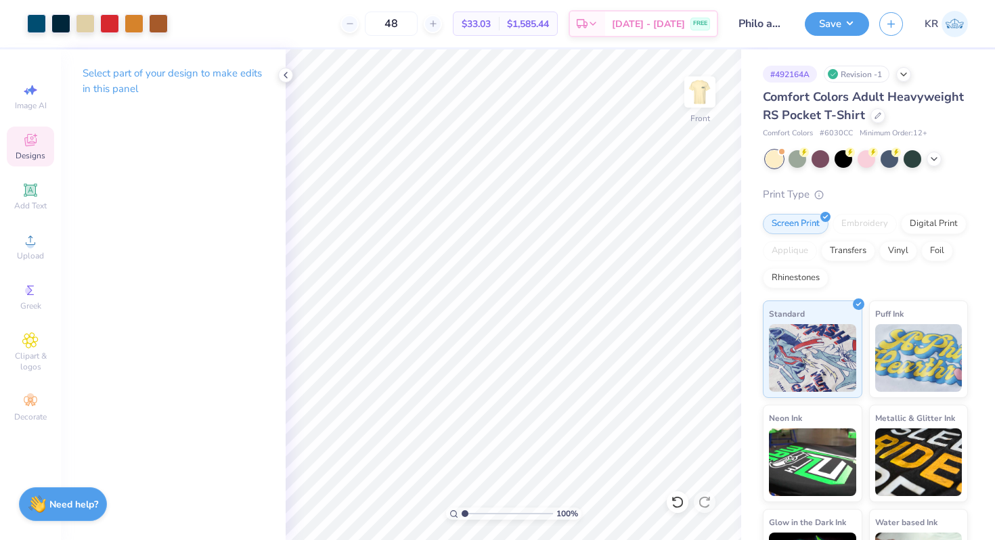
click at [26, 137] on icon at bounding box center [30, 140] width 12 height 12
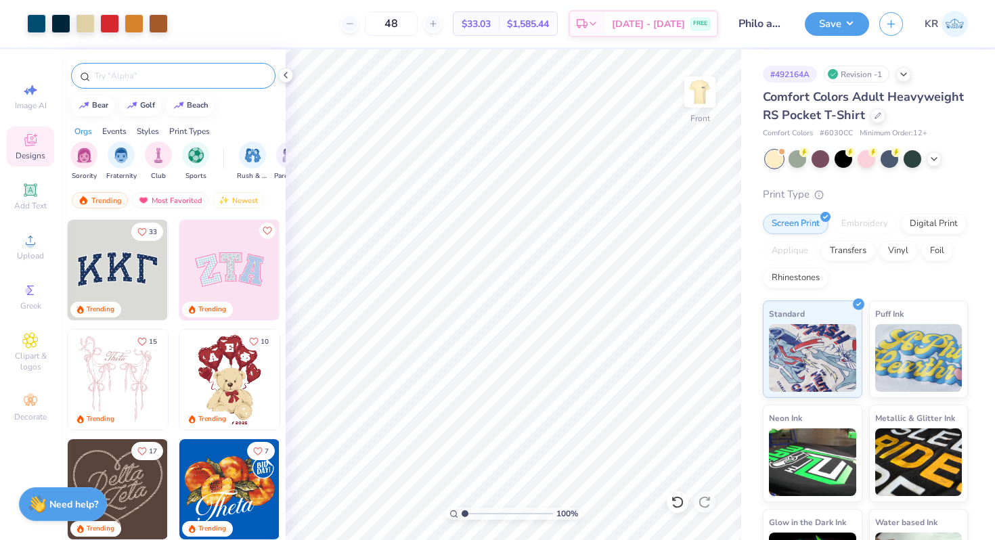
click at [188, 70] on input "text" at bounding box center [179, 76] width 173 height 14
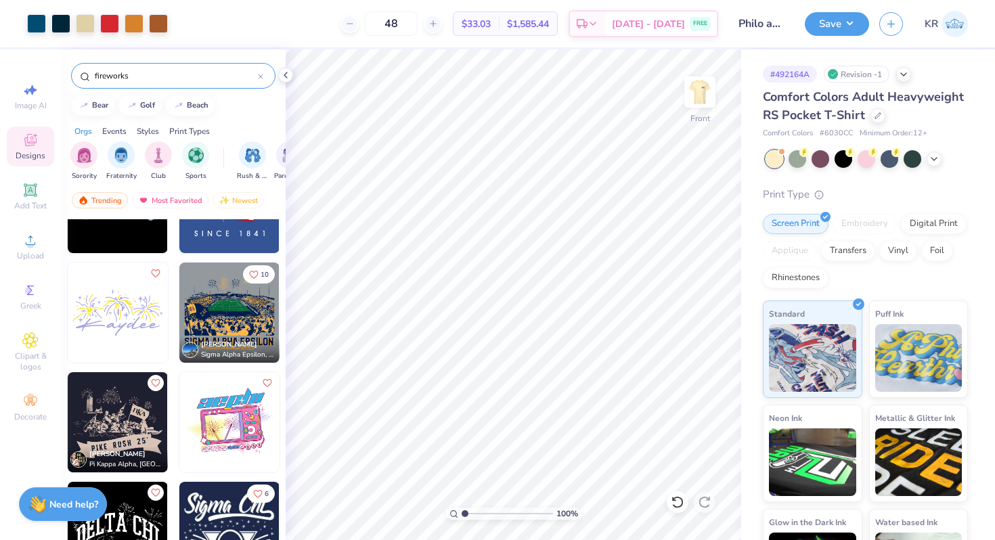
scroll to position [276, 0]
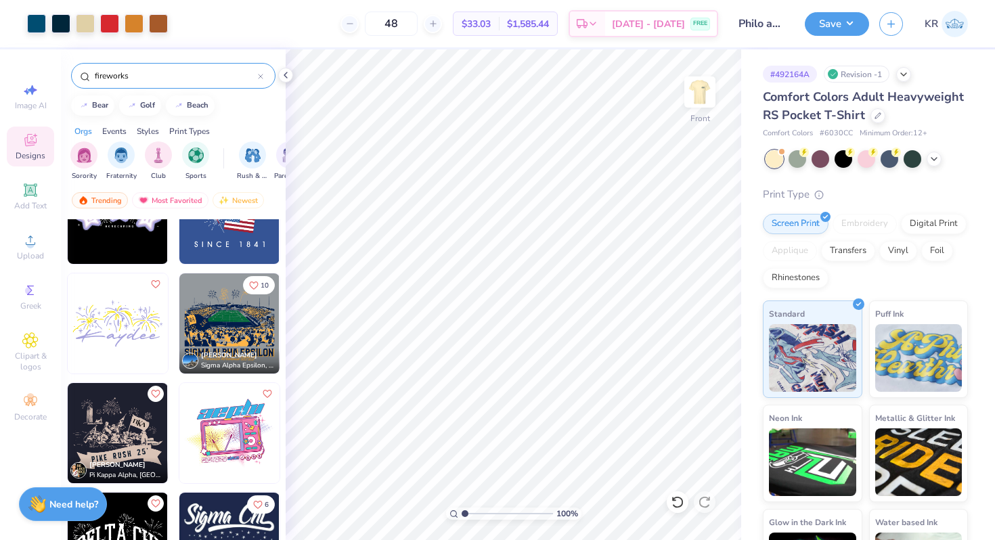
type input "fireworks"
click at [118, 437] on img at bounding box center [118, 433] width 100 height 100
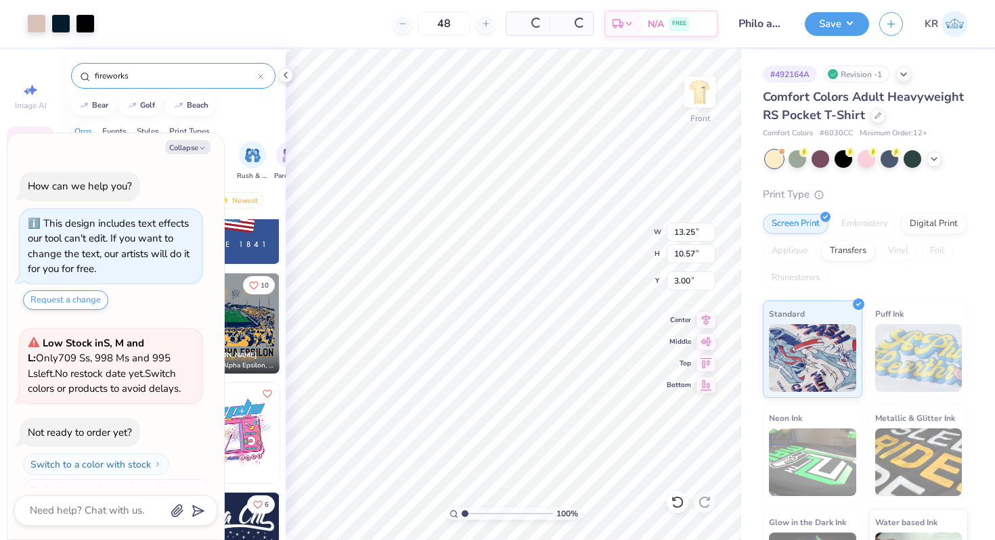
scroll to position [157, 0]
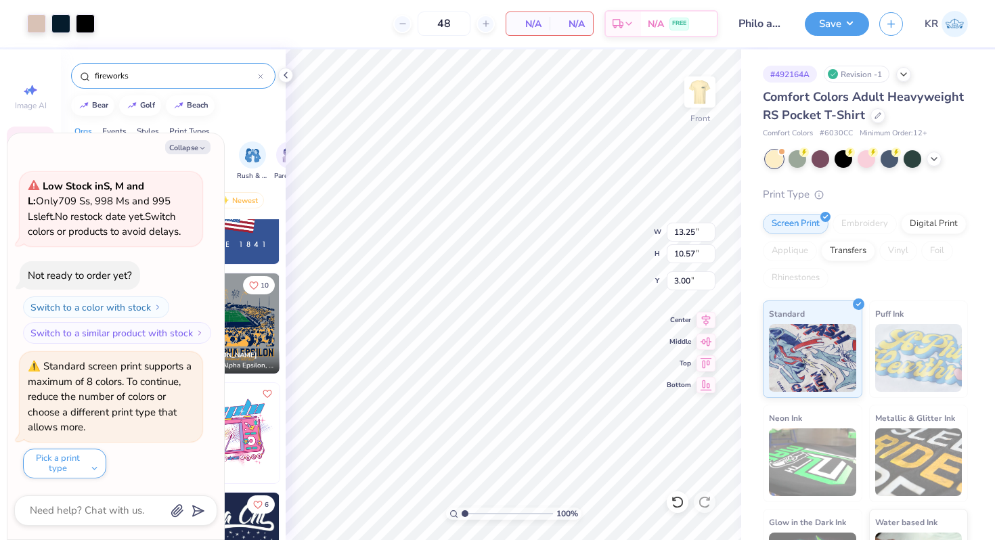
type textarea "x"
type input "16.68"
type textarea "x"
type input "17.19"
type textarea "x"
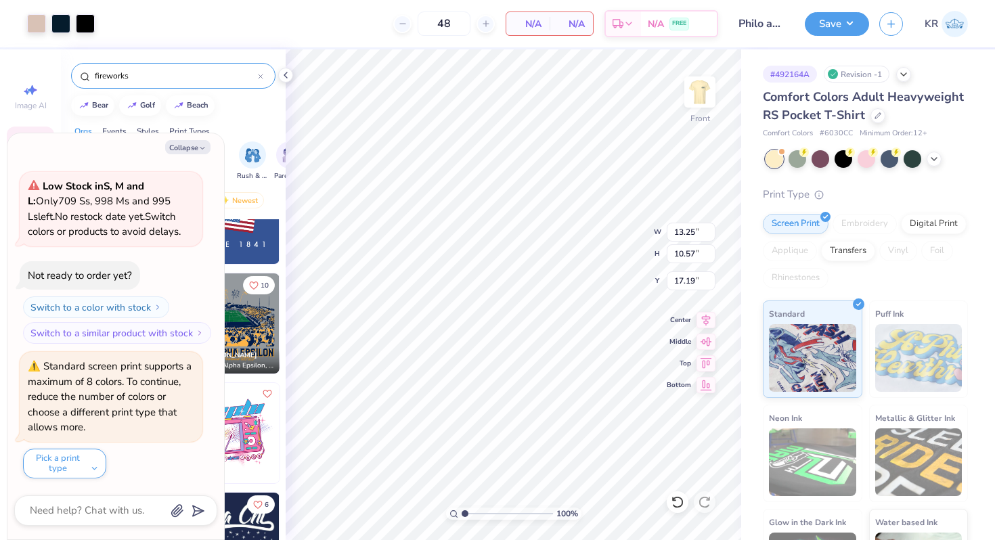
type input "7.90"
type input "6.30"
type input "21.46"
type textarea "x"
type input "19.38"
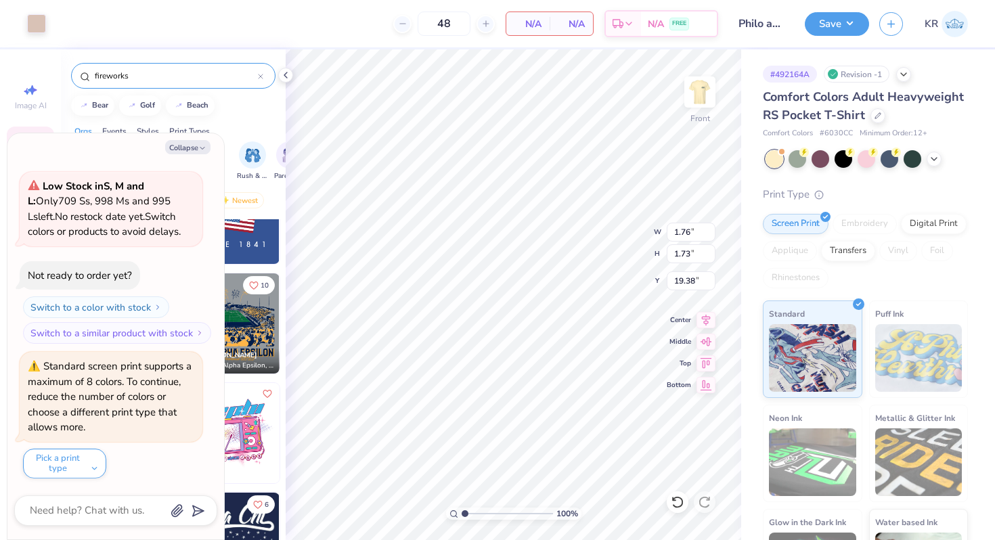
type textarea "x"
type input "18.24"
click at [42, 26] on div at bounding box center [36, 22] width 19 height 19
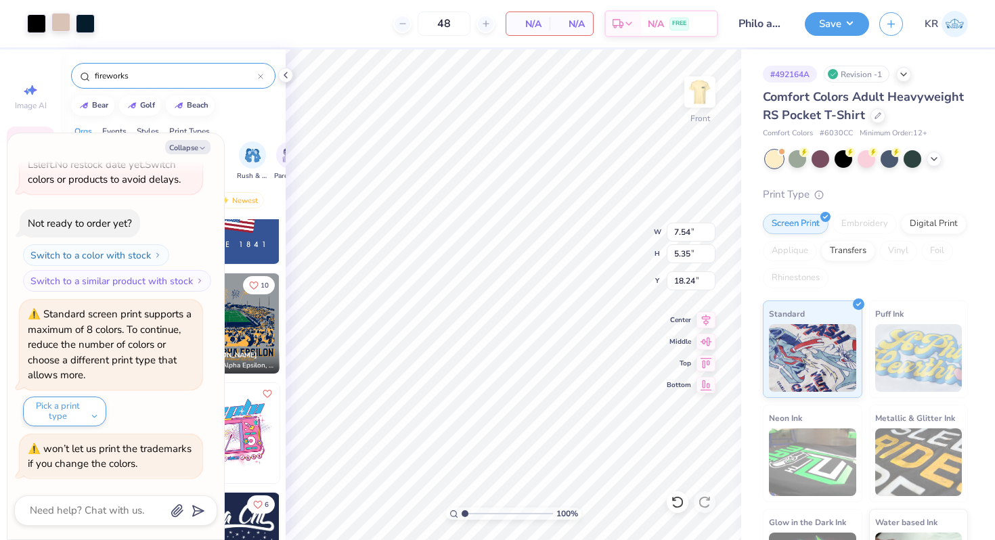
click at [64, 26] on div at bounding box center [60, 22] width 19 height 19
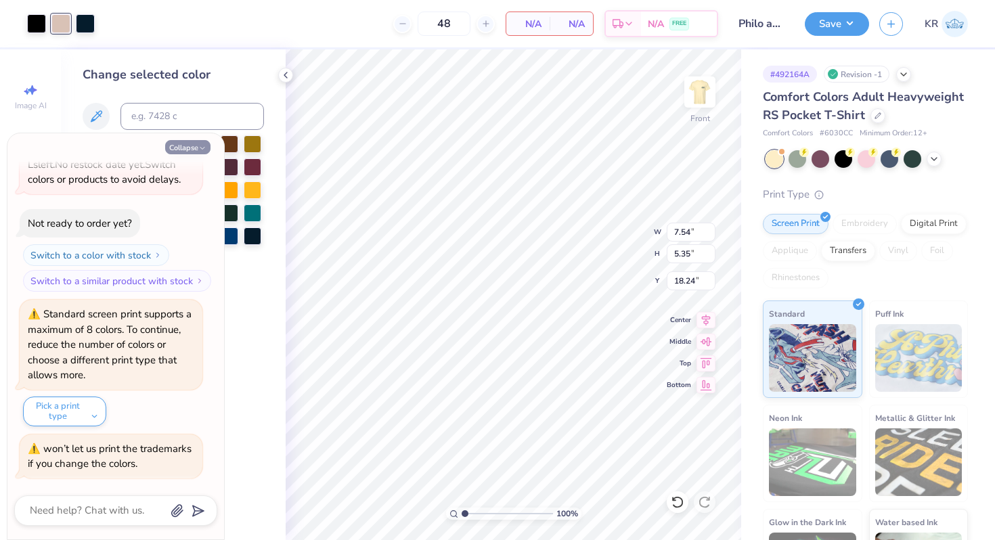
click at [173, 144] on button "Collapse" at bounding box center [187, 147] width 45 height 14
type textarea "x"
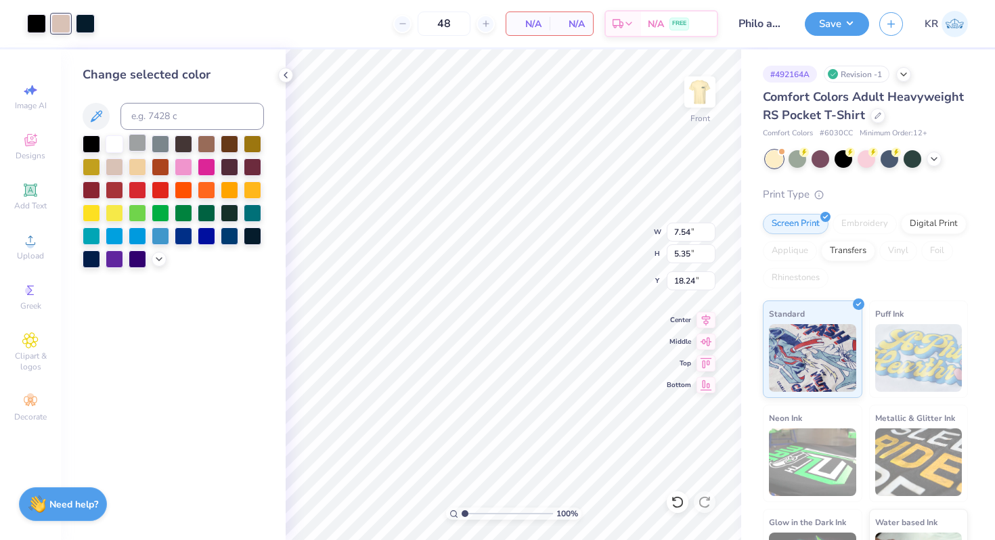
drag, startPoint x: 173, startPoint y: 144, endPoint x: 134, endPoint y: 144, distance: 39.3
click at [93, 145] on div at bounding box center [92, 143] width 18 height 18
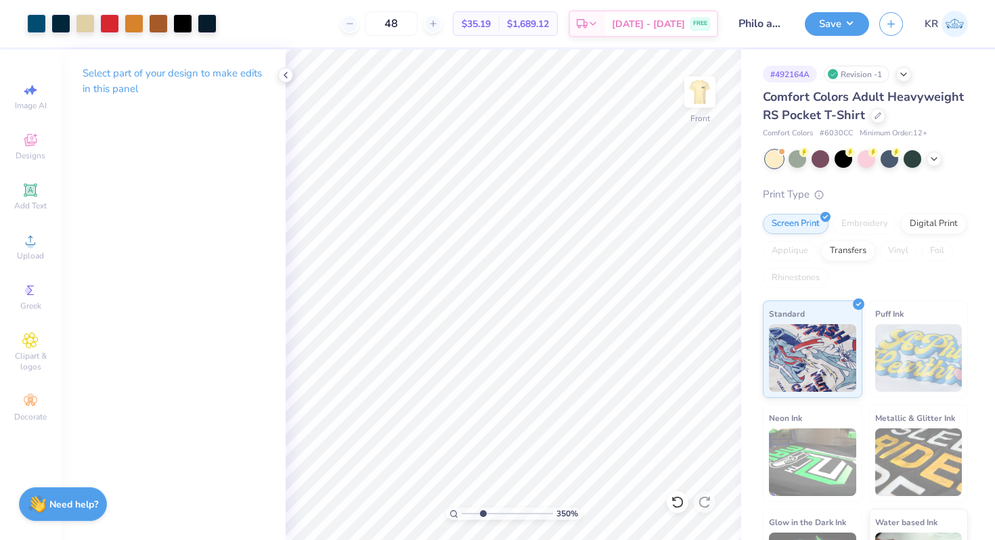
drag, startPoint x: 464, startPoint y: 513, endPoint x: 482, endPoint y: 508, distance: 18.1
type input "2.99"
click at [483, 508] on input "range" at bounding box center [507, 514] width 91 height 12
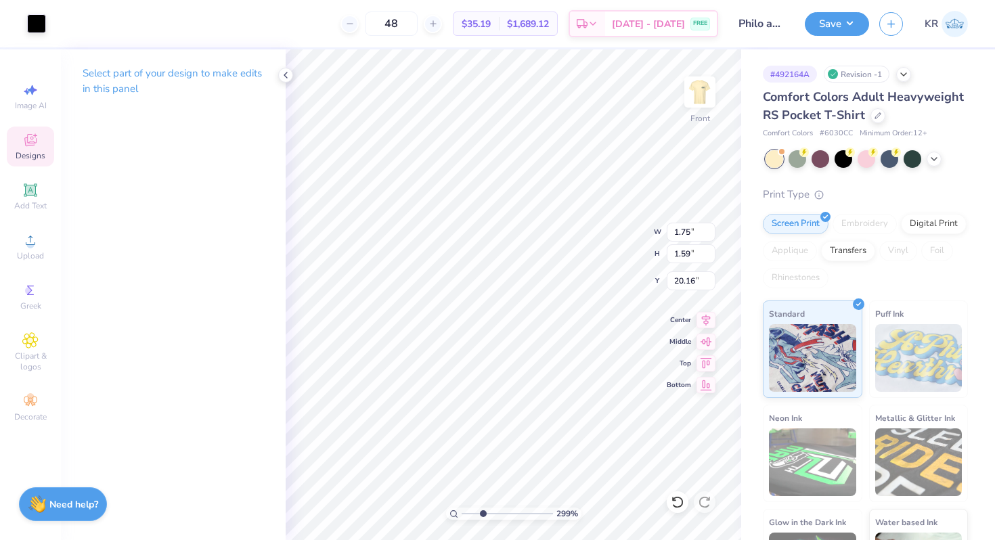
type input "20.99"
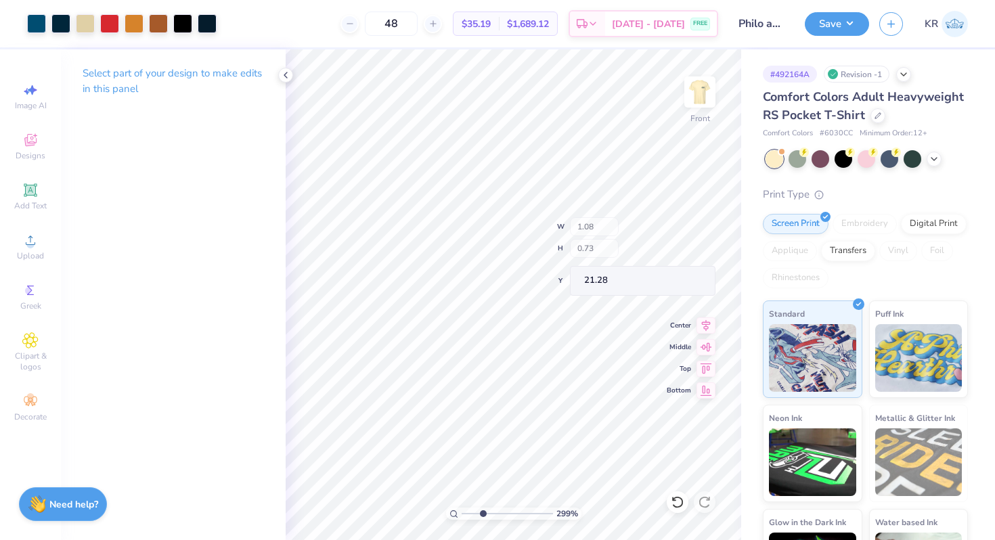
type input "21.23"
type input "20.37"
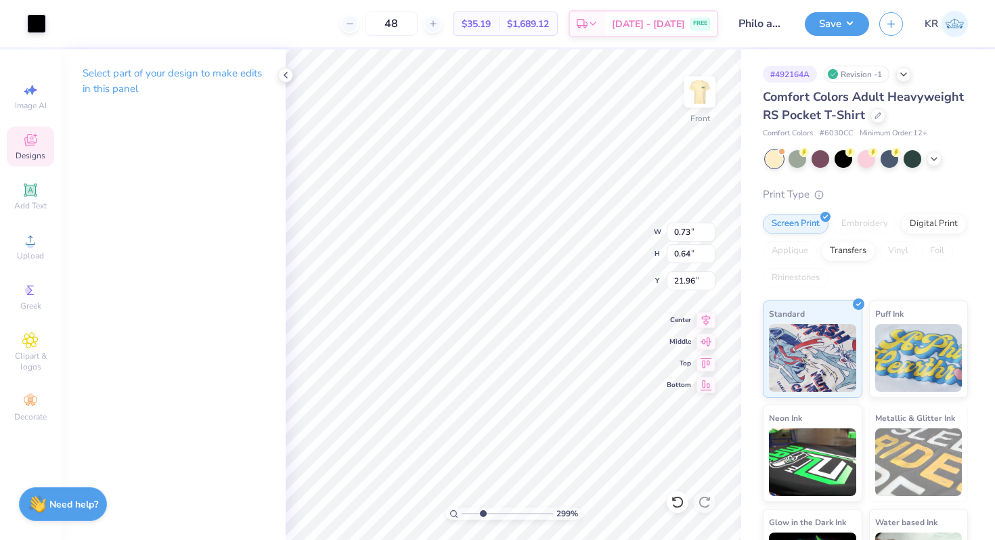
type input "20.21"
type input "1.76"
type input "1.73"
type input "19.57"
type input "0.48"
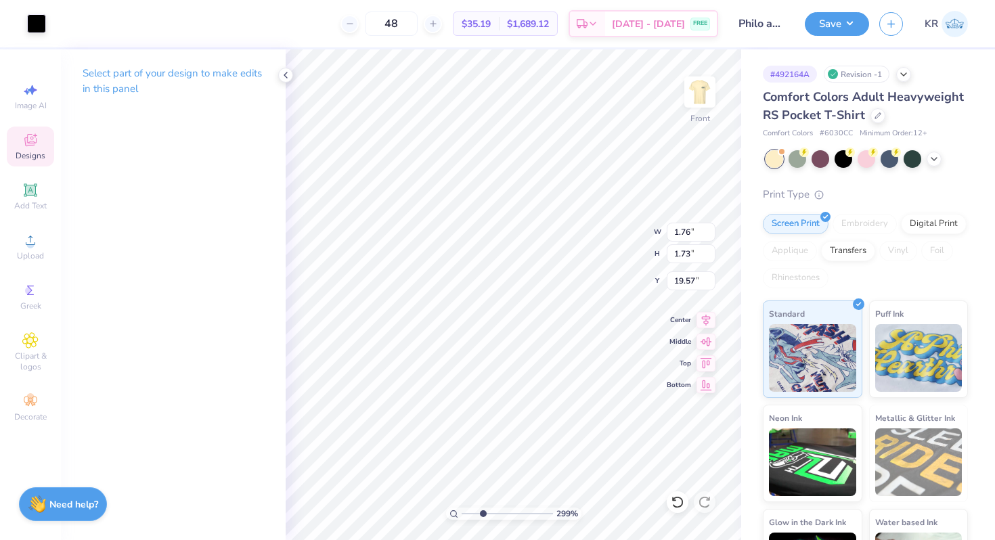
type input "0.81"
type input "20.21"
type input "3.03"
type input "2.46"
drag, startPoint x: 477, startPoint y: 513, endPoint x: 450, endPoint y: 513, distance: 27.1
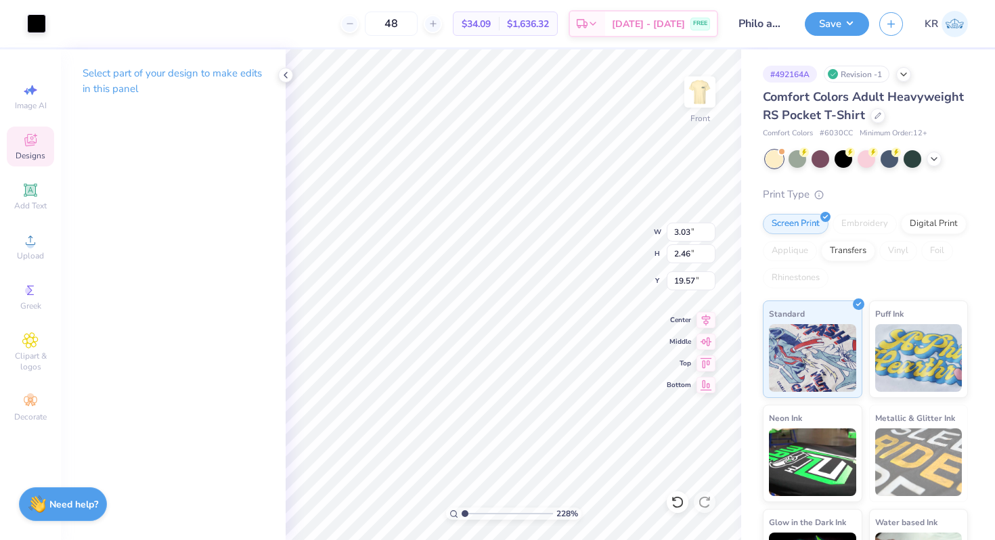
type input "1"
click at [462, 513] on input "range" at bounding box center [507, 514] width 91 height 12
type input "2.88"
type input "2.83"
click at [465, 512] on input "range" at bounding box center [507, 514] width 91 height 12
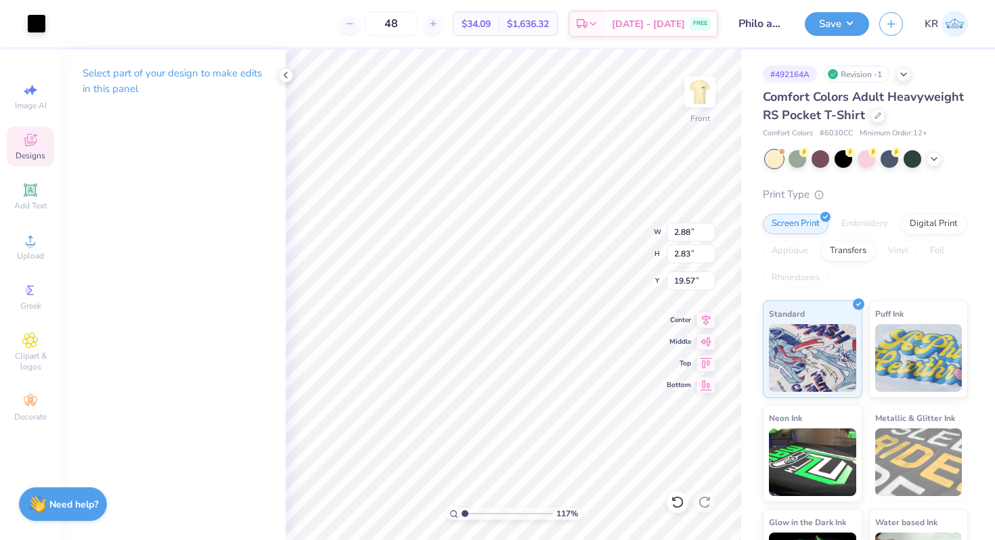
type input "1.04"
click at [697, 95] on img at bounding box center [700, 92] width 54 height 54
click at [39, 24] on div at bounding box center [36, 22] width 19 height 19
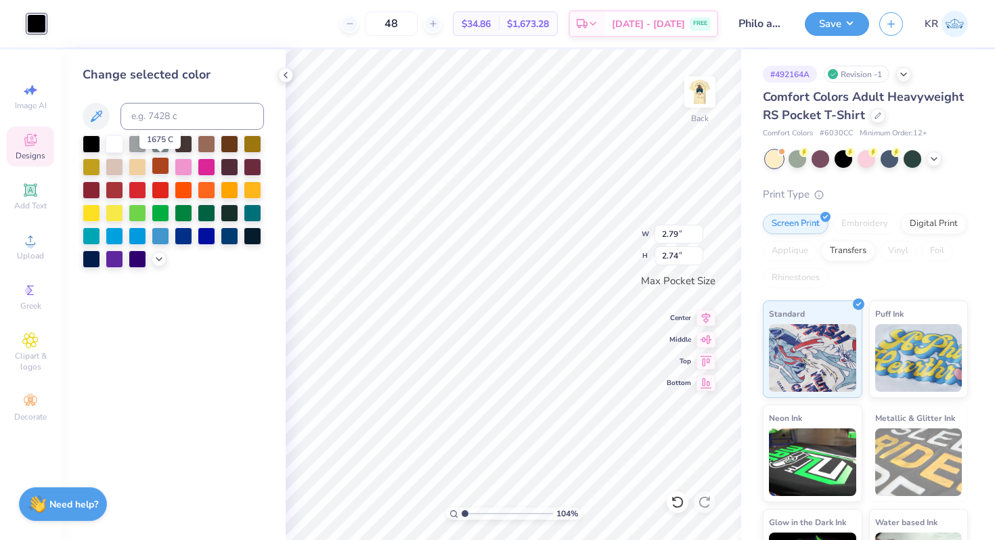
click at [164, 170] on div at bounding box center [161, 166] width 18 height 18
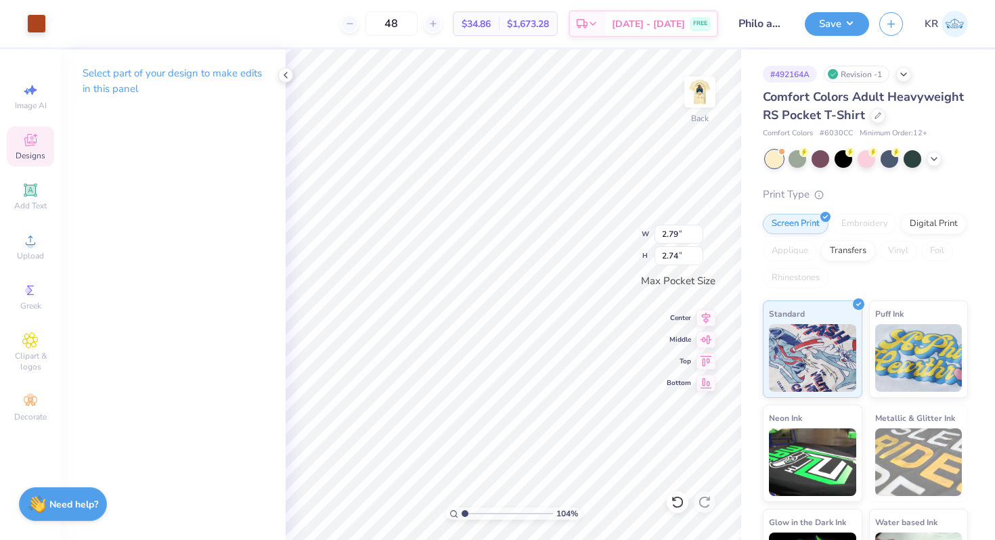
type input "3.34"
type input "3.28"
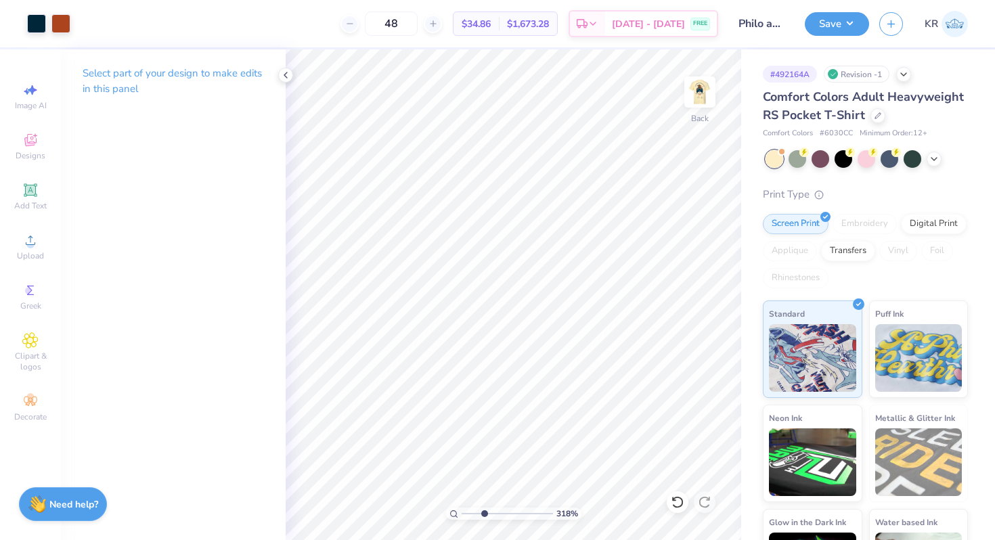
drag, startPoint x: 465, startPoint y: 512, endPoint x: 483, endPoint y: 512, distance: 18.3
click at [484, 512] on input "range" at bounding box center [507, 514] width 91 height 12
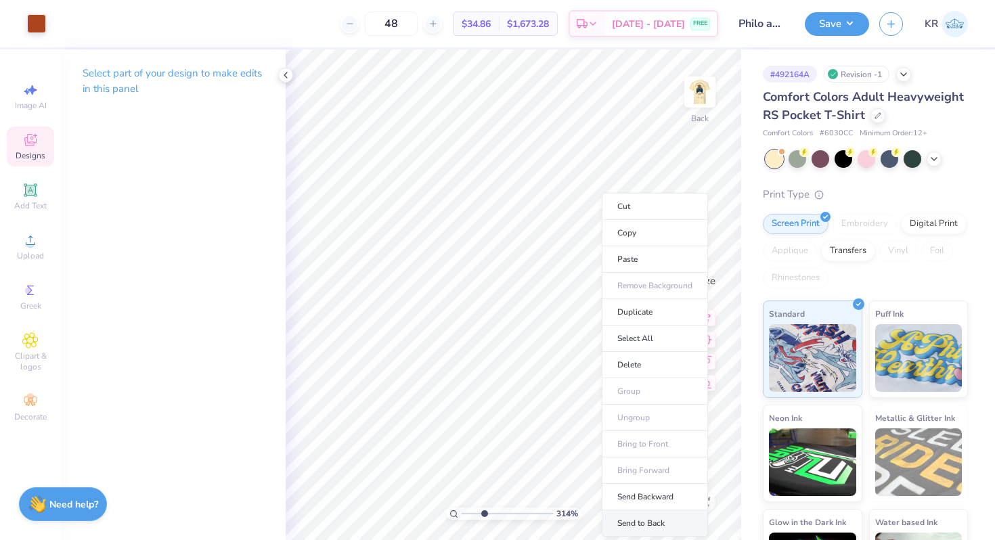
click at [636, 525] on li "Send to Back" at bounding box center [655, 523] width 106 height 26
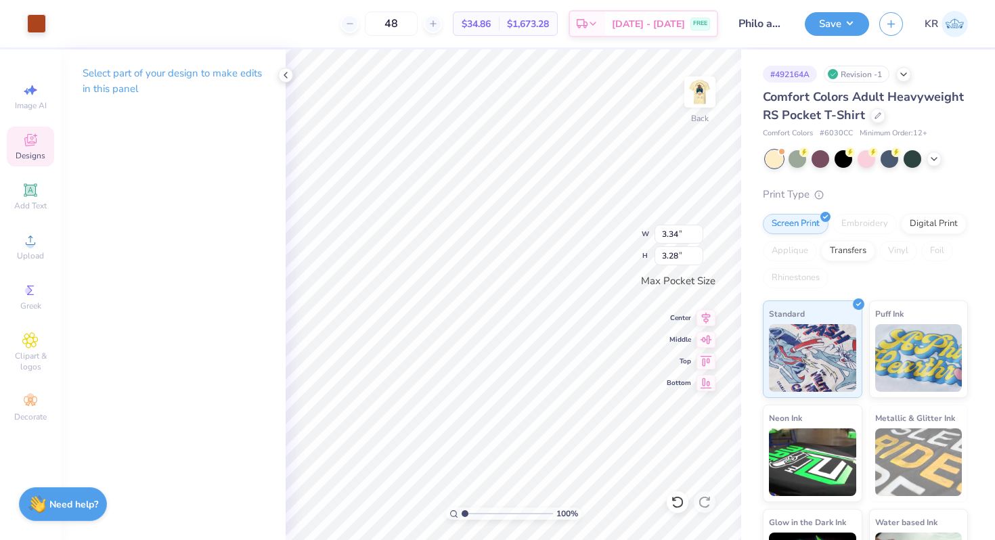
drag, startPoint x: 482, startPoint y: 514, endPoint x: 452, endPoint y: 513, distance: 29.8
type input "1"
click at [462, 513] on input "range" at bounding box center [507, 514] width 91 height 12
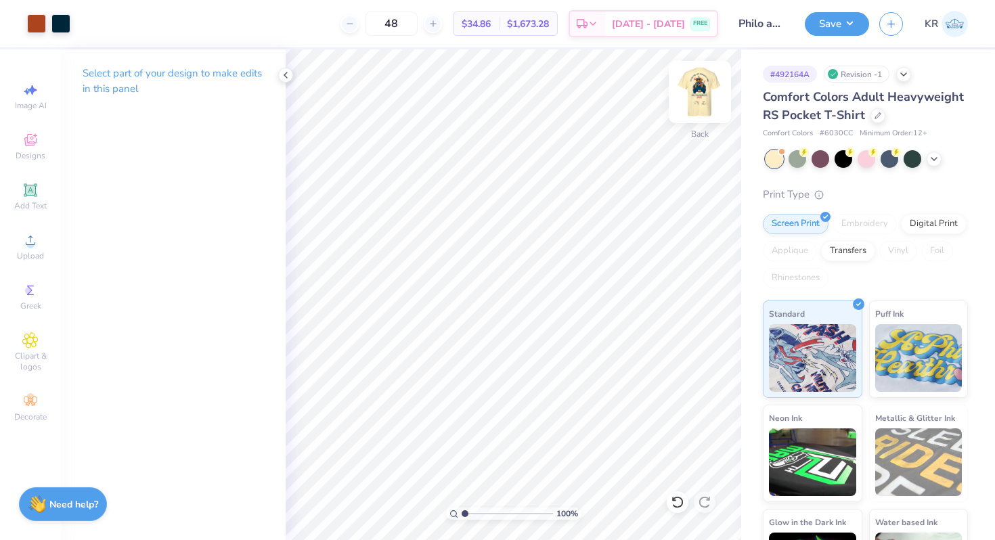
click at [697, 103] on img at bounding box center [700, 92] width 54 height 54
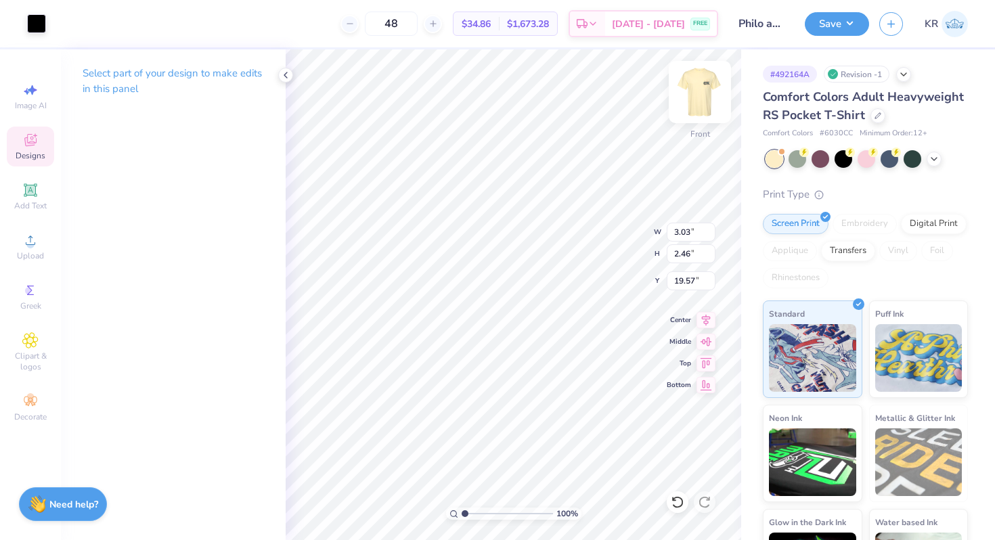
click at [704, 104] on img at bounding box center [700, 92] width 54 height 54
click at [36, 28] on div at bounding box center [36, 22] width 19 height 19
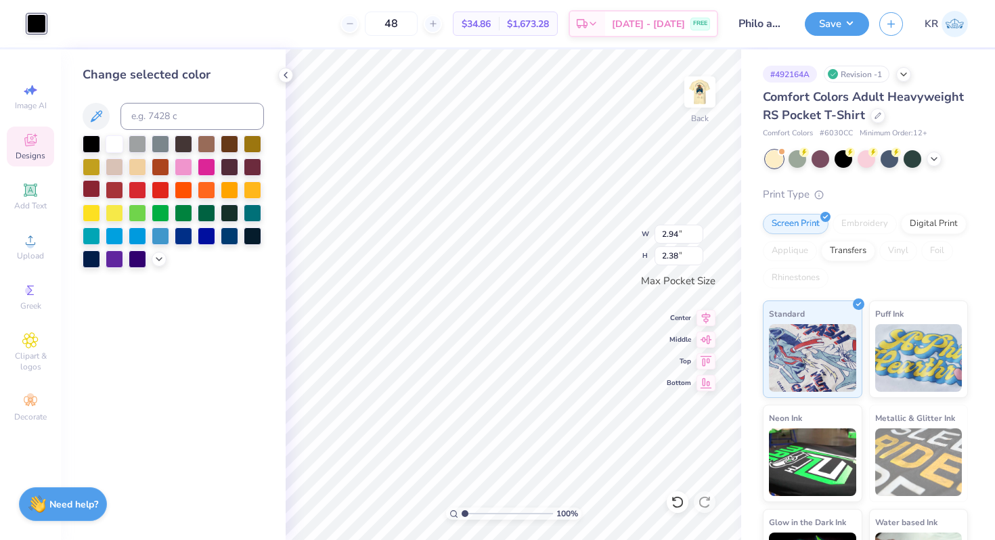
click at [92, 191] on div at bounding box center [92, 189] width 18 height 18
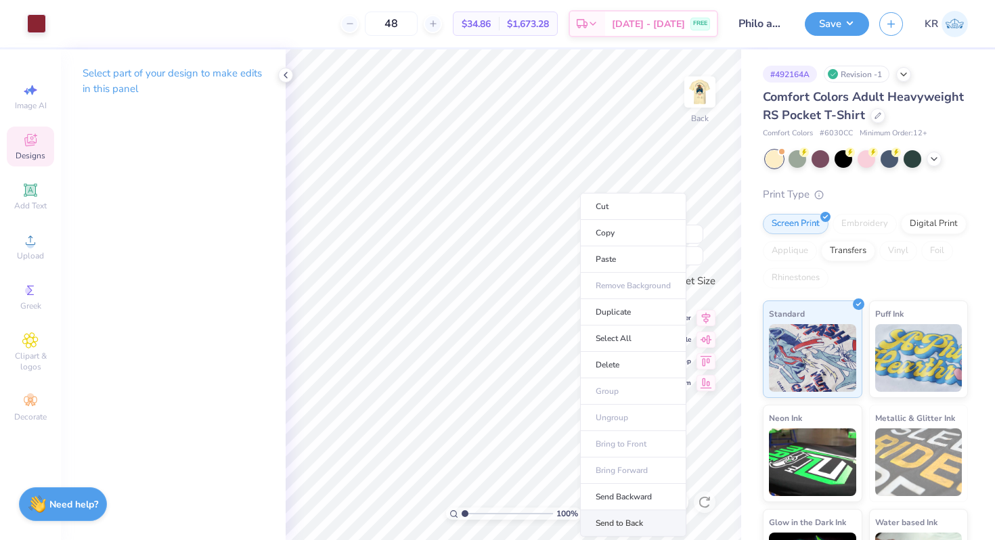
click at [624, 525] on li "Send to Back" at bounding box center [633, 523] width 106 height 26
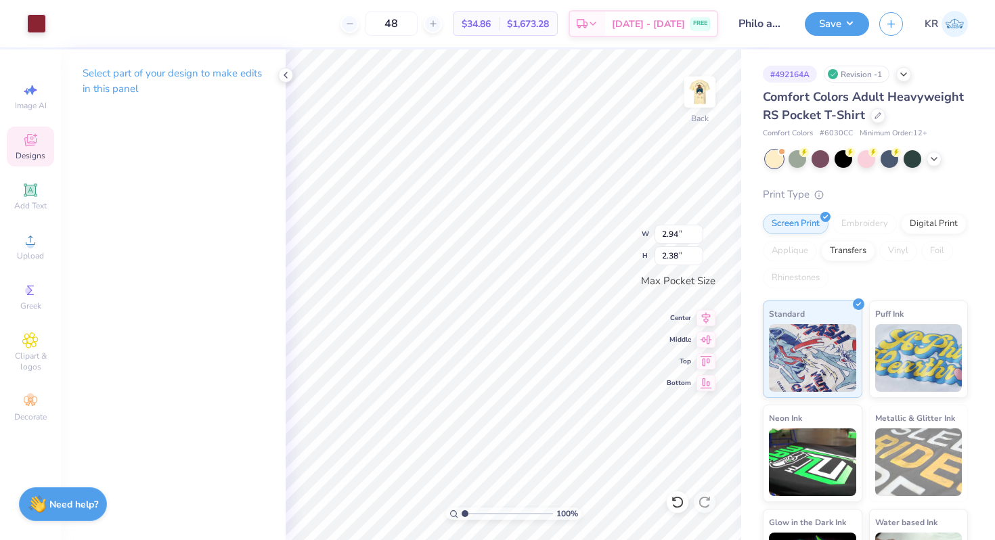
type input "2.19"
type input "1.77"
type input "2.20"
type input "1.83"
type input "3.43"
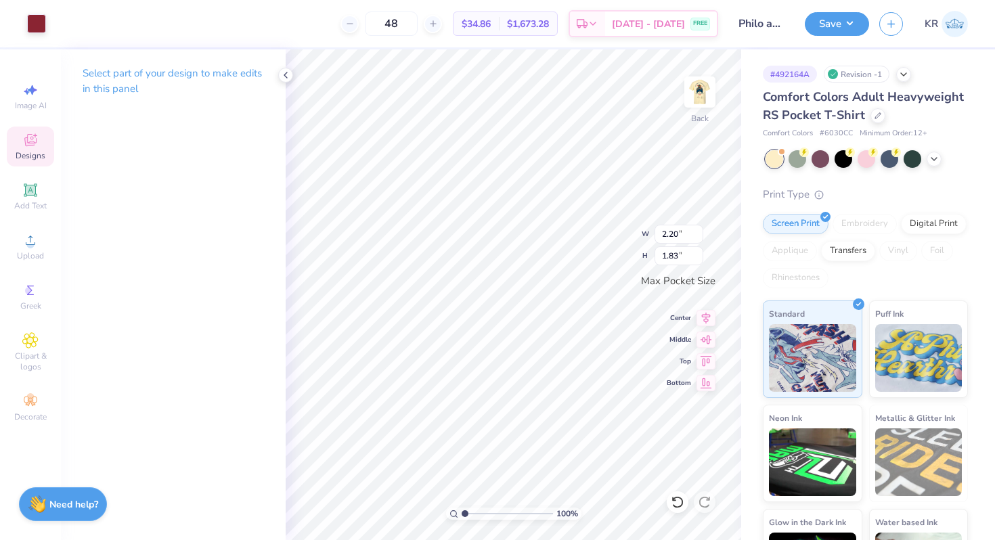
type input "1.68"
type input "2.20"
type input "1.83"
type input "2.26"
type input "1.94"
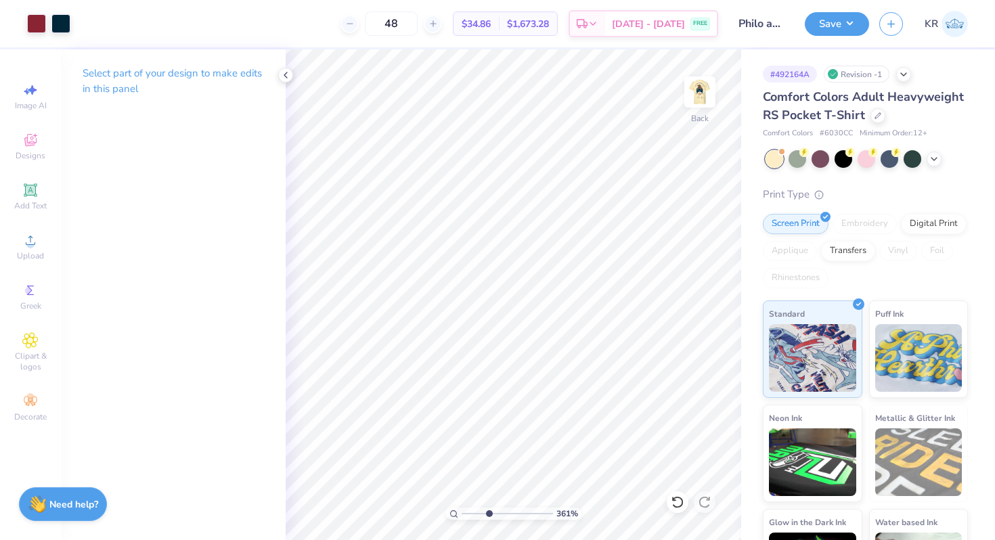
click at [488, 513] on input "range" at bounding box center [507, 514] width 91 height 12
drag, startPoint x: 486, startPoint y: 513, endPoint x: 446, endPoint y: 513, distance: 39.9
type input "1"
click at [462, 513] on input "range" at bounding box center [507, 514] width 91 height 12
click at [699, 98] on img at bounding box center [700, 92] width 54 height 54
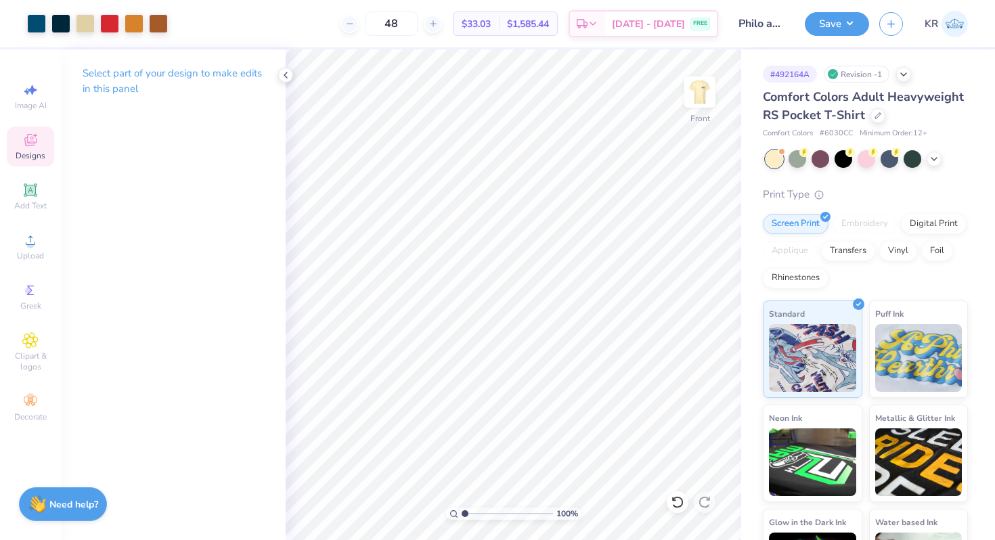
click at [30, 153] on span "Designs" at bounding box center [31, 155] width 30 height 11
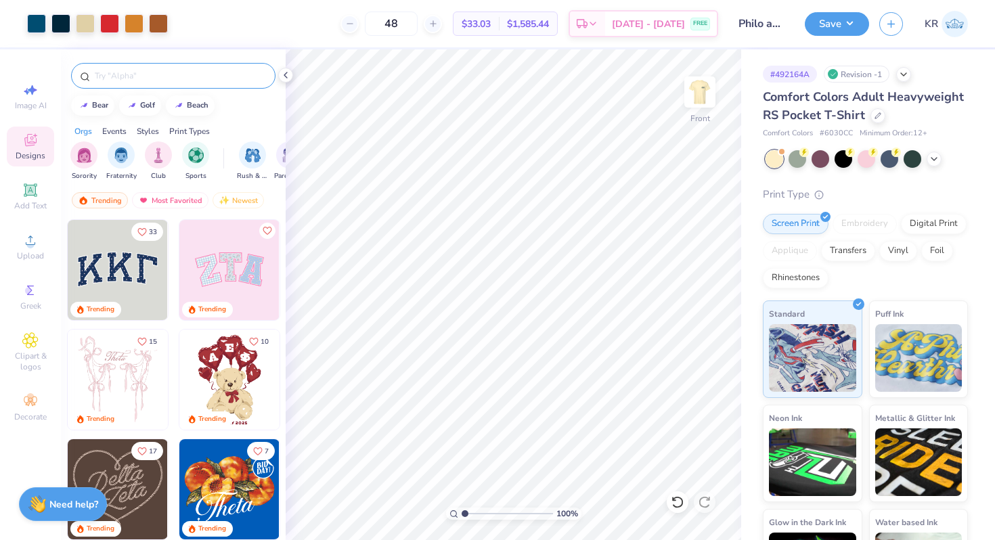
click at [122, 72] on input "text" at bounding box center [179, 76] width 173 height 14
type input "fireworks"
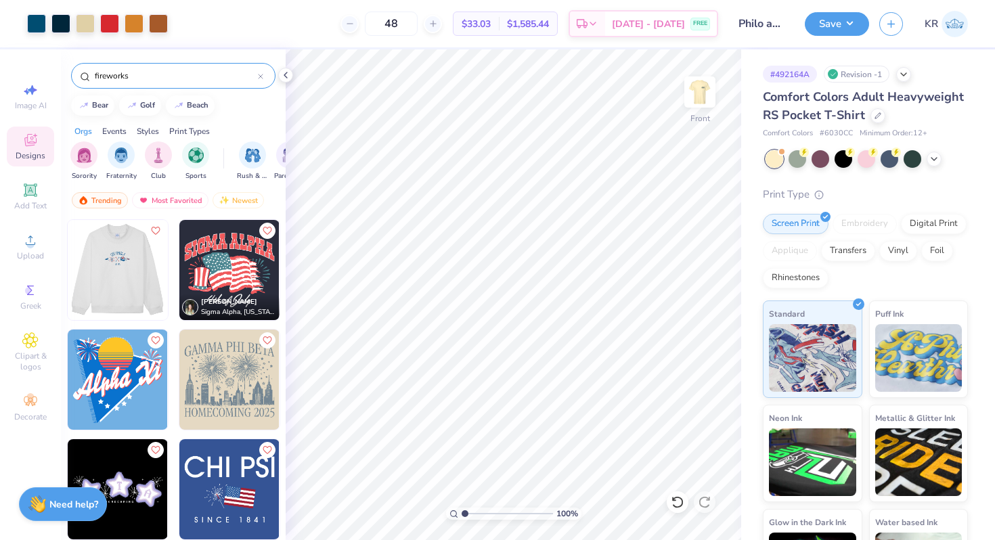
click at [133, 281] on div at bounding box center [118, 270] width 301 height 100
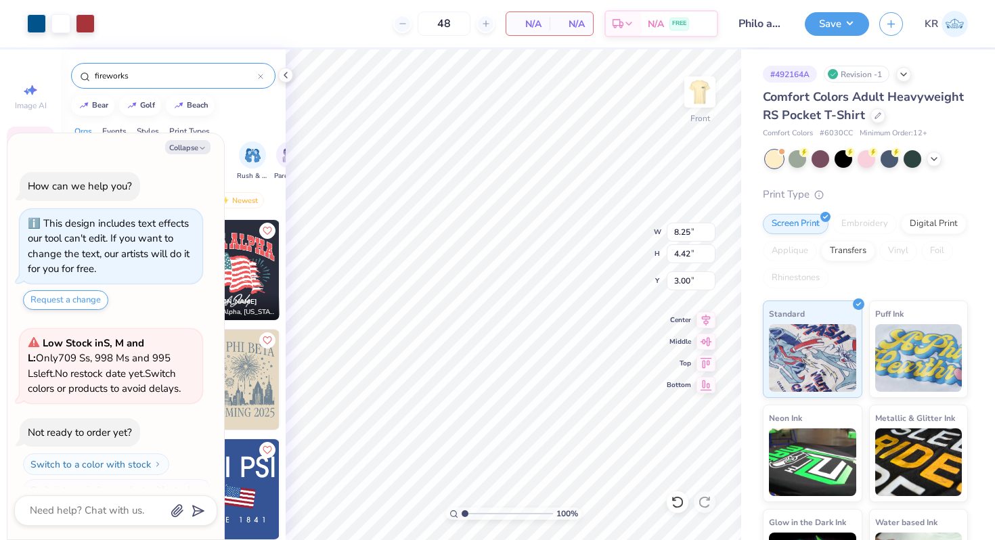
scroll to position [344, 0]
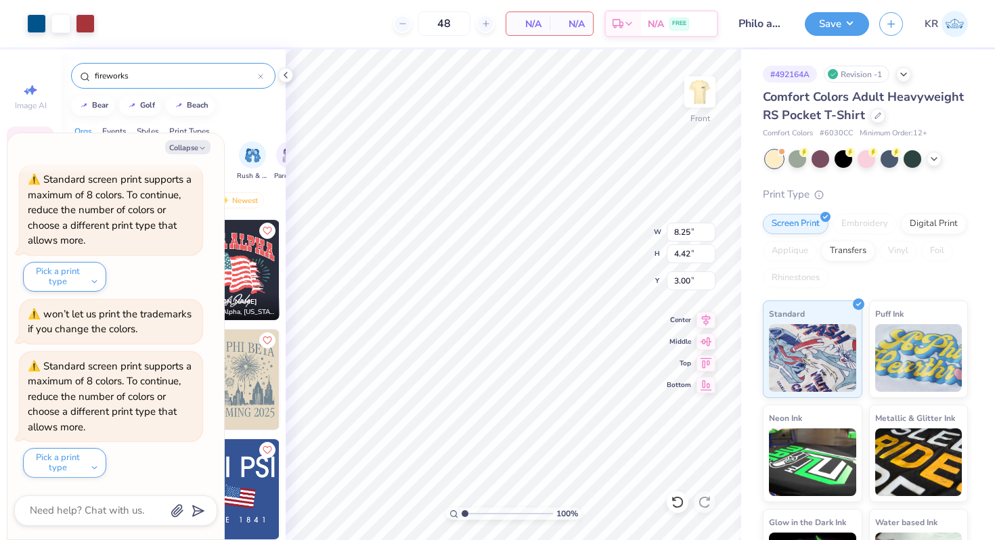
type textarea "x"
type input "19.48"
drag, startPoint x: 464, startPoint y: 515, endPoint x: 474, endPoint y: 515, distance: 9.5
click at [474, 515] on input "range" at bounding box center [507, 514] width 91 height 12
drag, startPoint x: 472, startPoint y: 511, endPoint x: 442, endPoint y: 510, distance: 29.8
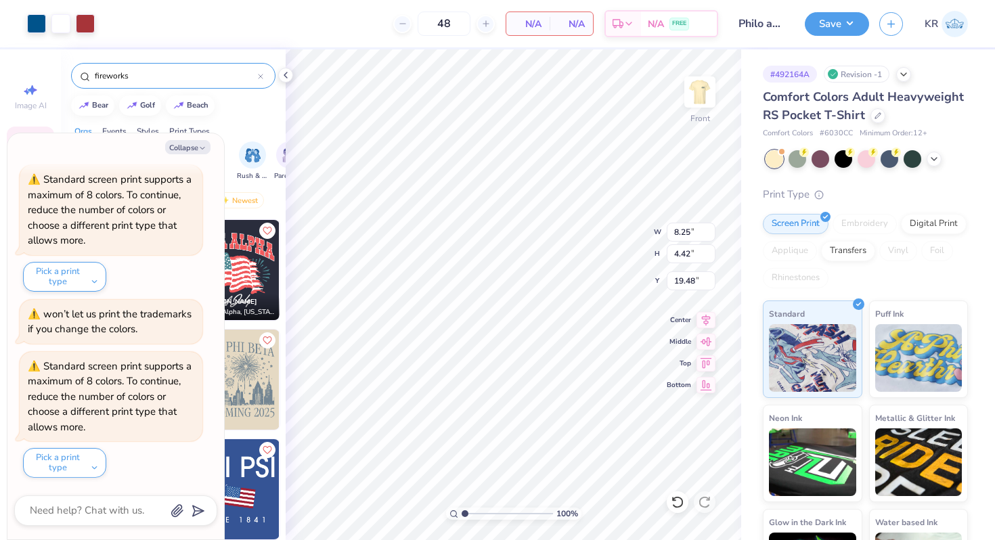
type input "1"
click at [462, 510] on input "range" at bounding box center [507, 514] width 91 height 12
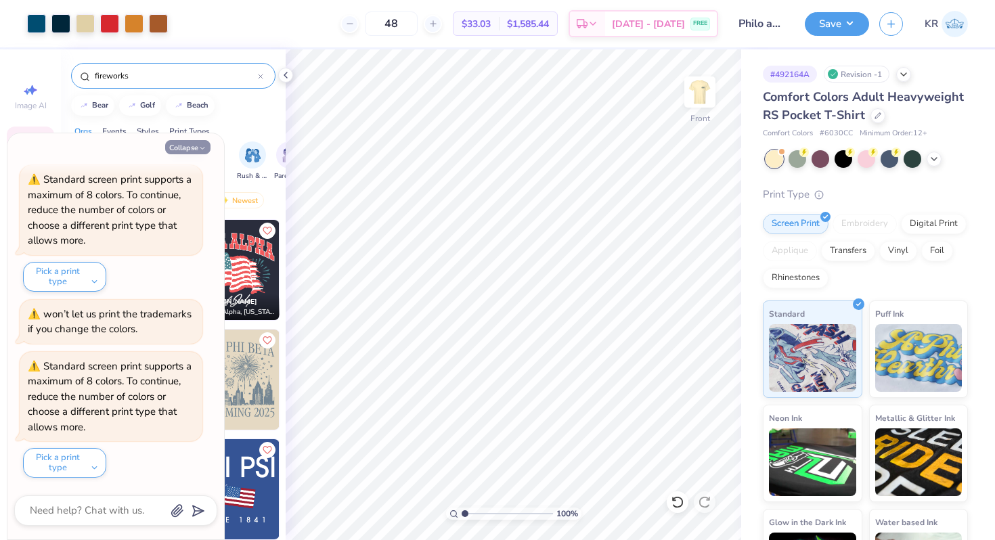
click at [194, 147] on button "Collapse" at bounding box center [187, 147] width 45 height 14
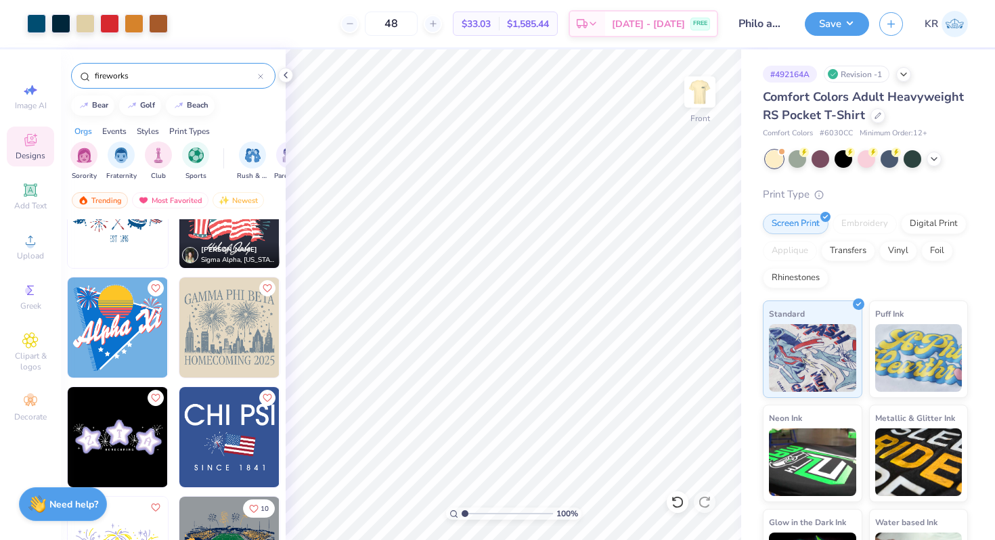
scroll to position [81, 0]
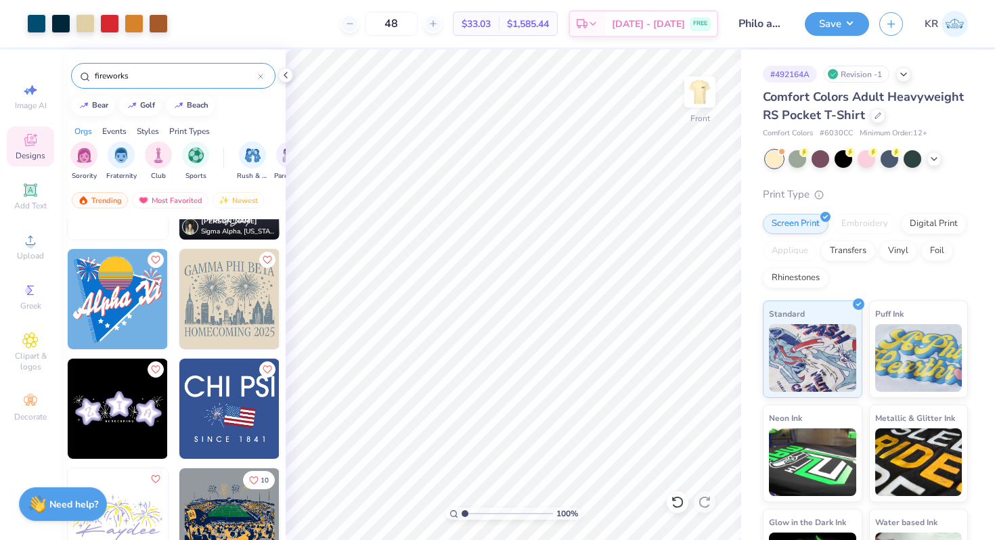
click at [236, 427] on img at bounding box center [229, 409] width 100 height 100
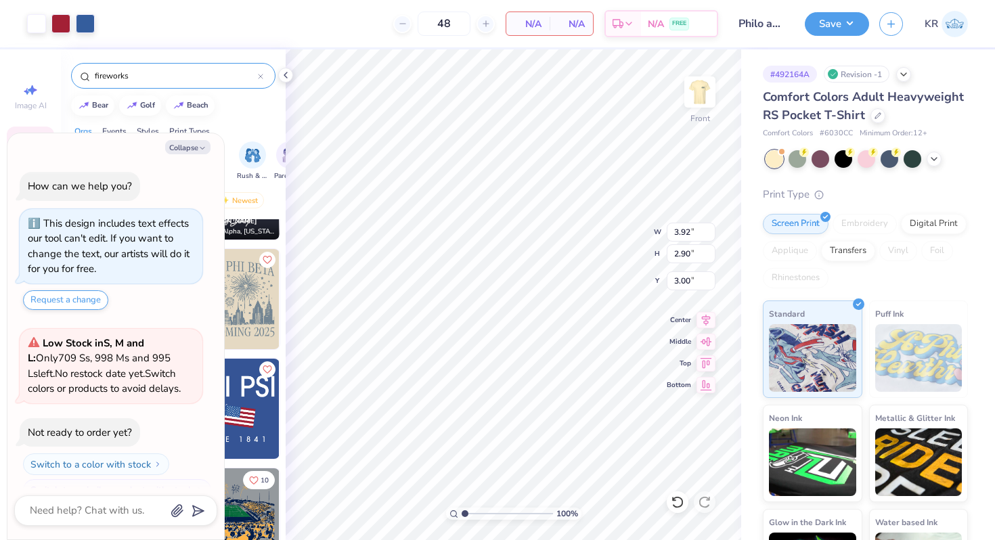
scroll to position [478, 0]
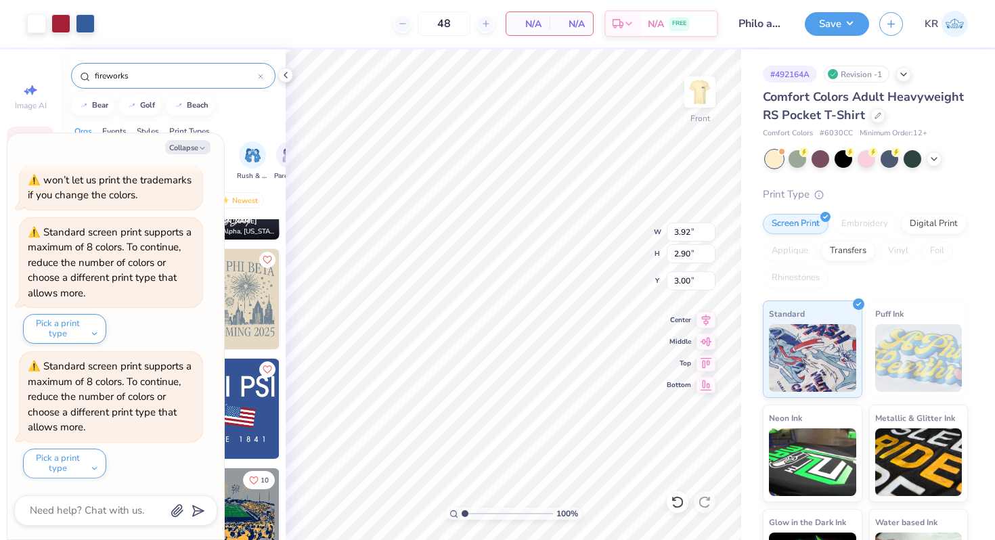
type textarea "x"
type input "20.38"
type textarea "x"
type input "22.39"
type textarea "x"
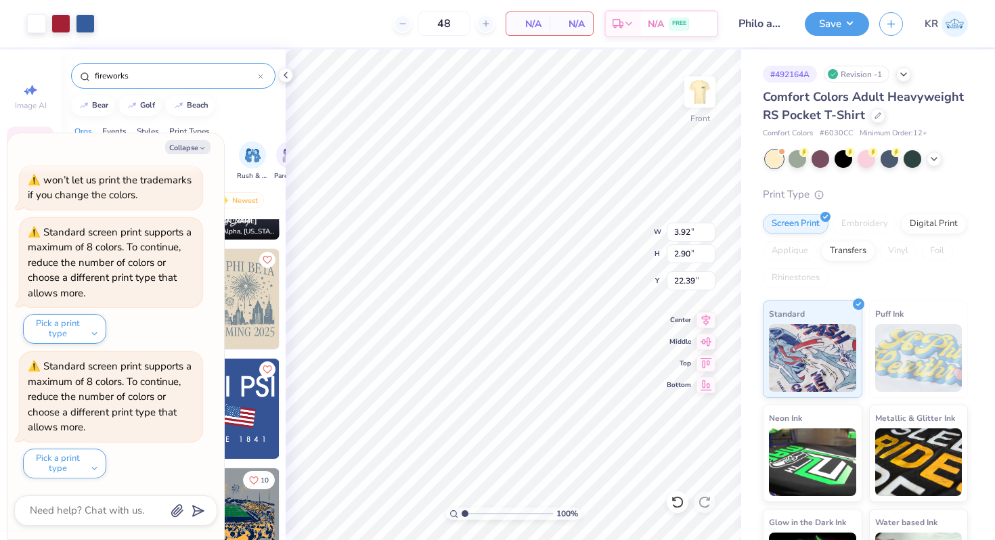
type input "6.09"
type input "4.51"
type textarea "x"
type input "20.22"
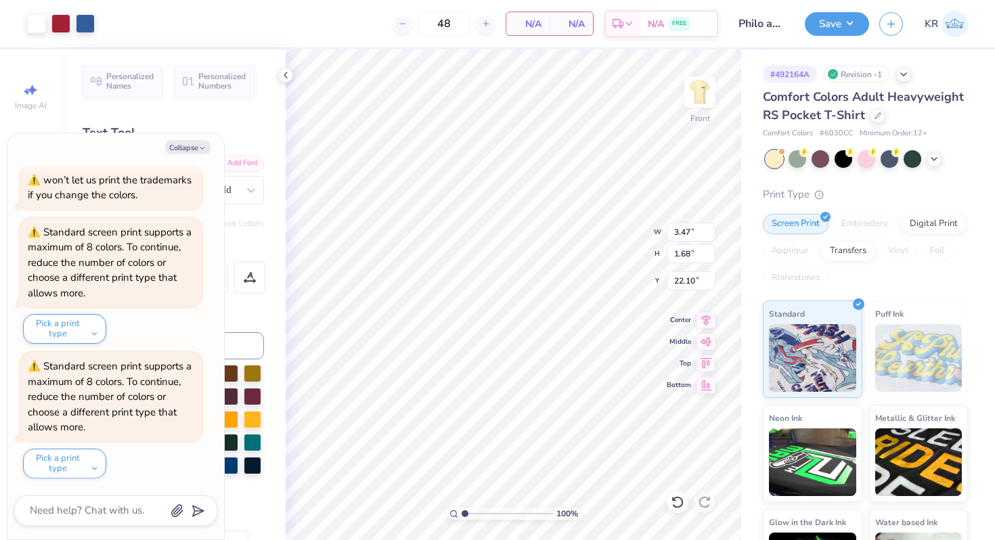
type textarea "x"
type input "7.29"
type input "3.55"
type input "20.24"
type textarea "x"
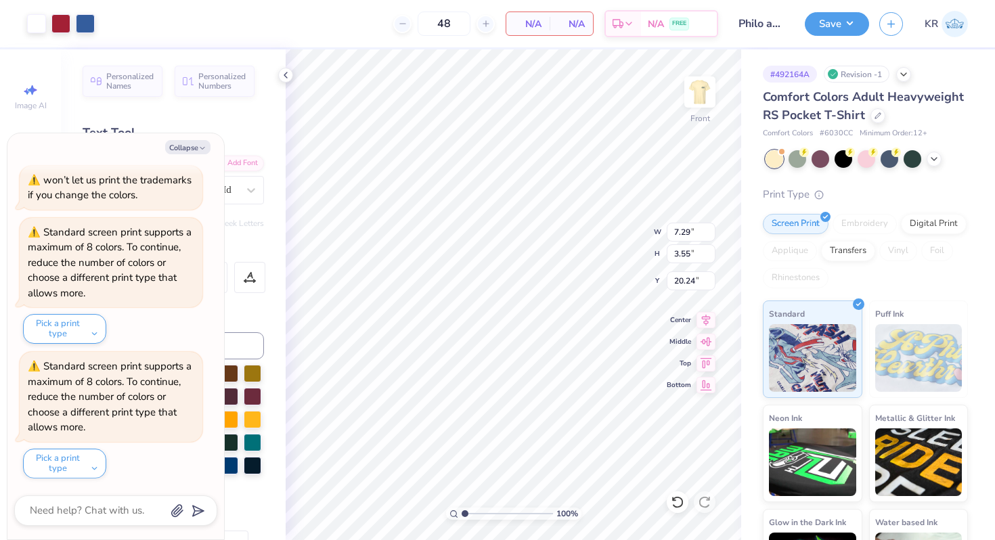
type input "20.53"
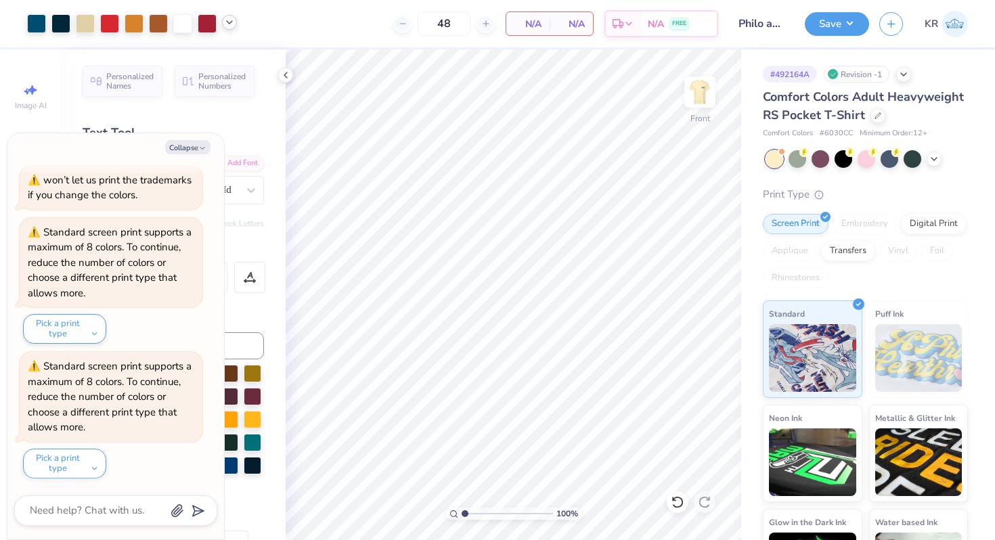
click at [226, 26] on icon at bounding box center [229, 22] width 11 height 11
click at [227, 55] on div at bounding box center [229, 56] width 19 height 19
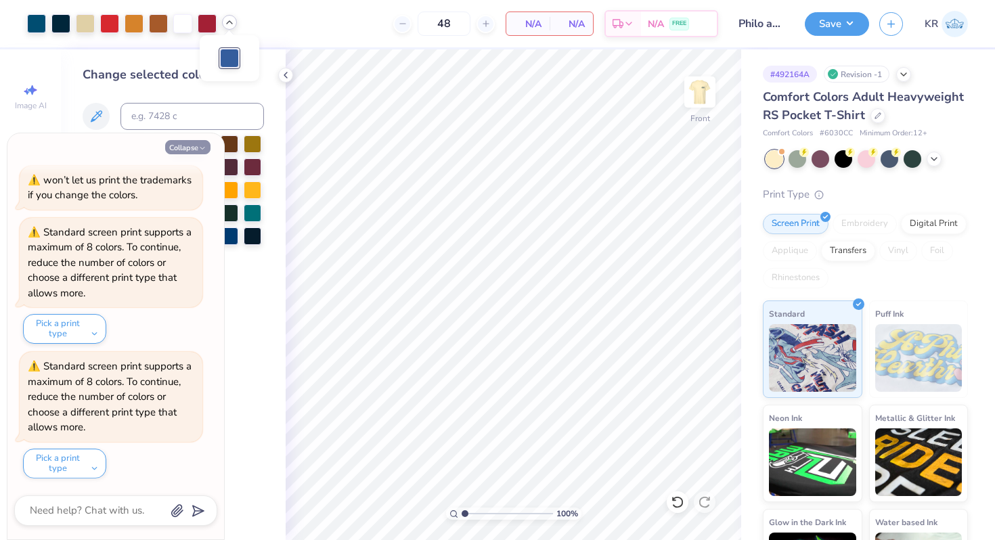
click at [202, 152] on icon "button" at bounding box center [202, 148] width 8 height 8
type textarea "x"
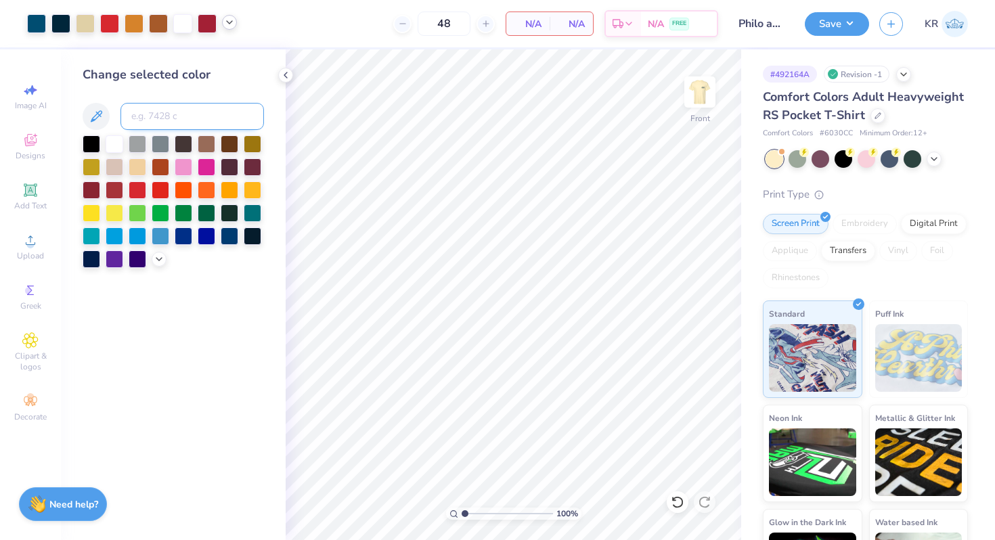
click at [198, 124] on input at bounding box center [193, 116] width 144 height 27
type input "3025"
click at [227, 24] on icon at bounding box center [229, 22] width 11 height 11
click at [230, 55] on div at bounding box center [229, 58] width 19 height 19
click at [235, 92] on div "Change selected color 3025" at bounding box center [173, 167] width 181 height 202
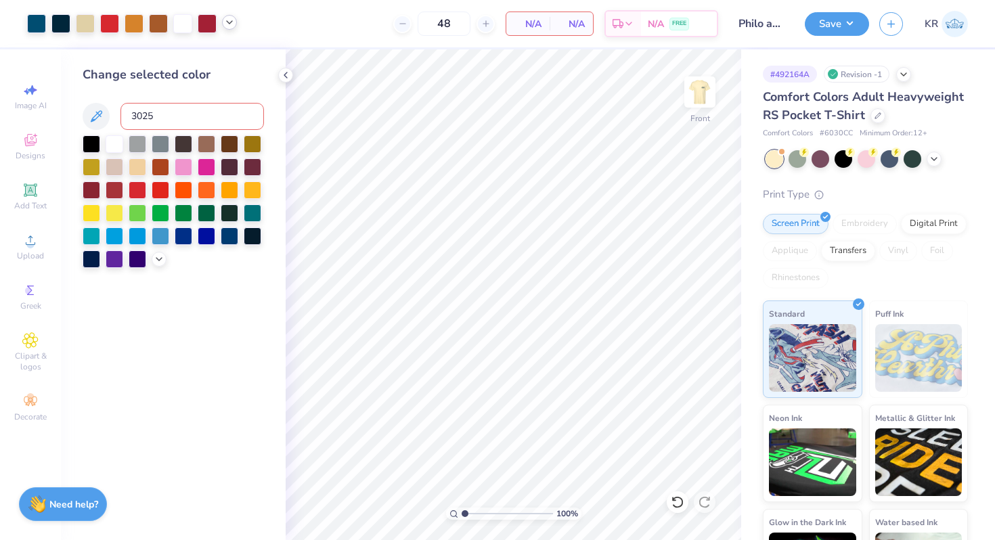
click at [228, 21] on icon at bounding box center [229, 22] width 11 height 11
click at [167, 118] on input "3025" at bounding box center [193, 116] width 144 height 27
click at [204, 18] on div at bounding box center [207, 22] width 19 height 19
click at [206, 116] on input at bounding box center [193, 116] width 144 height 27
type input "1795"
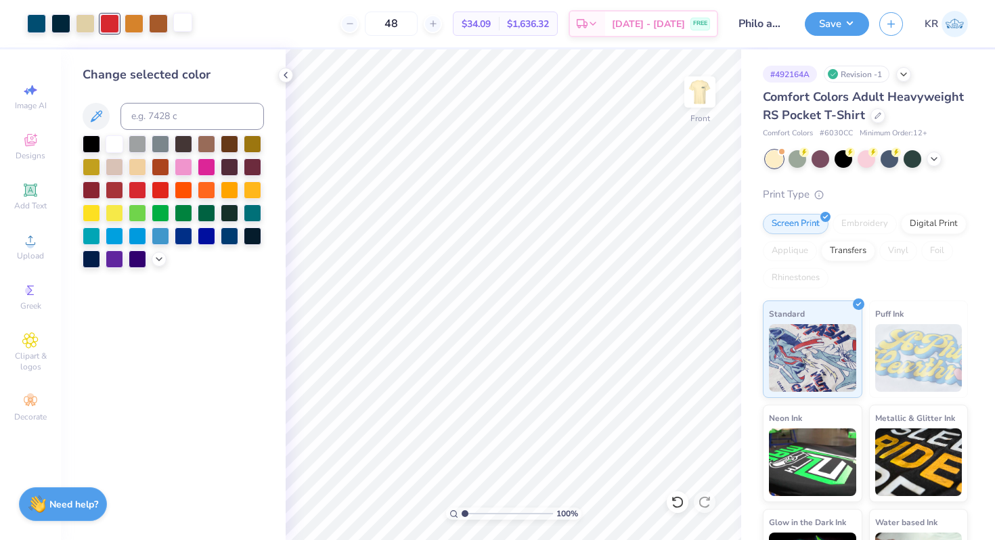
click at [183, 28] on div at bounding box center [182, 22] width 19 height 19
click at [186, 113] on input at bounding box center [193, 116] width 144 height 27
type input "7500"
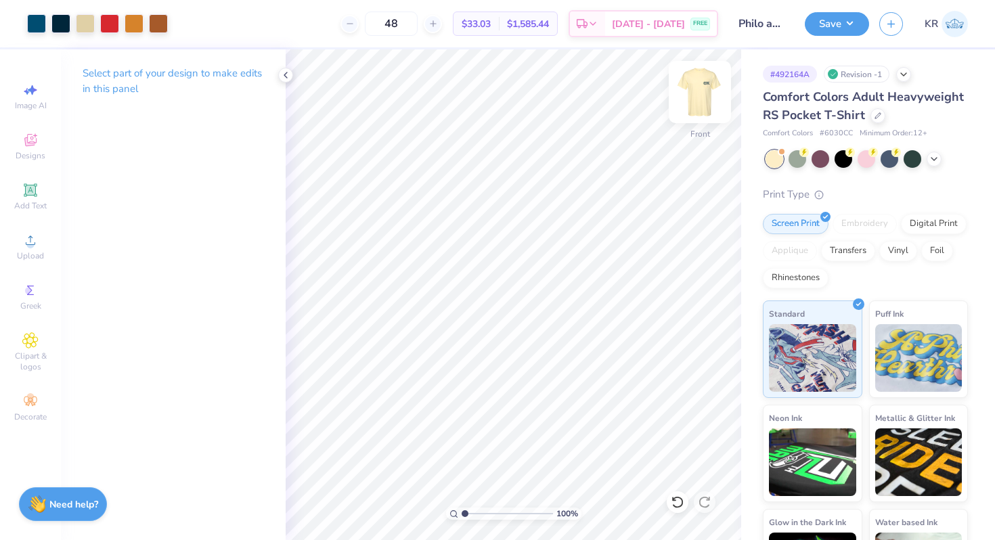
click at [695, 110] on img at bounding box center [700, 92] width 54 height 54
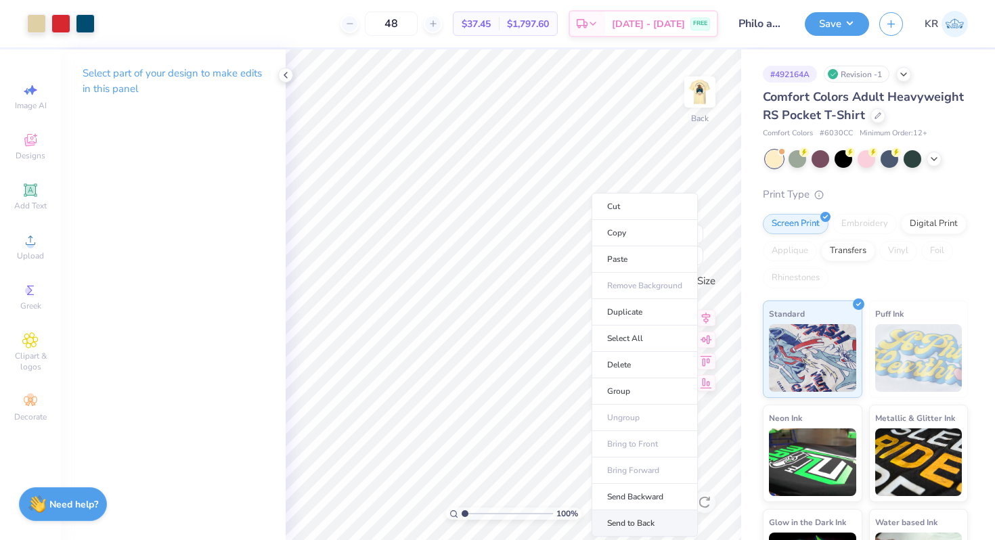
click at [634, 526] on li "Send to Back" at bounding box center [645, 523] width 106 height 26
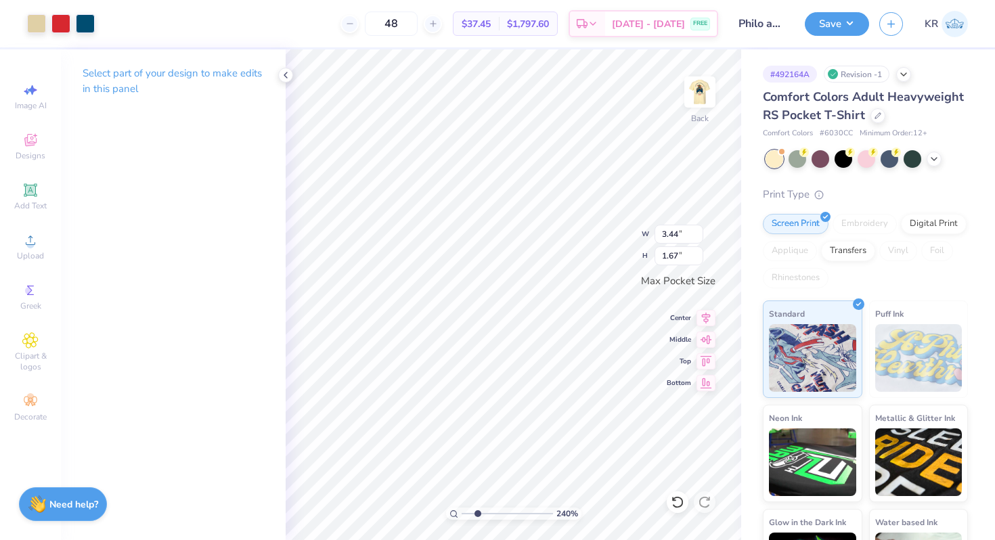
drag, startPoint x: 464, startPoint y: 513, endPoint x: 477, endPoint y: 515, distance: 13.7
type input "2.4"
click at [477, 515] on input "range" at bounding box center [507, 514] width 91 height 12
type input "1.62"
type input "1.49"
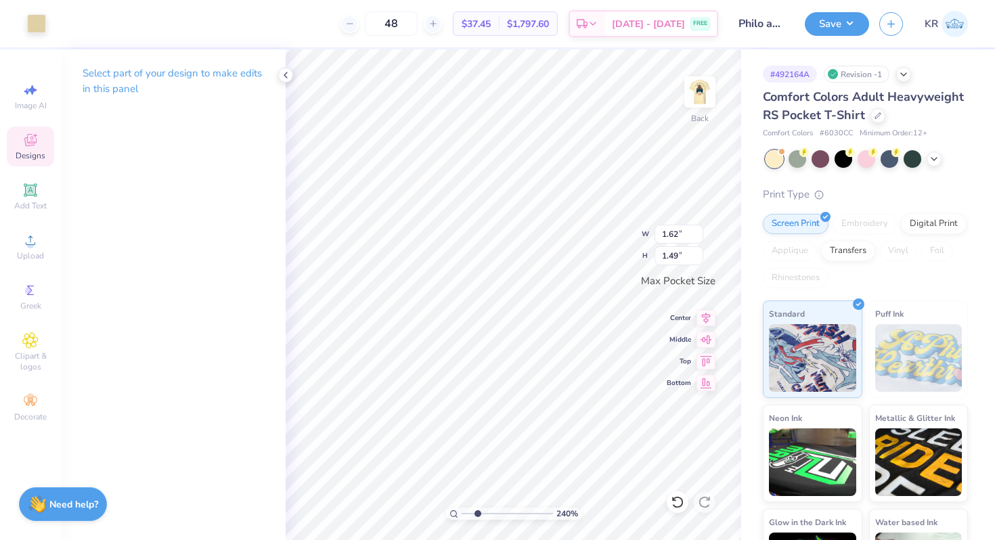
type input "2.14"
type input "1.40"
type input "1.62"
type input "1.49"
click at [43, 25] on div at bounding box center [36, 22] width 19 height 19
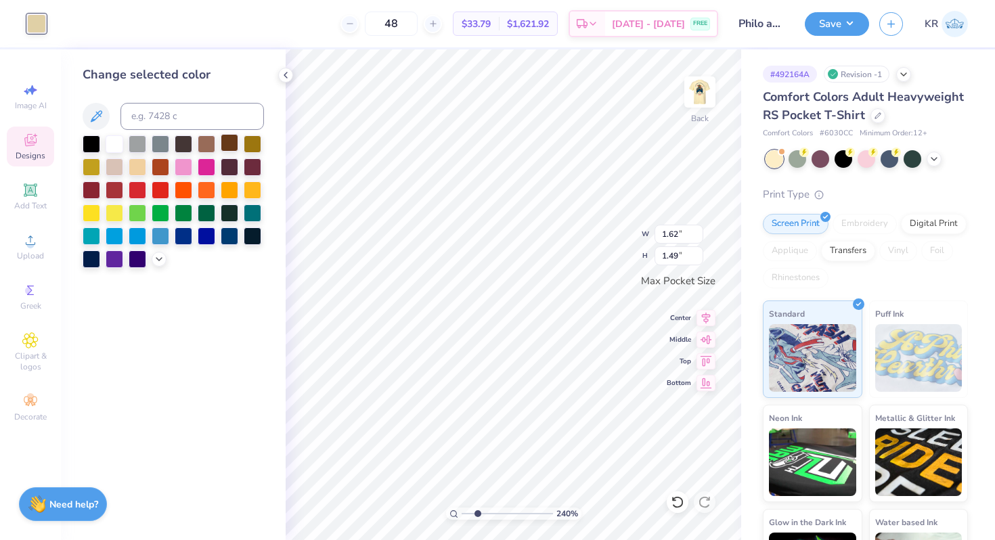
click at [229, 146] on div at bounding box center [230, 143] width 18 height 18
click at [209, 146] on div at bounding box center [207, 143] width 18 height 18
click at [202, 149] on div at bounding box center [207, 143] width 18 height 18
click at [154, 169] on div at bounding box center [161, 166] width 18 height 18
click at [200, 238] on div at bounding box center [207, 235] width 18 height 18
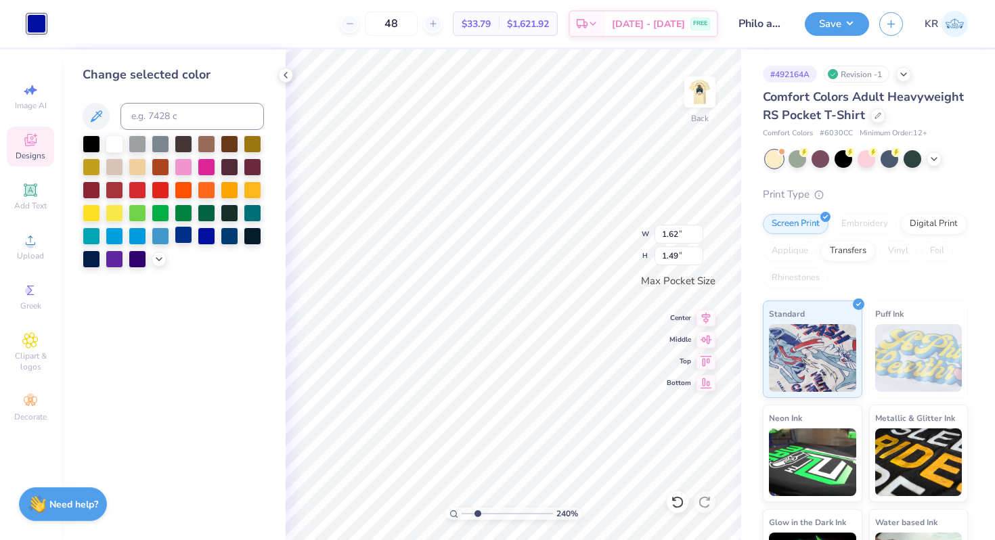
click at [184, 236] on div at bounding box center [184, 235] width 18 height 18
click at [235, 238] on div at bounding box center [230, 235] width 18 height 18
type input "3.14"
type input "2.88"
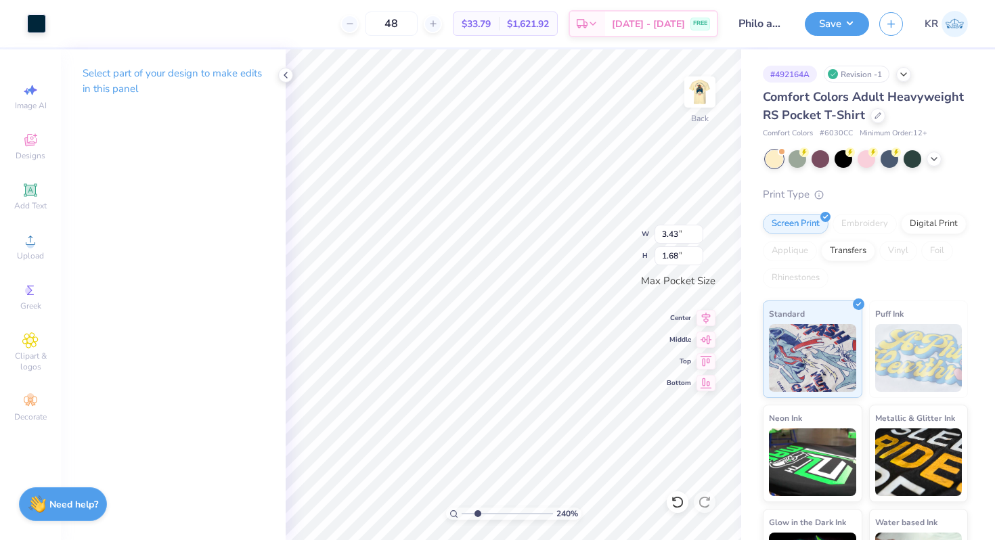
type input "3.14"
type input "2.88"
type input "3.45"
type input "3.17"
drag, startPoint x: 479, startPoint y: 513, endPoint x: 470, endPoint y: 514, distance: 9.5
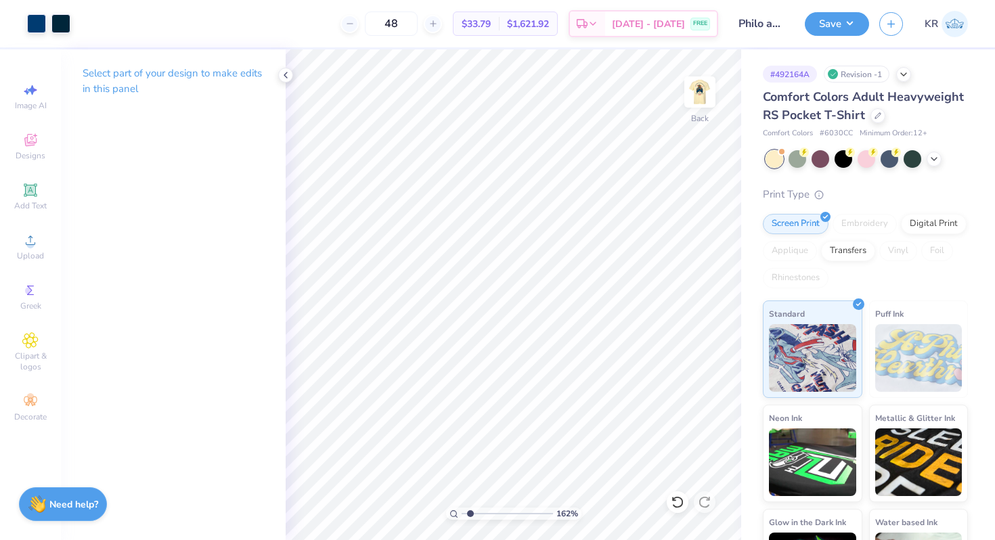
click at [470, 514] on input "range" at bounding box center [507, 514] width 91 height 12
drag, startPoint x: 469, startPoint y: 514, endPoint x: 477, endPoint y: 516, distance: 8.4
type input "2.32"
click at [477, 516] on input "range" at bounding box center [507, 514] width 91 height 12
click at [27, 135] on icon at bounding box center [30, 140] width 16 height 16
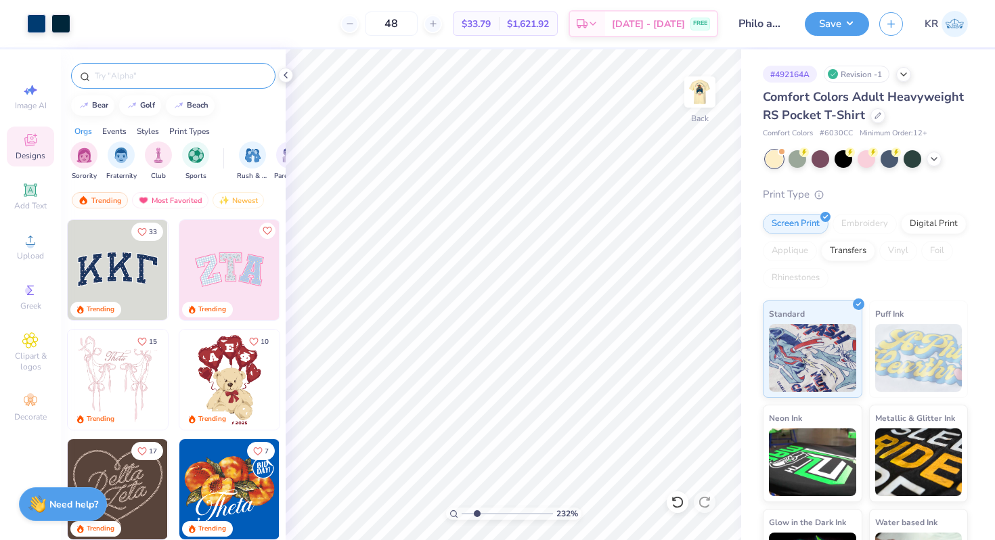
click at [126, 83] on div at bounding box center [173, 76] width 204 height 26
click at [114, 69] on input "text" at bounding box center [179, 76] width 173 height 14
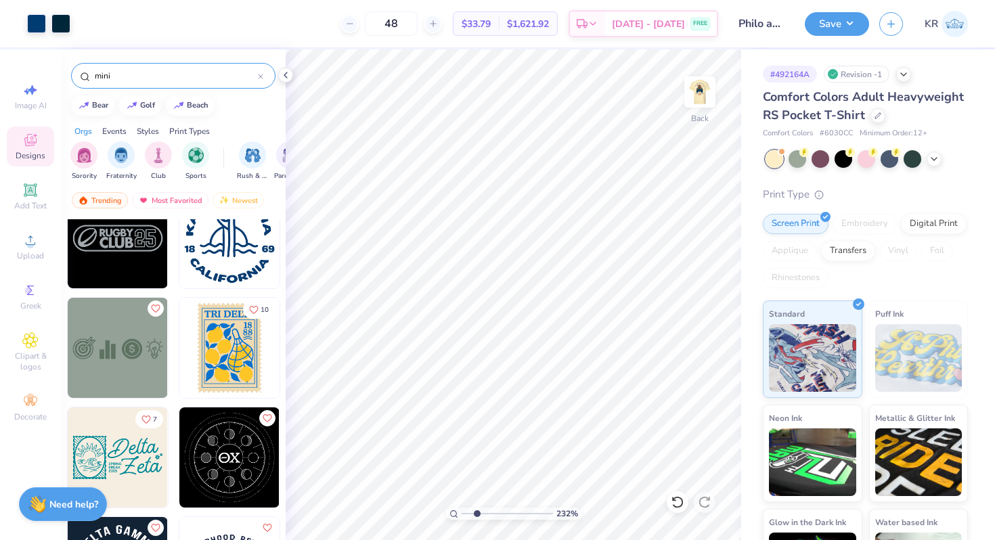
scroll to position [1779, 0]
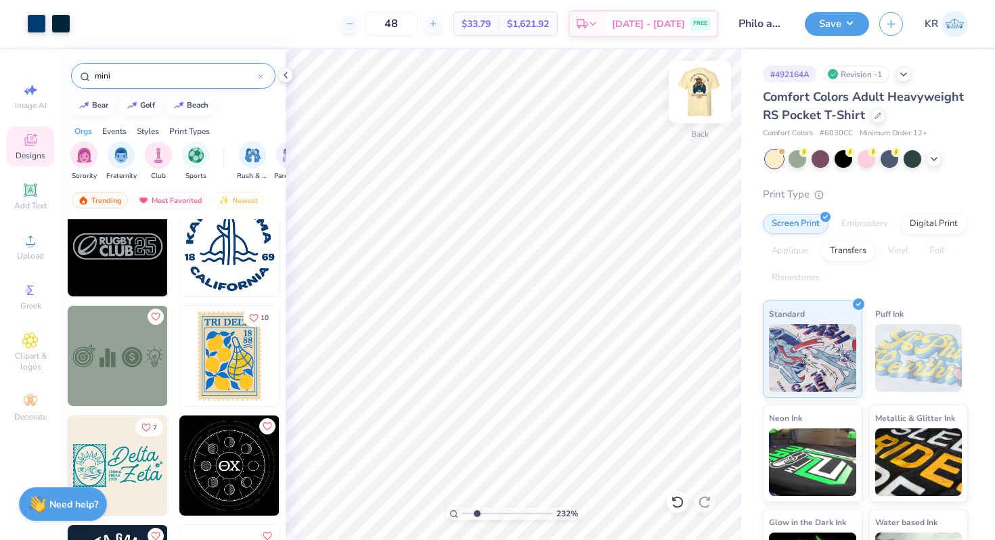
click at [699, 110] on img at bounding box center [700, 92] width 54 height 54
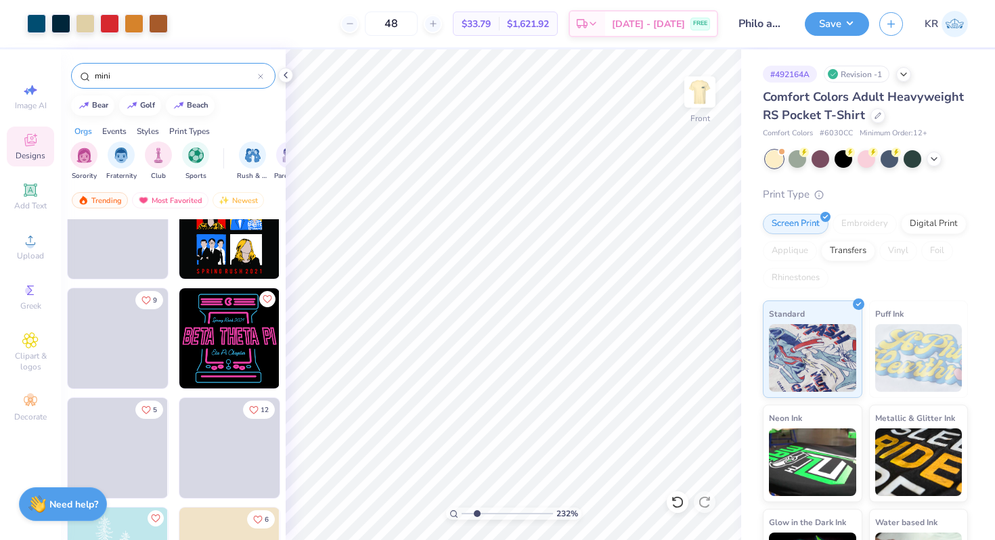
scroll to position [7458, 0]
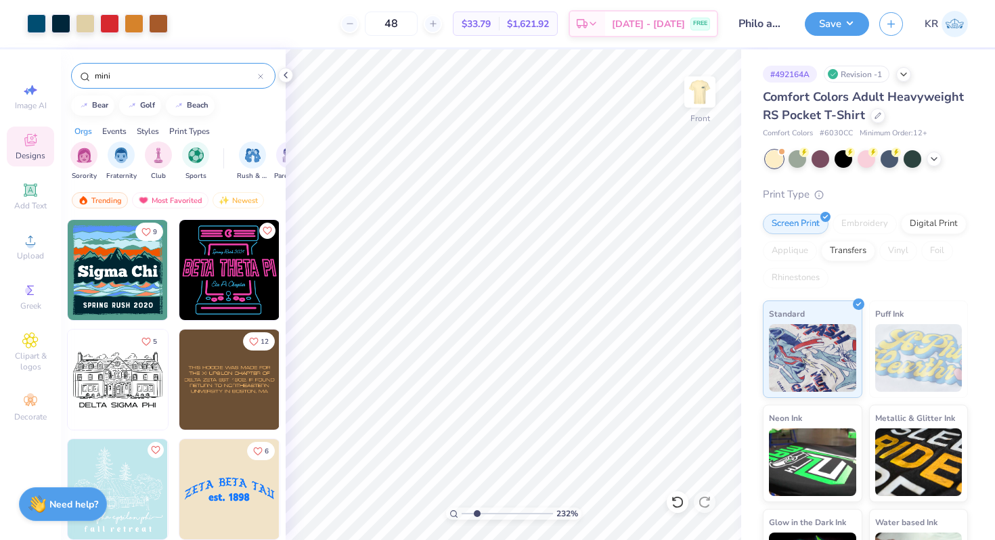
click at [158, 79] on input "mini" at bounding box center [175, 76] width 165 height 14
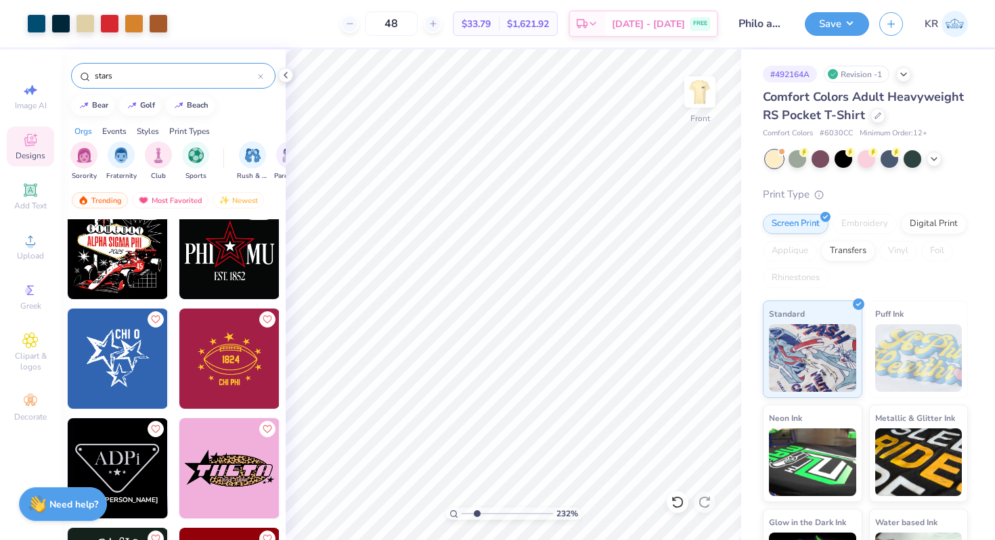
scroll to position [680, 0]
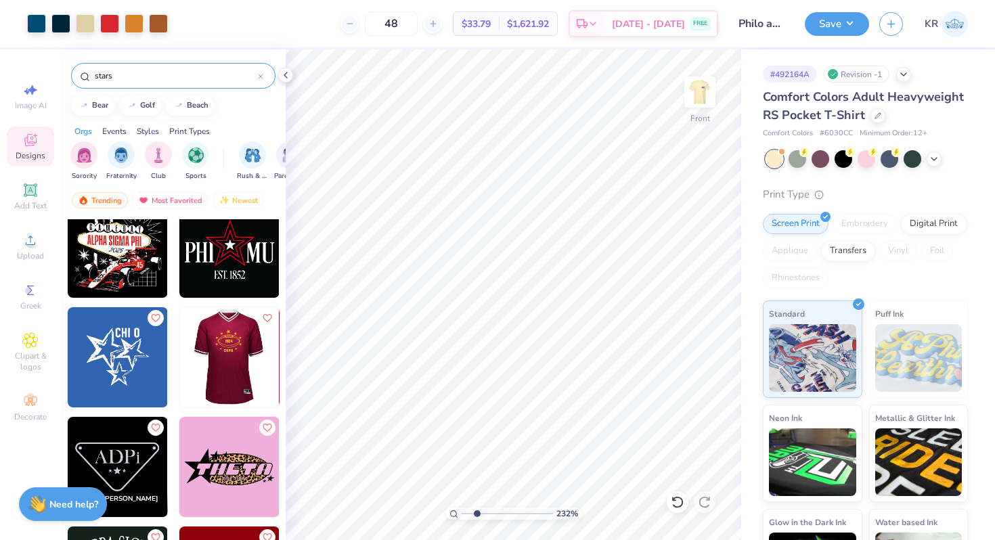
type input "stars"
click at [237, 361] on img at bounding box center [229, 357] width 100 height 100
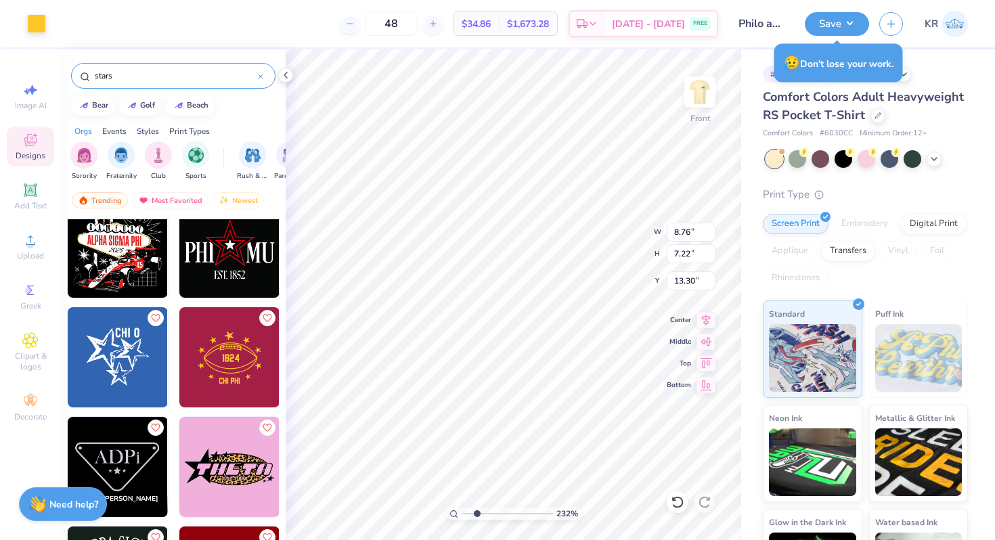
type input "19.70"
type input "7.35"
type input "4.22"
type input "21.29"
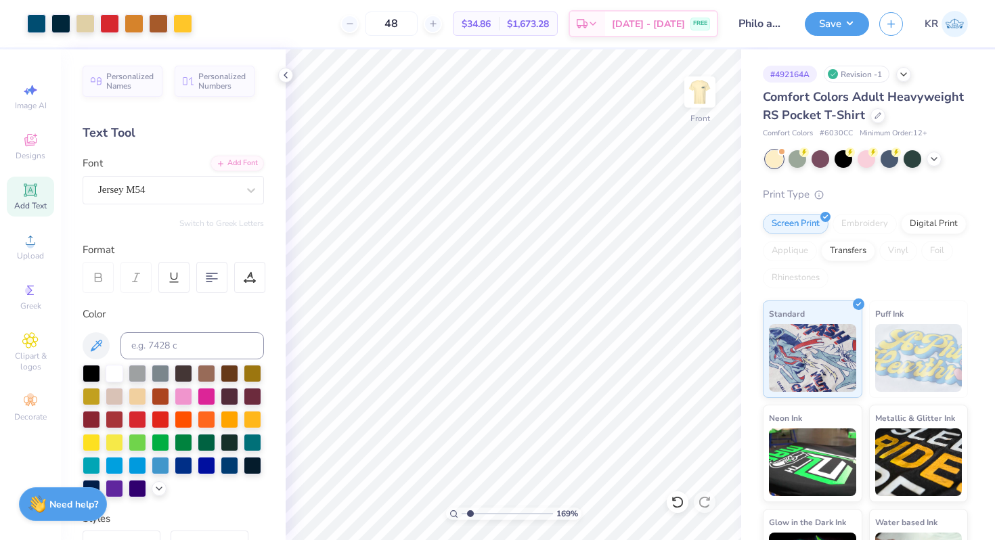
type input "1.63"
click at [471, 514] on input "range" at bounding box center [507, 514] width 91 height 12
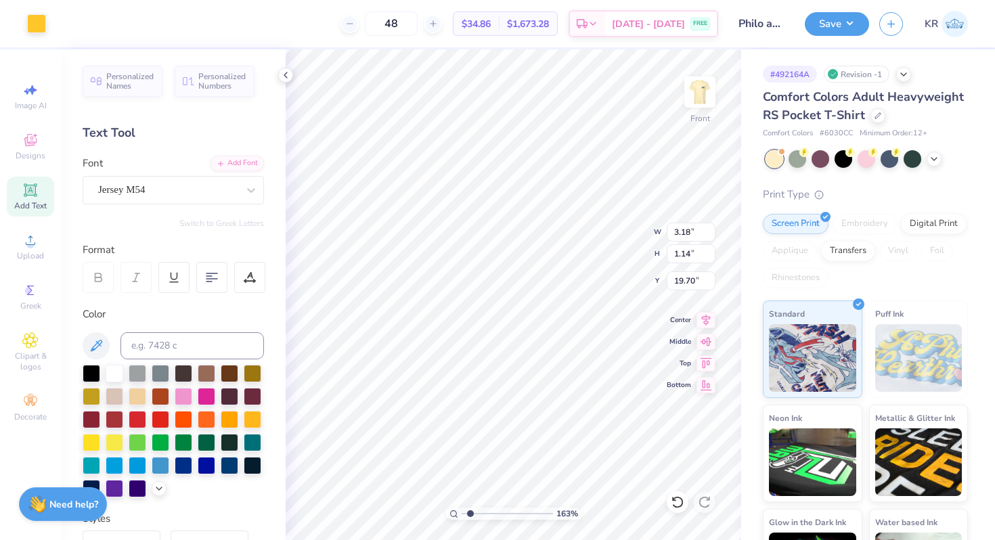
type input "3.18"
type input "1.14"
click at [29, 34] on div "Art colors" at bounding box center [23, 23] width 46 height 47
click at [31, 26] on div at bounding box center [36, 22] width 19 height 19
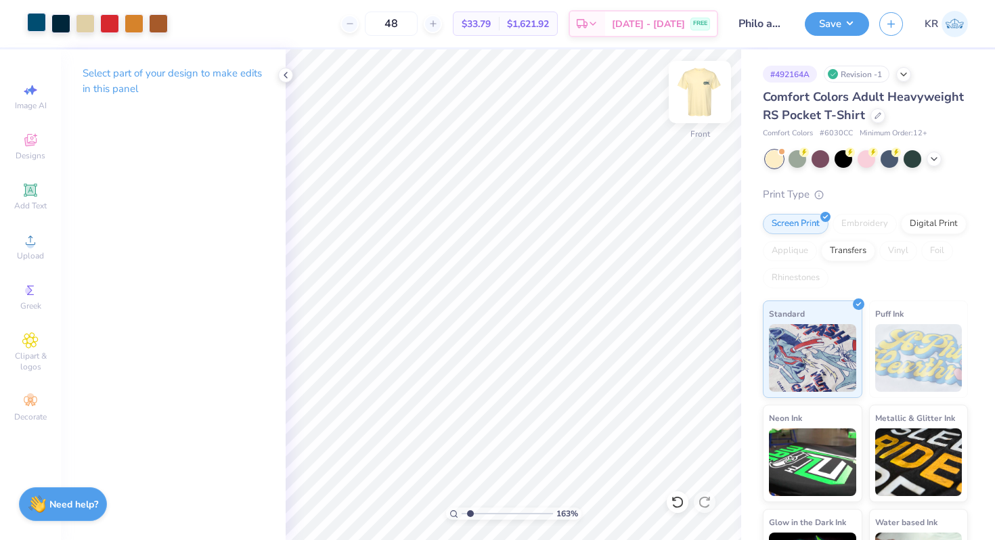
click at [691, 106] on img at bounding box center [700, 92] width 54 height 54
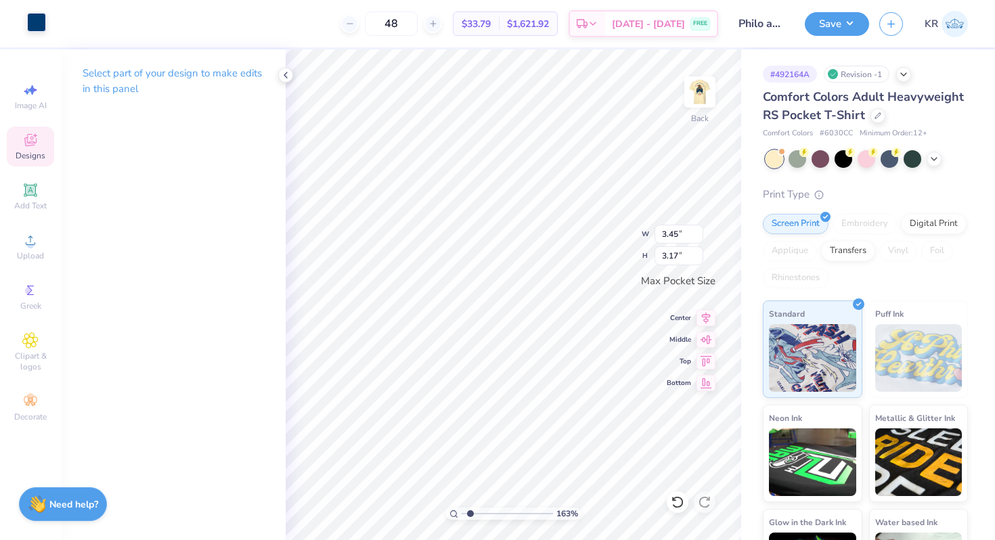
type input "1.90"
type input "1.74"
type input "3.43"
type input "1.68"
type input "3.09"
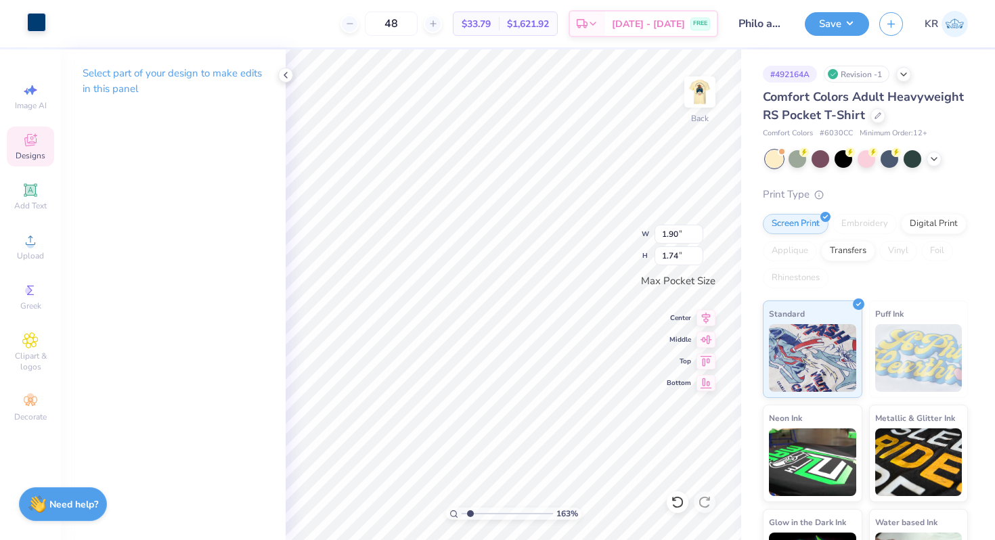
type input "1.11"
type input "1.90"
type input "1.74"
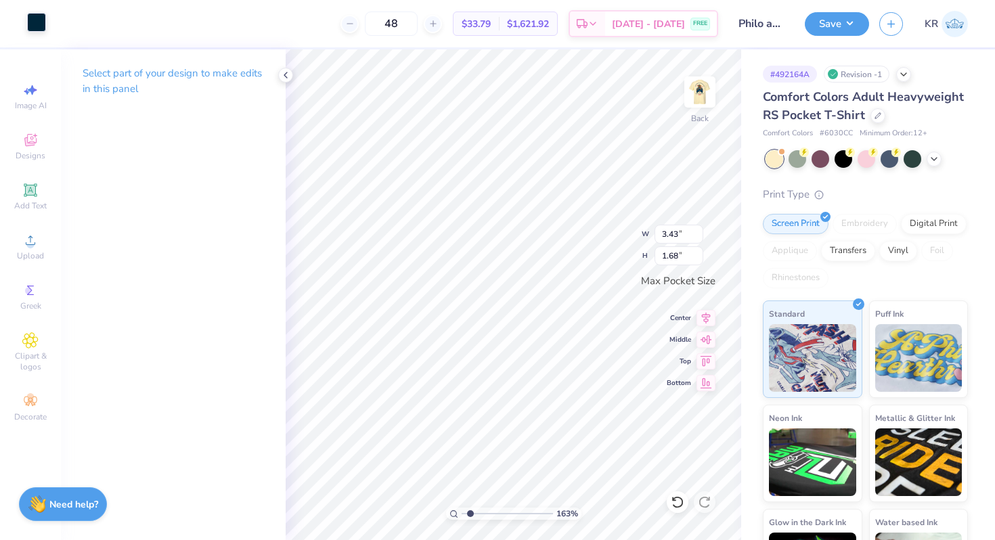
type input "0.38"
type input "0.36"
type input "2.85"
type input "1.02"
drag, startPoint x: 468, startPoint y: 511, endPoint x: 475, endPoint y: 513, distance: 6.9
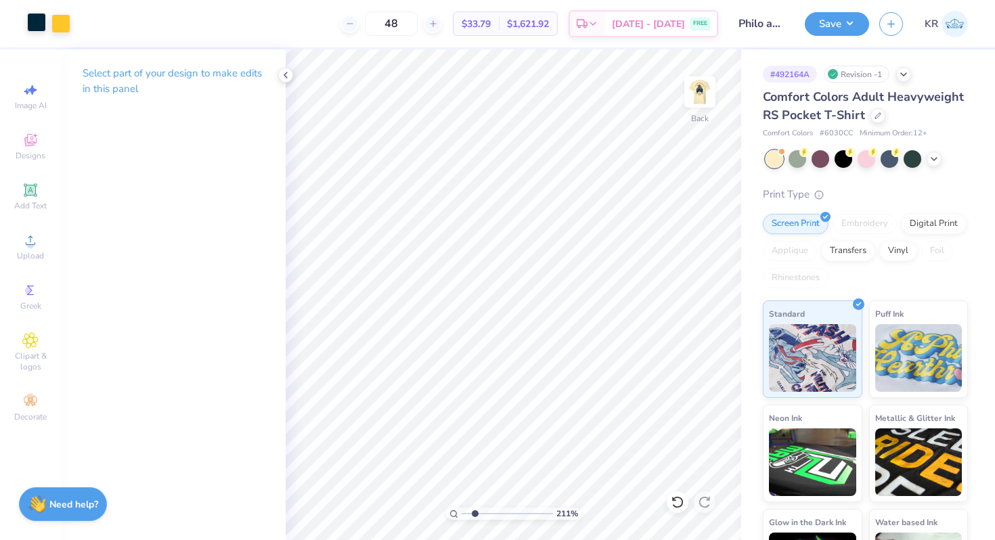
click at [475, 513] on input "range" at bounding box center [507, 514] width 91 height 12
type input "2.11"
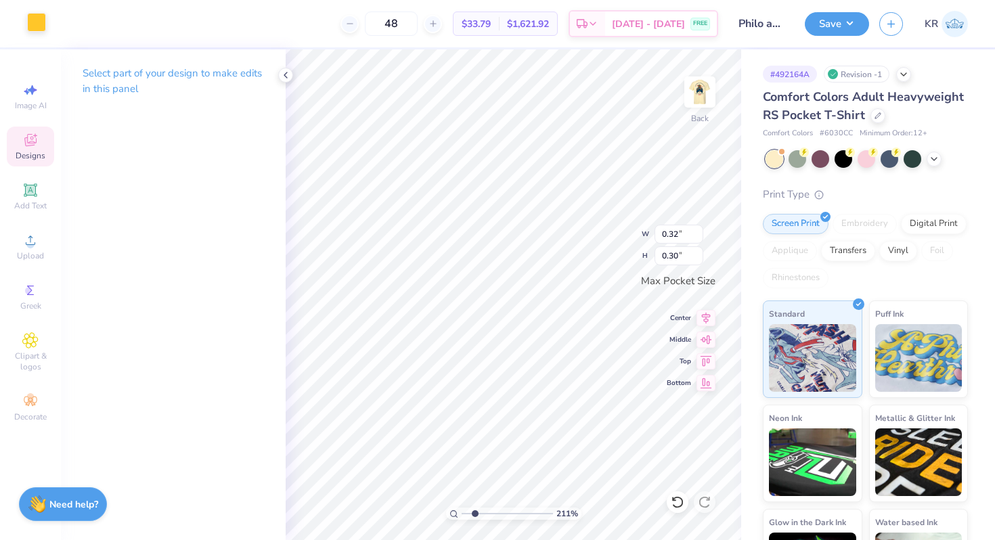
type input "0.35"
type input "0.33"
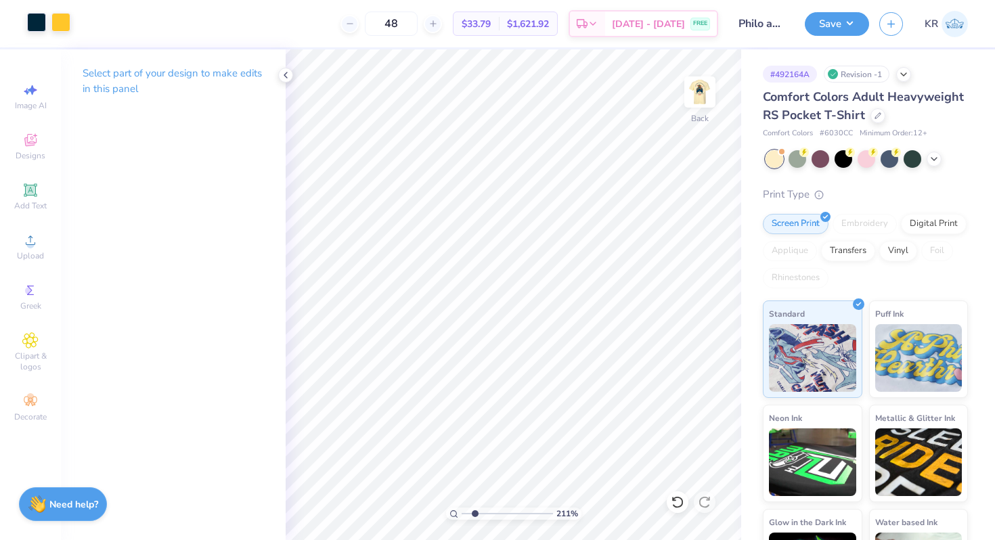
click at [68, 18] on div at bounding box center [60, 22] width 19 height 19
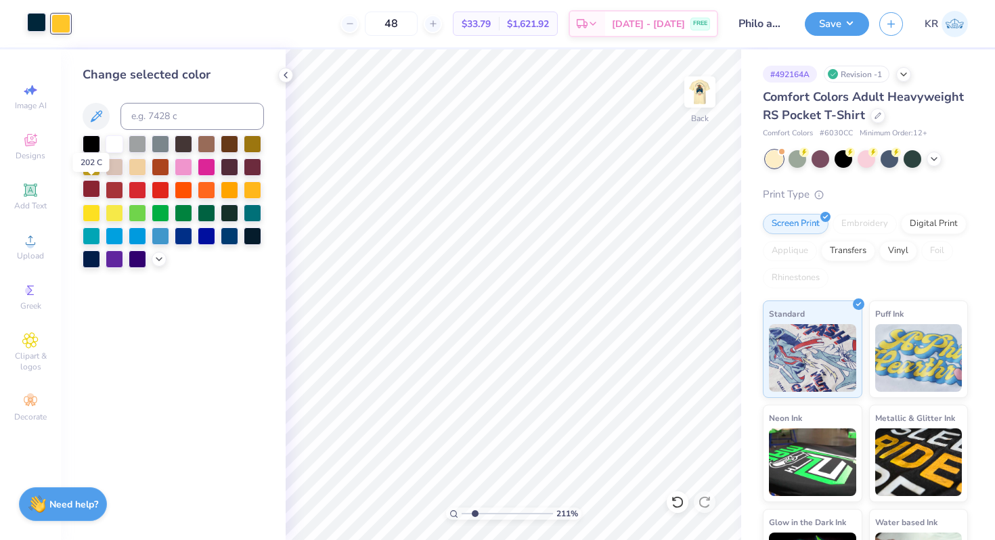
click at [91, 192] on div at bounding box center [92, 189] width 18 height 18
click at [113, 193] on div at bounding box center [115, 189] width 18 height 18
drag, startPoint x: 473, startPoint y: 511, endPoint x: 442, endPoint y: 510, distance: 30.5
click at [462, 510] on input "range" at bounding box center [507, 514] width 91 height 12
click at [691, 122] on div at bounding box center [700, 92] width 62 height 62
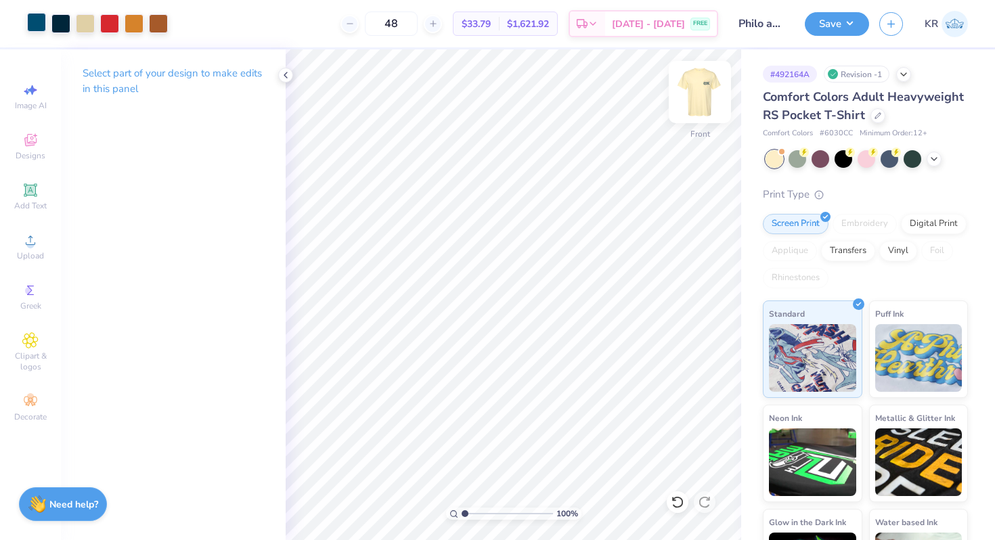
click at [700, 116] on div "Front" at bounding box center [699, 101] width 31 height 48
click at [697, 110] on img at bounding box center [700, 92] width 54 height 54
click at [697, 112] on img at bounding box center [700, 92] width 54 height 54
drag, startPoint x: 463, startPoint y: 513, endPoint x: 476, endPoint y: 516, distance: 13.1
click at [476, 517] on input "range" at bounding box center [507, 514] width 91 height 12
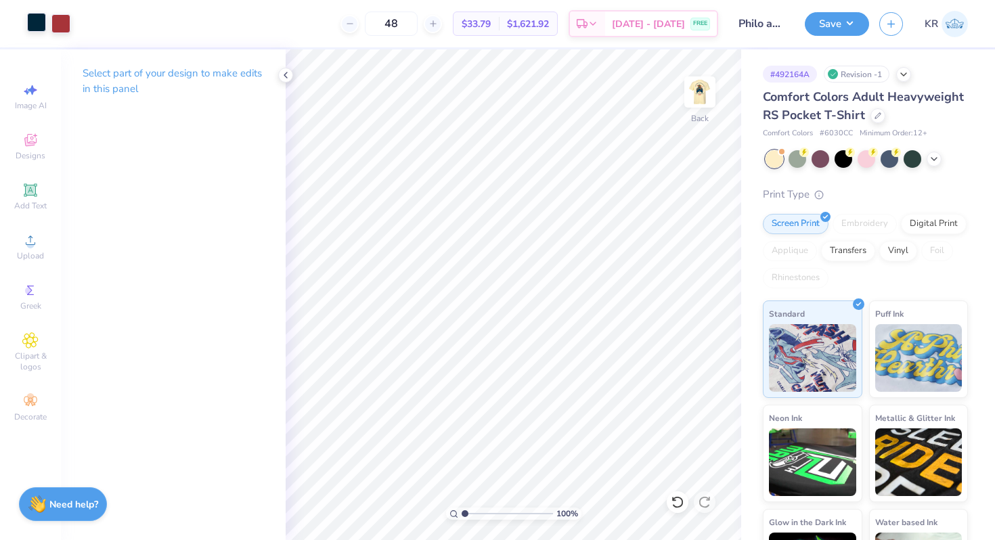
drag, startPoint x: 476, startPoint y: 513, endPoint x: 462, endPoint y: 513, distance: 13.6
type input "1"
click at [462, 513] on input "range" at bounding box center [507, 514] width 91 height 12
click at [63, 17] on div at bounding box center [60, 22] width 19 height 19
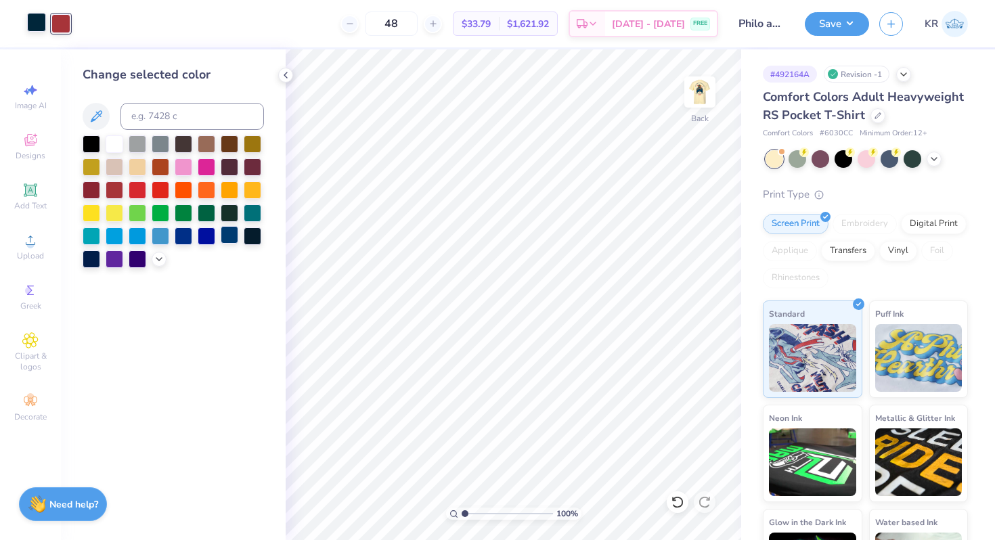
click at [228, 234] on div at bounding box center [230, 235] width 18 height 18
click at [98, 190] on div at bounding box center [92, 189] width 18 height 18
click at [143, 189] on div at bounding box center [138, 189] width 18 height 18
click at [121, 189] on div at bounding box center [115, 189] width 18 height 18
click at [711, 118] on div "Back" at bounding box center [699, 101] width 31 height 48
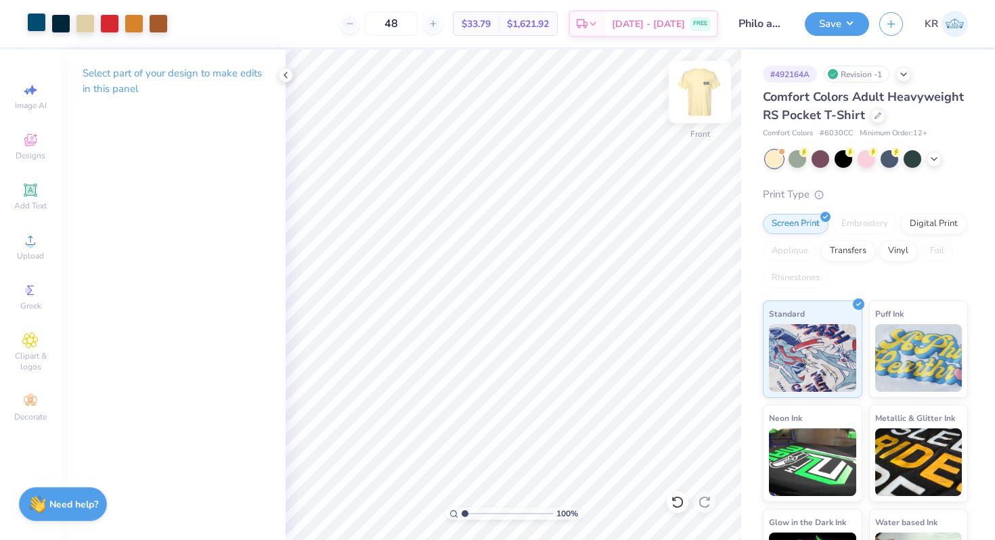
click at [700, 116] on div "Front" at bounding box center [699, 101] width 31 height 48
click at [60, 27] on div at bounding box center [60, 22] width 19 height 19
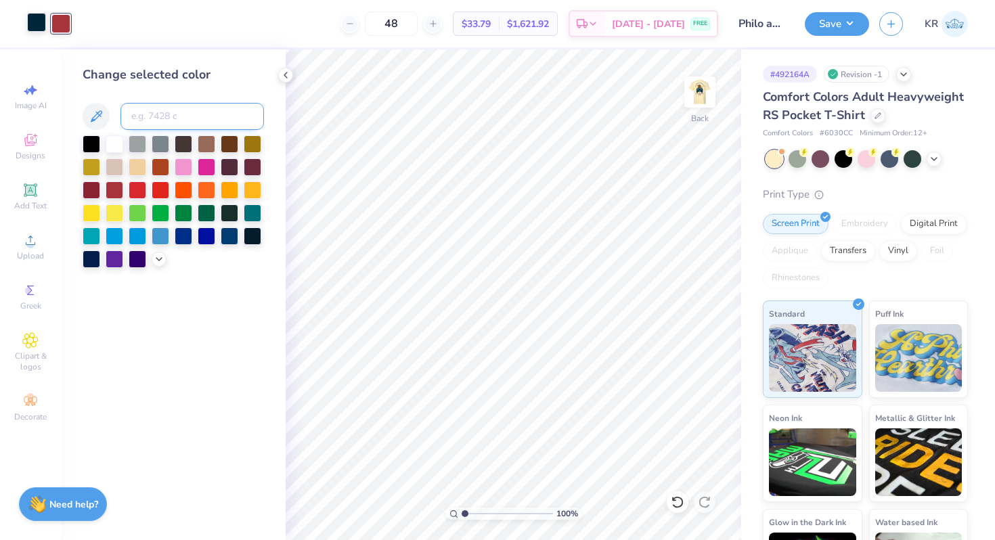
click at [148, 116] on input at bounding box center [193, 116] width 144 height 27
type input "1795"
click at [848, 42] on div "Save KR" at bounding box center [900, 23] width 190 height 47
click at [840, 28] on button "Save" at bounding box center [837, 22] width 64 height 24
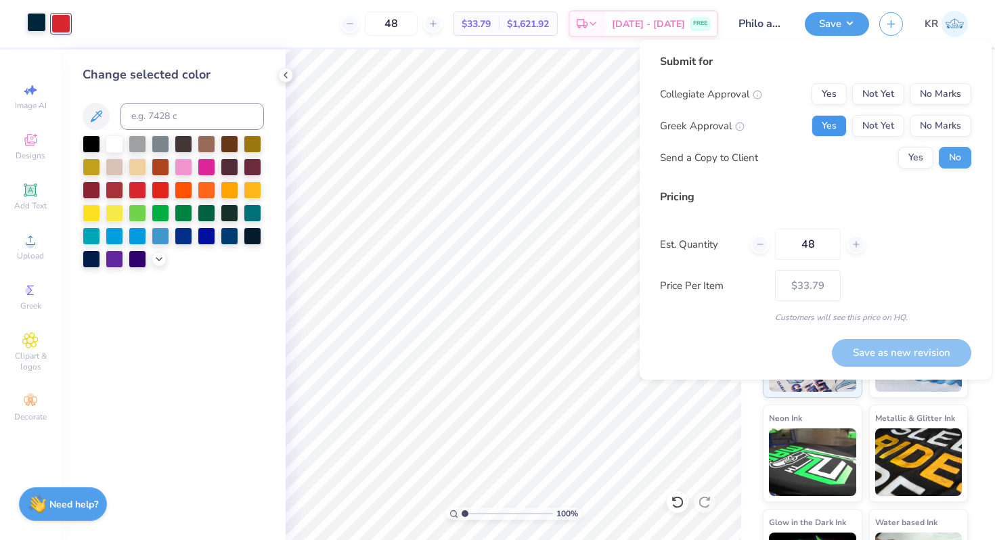
click at [832, 125] on button "Yes" at bounding box center [829, 126] width 35 height 22
click at [933, 99] on button "No Marks" at bounding box center [941, 94] width 62 height 22
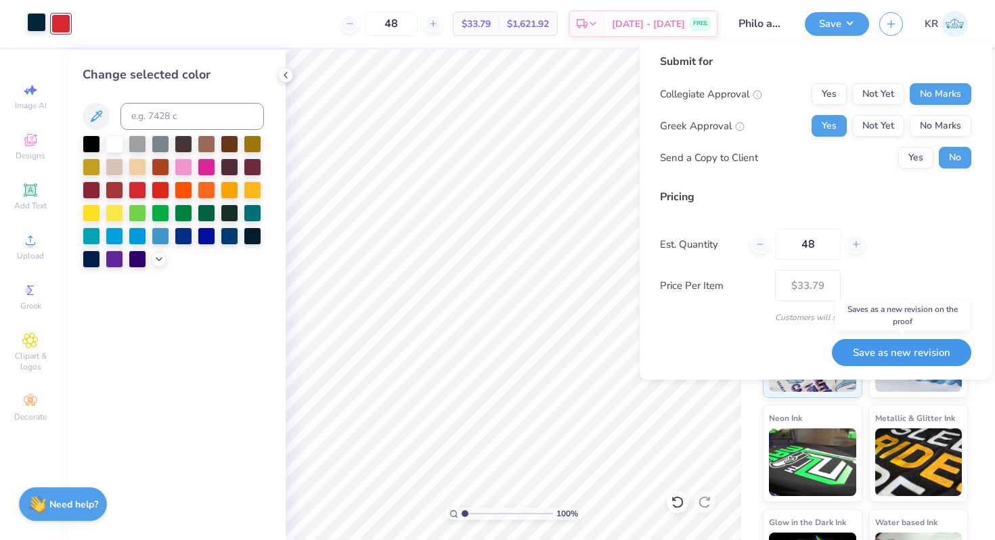
click at [873, 355] on button "Save as new revision" at bounding box center [901, 353] width 139 height 28
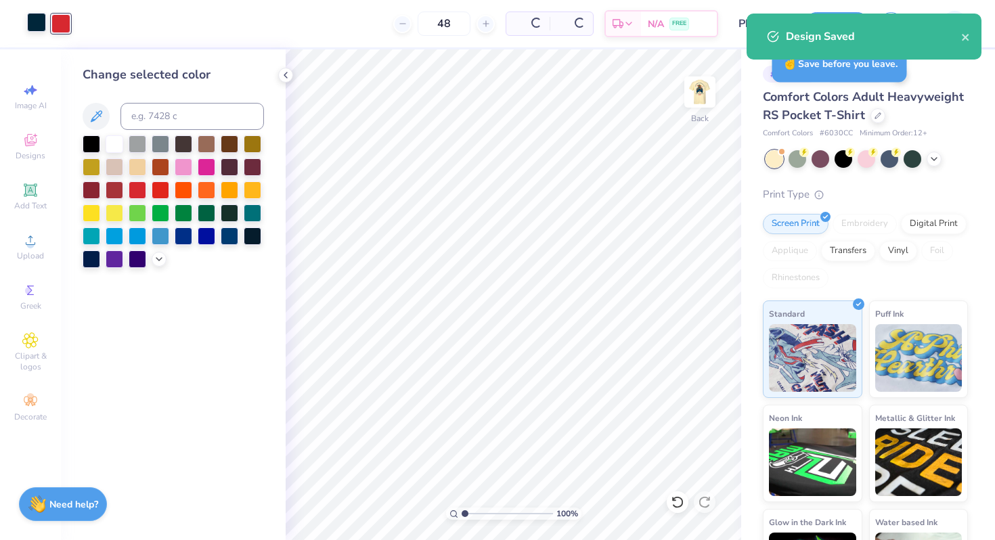
type input "$33.79"
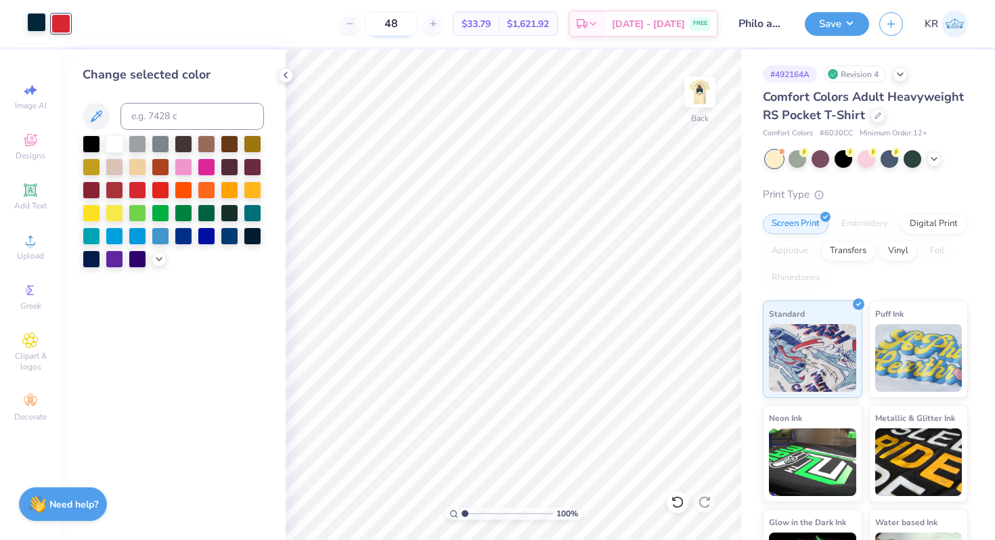
click at [410, 25] on input "48" at bounding box center [391, 24] width 53 height 24
type input "7"
type input "100"
click at [285, 76] on polyline at bounding box center [285, 74] width 3 height 5
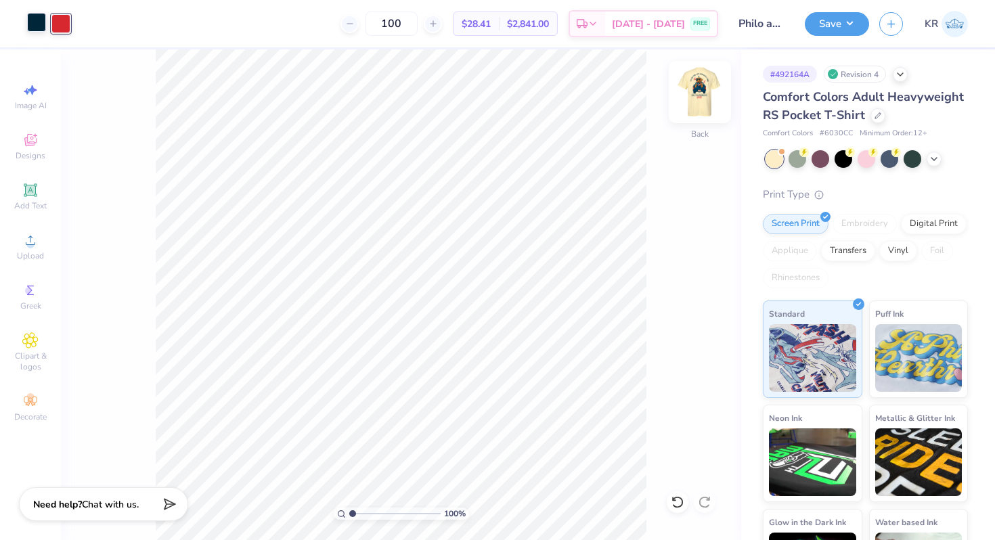
click at [705, 117] on div at bounding box center [700, 92] width 62 height 62
